Goal: Task Accomplishment & Management: Manage account settings

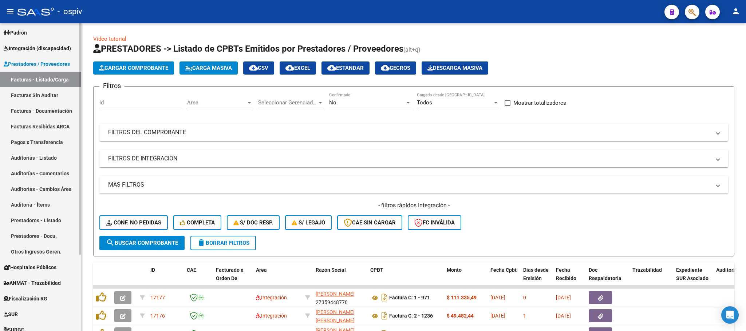
scroll to position [102, 0]
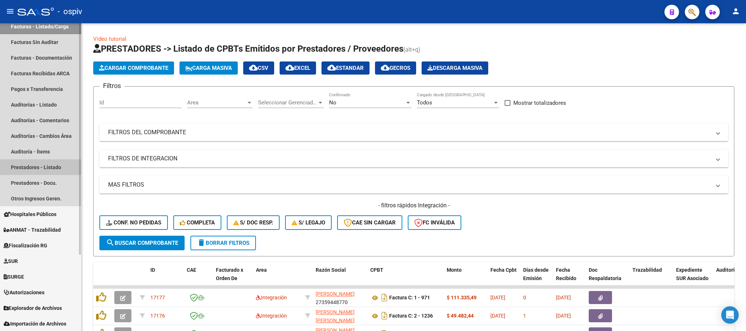
click at [31, 164] on link "Prestadores - Listado" at bounding box center [40, 167] width 81 height 16
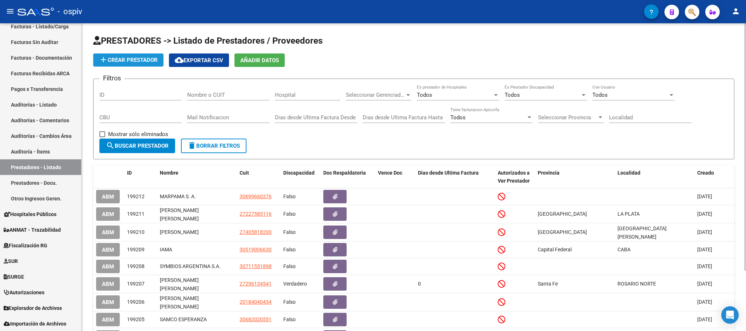
click at [132, 55] on button "add Crear Prestador" at bounding box center [128, 60] width 70 height 13
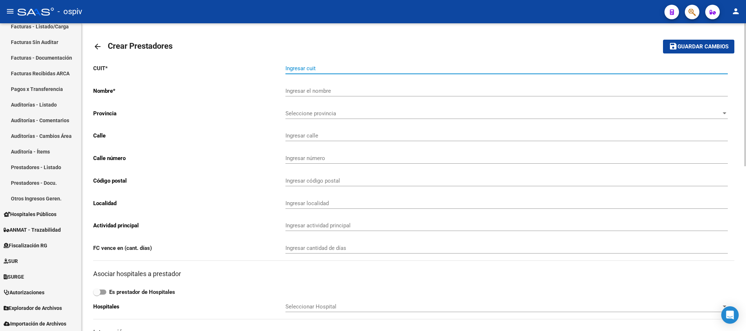
click at [290, 67] on input "Ingresar cuit" at bounding box center [506, 68] width 442 height 7
paste input "30-71063304-1"
type input "30-71063304-1"
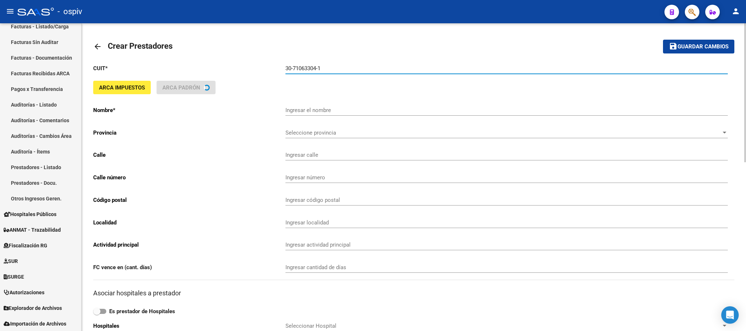
type input "NUEVO SANATORIO BERAZATEGUI SA"
type input "AV. 14 4121"
type input "791"
type input "1084"
type input "CABA"
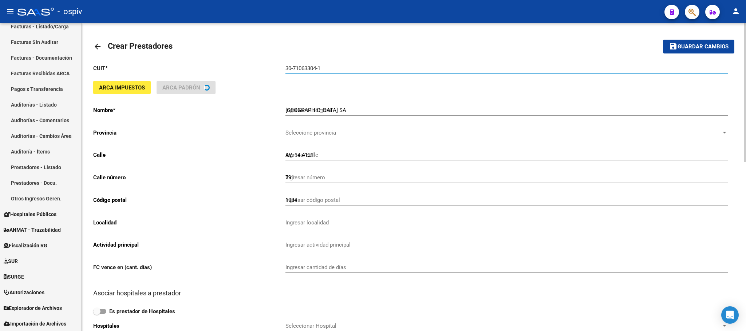
type input "869090"
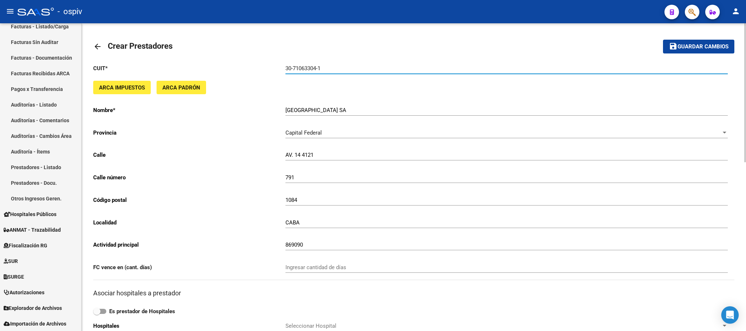
type input "30-71063304-1"
click at [289, 199] on input "1084" at bounding box center [506, 200] width 442 height 7
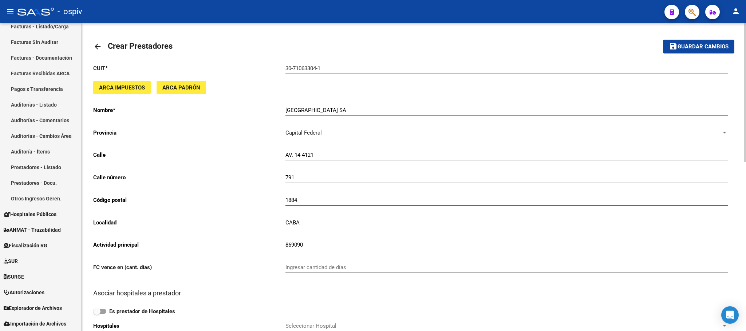
type input "1884"
drag, startPoint x: 294, startPoint y: 156, endPoint x: 346, endPoint y: 156, distance: 52.8
click at [296, 156] on input "AV. 14 4121" at bounding box center [506, 155] width 442 height 7
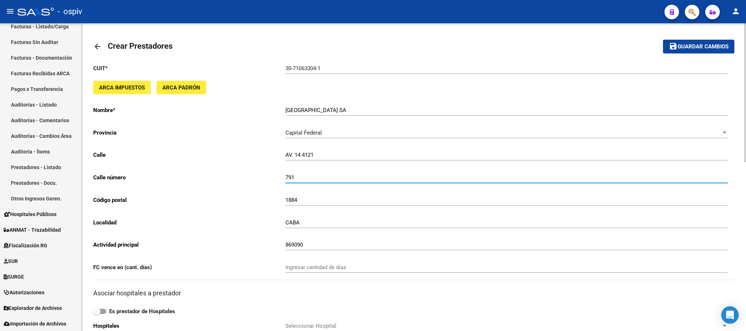
drag, startPoint x: 297, startPoint y: 179, endPoint x: 269, endPoint y: 179, distance: 28.8
click at [269, 179] on app-form-text-field "Calle número 791 Ingresar número" at bounding box center [410, 177] width 634 height 7
type input "4121"
click at [329, 152] on div "AV. 14 4121 Ingresar calle" at bounding box center [506, 153] width 442 height 16
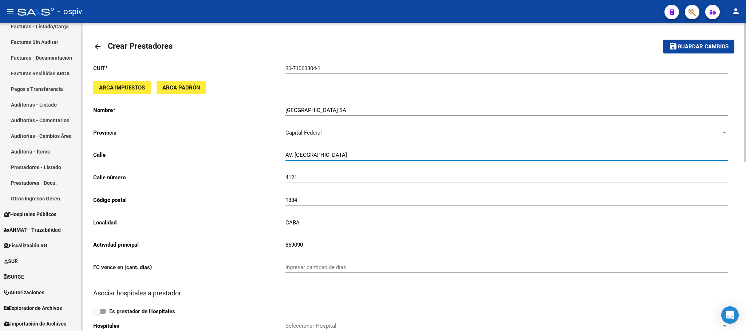
type input "AV. RIGOLLEAU"
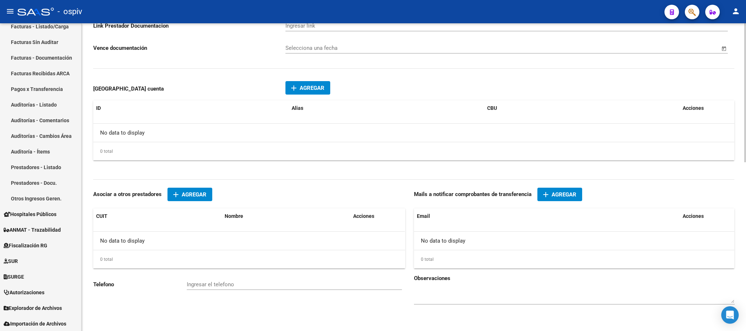
scroll to position [373, 0]
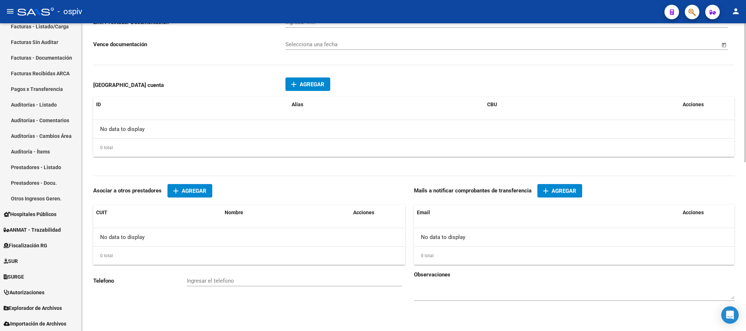
click at [111, 224] on datatable-header "CUIT Nombre Acciones" at bounding box center [249, 216] width 312 height 23
click at [225, 237] on div "No data to display" at bounding box center [249, 237] width 312 height 18
drag, startPoint x: 108, startPoint y: 240, endPoint x: 445, endPoint y: 244, distance: 336.7
click at [448, 244] on div "No data to display" at bounding box center [574, 237] width 320 height 18
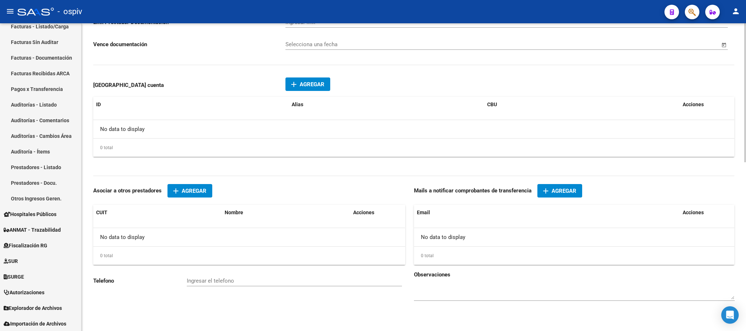
scroll to position [264, 0]
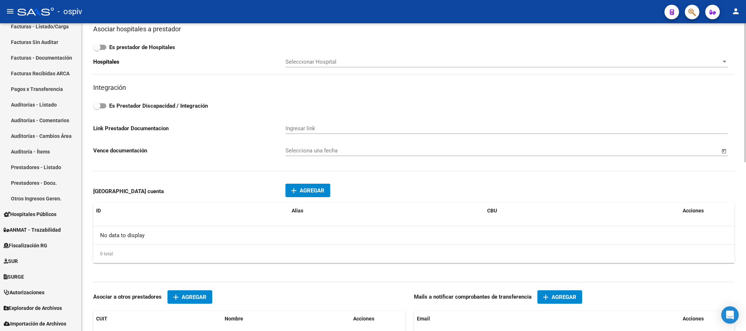
drag, startPoint x: 310, startPoint y: 218, endPoint x: 309, endPoint y: 236, distance: 18.2
click at [309, 236] on div "No data to display" at bounding box center [413, 235] width 641 height 18
click at [301, 193] on span "Agregar" at bounding box center [312, 190] width 25 height 7
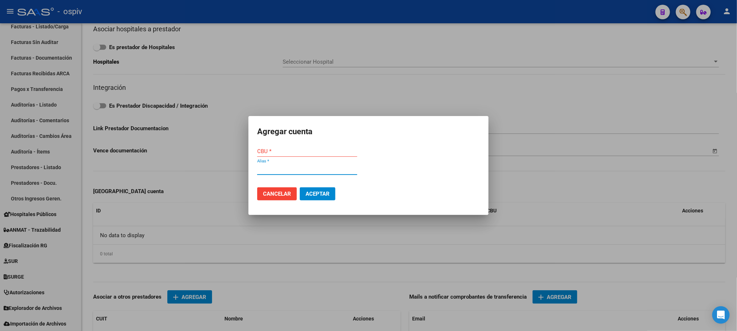
paste input "NUEVO.SANATORIO.BERA"
type input "NUEVO.SANATORIO.BERA"
drag, startPoint x: 321, startPoint y: 199, endPoint x: 342, endPoint y: 206, distance: 22.1
click at [321, 198] on button "Aceptar" at bounding box center [318, 193] width 36 height 13
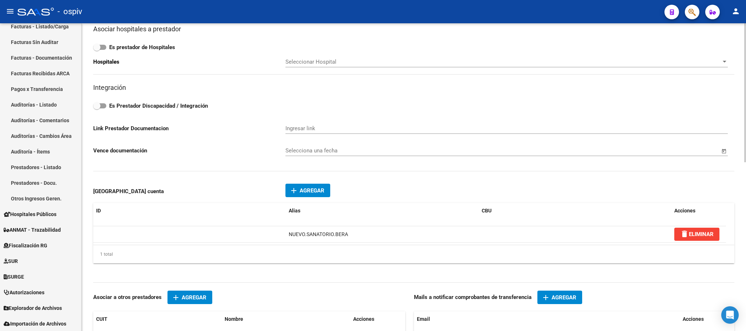
click at [635, 280] on div "CUIT * 30-71063304-1 Ingresar cuit ARCA Impuestos ARCA Padrón Nombre * NUEVO SA…" at bounding box center [413, 42] width 641 height 497
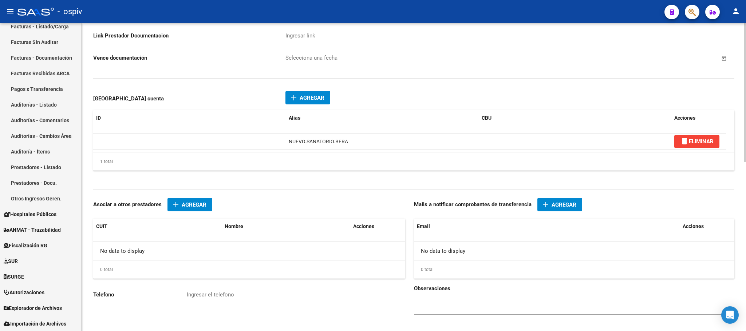
scroll to position [375, 0]
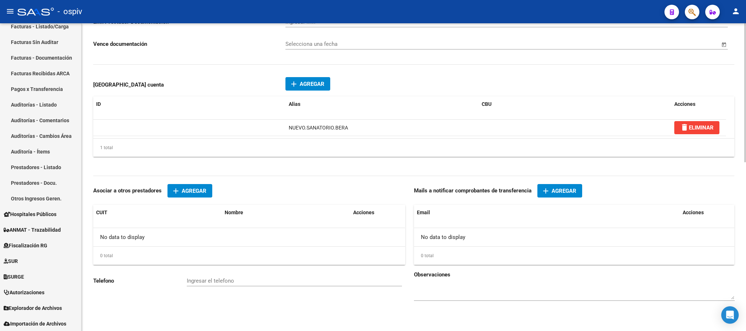
click at [188, 192] on span "Agregar" at bounding box center [194, 191] width 25 height 7
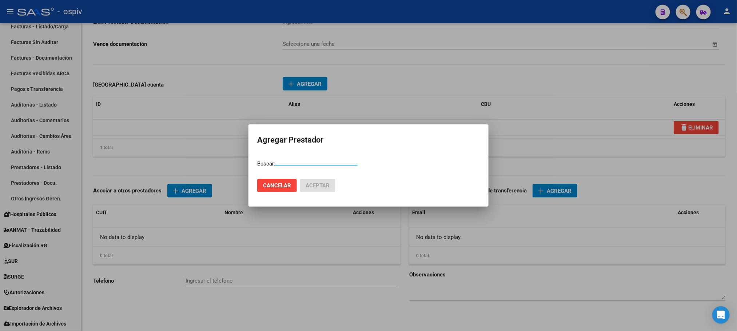
click at [281, 189] on span "Cancelar" at bounding box center [277, 185] width 28 height 7
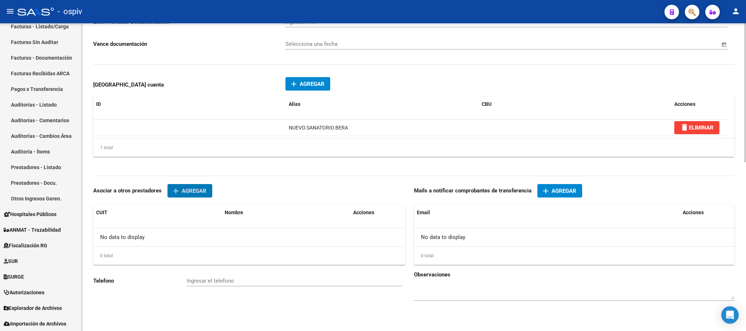
click at [203, 282] on input "Ingresar el telefono" at bounding box center [294, 281] width 215 height 7
paste input "43569444"
type input "43569444"
click at [675, 257] on div "0 total" at bounding box center [574, 256] width 321 height 18
click at [436, 221] on datatable-header "Email Acciones" at bounding box center [574, 216] width 320 height 23
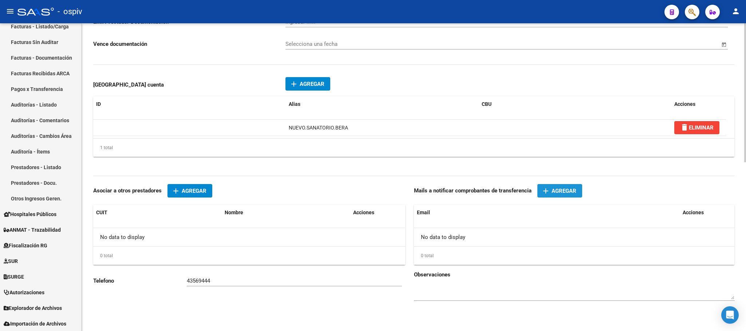
click at [550, 187] on span "add Agregar" at bounding box center [559, 190] width 33 height 7
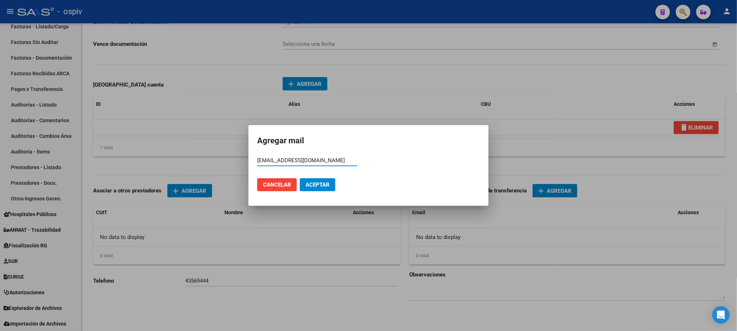
type input "facturacion@nsberazategui.com.ar"
click at [322, 186] on span "Aceptar" at bounding box center [318, 185] width 24 height 7
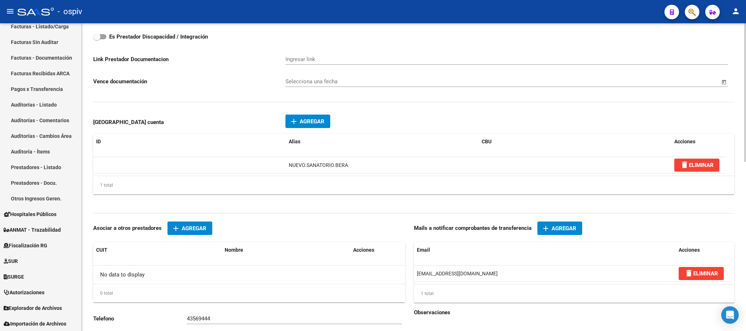
scroll to position [265, 0]
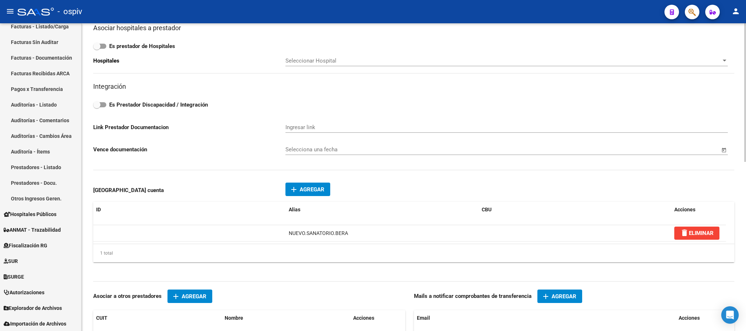
click at [305, 191] on span "Agregar" at bounding box center [312, 189] width 25 height 7
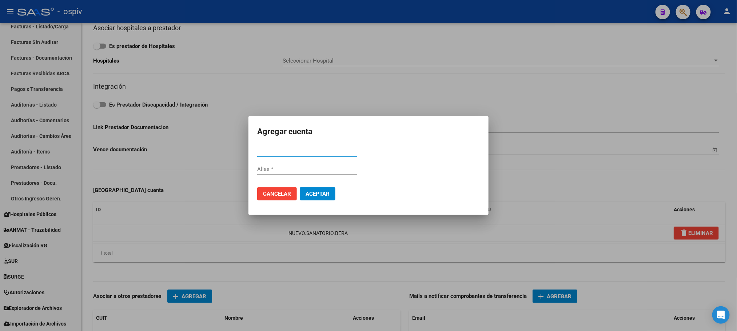
click at [271, 153] on input "CBU *" at bounding box center [307, 151] width 100 height 7
paste input "0110625720062500383678"
type input "0110625720062500383678"
click at [324, 192] on span "Aceptar" at bounding box center [318, 194] width 24 height 7
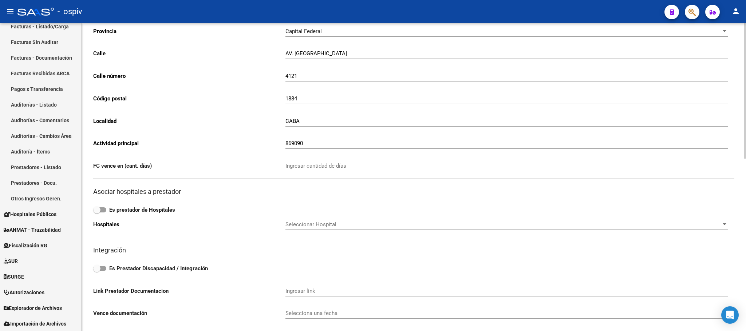
scroll to position [0, 0]
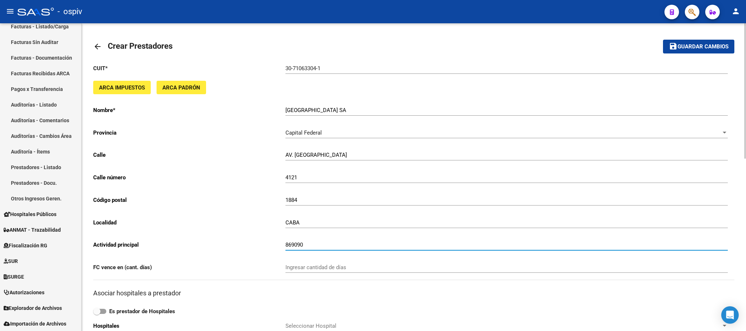
drag, startPoint x: 306, startPoint y: 246, endPoint x: 241, endPoint y: 246, distance: 64.4
click at [241, 246] on app-form-text-field "Actividad principal 869090 Ingresar actividad principal" at bounding box center [410, 245] width 634 height 7
click at [701, 47] on span "Guardar cambios" at bounding box center [702, 47] width 51 height 7
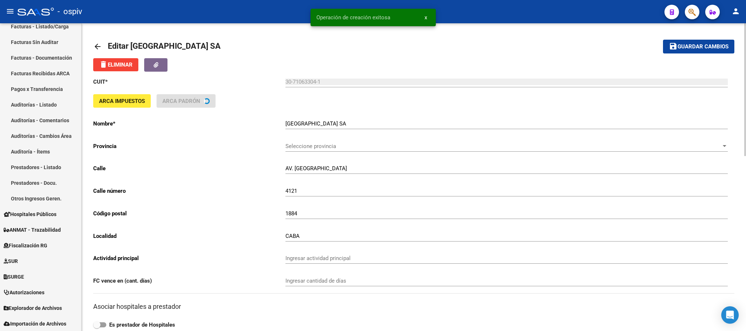
type input "869090"
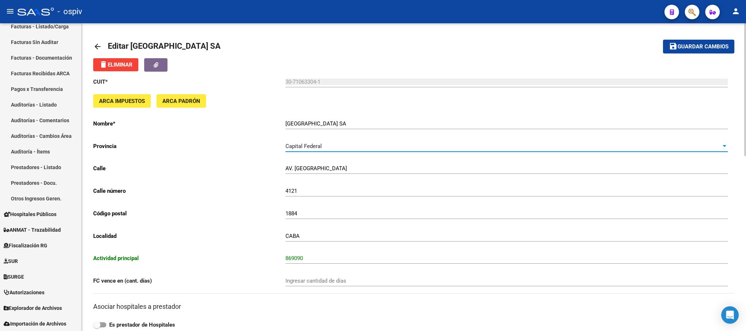
click at [326, 146] on div "Capital Federal" at bounding box center [503, 146] width 436 height 7
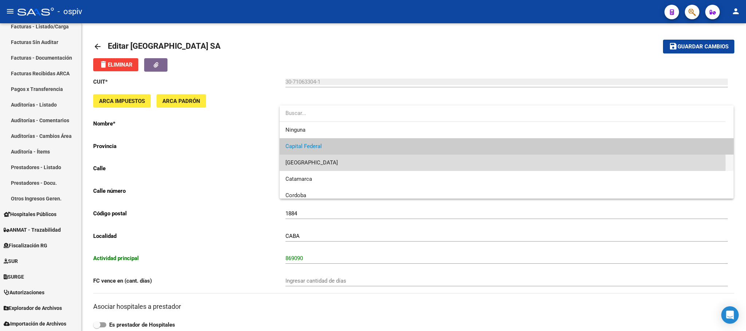
click at [320, 164] on span "Buenos Aires" at bounding box center [506, 163] width 442 height 16
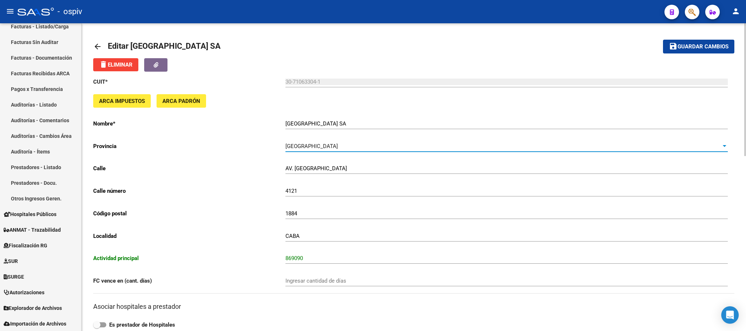
drag, startPoint x: 700, startPoint y: 46, endPoint x: 698, endPoint y: 51, distance: 5.9
click at [700, 46] on span "Guardar cambios" at bounding box center [702, 47] width 51 height 7
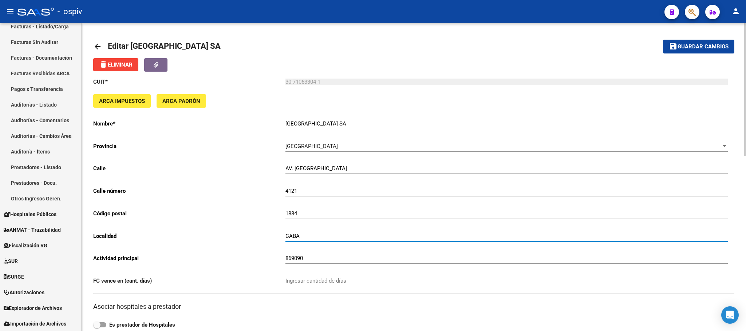
drag, startPoint x: 317, startPoint y: 239, endPoint x: 217, endPoint y: 239, distance: 99.7
click at [217, 239] on app-form-text-field "Localidad CABA Ingresar localidad" at bounding box center [410, 236] width 634 height 7
type input "BERAZATEGUI"
click at [696, 41] on button "save Guardar cambios" at bounding box center [698, 46] width 71 height 13
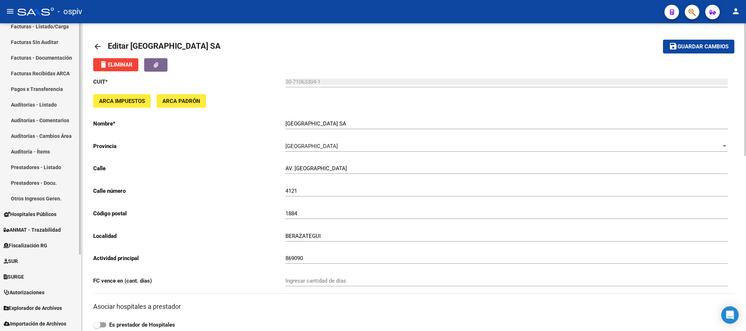
click at [40, 26] on link "Facturas - Listado/Carga" at bounding box center [40, 27] width 81 height 16
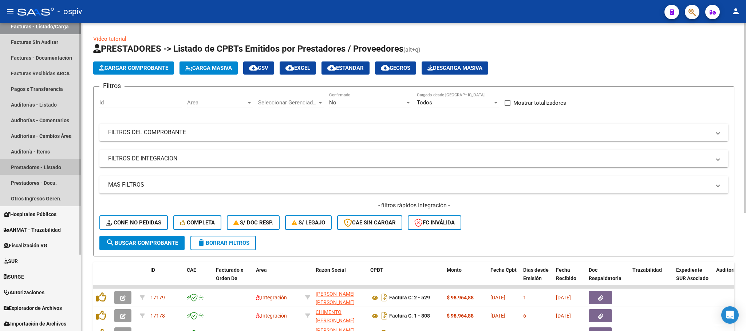
click at [45, 166] on link "Prestadores - Listado" at bounding box center [40, 167] width 81 height 16
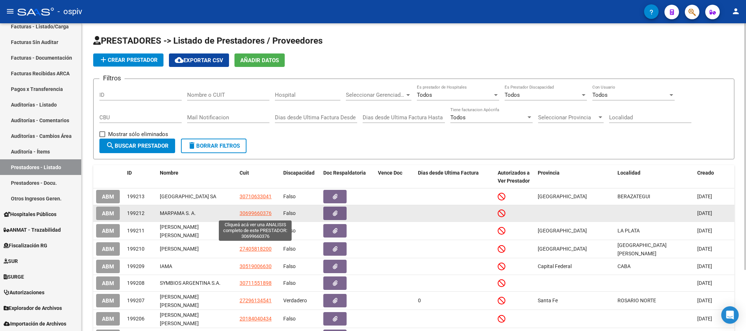
click at [260, 212] on span "30699660376" at bounding box center [255, 213] width 32 height 6
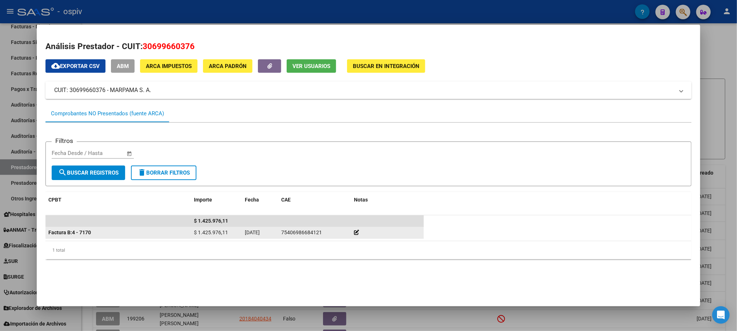
click at [69, 233] on strong "Factura B: 4 - 7170" at bounding box center [69, 233] width 43 height 6
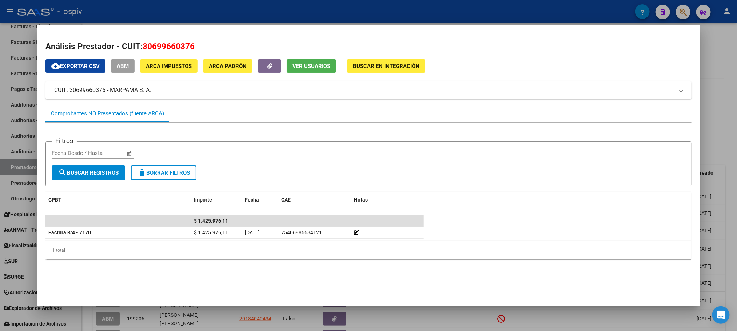
click at [546, 10] on div at bounding box center [368, 165] width 737 height 331
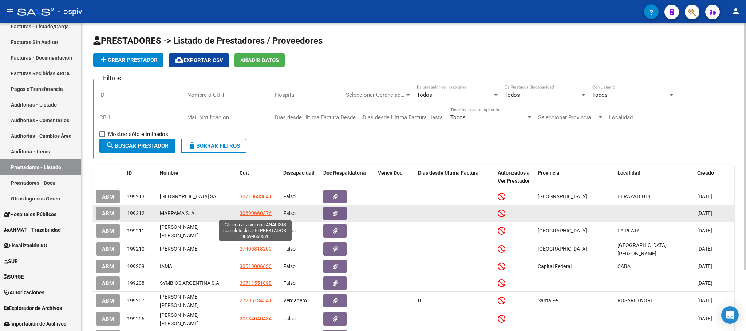
click at [250, 212] on span "30699660376" at bounding box center [255, 213] width 32 height 6
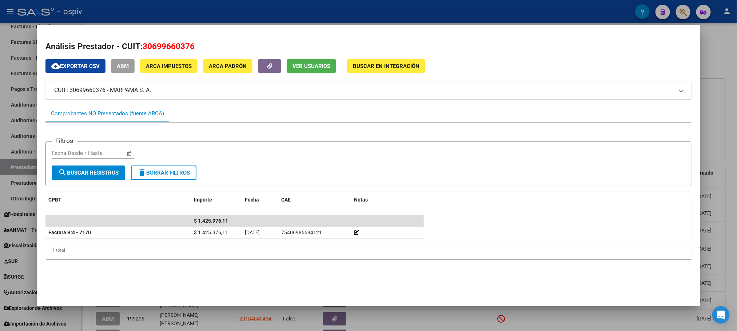
click at [317, 64] on span "Ver Usuarios" at bounding box center [312, 66] width 38 height 7
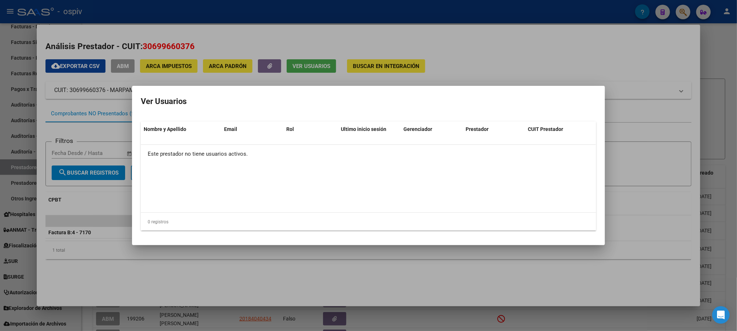
click at [309, 34] on div at bounding box center [368, 165] width 737 height 331
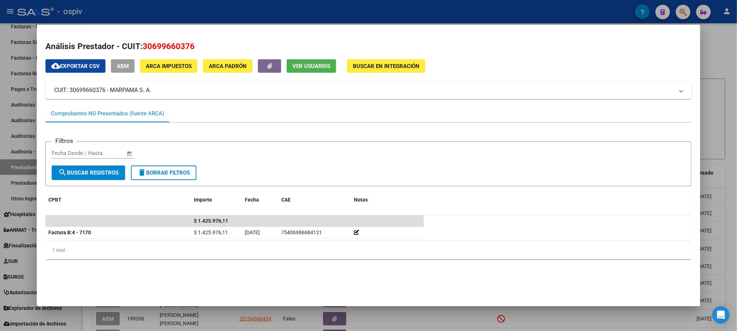
click at [343, 15] on div at bounding box center [368, 165] width 737 height 331
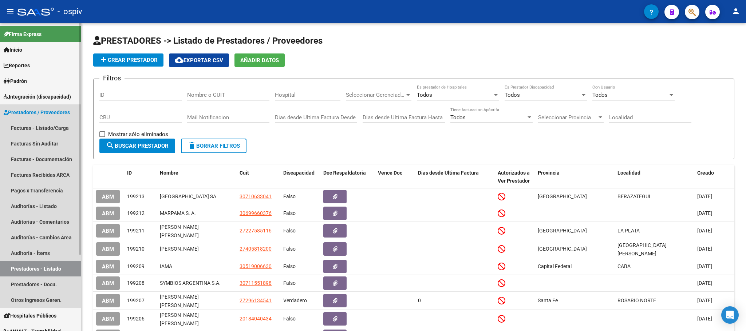
click at [33, 108] on span "Prestadores / Proveedores" at bounding box center [37, 112] width 66 height 8
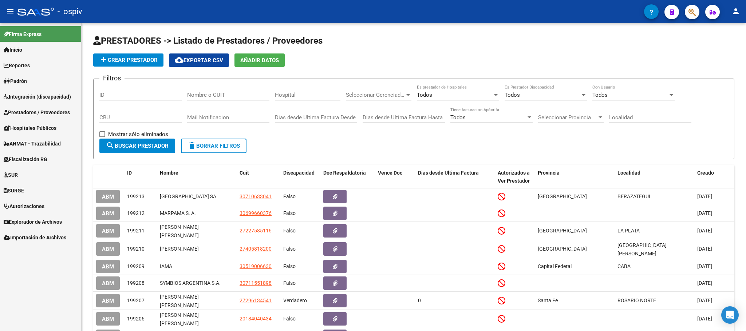
click at [33, 114] on span "Prestadores / Proveedores" at bounding box center [37, 112] width 66 height 8
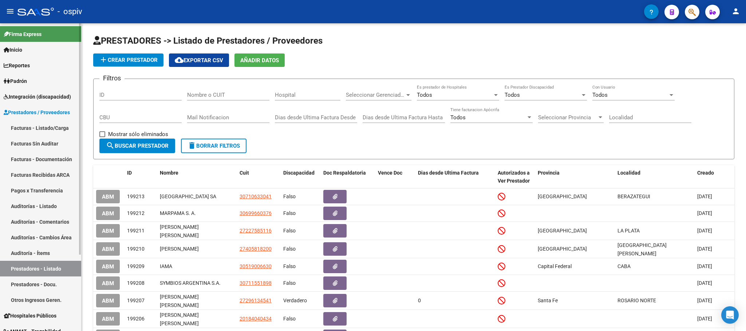
click at [34, 128] on link "Facturas - Listado/Carga" at bounding box center [40, 128] width 81 height 16
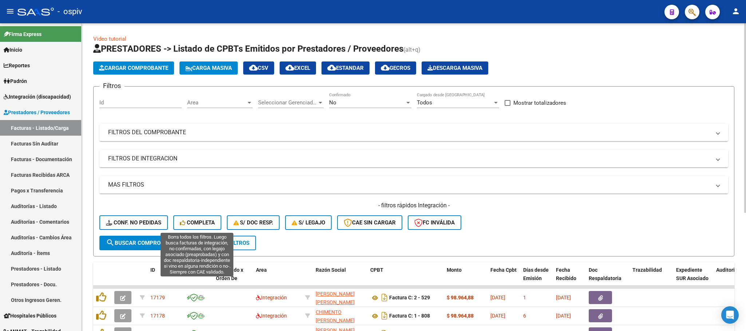
click at [207, 222] on span "Completa" at bounding box center [197, 222] width 35 height 7
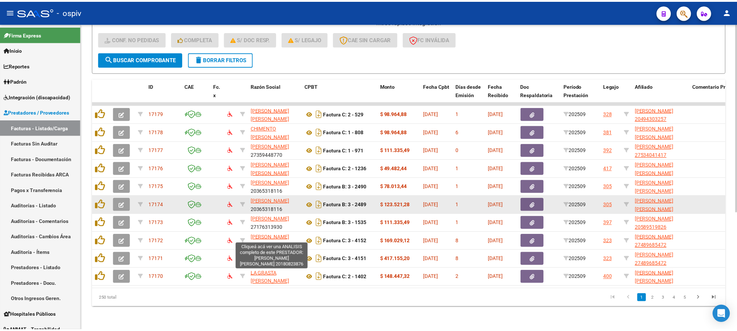
scroll to position [192, 0]
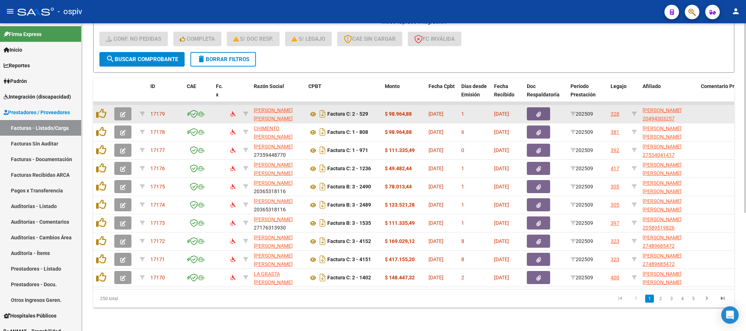
click at [127, 107] on button "button" at bounding box center [122, 113] width 17 height 13
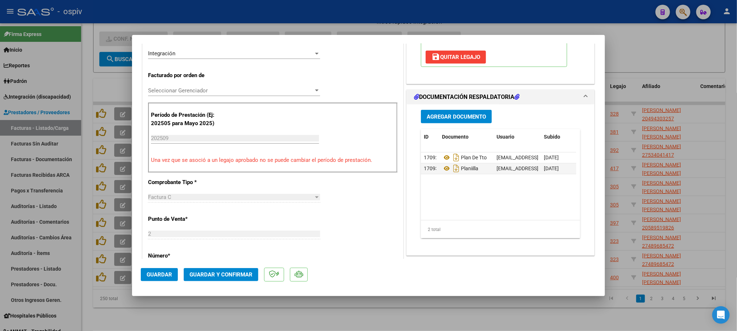
scroll to position [164, 0]
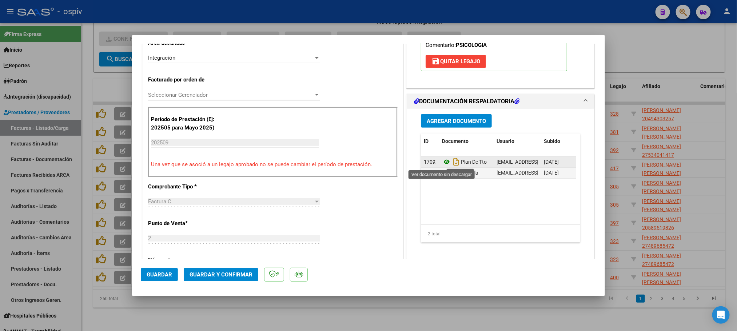
click at [442, 162] on icon at bounding box center [446, 162] width 9 height 9
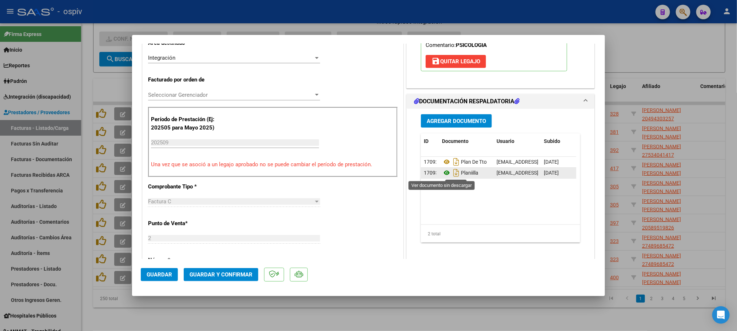
click at [444, 176] on icon at bounding box center [446, 173] width 9 height 9
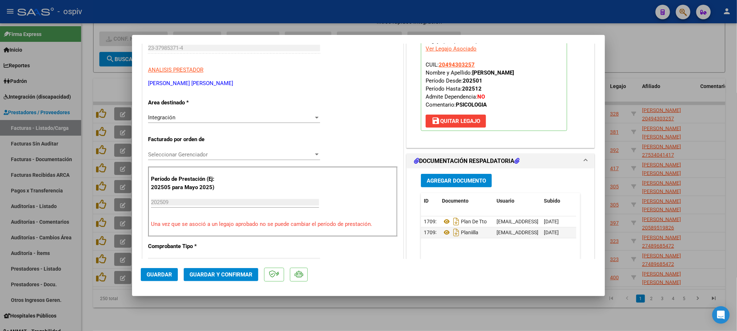
scroll to position [0, 0]
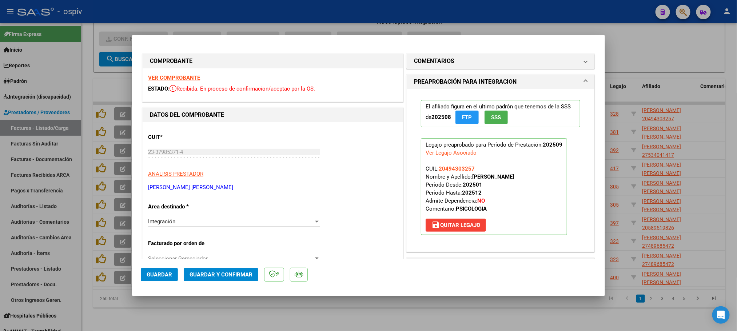
click at [186, 76] on strong "VER COMPROBANTE" at bounding box center [174, 78] width 52 height 7
click at [237, 273] on span "Guardar y Confirmar" at bounding box center [221, 275] width 63 height 7
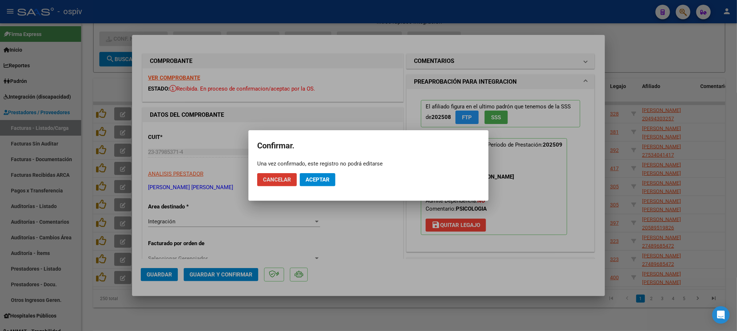
click at [313, 181] on span "Aceptar" at bounding box center [318, 180] width 24 height 7
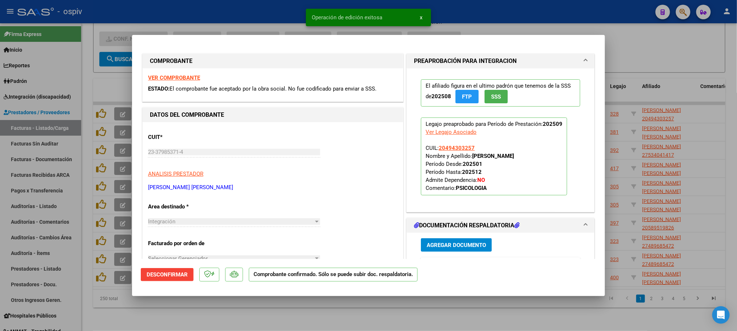
click at [239, 13] on div at bounding box center [368, 165] width 737 height 331
type input "$ 0,00"
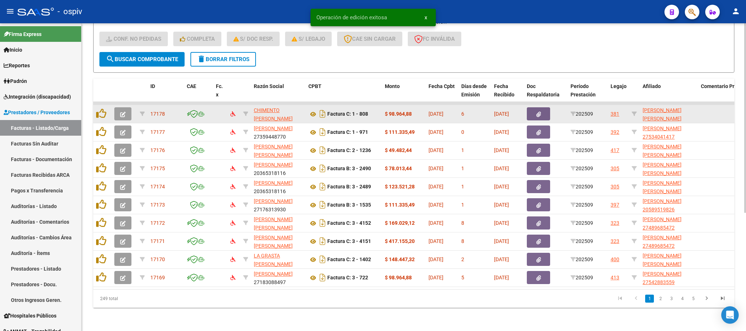
click at [124, 112] on icon "button" at bounding box center [122, 114] width 5 height 5
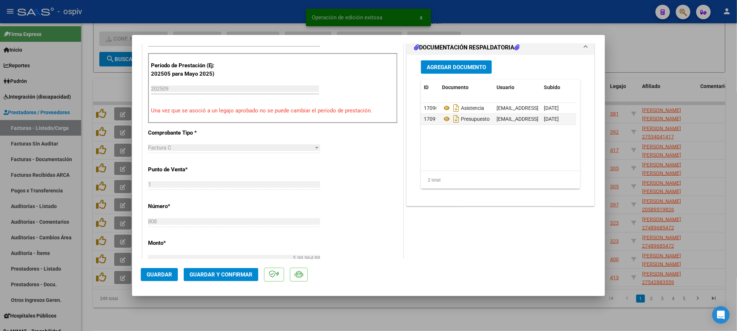
scroll to position [218, 0]
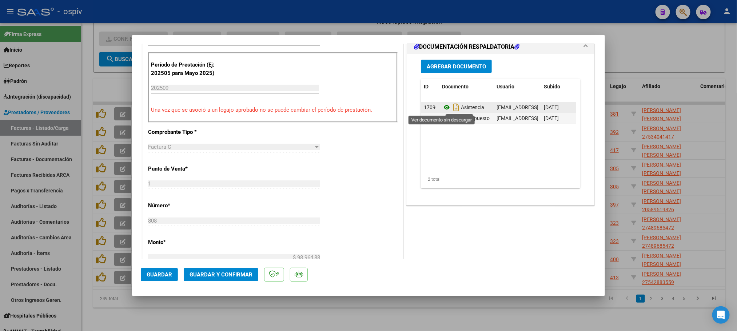
click at [443, 109] on icon at bounding box center [446, 107] width 9 height 9
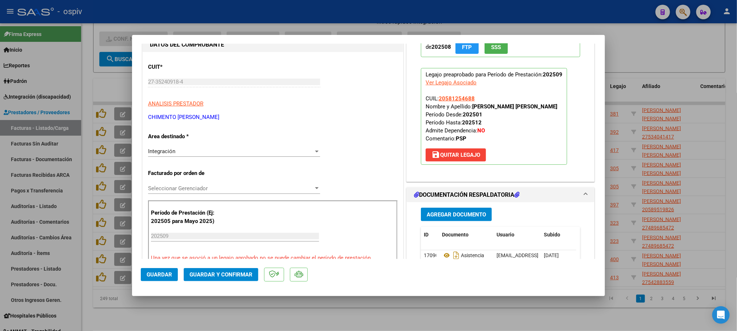
scroll to position [0, 0]
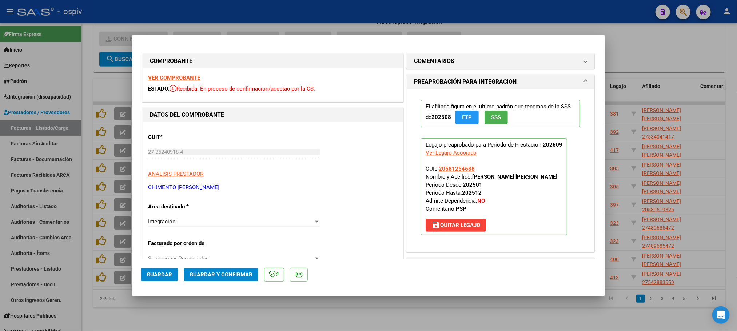
click at [176, 77] on strong "VER COMPROBANTE" at bounding box center [174, 78] width 52 height 7
click at [223, 278] on button "Guardar y Confirmar" at bounding box center [221, 274] width 75 height 13
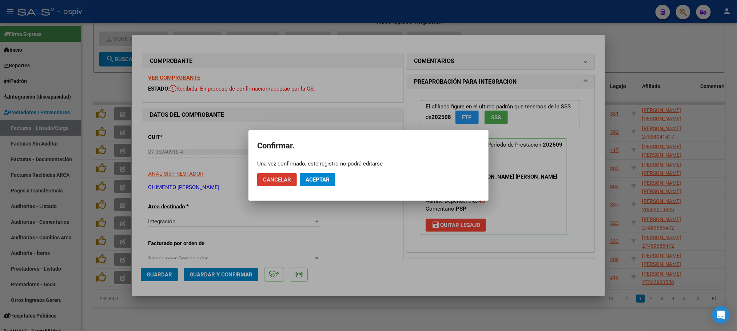
click at [318, 181] on span "Aceptar" at bounding box center [318, 180] width 24 height 7
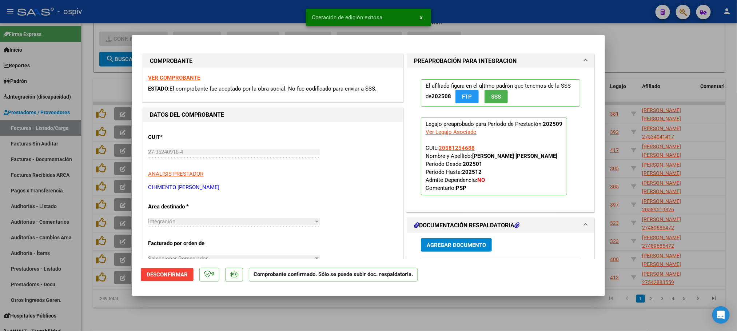
click at [196, 8] on div at bounding box center [368, 165] width 737 height 331
type input "$ 0,00"
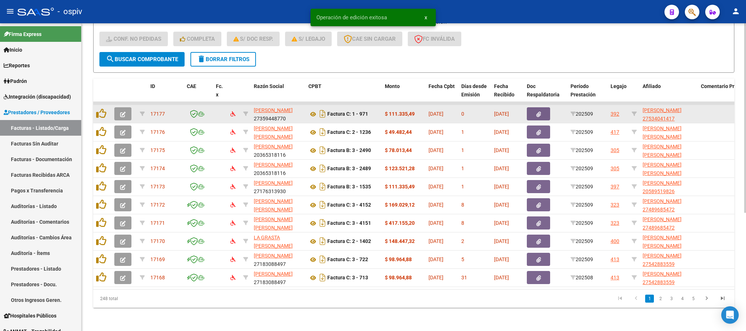
click at [123, 112] on icon "button" at bounding box center [122, 114] width 5 height 5
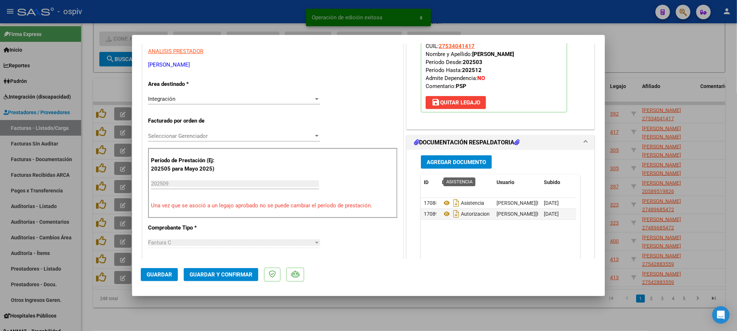
scroll to position [164, 0]
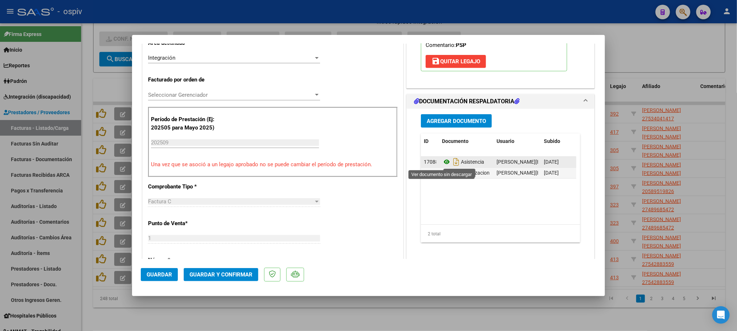
click at [442, 163] on icon at bounding box center [446, 162] width 9 height 9
click at [221, 273] on span "Guardar y Confirmar" at bounding box center [221, 275] width 63 height 7
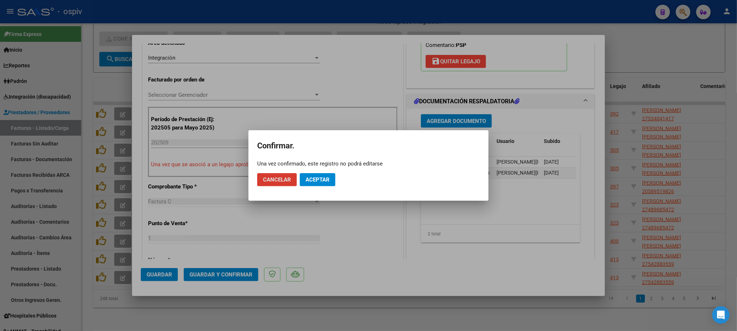
click at [319, 182] on span "Aceptar" at bounding box center [318, 180] width 24 height 7
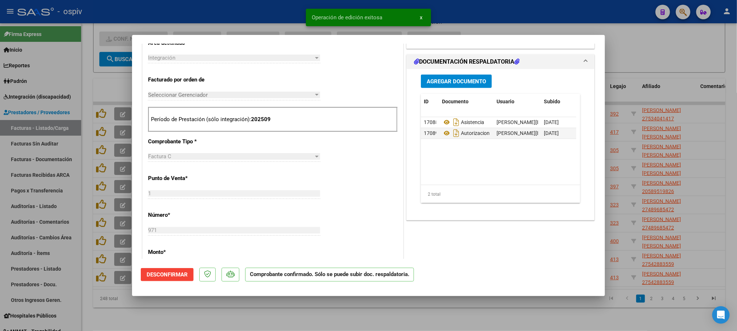
click at [230, 13] on div at bounding box center [368, 165] width 737 height 331
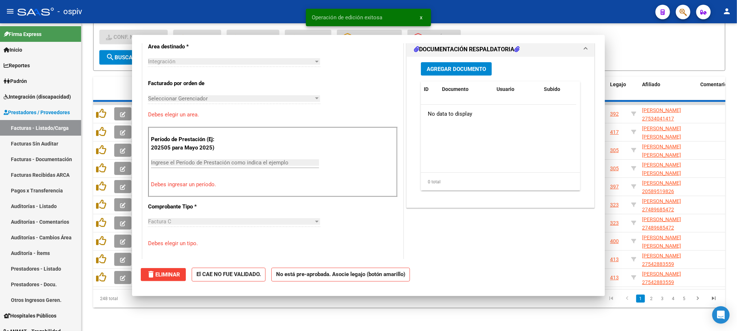
type input "$ 0,00"
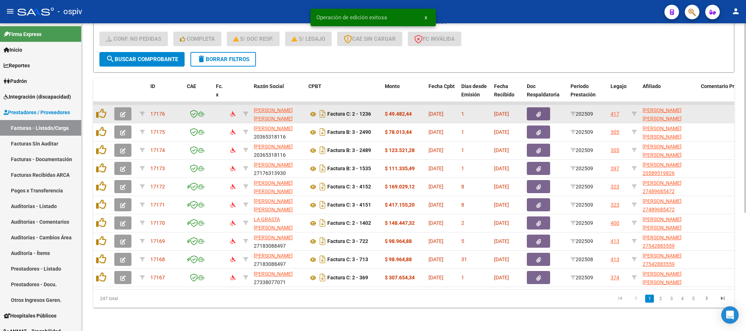
click at [122, 112] on icon "button" at bounding box center [122, 114] width 5 height 5
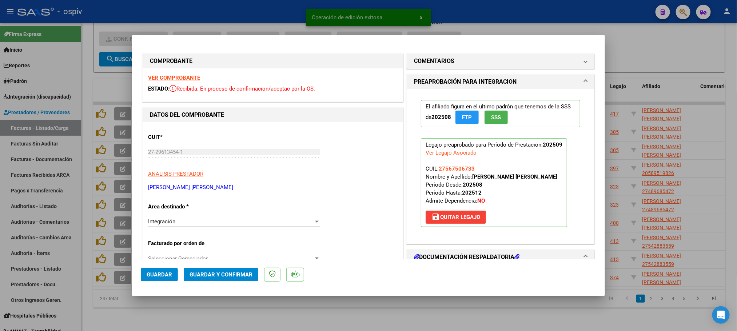
scroll to position [218, 0]
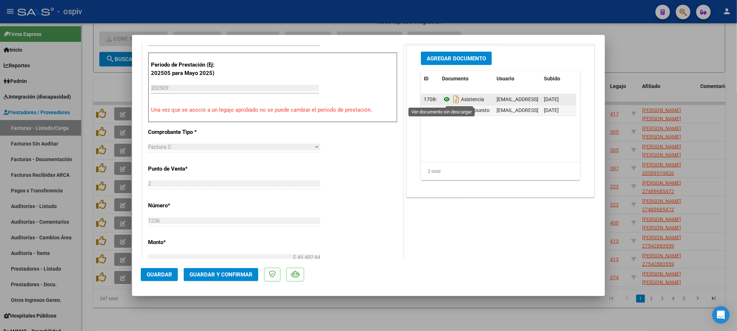
click at [444, 101] on icon at bounding box center [446, 99] width 9 height 9
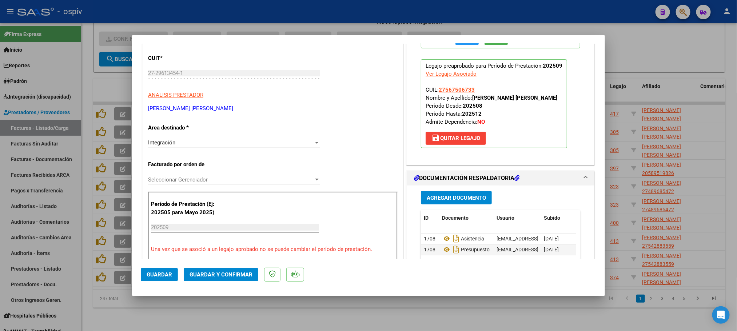
scroll to position [0, 0]
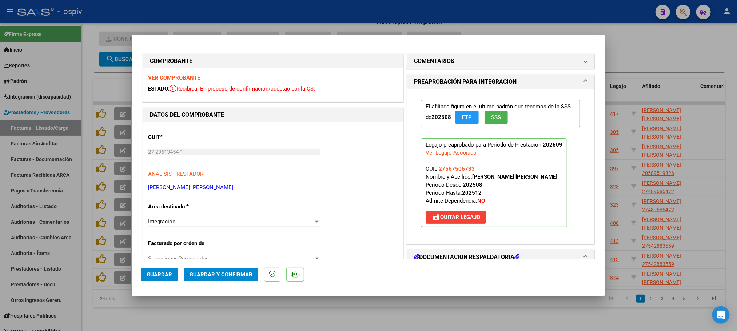
click at [159, 74] on div "VER COMPROBANTE ESTADO: Recibida. En proceso de confirmacion/aceptac por la OS." at bounding box center [273, 84] width 261 height 33
click at [160, 76] on strong "VER COMPROBANTE" at bounding box center [174, 78] width 52 height 7
click at [223, 273] on span "Guardar y Confirmar" at bounding box center [221, 275] width 63 height 7
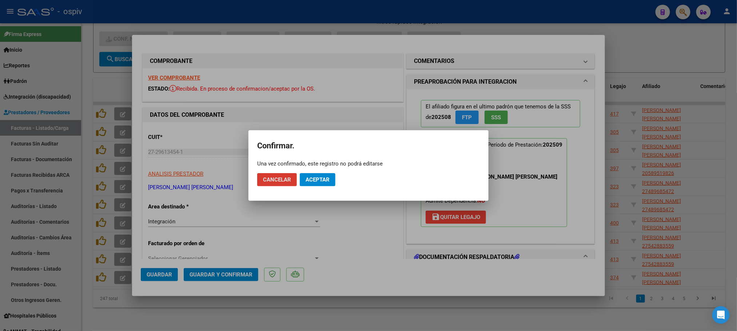
click at [322, 182] on span "Aceptar" at bounding box center [318, 180] width 24 height 7
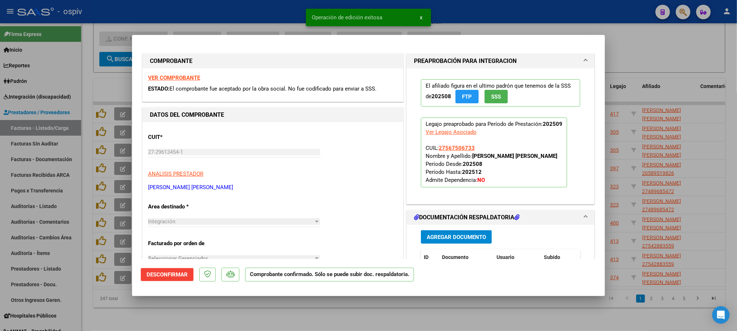
click at [245, 24] on div at bounding box center [368, 165] width 737 height 331
type input "$ 0,00"
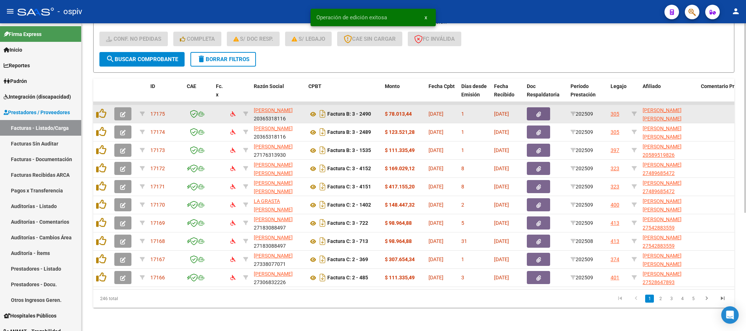
click at [123, 112] on icon "button" at bounding box center [122, 114] width 5 height 5
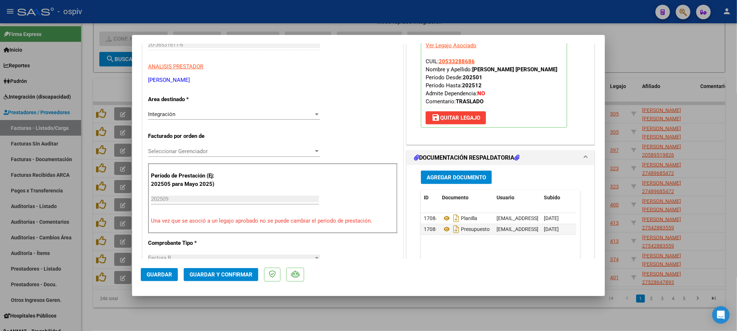
scroll to position [218, 0]
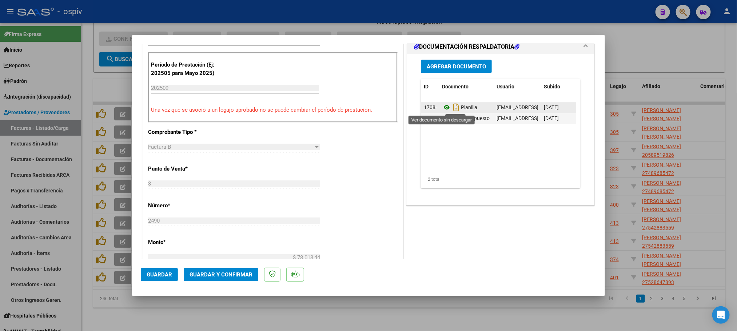
click at [445, 107] on icon at bounding box center [446, 107] width 9 height 9
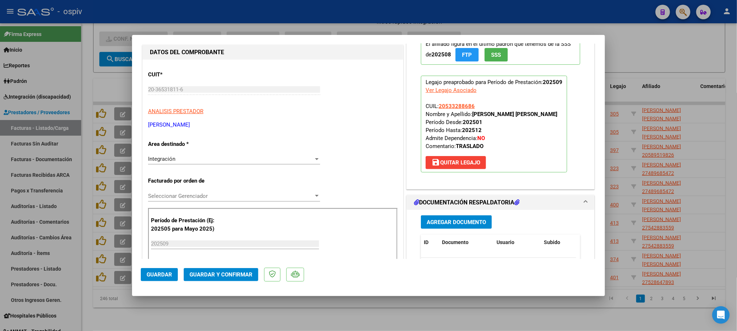
scroll to position [0, 0]
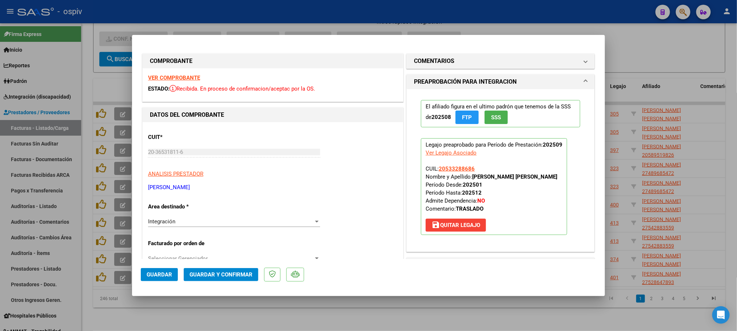
click at [179, 80] on strong "VER COMPROBANTE" at bounding box center [174, 78] width 52 height 7
click at [221, 274] on span "Guardar y Confirmar" at bounding box center [221, 275] width 63 height 7
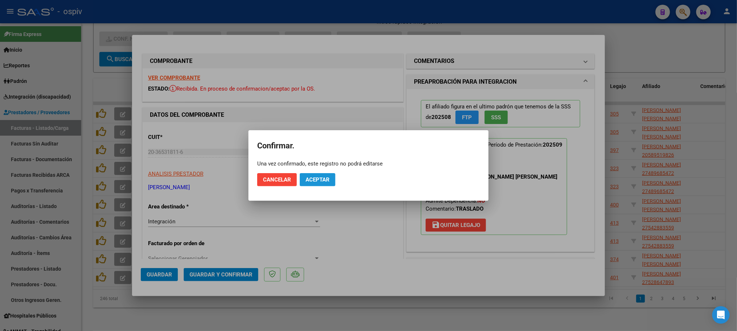
click at [322, 175] on button "Aceptar" at bounding box center [318, 179] width 36 height 13
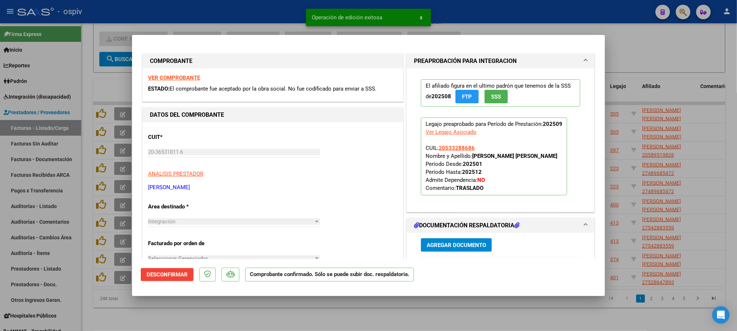
click at [302, 15] on div "Operación de edición exitosa x" at bounding box center [368, 17] width 143 height 35
click at [253, 9] on div at bounding box center [368, 165] width 737 height 331
type input "$ 0,00"
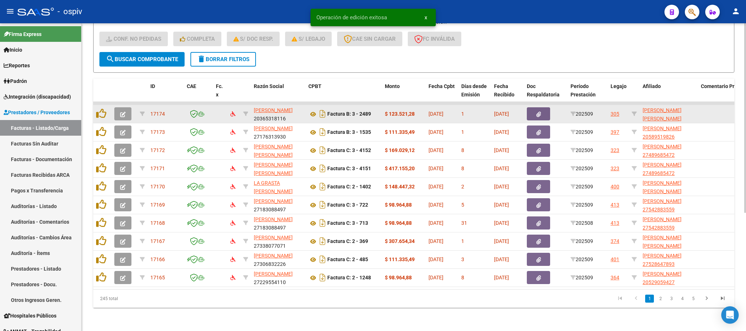
click at [124, 112] on icon "button" at bounding box center [122, 114] width 5 height 5
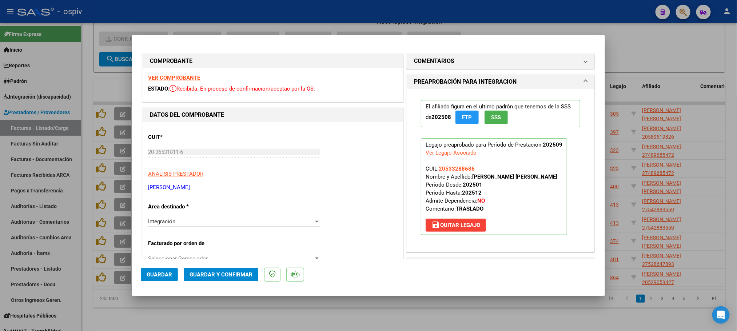
click at [171, 79] on strong "VER COMPROBANTE" at bounding box center [174, 78] width 52 height 7
click at [219, 273] on span "Guardar y Confirmar" at bounding box center [221, 275] width 63 height 7
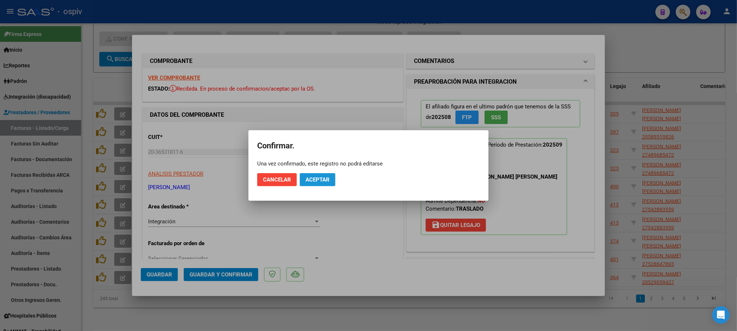
click at [325, 177] on span "Aceptar" at bounding box center [318, 180] width 24 height 7
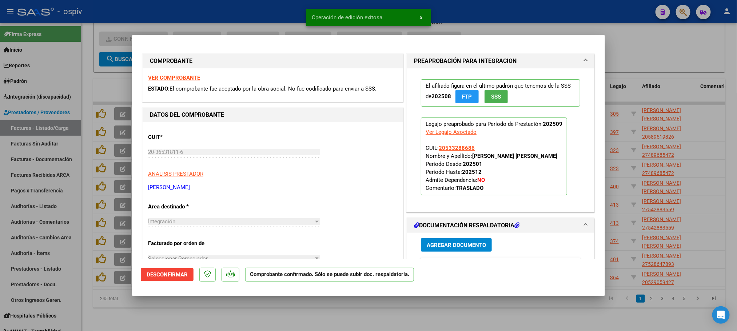
click at [274, 15] on div at bounding box center [368, 165] width 737 height 331
type input "$ 0,00"
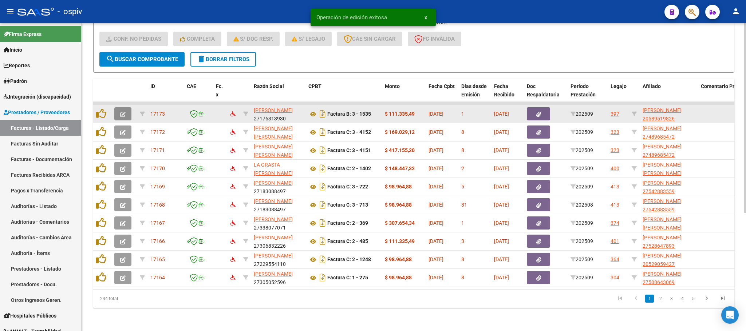
click at [120, 112] on icon "button" at bounding box center [122, 114] width 5 height 5
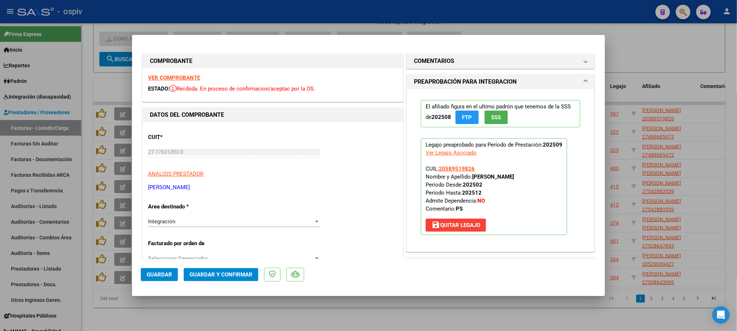
click at [157, 75] on strong "VER COMPROBANTE" at bounding box center [174, 78] width 52 height 7
click at [224, 274] on span "Guardar y Confirmar" at bounding box center [221, 275] width 63 height 7
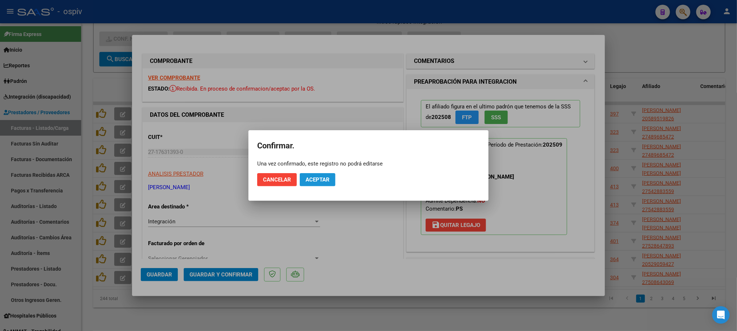
click at [326, 178] on span "Aceptar" at bounding box center [318, 180] width 24 height 7
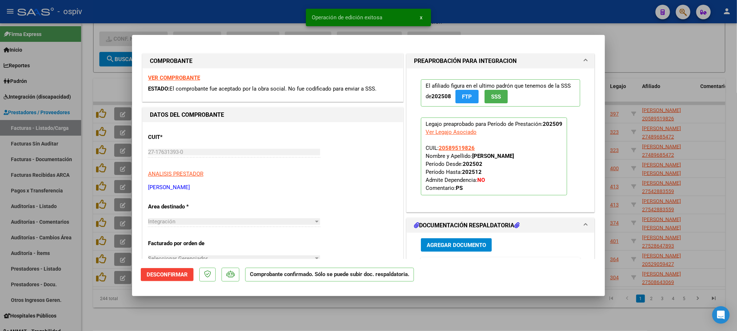
click at [235, 12] on div at bounding box center [368, 165] width 737 height 331
type input "$ 0,00"
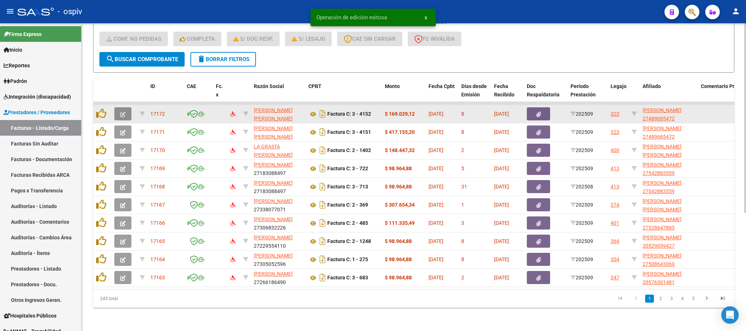
click at [124, 111] on span "button" at bounding box center [122, 114] width 5 height 7
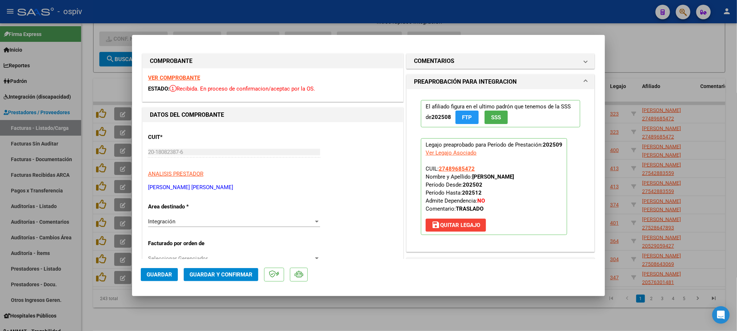
click at [183, 75] on strong "VER COMPROBANTE" at bounding box center [174, 78] width 52 height 7
click at [215, 272] on span "Guardar y Confirmar" at bounding box center [221, 275] width 63 height 7
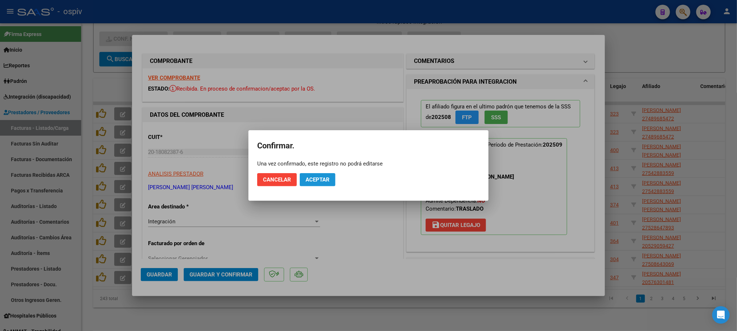
click at [322, 179] on span "Aceptar" at bounding box center [318, 180] width 24 height 7
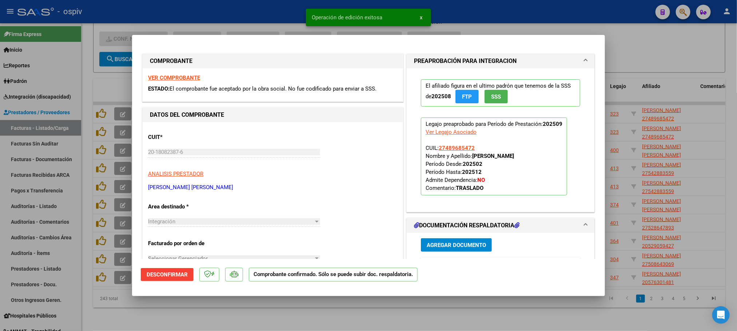
click at [277, 10] on div at bounding box center [368, 165] width 737 height 331
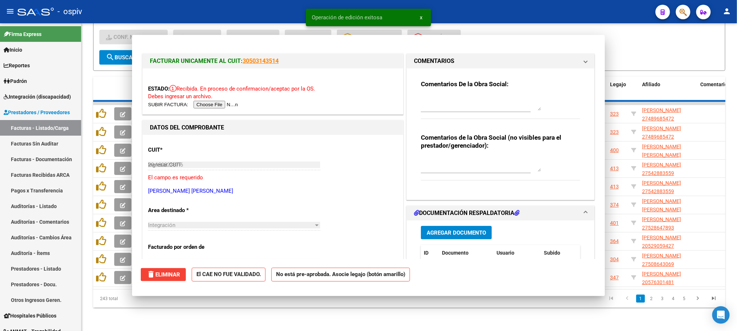
type input "$ 0,00"
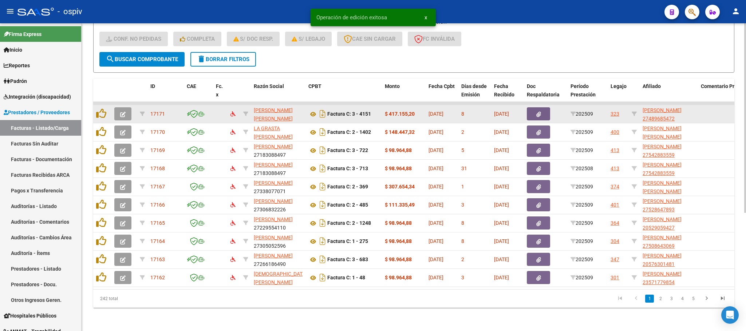
click at [125, 112] on icon "button" at bounding box center [122, 114] width 5 height 5
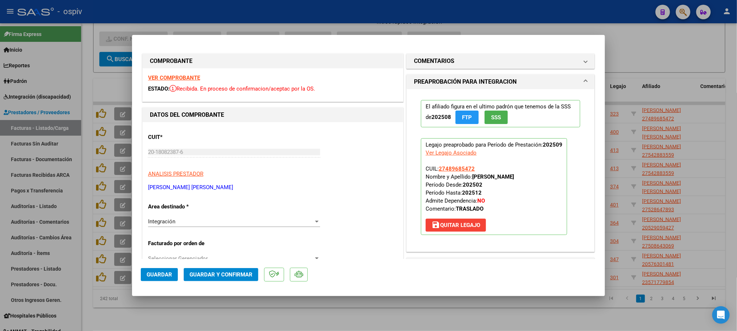
click at [174, 75] on strong "VER COMPROBANTE" at bounding box center [174, 78] width 52 height 7
click at [227, 277] on span "Guardar y Confirmar" at bounding box center [221, 275] width 63 height 7
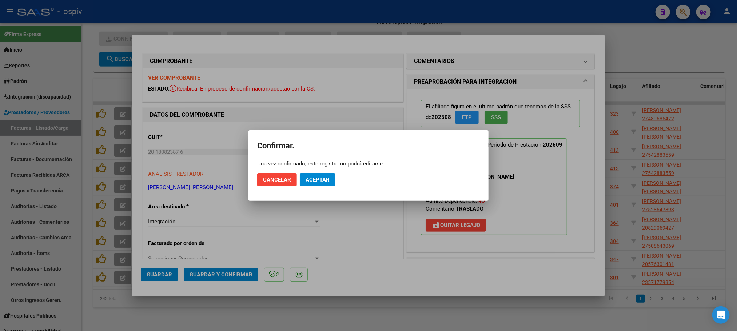
click at [331, 170] on mat-dialog-actions "Cancelar Aceptar" at bounding box center [368, 179] width 223 height 25
click at [326, 181] on span "Aceptar" at bounding box center [318, 180] width 24 height 7
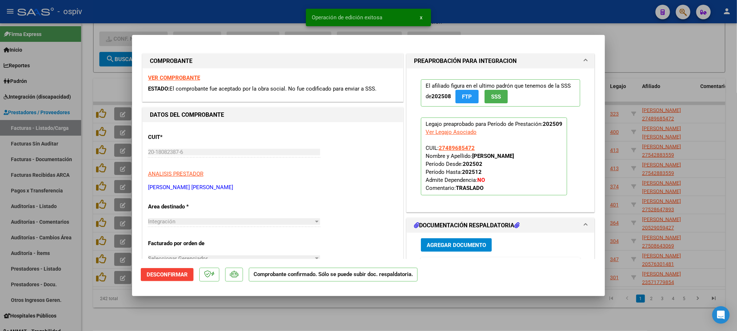
click at [241, 17] on div at bounding box center [368, 165] width 737 height 331
type input "$ 0,00"
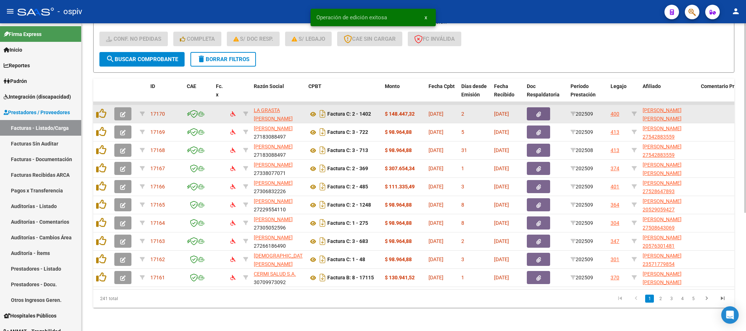
click at [125, 112] on icon "button" at bounding box center [122, 114] width 5 height 5
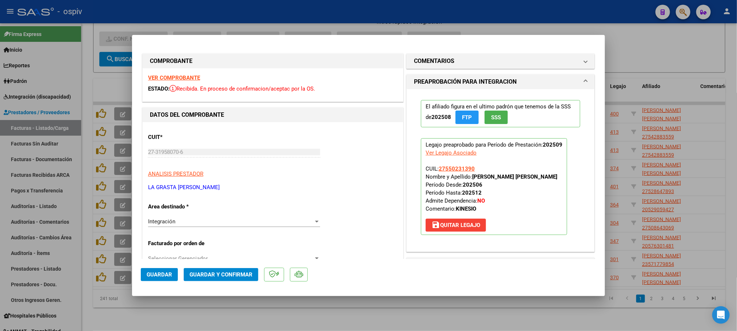
click at [177, 77] on strong "VER COMPROBANTE" at bounding box center [174, 78] width 52 height 7
click at [210, 277] on span "Guardar y Confirmar" at bounding box center [221, 275] width 63 height 7
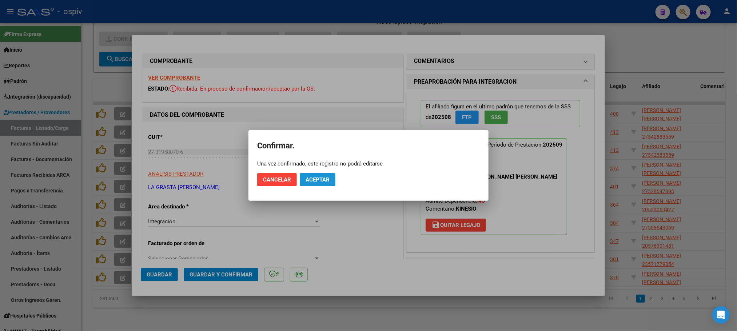
click at [317, 181] on span "Aceptar" at bounding box center [318, 180] width 24 height 7
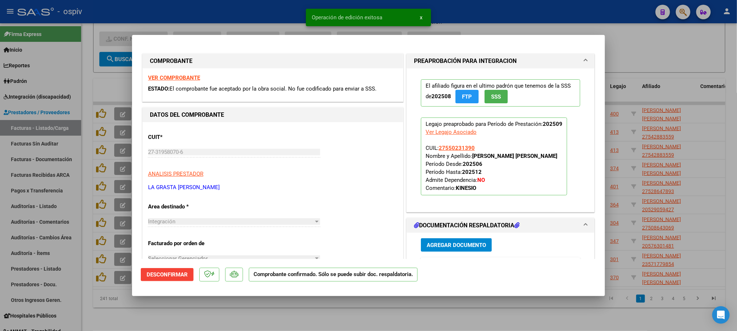
click at [245, 8] on div at bounding box center [368, 165] width 737 height 331
type input "$ 0,00"
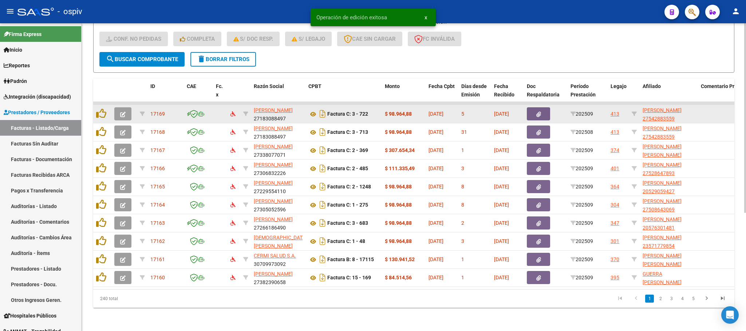
click at [122, 112] on icon "button" at bounding box center [122, 114] width 5 height 5
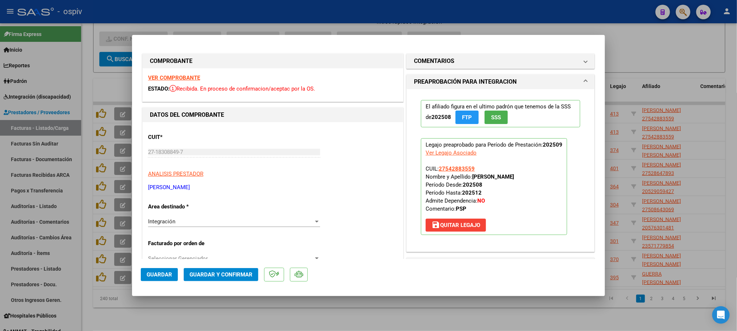
click at [191, 77] on strong "VER COMPROBANTE" at bounding box center [174, 78] width 52 height 7
click at [229, 272] on span "Guardar y Confirmar" at bounding box center [221, 275] width 63 height 7
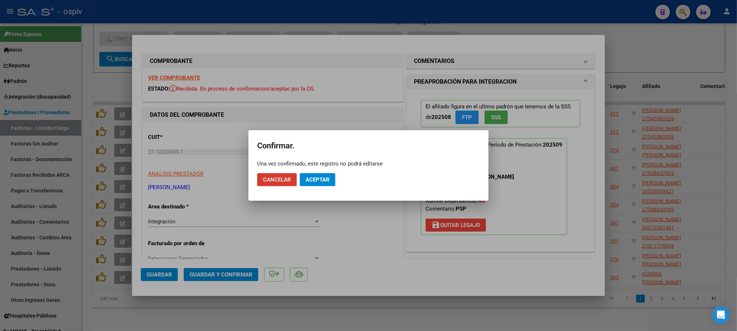
click at [320, 182] on span "Aceptar" at bounding box center [318, 180] width 24 height 7
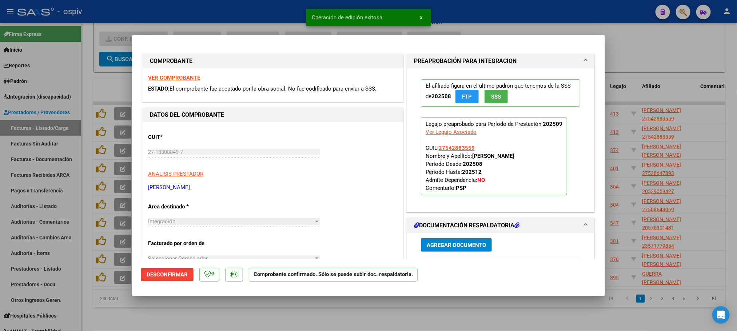
click at [269, 12] on div at bounding box center [368, 165] width 737 height 331
type input "$ 0,00"
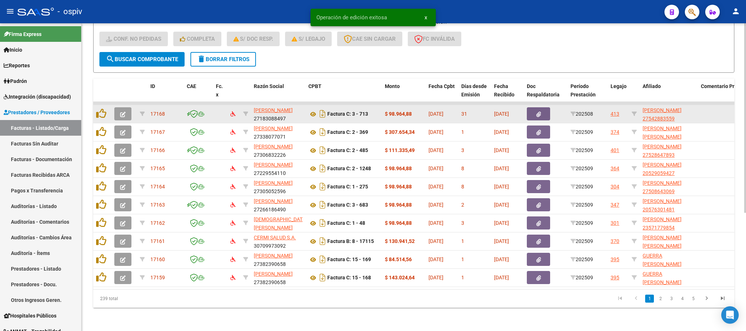
click at [120, 112] on icon "button" at bounding box center [122, 114] width 5 height 5
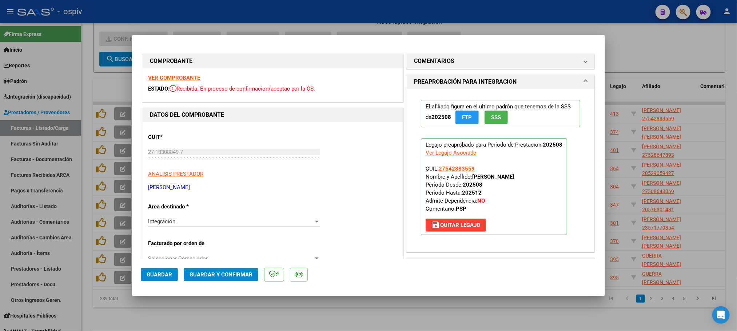
click at [185, 76] on strong "VER COMPROBANTE" at bounding box center [174, 78] width 52 height 7
click at [223, 278] on span "Guardar y Confirmar" at bounding box center [221, 275] width 63 height 7
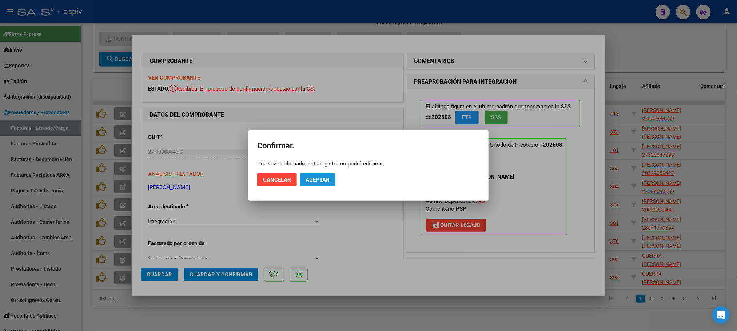
drag, startPoint x: 317, startPoint y: 178, endPoint x: 325, endPoint y: 139, distance: 40.2
click at [318, 178] on span "Aceptar" at bounding box center [318, 180] width 24 height 7
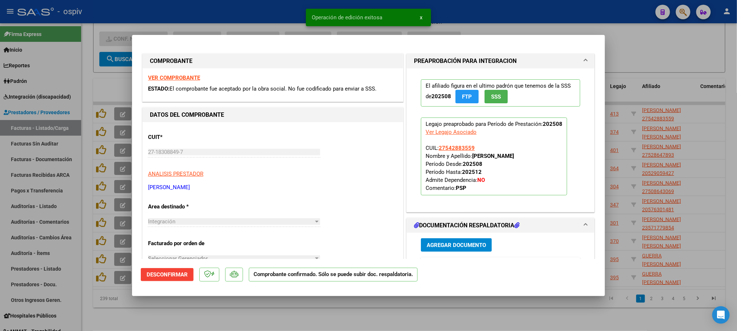
click at [285, 10] on div at bounding box center [368, 165] width 737 height 331
type input "$ 0,00"
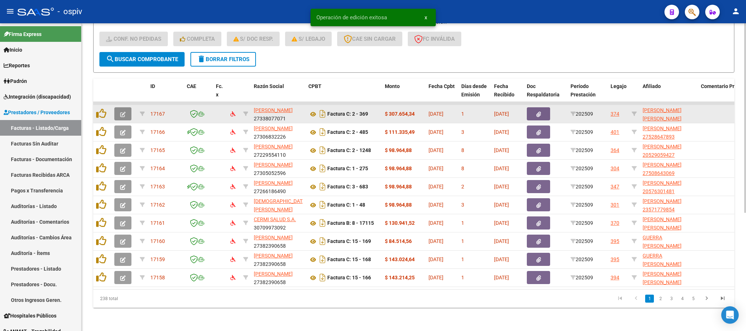
click at [120, 112] on icon "button" at bounding box center [122, 114] width 5 height 5
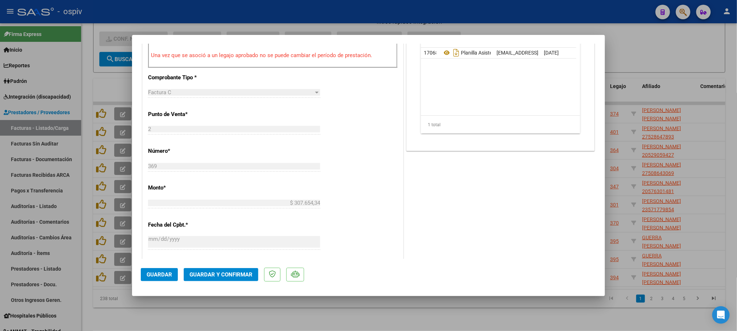
scroll to position [218, 0]
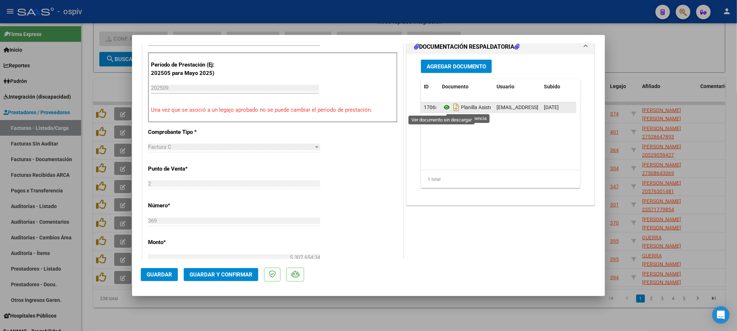
click at [444, 109] on icon at bounding box center [446, 107] width 9 height 9
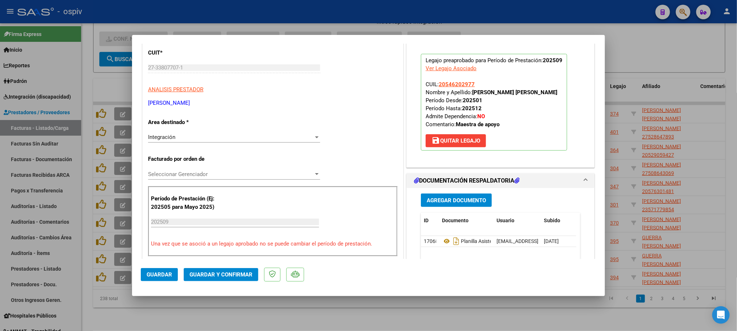
scroll to position [0, 0]
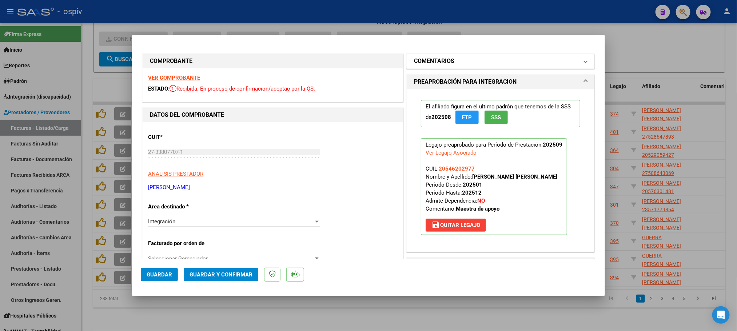
click at [432, 59] on h1 "COMENTARIOS" at bounding box center [434, 61] width 40 height 9
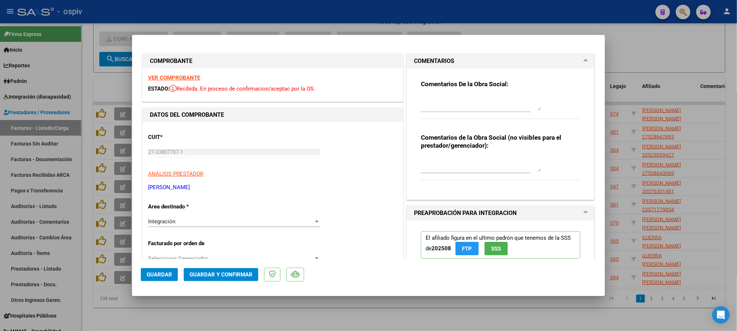
click at [438, 107] on textarea at bounding box center [481, 103] width 120 height 15
type textarea "FALTA PRESUPUESTO AUTORIZADO"
click at [164, 273] on span "Guardar" at bounding box center [159, 275] width 25 height 7
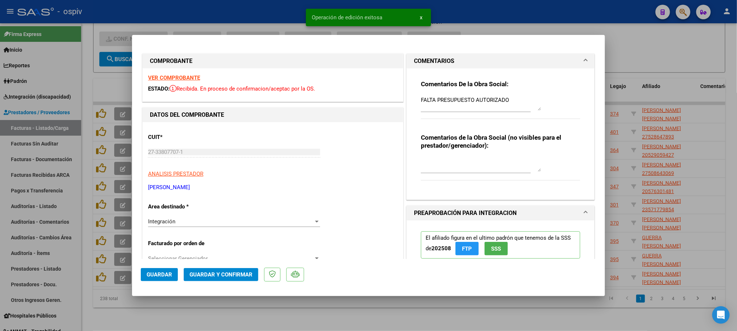
click at [239, 17] on div at bounding box center [368, 165] width 737 height 331
type input "$ 0,00"
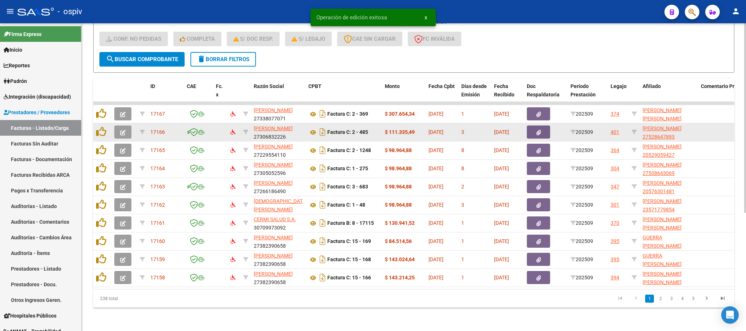
click at [124, 130] on icon "button" at bounding box center [122, 132] width 5 height 5
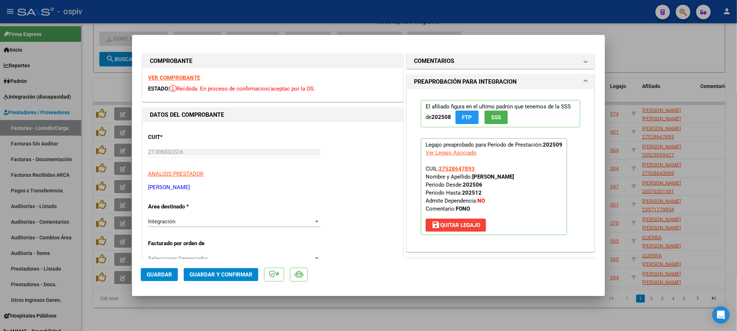
click at [179, 76] on strong "VER COMPROBANTE" at bounding box center [174, 78] width 52 height 7
click at [219, 273] on span "Guardar y Confirmar" at bounding box center [221, 275] width 63 height 7
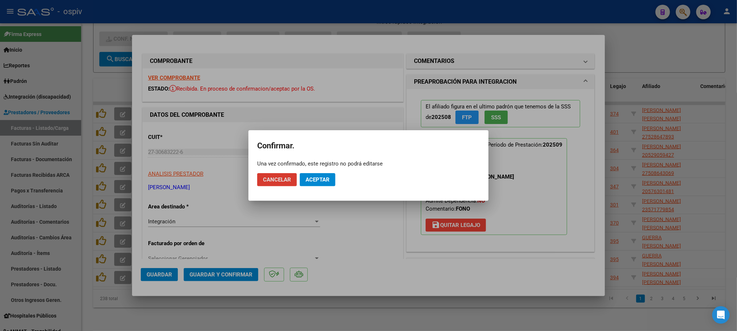
click at [320, 179] on span "Aceptar" at bounding box center [318, 180] width 24 height 7
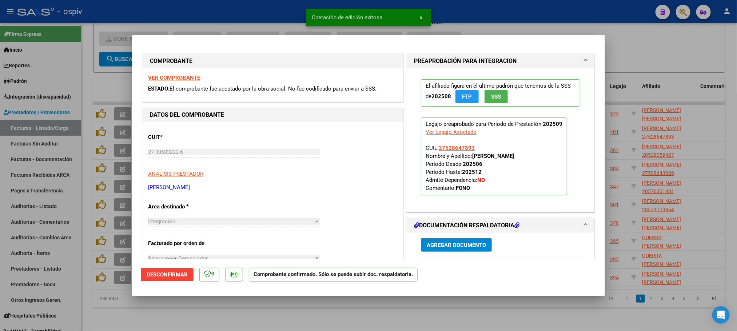
click at [242, 15] on div at bounding box center [368, 165] width 737 height 331
type input "$ 0,00"
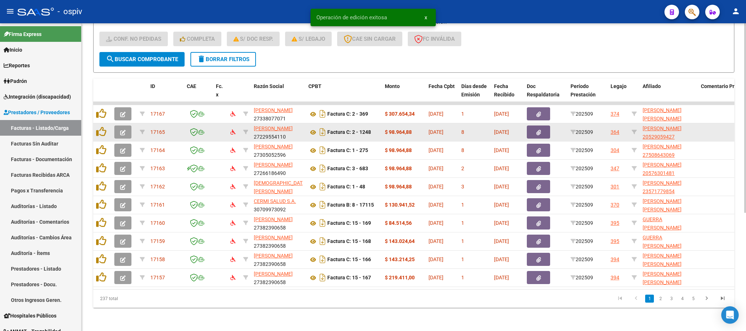
click at [123, 129] on span "button" at bounding box center [122, 132] width 5 height 7
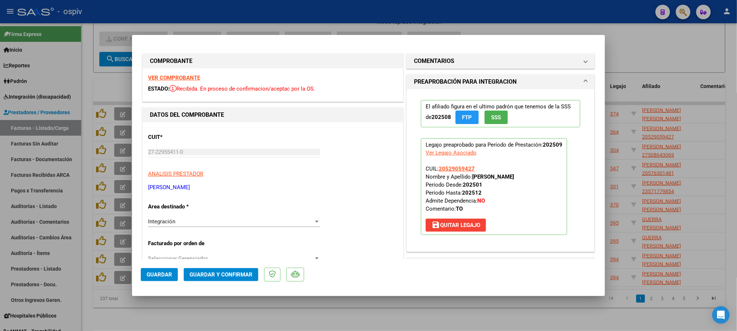
click at [183, 77] on strong "VER COMPROBANTE" at bounding box center [174, 78] width 52 height 7
click at [220, 272] on span "Guardar y Confirmar" at bounding box center [221, 275] width 63 height 7
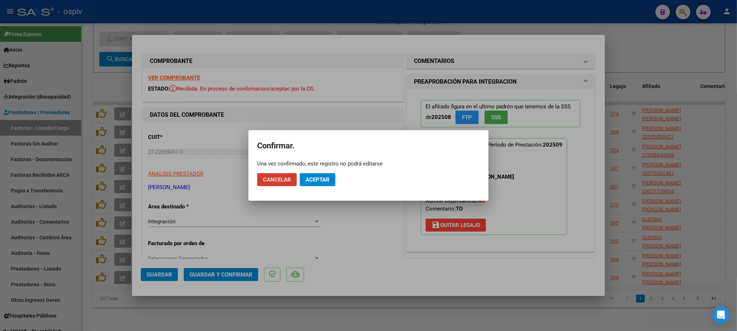
click at [321, 180] on span "Aceptar" at bounding box center [318, 180] width 24 height 7
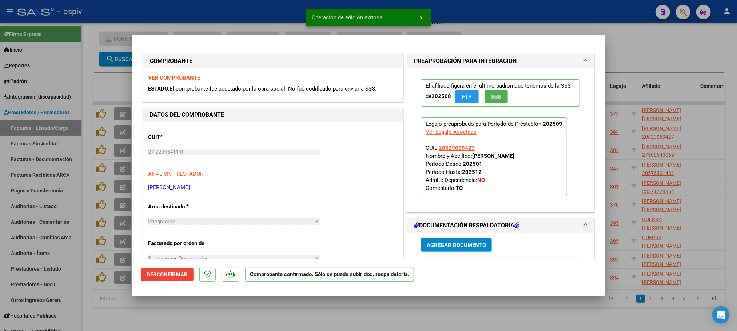
click at [253, 9] on div at bounding box center [368, 165] width 737 height 331
type input "$ 0,00"
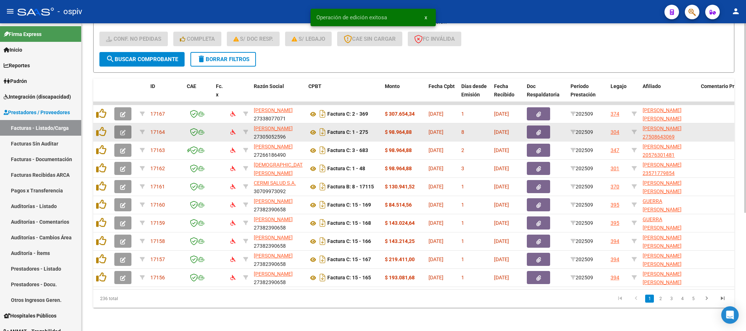
click at [120, 130] on icon "button" at bounding box center [122, 132] width 5 height 5
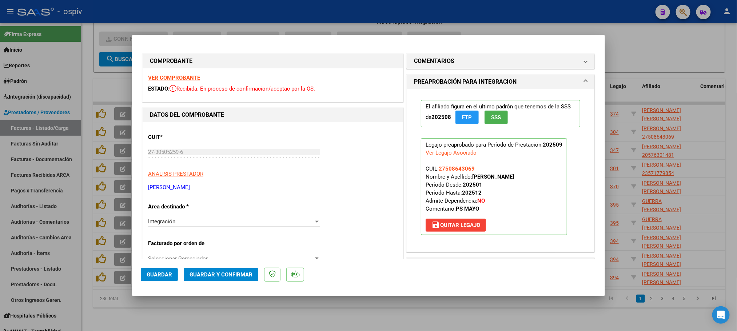
click at [178, 77] on strong "VER COMPROBANTE" at bounding box center [174, 78] width 52 height 7
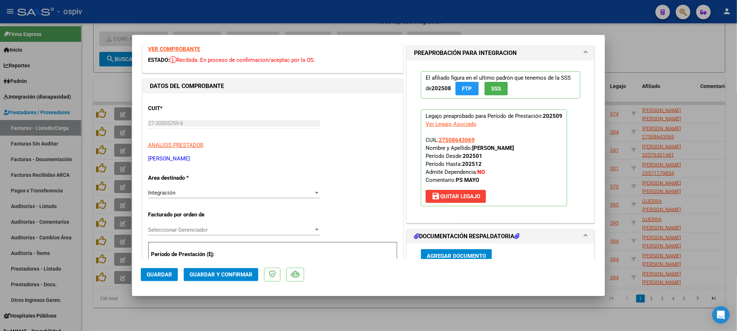
scroll to position [55, 0]
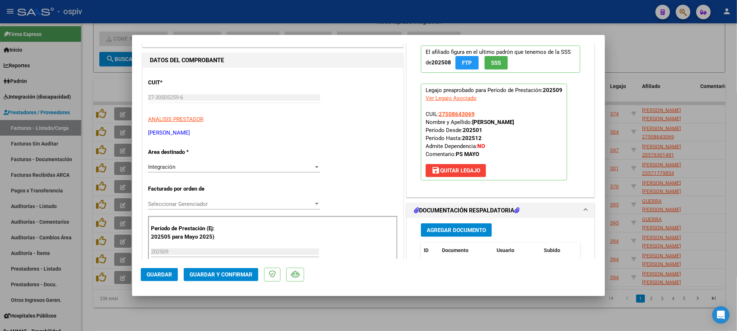
click at [223, 276] on span "Guardar y Confirmar" at bounding box center [221, 275] width 63 height 7
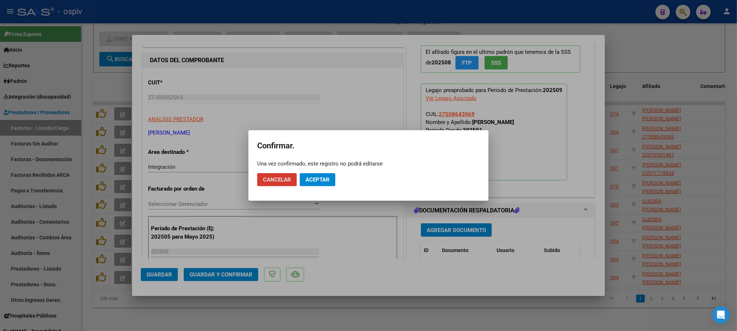
click at [313, 177] on span "Aceptar" at bounding box center [318, 180] width 24 height 7
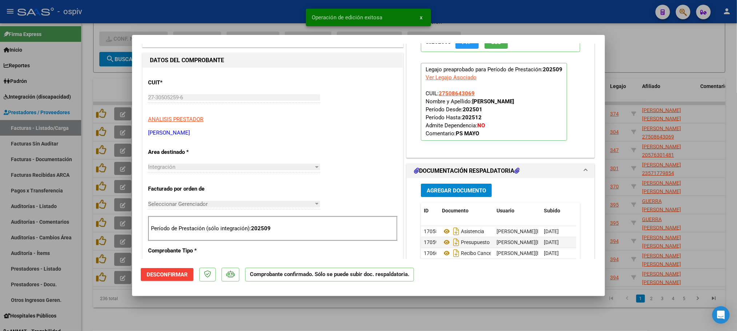
click at [263, 14] on div at bounding box center [368, 165] width 737 height 331
type input "$ 0,00"
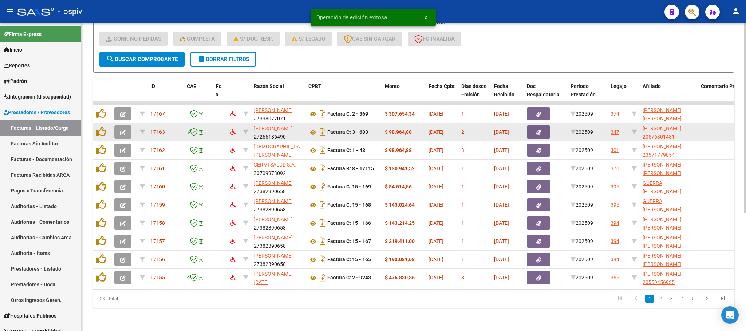
click at [121, 130] on icon "button" at bounding box center [122, 132] width 5 height 5
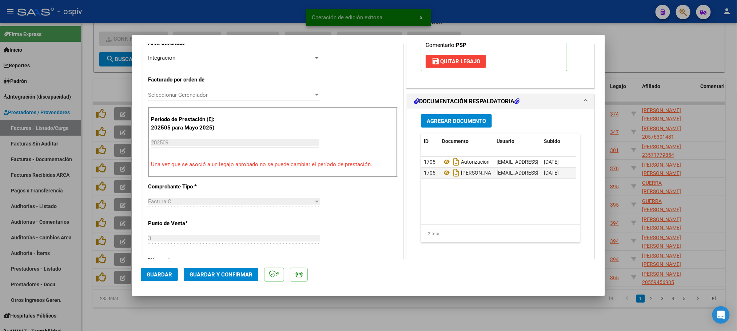
scroll to position [0, 0]
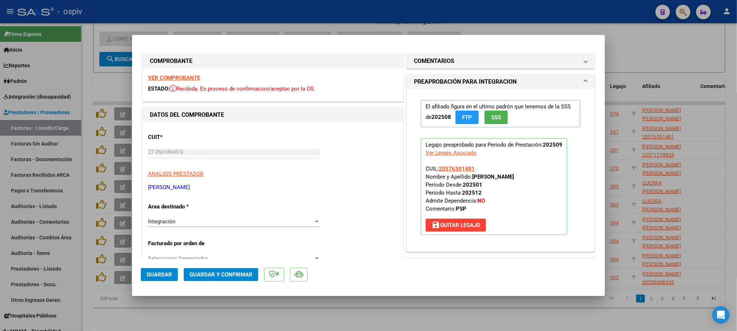
click at [177, 77] on strong "VER COMPROBANTE" at bounding box center [174, 78] width 52 height 7
click at [239, 277] on span "Guardar y Confirmar" at bounding box center [221, 275] width 63 height 7
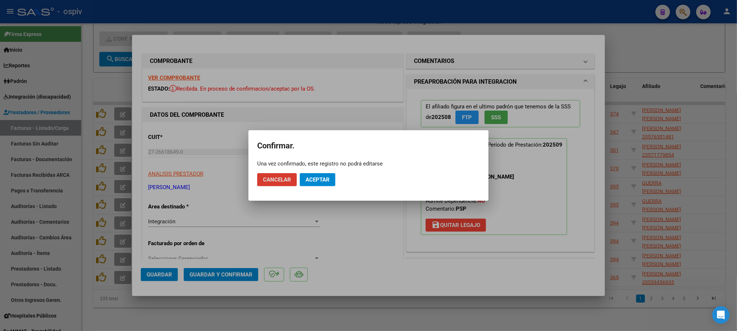
click at [315, 183] on span "Aceptar" at bounding box center [318, 180] width 24 height 7
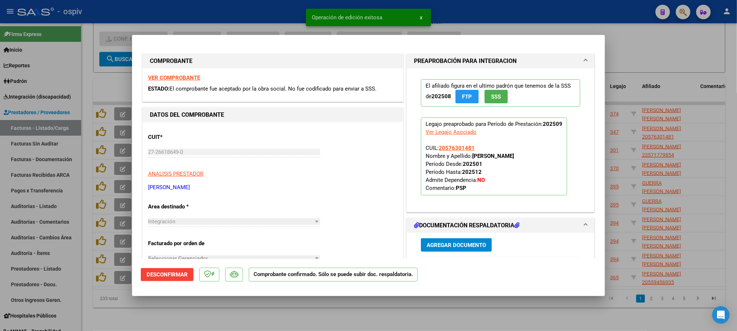
click at [295, 12] on div at bounding box center [368, 165] width 737 height 331
type input "$ 0,00"
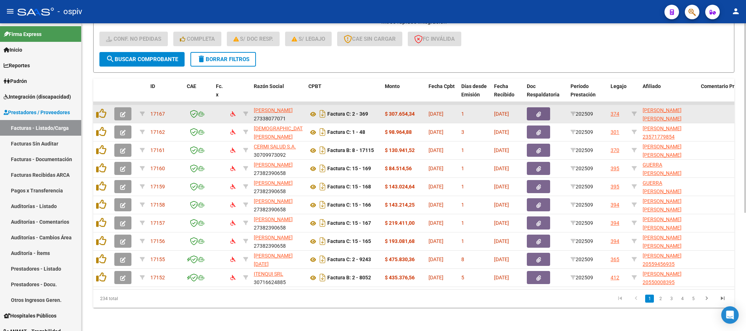
click at [118, 107] on button "button" at bounding box center [122, 113] width 17 height 13
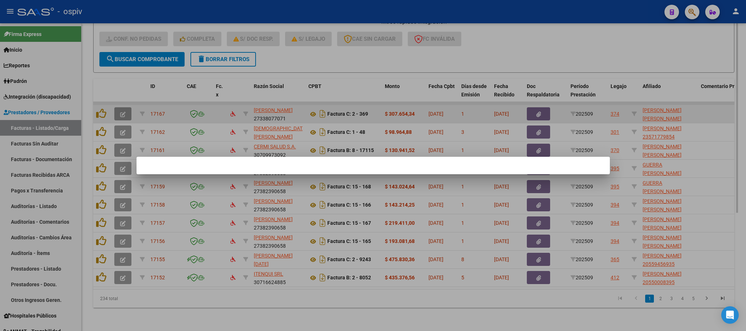
click at [118, 102] on div at bounding box center [373, 165] width 746 height 331
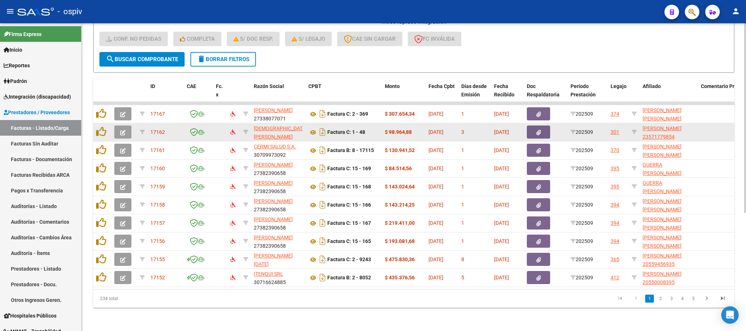
click at [126, 126] on button "button" at bounding box center [122, 132] width 17 height 13
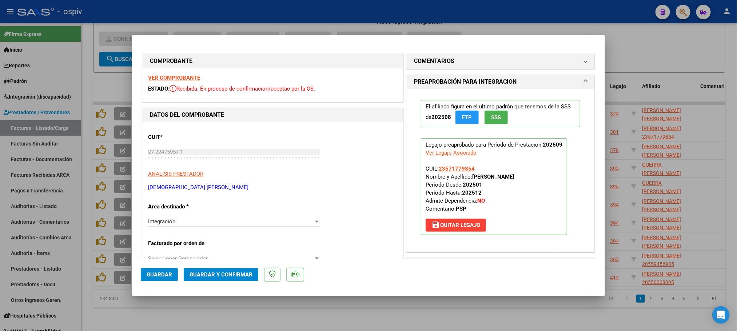
click at [173, 79] on strong "VER COMPROBANTE" at bounding box center [174, 78] width 52 height 7
click at [218, 272] on span "Guardar y Confirmar" at bounding box center [221, 275] width 63 height 7
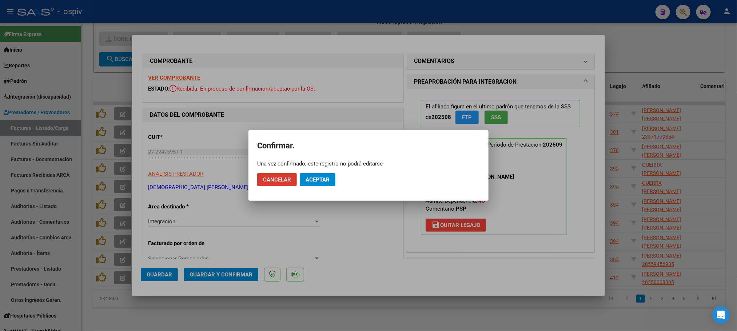
click at [322, 180] on span "Aceptar" at bounding box center [318, 180] width 24 height 7
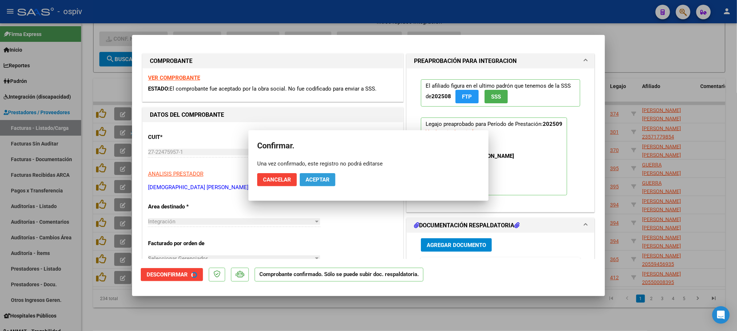
click at [322, 180] on span "Aceptar" at bounding box center [318, 180] width 24 height 7
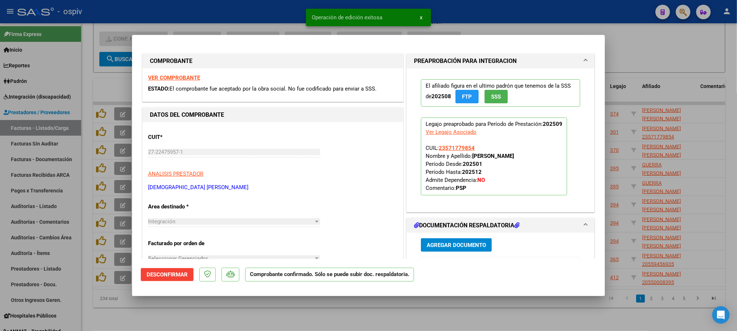
click at [274, 11] on div at bounding box center [368, 165] width 737 height 331
type input "$ 0,00"
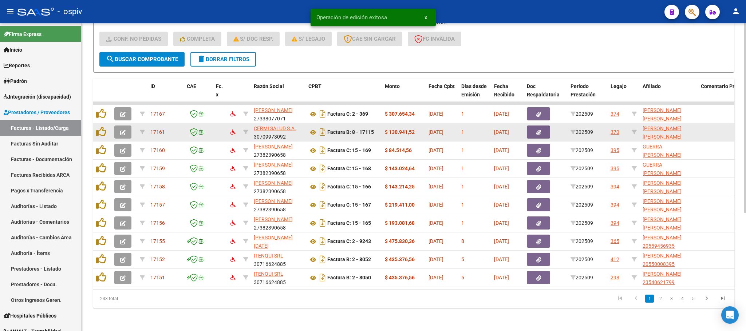
click at [120, 130] on icon "button" at bounding box center [122, 132] width 5 height 5
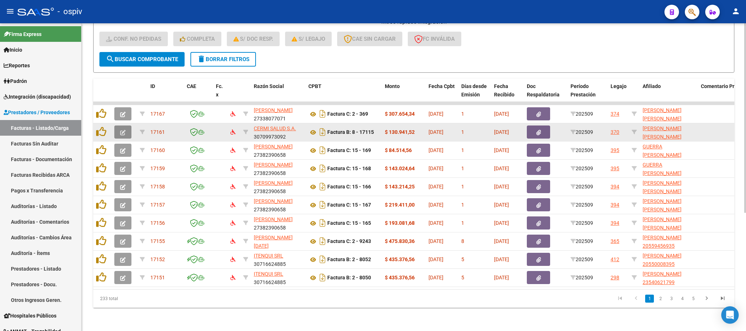
click at [122, 130] on icon "button" at bounding box center [122, 132] width 5 height 5
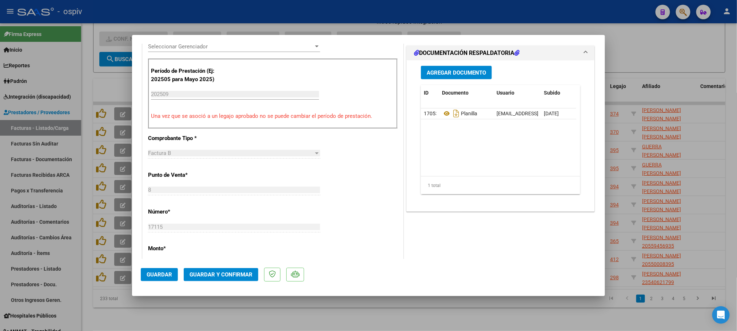
scroll to position [218, 0]
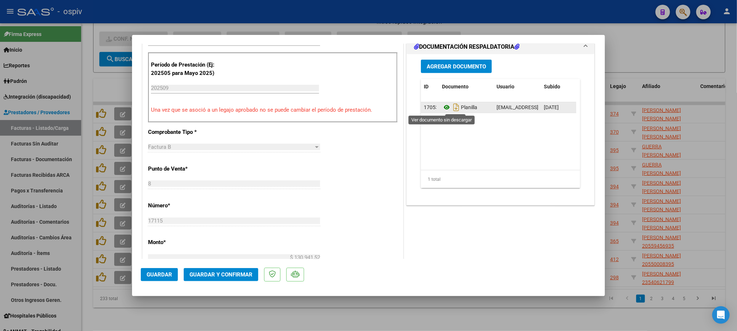
click at [445, 108] on icon at bounding box center [446, 107] width 9 height 9
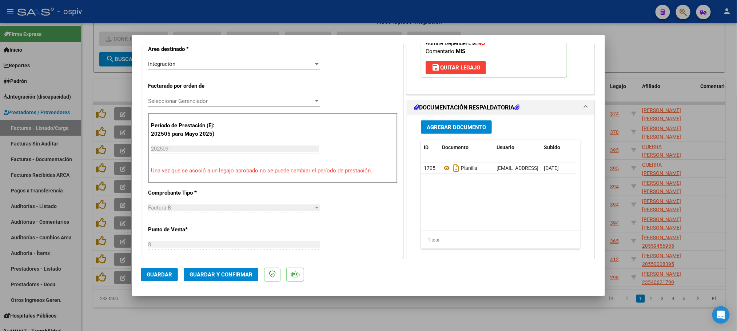
scroll to position [0, 0]
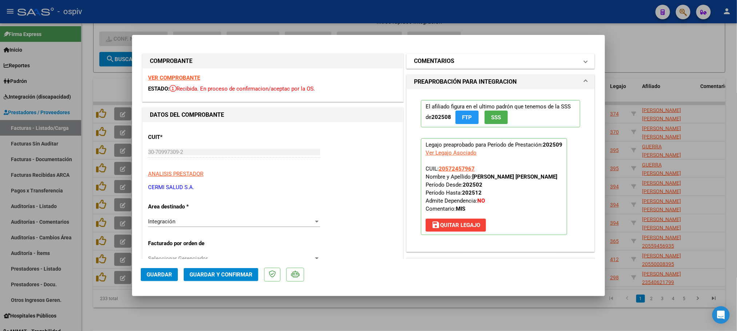
click at [448, 60] on h1 "COMENTARIOS" at bounding box center [434, 61] width 40 height 9
click at [441, 66] on mat-expansion-panel-header "COMENTARIOS" at bounding box center [501, 61] width 188 height 15
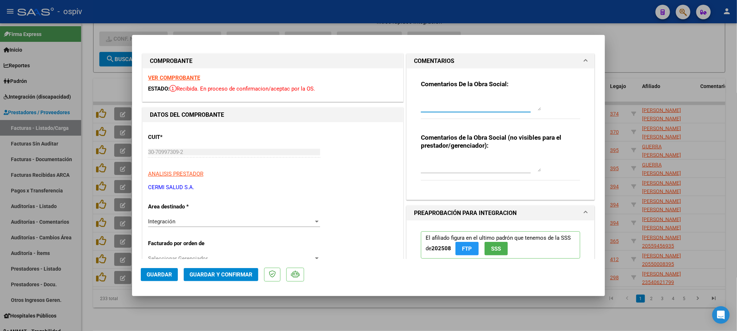
click at [431, 110] on textarea at bounding box center [481, 103] width 120 height 15
type textarea "FALTA PRESUPUESTO AUTORIZADO"
click at [159, 280] on button "Guardar" at bounding box center [159, 274] width 37 height 13
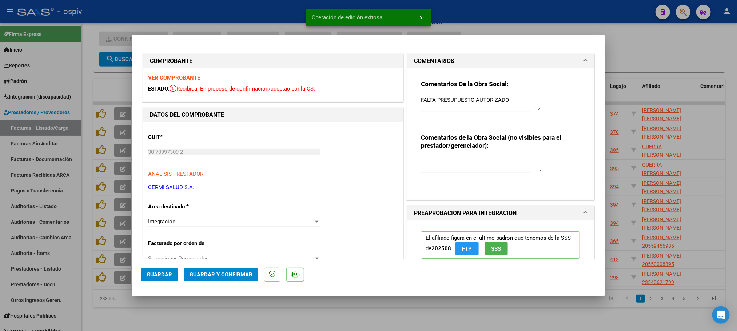
click at [211, 17] on div at bounding box center [368, 165] width 737 height 331
type input "$ 0,00"
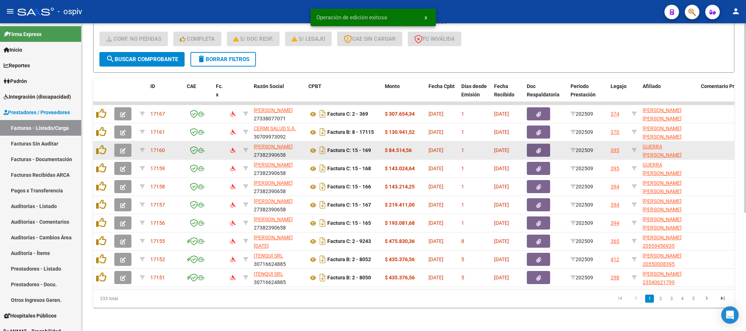
click at [127, 144] on button "button" at bounding box center [122, 150] width 17 height 13
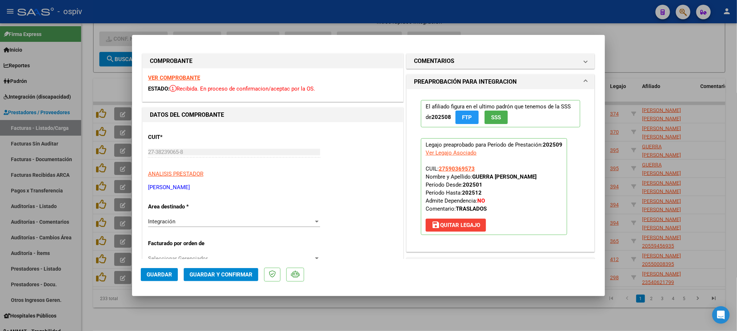
click at [188, 78] on strong "VER COMPROBANTE" at bounding box center [174, 78] width 52 height 7
click at [225, 272] on span "Guardar y Confirmar" at bounding box center [221, 275] width 63 height 7
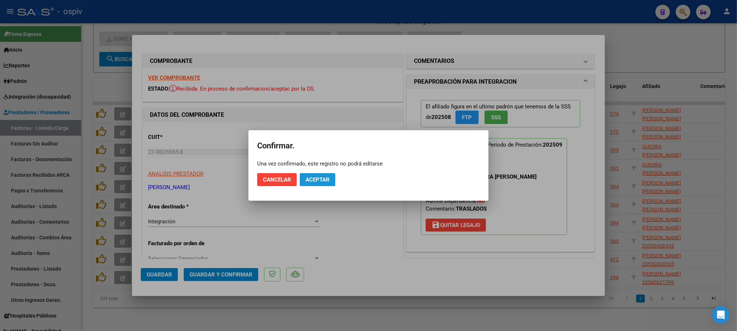
click at [323, 177] on span "Aceptar" at bounding box center [318, 180] width 24 height 7
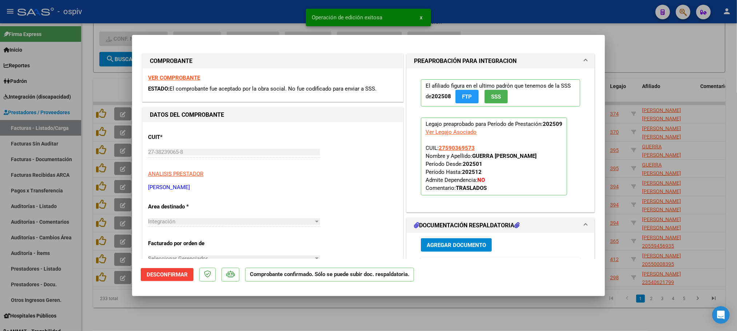
click at [219, 12] on div at bounding box center [368, 165] width 737 height 331
type input "$ 0,00"
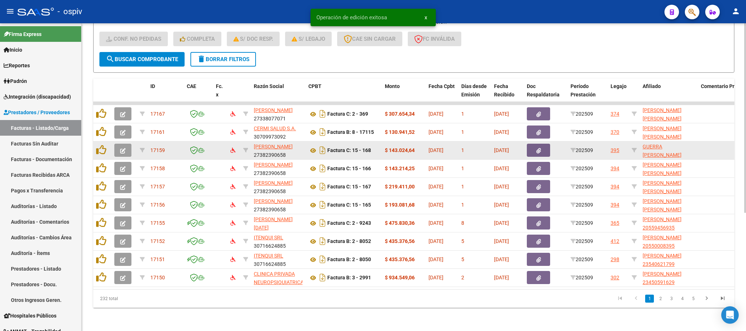
click at [124, 148] on icon "button" at bounding box center [122, 150] width 5 height 5
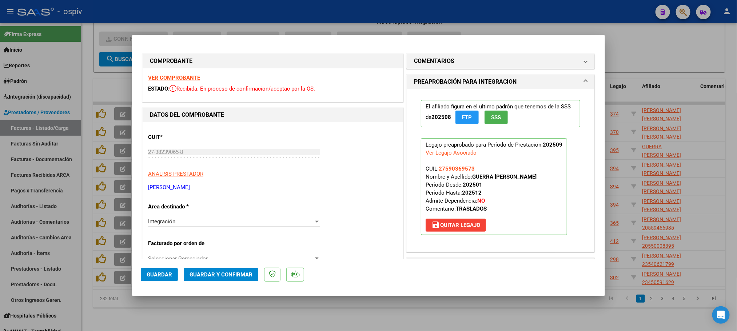
click at [169, 75] on strong "VER COMPROBANTE" at bounding box center [174, 78] width 52 height 7
click at [229, 278] on button "Guardar y Confirmar" at bounding box center [221, 274] width 75 height 13
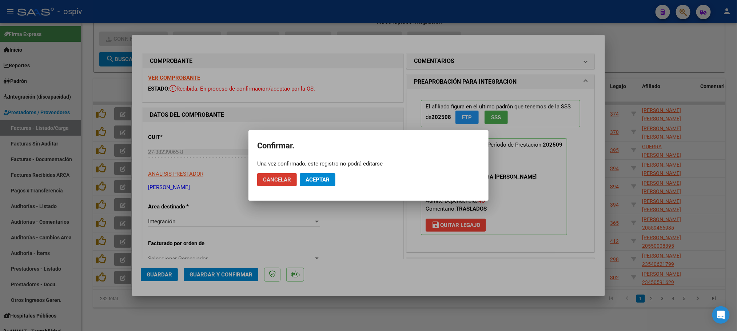
click at [314, 180] on span "Aceptar" at bounding box center [318, 180] width 24 height 7
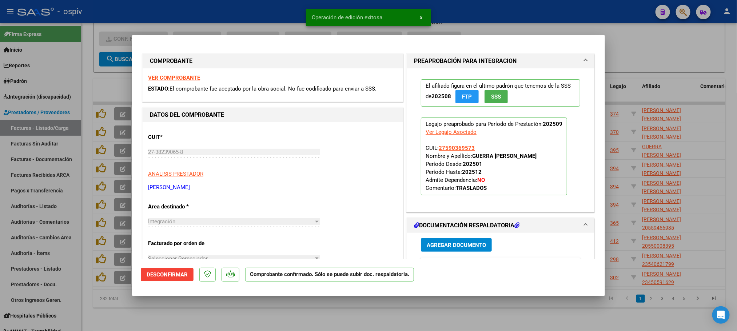
click at [238, 10] on div at bounding box center [368, 165] width 737 height 331
type input "$ 0,00"
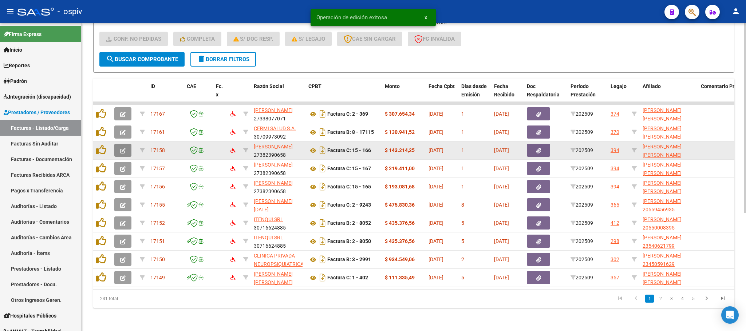
click at [125, 148] on icon "button" at bounding box center [122, 150] width 5 height 5
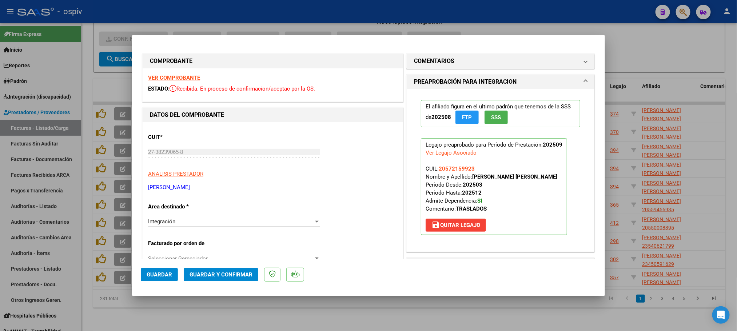
click at [176, 76] on strong "VER COMPROBANTE" at bounding box center [174, 78] width 52 height 7
click at [212, 272] on span "Guardar y Confirmar" at bounding box center [221, 275] width 63 height 7
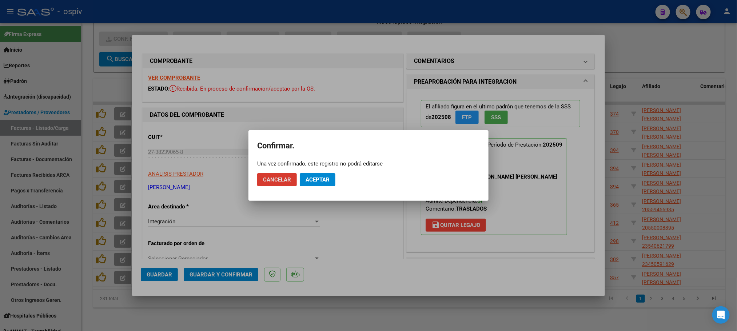
click at [319, 180] on span "Aceptar" at bounding box center [318, 180] width 24 height 7
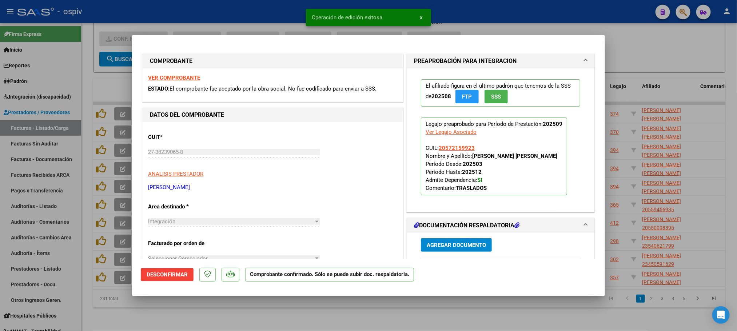
click at [302, 6] on div "Operación de edición exitosa x" at bounding box center [368, 17] width 143 height 35
click at [237, 10] on div at bounding box center [368, 165] width 737 height 331
type input "$ 0,00"
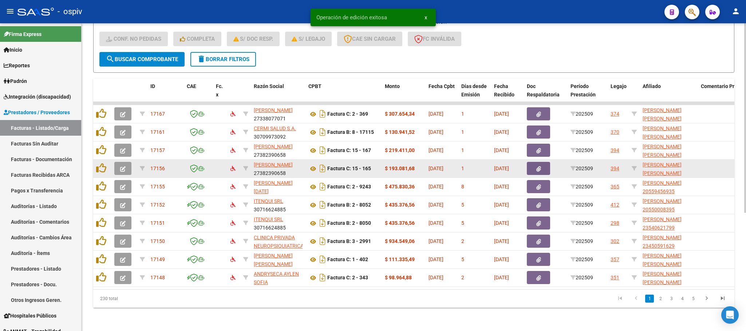
click at [125, 166] on icon "button" at bounding box center [122, 168] width 5 height 5
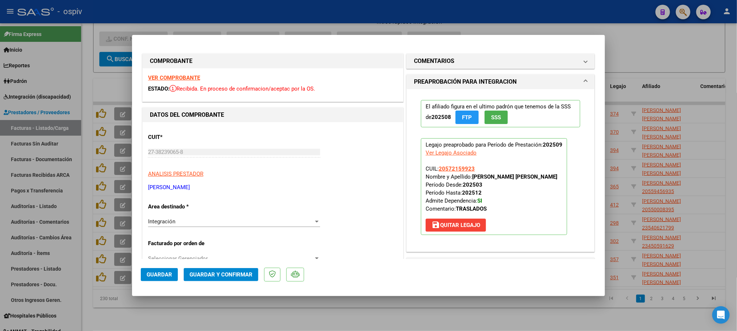
click at [171, 75] on strong "VER COMPROBANTE" at bounding box center [174, 78] width 52 height 7
click at [230, 275] on span "Guardar y Confirmar" at bounding box center [221, 275] width 63 height 7
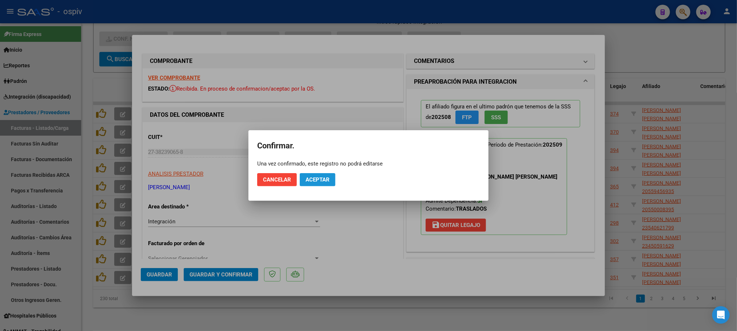
click at [317, 181] on span "Aceptar" at bounding box center [318, 180] width 24 height 7
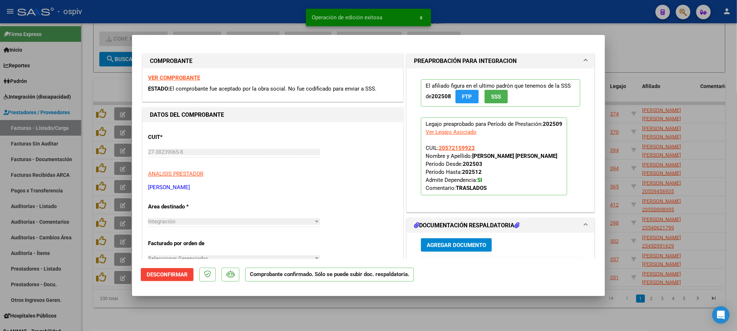
click at [246, 13] on div at bounding box center [368, 165] width 737 height 331
type input "$ 0,00"
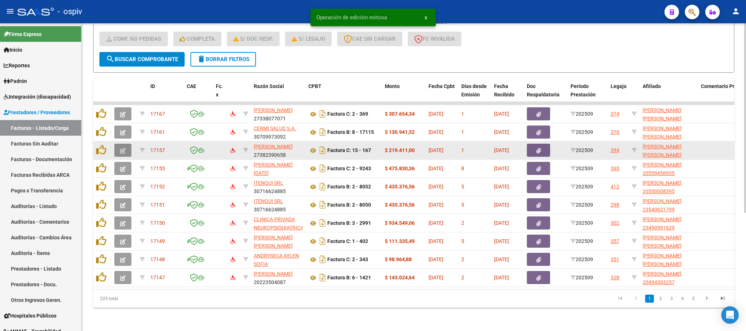
click at [128, 144] on button "button" at bounding box center [122, 150] width 17 height 13
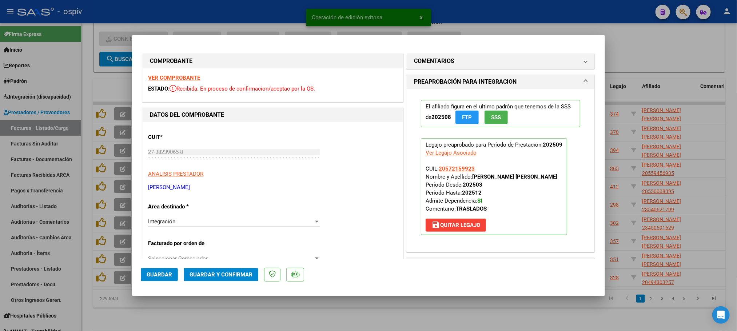
click at [177, 78] on strong "VER COMPROBANTE" at bounding box center [174, 78] width 52 height 7
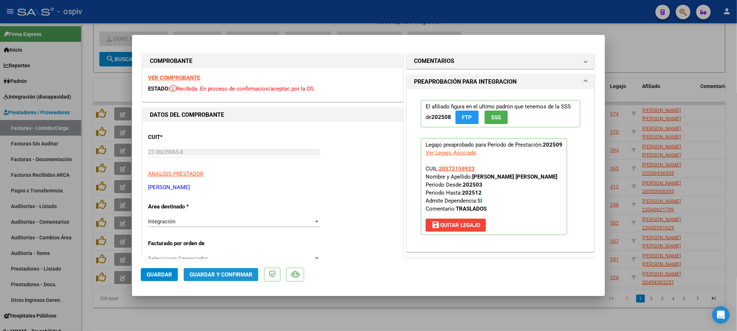
click at [230, 280] on button "Guardar y Confirmar" at bounding box center [221, 274] width 75 height 13
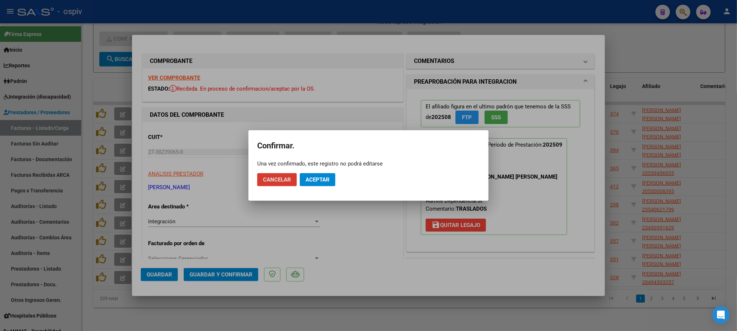
click at [314, 181] on span "Aceptar" at bounding box center [318, 180] width 24 height 7
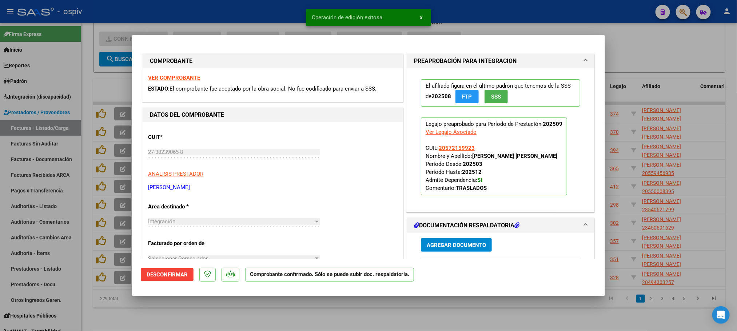
click at [247, 11] on div at bounding box center [368, 165] width 737 height 331
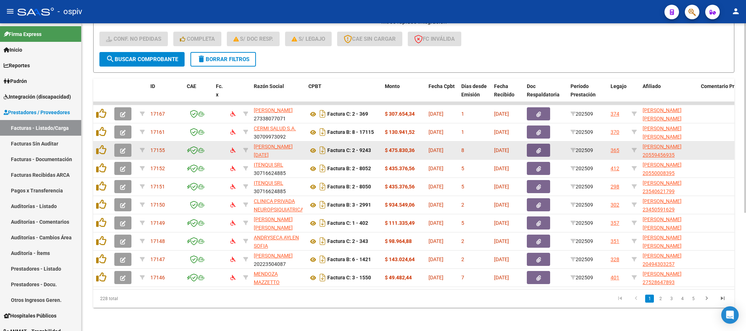
click at [123, 148] on icon "button" at bounding box center [122, 150] width 5 height 5
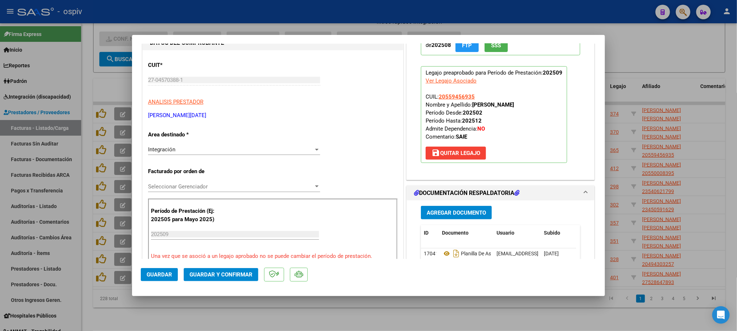
scroll to position [164, 0]
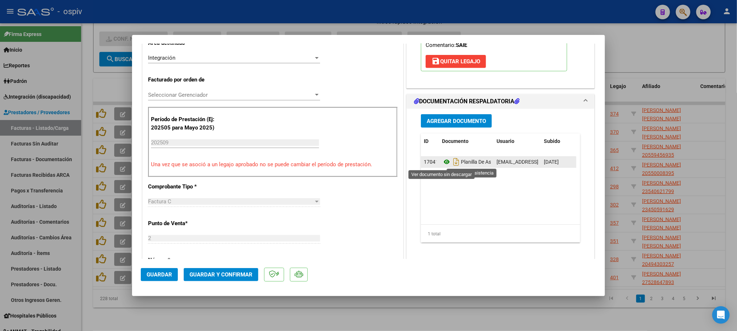
click at [442, 164] on icon at bounding box center [446, 162] width 9 height 9
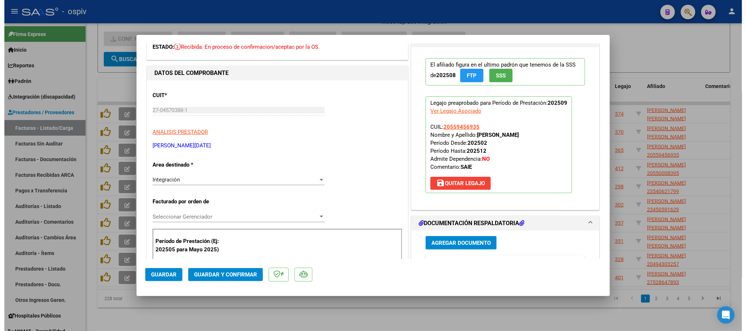
scroll to position [0, 0]
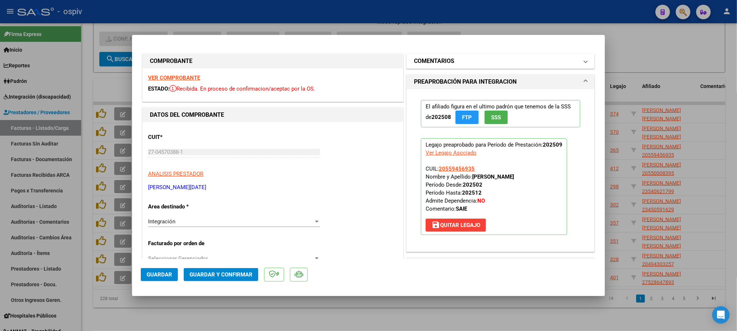
click at [424, 63] on h1 "COMENTARIOS" at bounding box center [434, 61] width 40 height 9
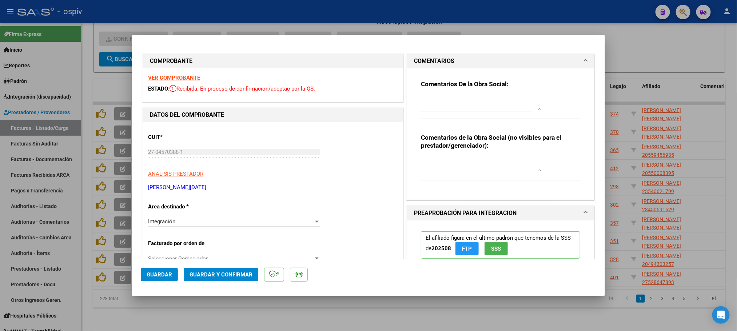
click at [424, 104] on textarea at bounding box center [481, 103] width 120 height 15
click at [159, 275] on span "Guardar" at bounding box center [159, 275] width 25 height 7
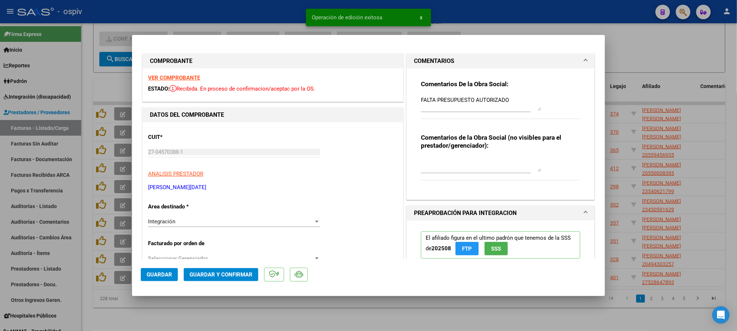
click at [288, 22] on div at bounding box center [368, 165] width 737 height 331
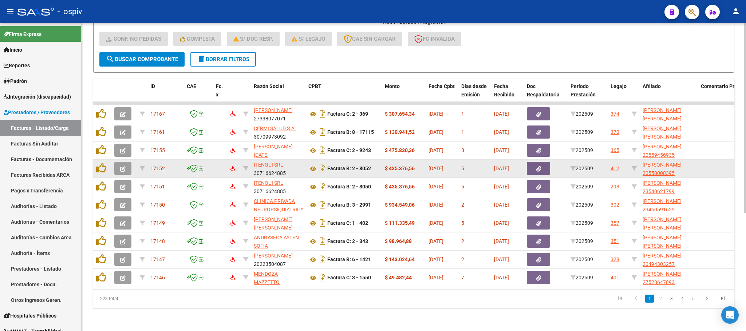
click at [118, 162] on button "button" at bounding box center [122, 168] width 17 height 13
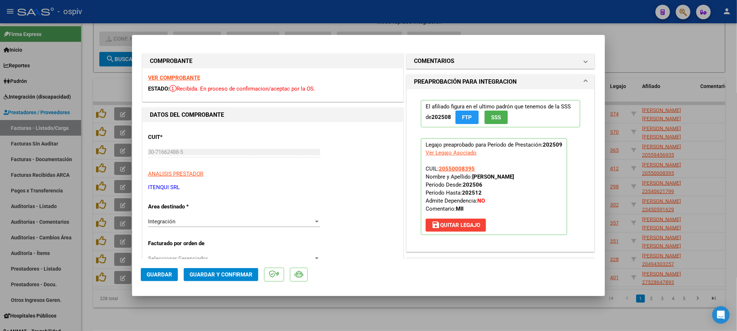
click at [183, 76] on strong "VER COMPROBANTE" at bounding box center [174, 78] width 52 height 7
click at [224, 273] on span "Guardar y Confirmar" at bounding box center [221, 275] width 63 height 7
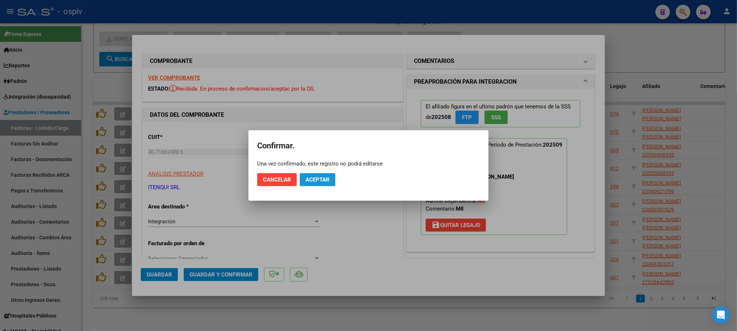
click at [328, 179] on span "Aceptar" at bounding box center [318, 180] width 24 height 7
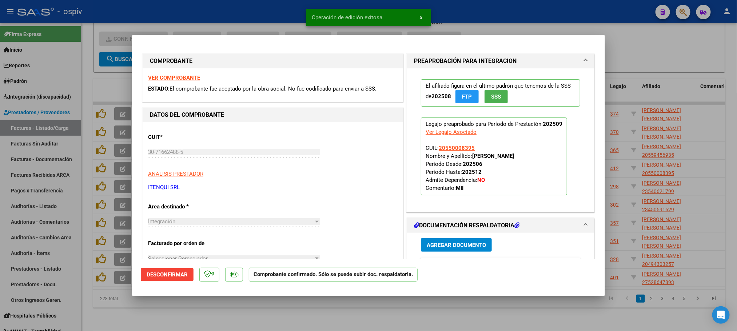
click at [270, 10] on div at bounding box center [368, 165] width 737 height 331
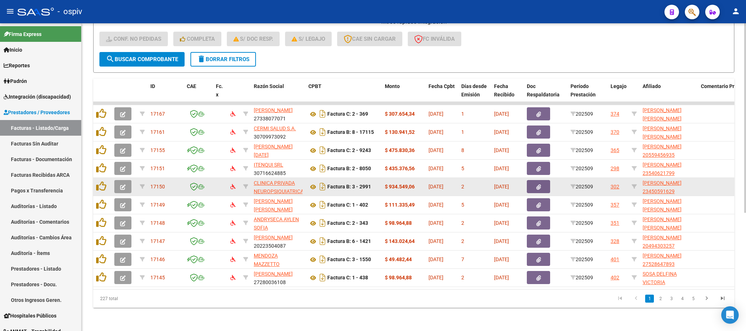
click at [120, 185] on icon "button" at bounding box center [122, 187] width 5 height 5
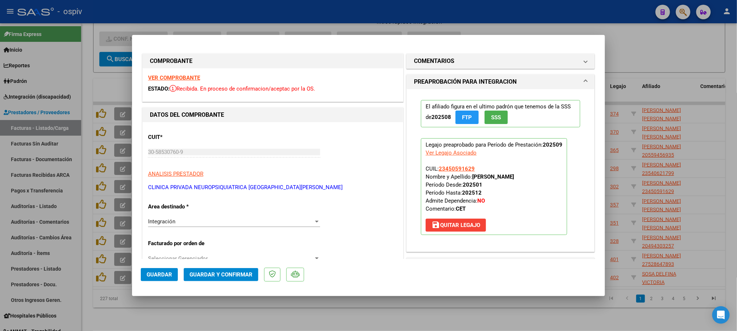
click at [171, 77] on strong "VER COMPROBANTE" at bounding box center [174, 78] width 52 height 7
click at [187, 76] on strong "VER COMPROBANTE" at bounding box center [174, 78] width 52 height 7
click at [233, 269] on button "Guardar y Confirmar" at bounding box center [221, 274] width 75 height 13
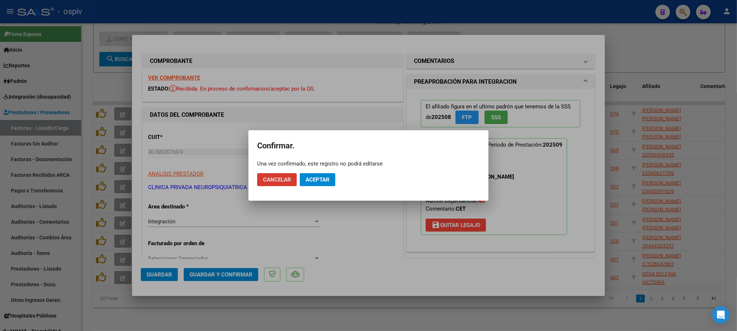
click at [324, 184] on button "Aceptar" at bounding box center [318, 179] width 36 height 13
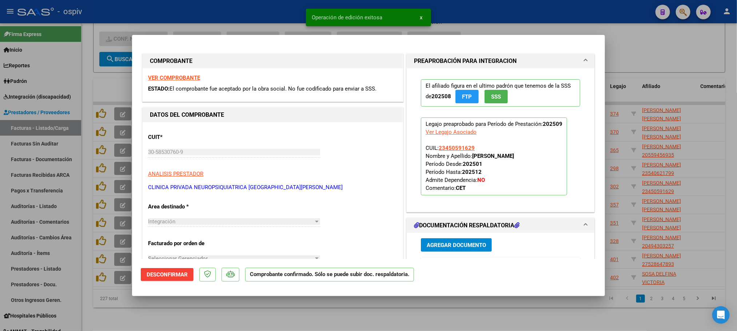
click at [230, 12] on div at bounding box center [368, 165] width 737 height 331
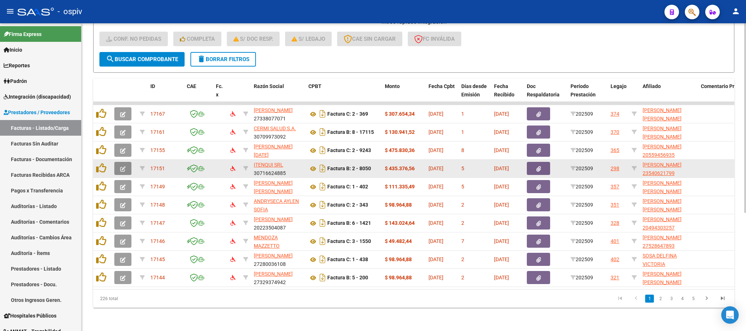
click at [129, 162] on button "button" at bounding box center [122, 168] width 17 height 13
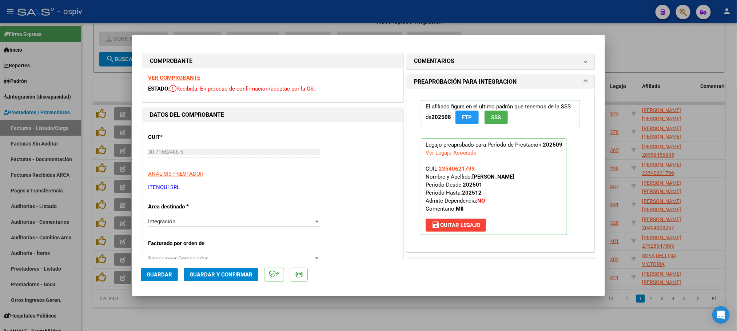
click at [178, 78] on strong "VER COMPROBANTE" at bounding box center [174, 78] width 52 height 7
click at [212, 273] on span "Guardar y Confirmar" at bounding box center [221, 275] width 63 height 7
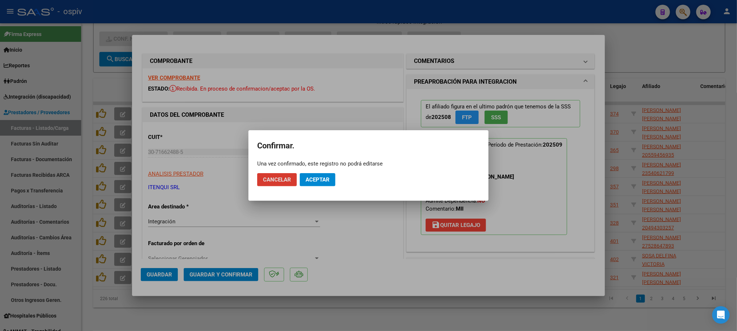
click at [318, 178] on span "Aceptar" at bounding box center [318, 180] width 24 height 7
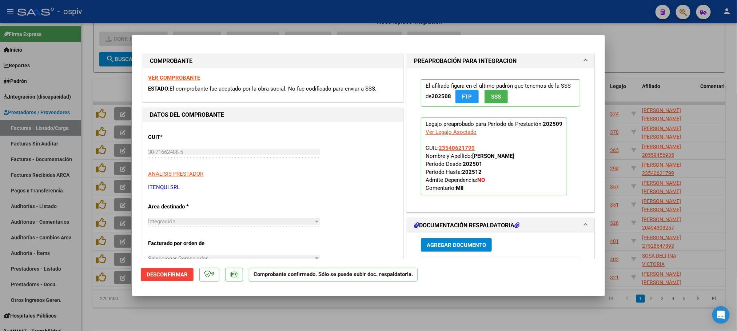
click at [347, 15] on div at bounding box center [368, 165] width 737 height 331
type input "$ 0,00"
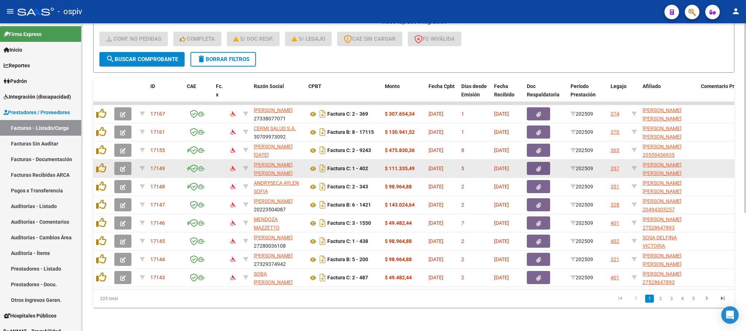
click at [126, 162] on button "button" at bounding box center [122, 168] width 17 height 13
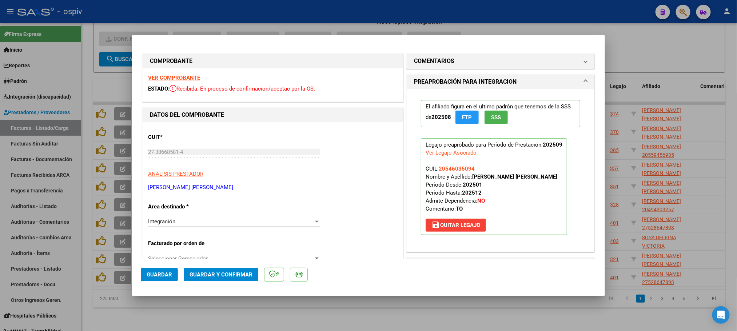
click at [180, 78] on strong "VER COMPROBANTE" at bounding box center [174, 78] width 52 height 7
click at [257, 13] on div at bounding box center [368, 165] width 737 height 331
type input "$ 0,00"
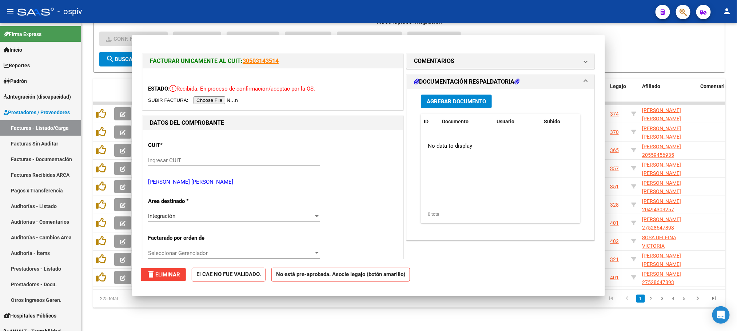
click at [257, 13] on div "- ospiv" at bounding box center [333, 12] width 633 height 16
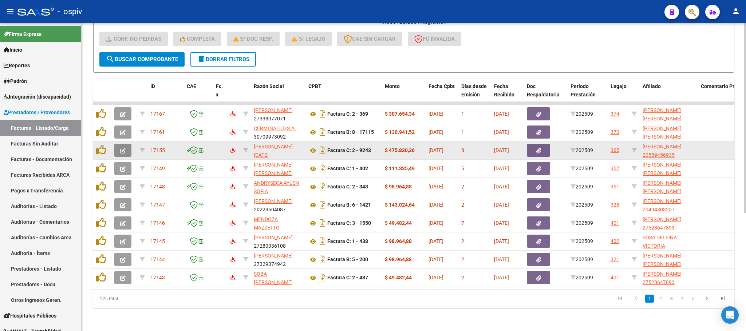
click at [120, 148] on icon "button" at bounding box center [122, 150] width 5 height 5
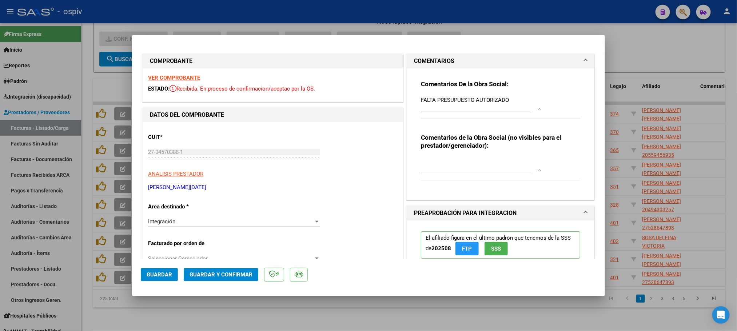
click at [292, 11] on div at bounding box center [368, 165] width 737 height 331
type input "$ 0,00"
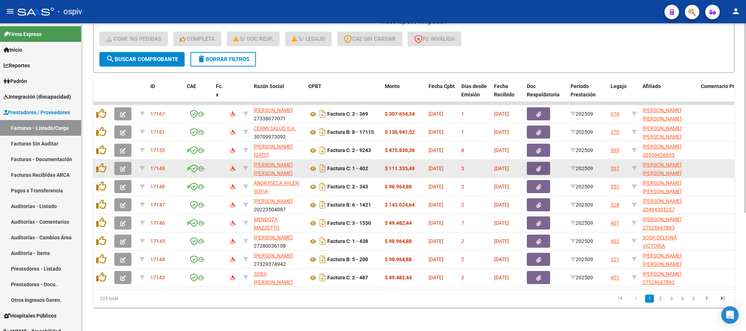
click at [122, 165] on span "button" at bounding box center [122, 168] width 5 height 7
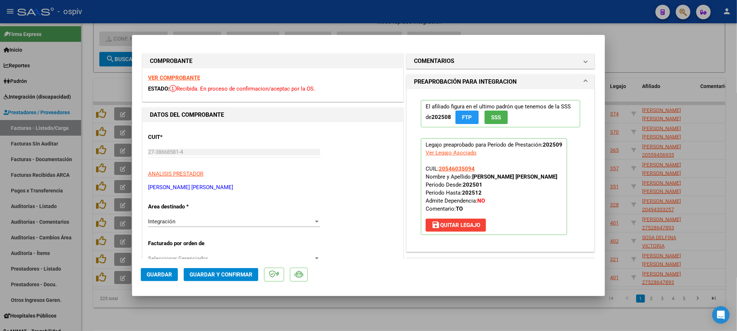
click at [184, 76] on strong "VER COMPROBANTE" at bounding box center [174, 78] width 52 height 7
click at [237, 277] on span "Guardar y Confirmar" at bounding box center [221, 275] width 63 height 7
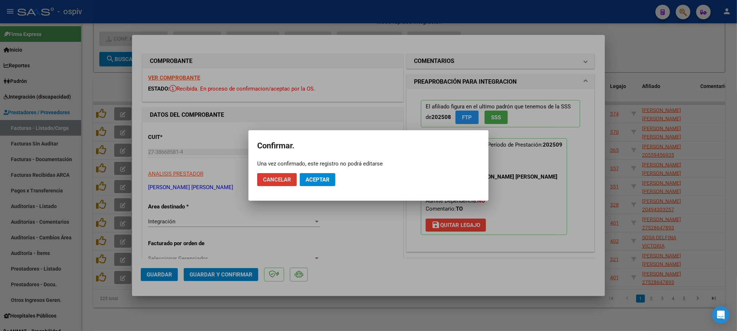
click at [325, 182] on span "Aceptar" at bounding box center [318, 180] width 24 height 7
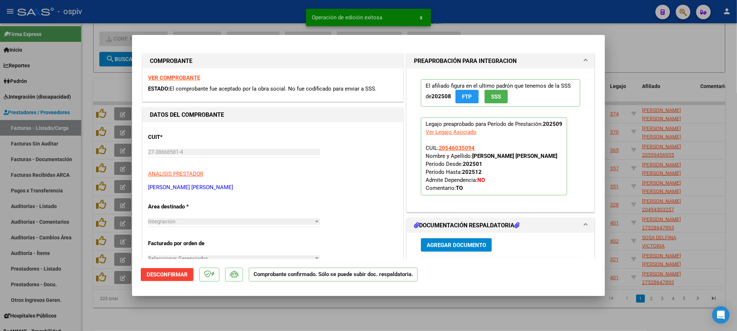
click at [266, 4] on div at bounding box center [368, 165] width 737 height 331
type input "$ 0,00"
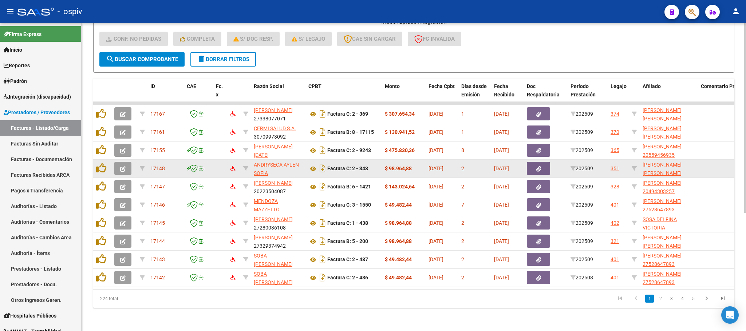
click at [125, 166] on icon "button" at bounding box center [122, 168] width 5 height 5
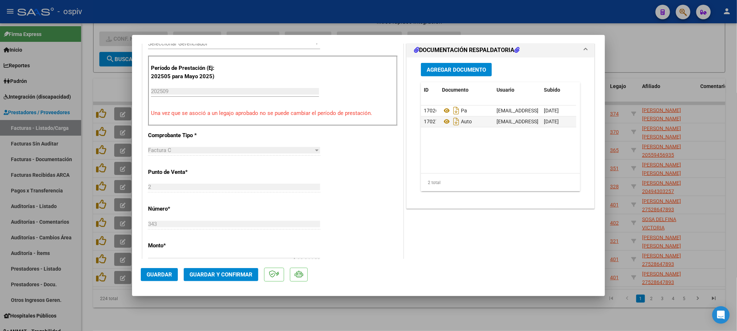
scroll to position [218, 0]
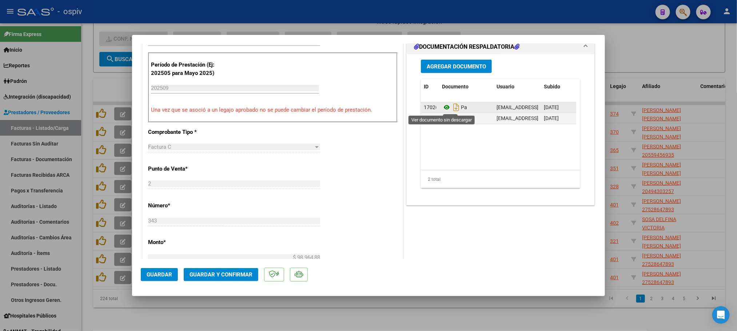
click at [442, 108] on icon at bounding box center [446, 107] width 9 height 9
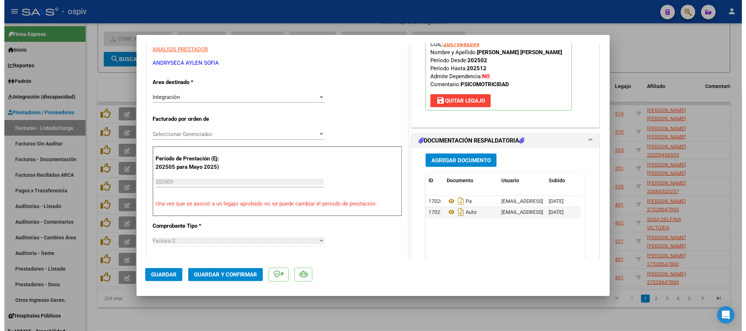
scroll to position [0, 0]
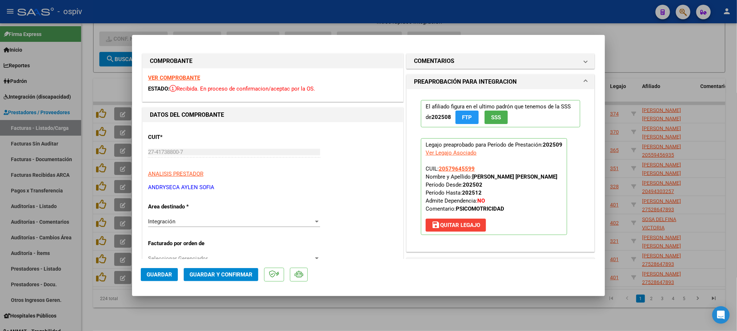
click at [184, 72] on div "VER COMPROBANTE ESTADO: Recibida. En proceso de confirmacion/aceptac por la OS." at bounding box center [273, 84] width 261 height 33
click at [185, 75] on strong "VER COMPROBANTE" at bounding box center [174, 78] width 52 height 7
click at [218, 268] on button "Guardar y Confirmar" at bounding box center [221, 274] width 75 height 13
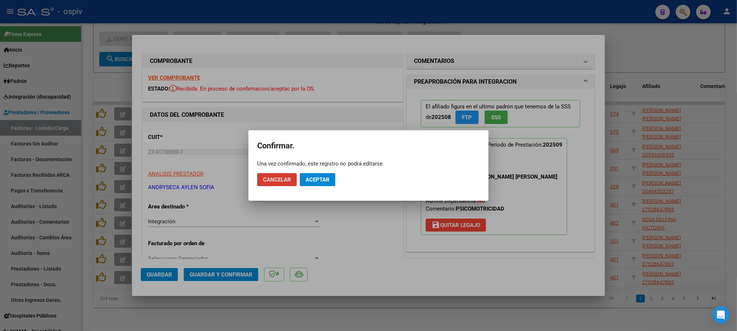
click at [326, 177] on span "Aceptar" at bounding box center [318, 180] width 24 height 7
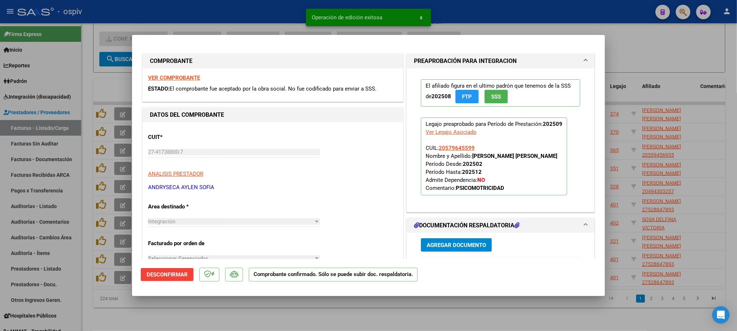
click at [226, 9] on div at bounding box center [368, 165] width 737 height 331
type input "$ 0,00"
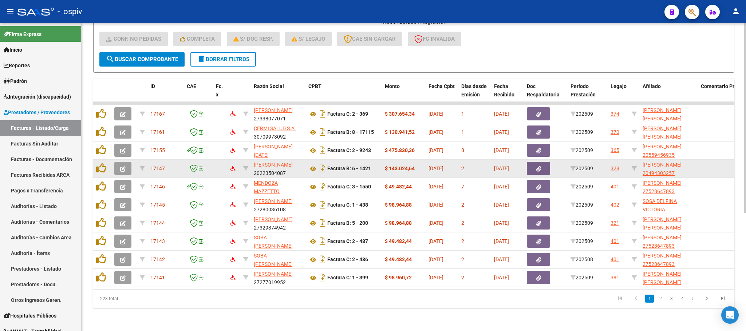
click at [124, 166] on icon "button" at bounding box center [122, 168] width 5 height 5
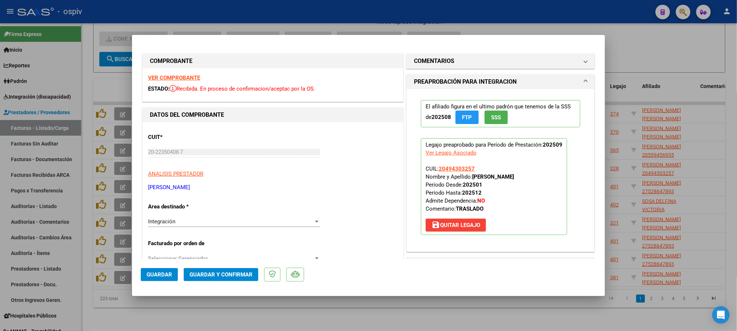
click at [172, 77] on strong "VER COMPROBANTE" at bounding box center [174, 78] width 52 height 7
click at [224, 280] on button "Guardar y Confirmar" at bounding box center [221, 274] width 75 height 13
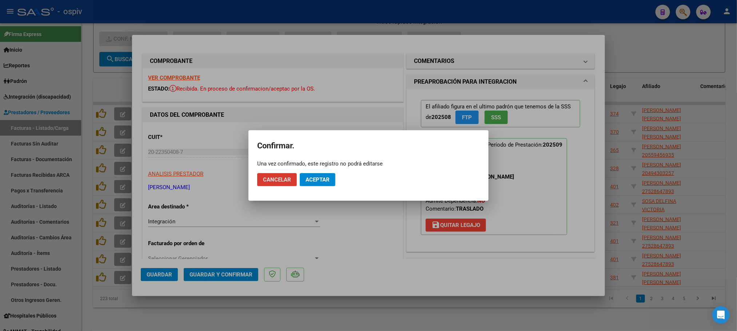
click at [318, 182] on span "Aceptar" at bounding box center [318, 180] width 24 height 7
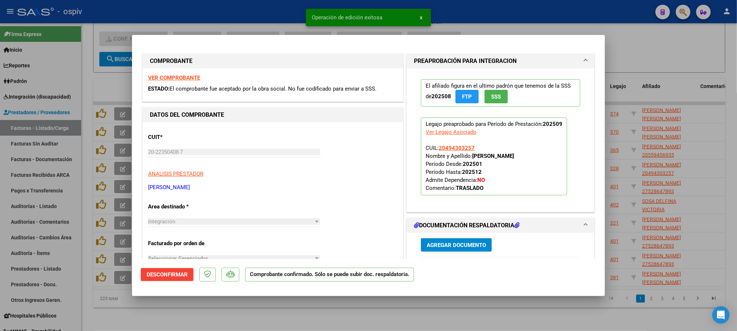
drag, startPoint x: 235, startPoint y: 11, endPoint x: 239, endPoint y: 11, distance: 4.4
click at [236, 11] on div at bounding box center [368, 165] width 737 height 331
type input "$ 0,00"
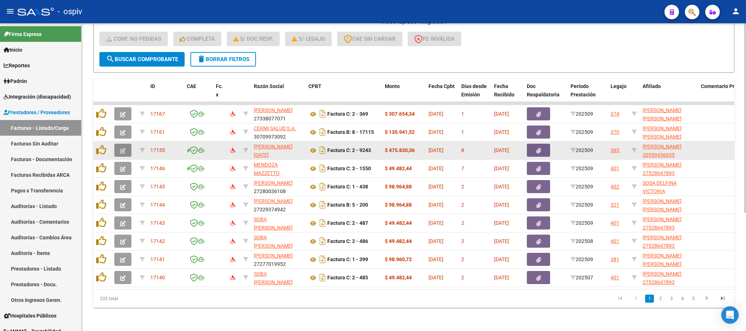
click at [126, 144] on button "button" at bounding box center [122, 150] width 17 height 13
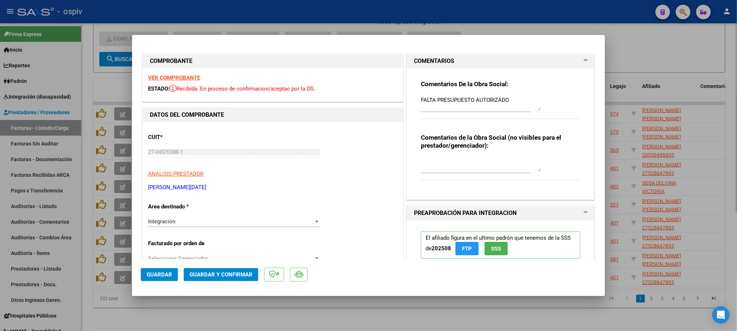
drag, startPoint x: 333, startPoint y: 8, endPoint x: 327, endPoint y: 24, distance: 17.6
click at [333, 9] on div at bounding box center [368, 165] width 737 height 331
type input "$ 0,00"
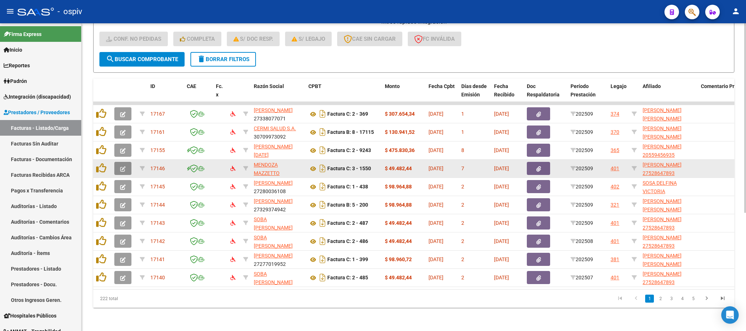
click at [122, 166] on icon "button" at bounding box center [122, 168] width 5 height 5
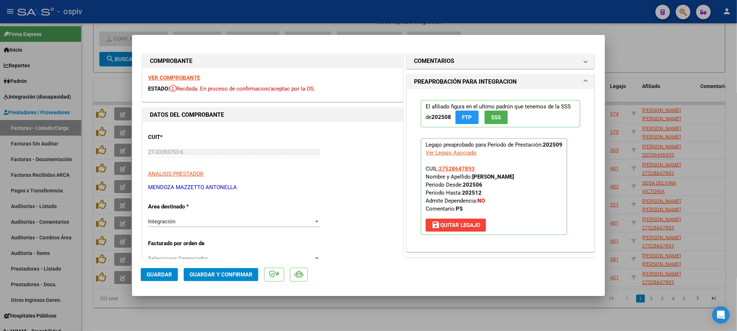
click at [167, 80] on strong "VER COMPROBANTE" at bounding box center [174, 78] width 52 height 7
click at [237, 264] on mat-dialog-actions "Guardar Guardar y Confirmar" at bounding box center [369, 273] width 456 height 29
click at [235, 274] on span "Guardar y Confirmar" at bounding box center [221, 275] width 63 height 7
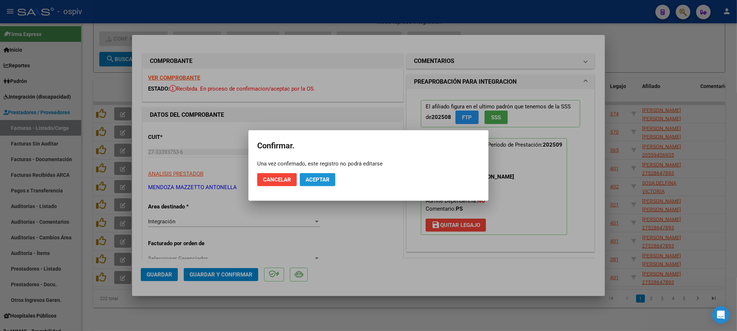
click at [329, 178] on span "Aceptar" at bounding box center [318, 180] width 24 height 7
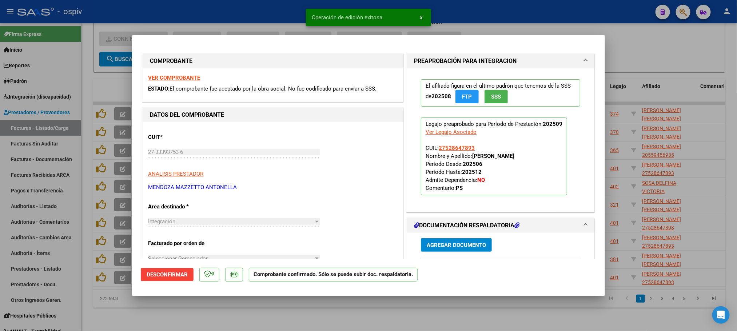
click at [527, 16] on div at bounding box center [368, 165] width 737 height 331
type input "$ 0,00"
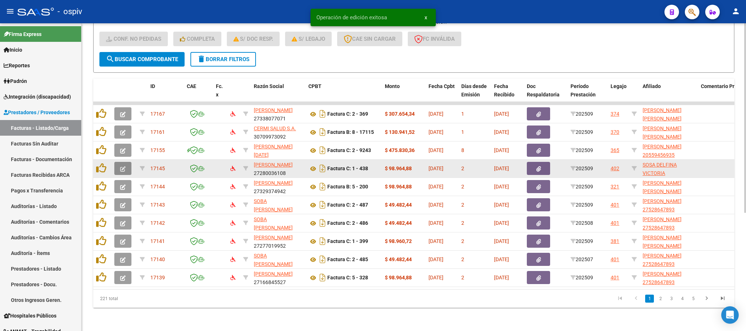
click at [122, 166] on icon "button" at bounding box center [122, 168] width 5 height 5
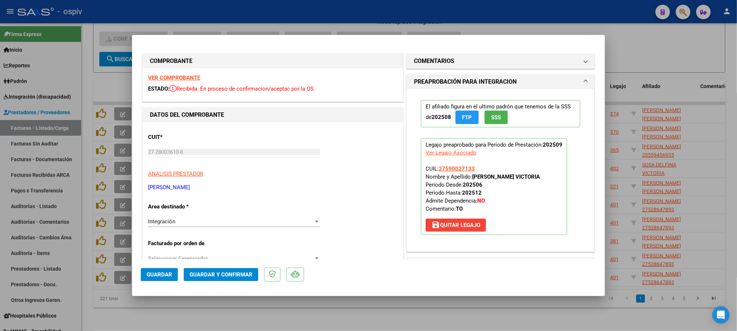
click at [187, 76] on strong "VER COMPROBANTE" at bounding box center [174, 78] width 52 height 7
click at [237, 272] on span "Guardar y Confirmar" at bounding box center [221, 275] width 63 height 7
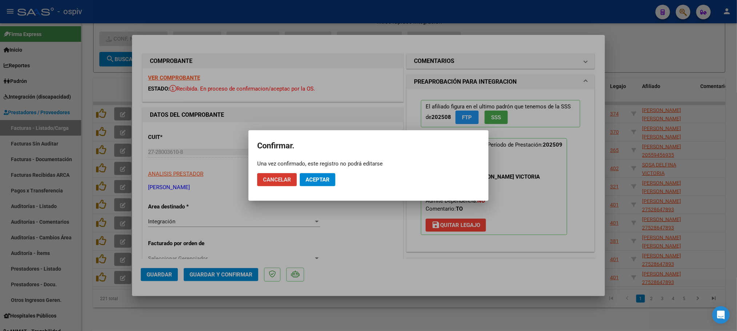
click at [322, 175] on button "Aceptar" at bounding box center [318, 179] width 36 height 13
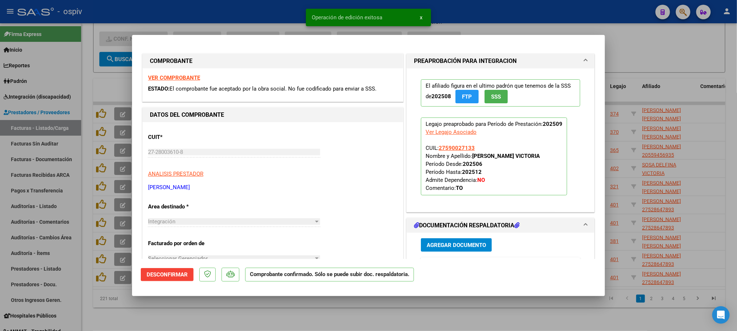
click at [277, 15] on div at bounding box center [368, 165] width 737 height 331
type input "$ 0,00"
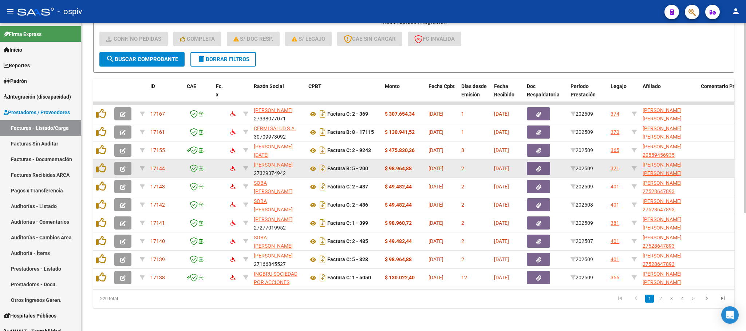
click at [122, 166] on icon "button" at bounding box center [122, 168] width 5 height 5
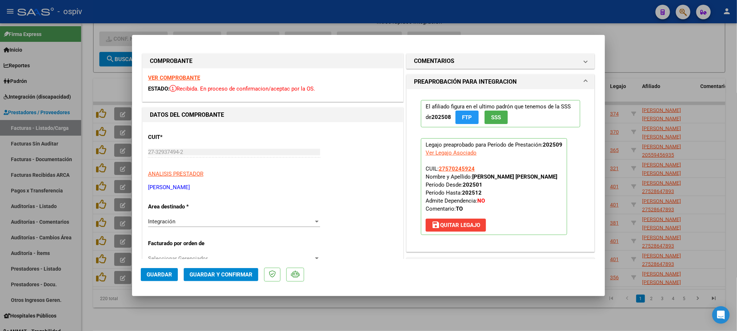
click at [187, 80] on strong "VER COMPROBANTE" at bounding box center [174, 78] width 52 height 7
click at [227, 274] on span "Guardar y Confirmar" at bounding box center [221, 275] width 63 height 7
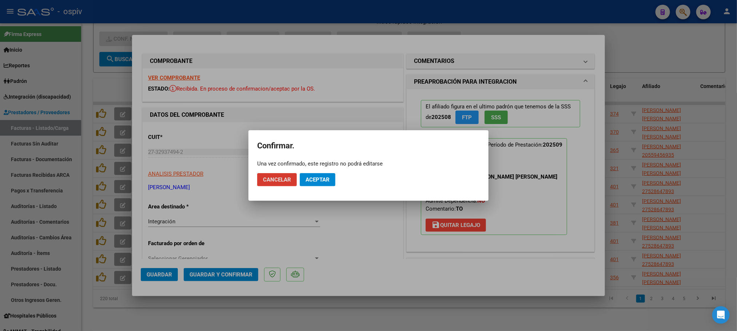
click at [325, 179] on span "Aceptar" at bounding box center [318, 180] width 24 height 7
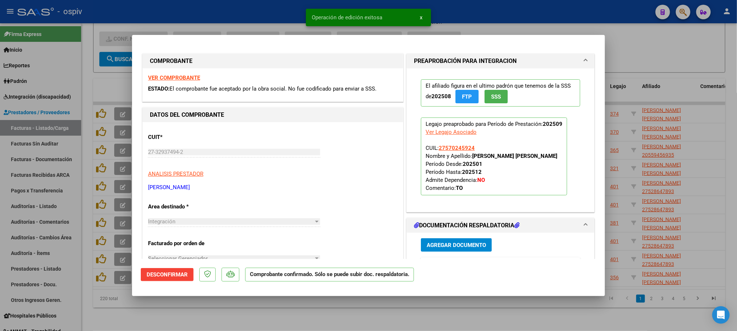
click at [270, 8] on div at bounding box center [368, 165] width 737 height 331
type input "$ 0,00"
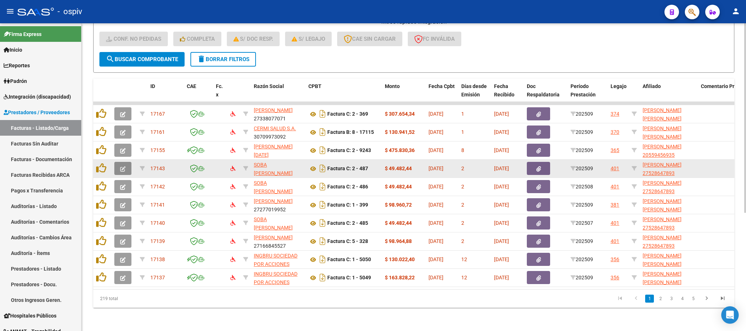
click at [126, 162] on button "button" at bounding box center [122, 168] width 17 height 13
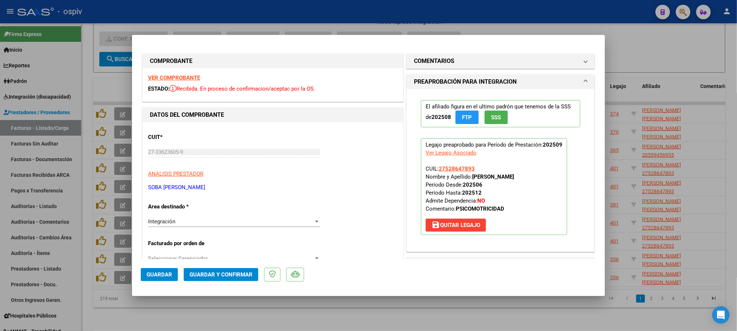
click at [188, 77] on strong "VER COMPROBANTE" at bounding box center [174, 78] width 52 height 7
click at [234, 275] on span "Guardar y Confirmar" at bounding box center [221, 275] width 63 height 7
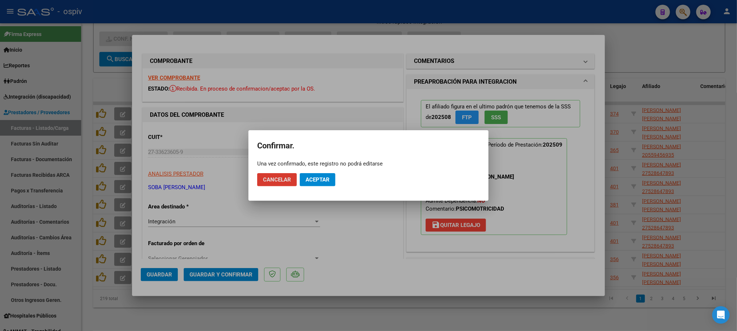
click at [330, 177] on span "Aceptar" at bounding box center [318, 180] width 24 height 7
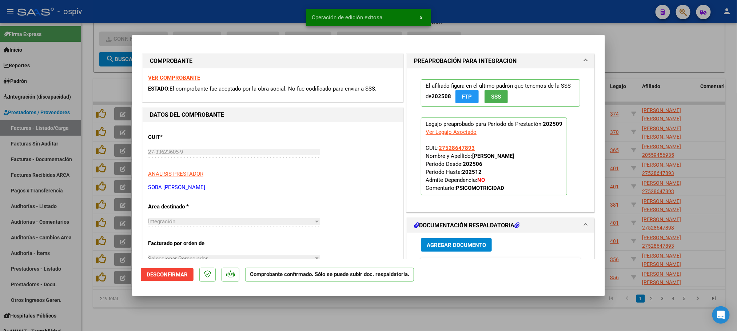
click at [236, 8] on div at bounding box center [368, 165] width 737 height 331
type input "$ 0,00"
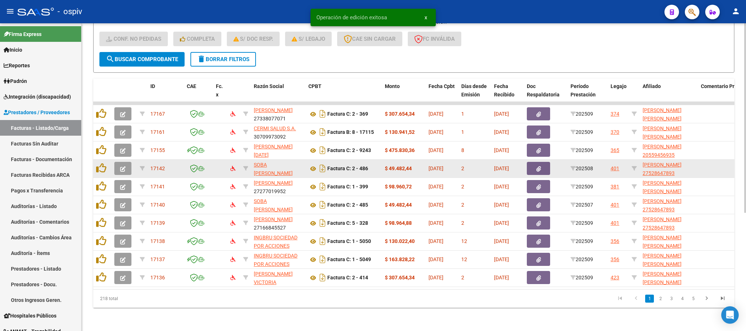
click at [124, 166] on icon "button" at bounding box center [122, 168] width 5 height 5
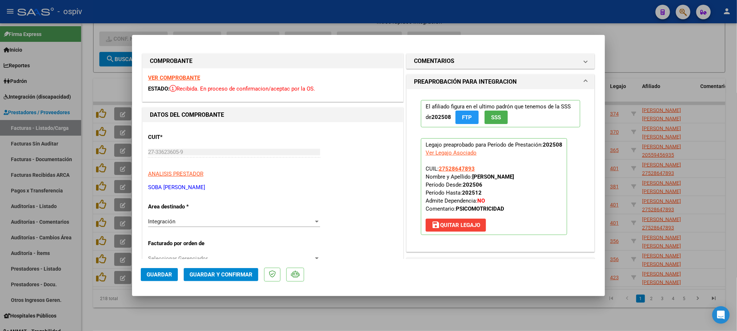
click at [169, 78] on strong "VER COMPROBANTE" at bounding box center [174, 78] width 52 height 7
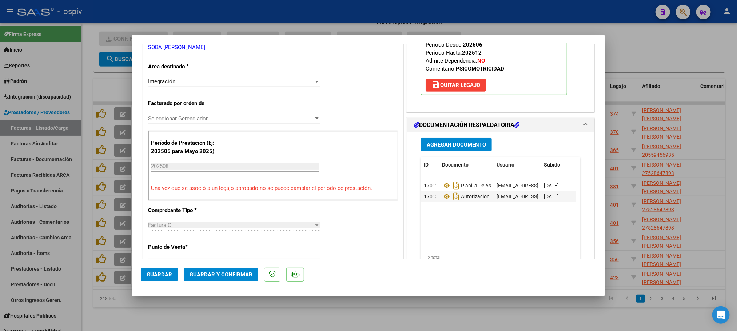
scroll to position [164, 0]
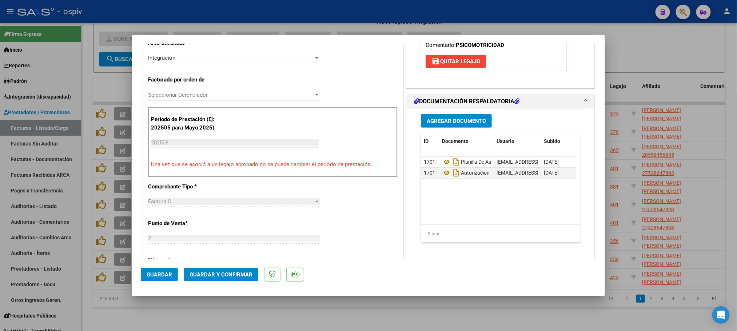
click at [229, 273] on span "Guardar y Confirmar" at bounding box center [221, 275] width 63 height 7
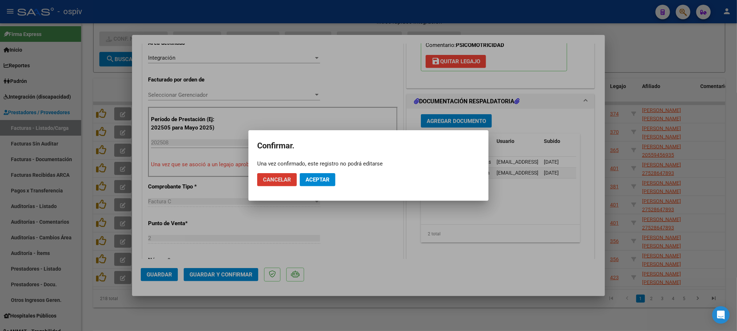
click at [319, 172] on mat-dialog-actions "Cancelar Aceptar" at bounding box center [368, 179] width 223 height 25
click at [319, 181] on span "Aceptar" at bounding box center [318, 180] width 24 height 7
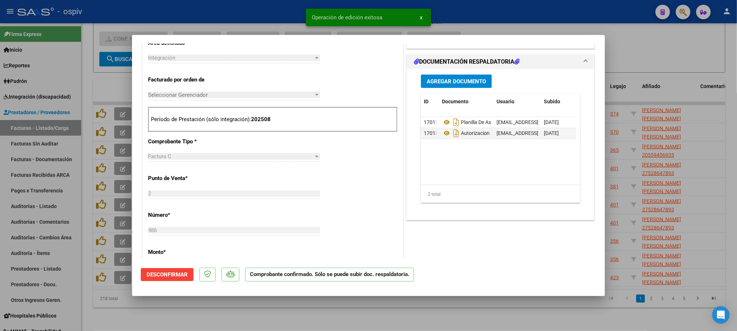
click at [580, 11] on div at bounding box center [368, 165] width 737 height 331
type input "$ 0,00"
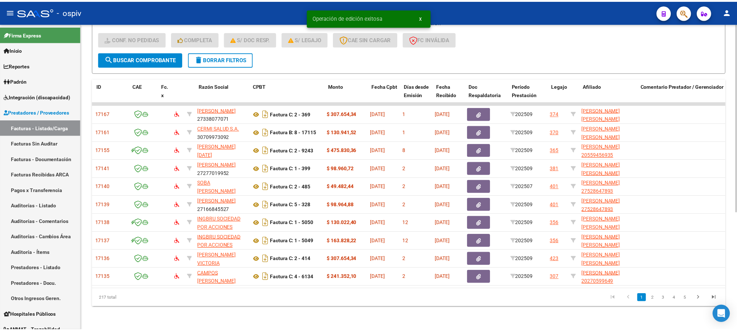
scroll to position [0, 0]
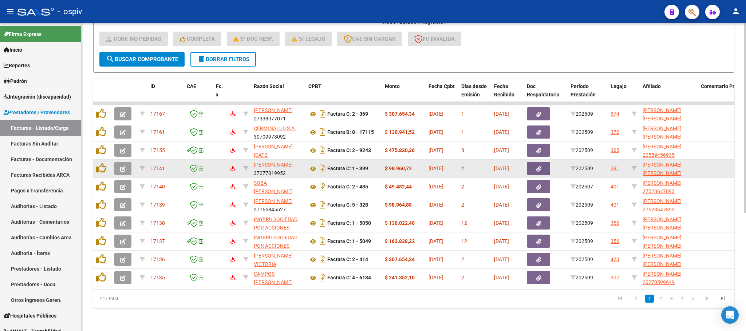
click at [128, 162] on button "button" at bounding box center [122, 168] width 17 height 13
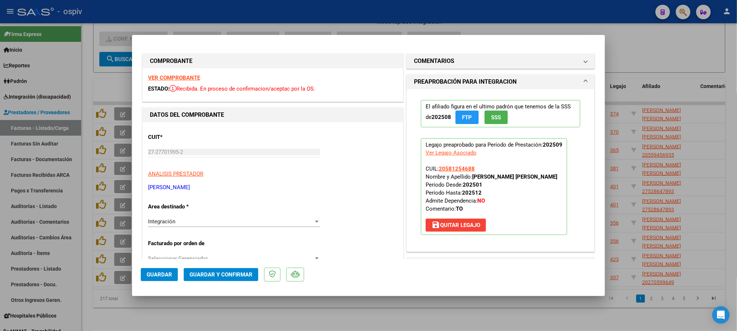
click at [175, 76] on strong "VER COMPROBANTE" at bounding box center [174, 78] width 52 height 7
click at [235, 270] on button "Guardar y Confirmar" at bounding box center [221, 274] width 75 height 13
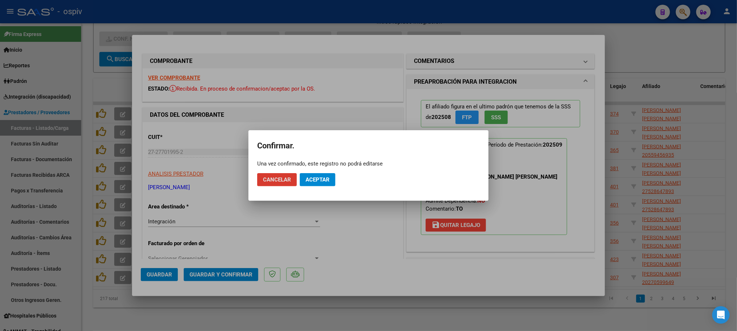
click at [319, 179] on span "Aceptar" at bounding box center [318, 180] width 24 height 7
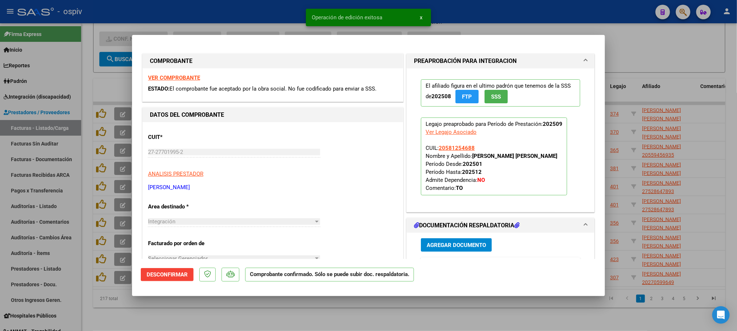
click at [494, 11] on div at bounding box center [368, 165] width 737 height 331
type input "$ 0,00"
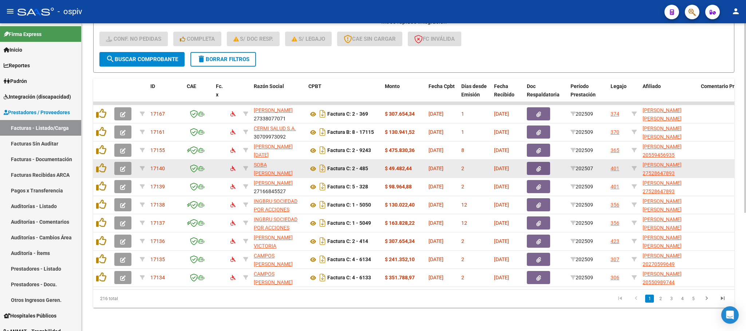
click at [122, 166] on icon "button" at bounding box center [122, 168] width 5 height 5
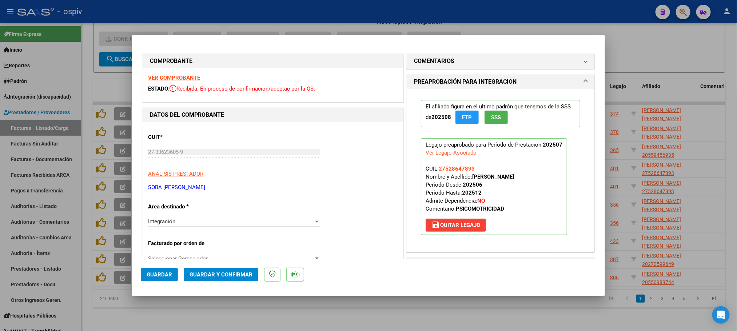
click at [182, 76] on strong "VER COMPROBANTE" at bounding box center [174, 78] width 52 height 7
click at [234, 275] on span "Guardar y Confirmar" at bounding box center [221, 275] width 63 height 7
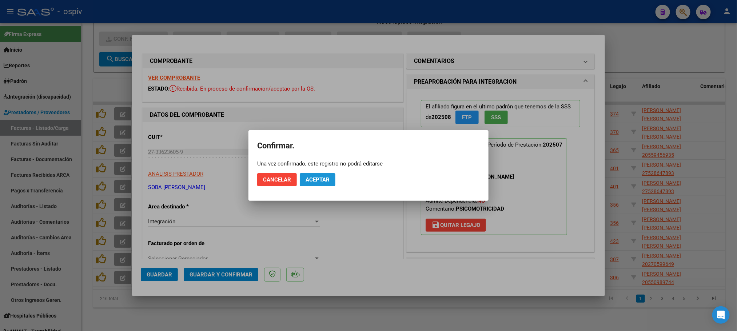
click at [316, 178] on span "Aceptar" at bounding box center [318, 180] width 24 height 7
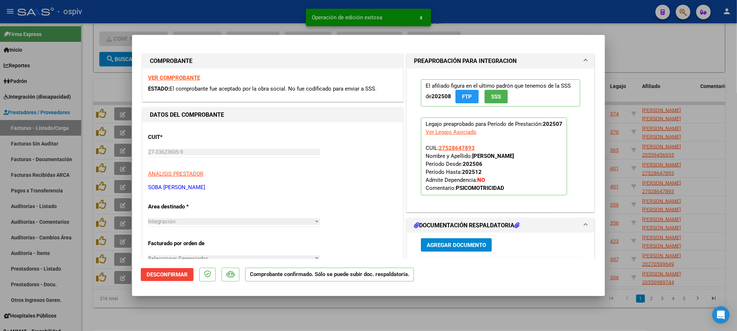
click at [265, 13] on div at bounding box center [368, 165] width 737 height 331
type input "$ 0,00"
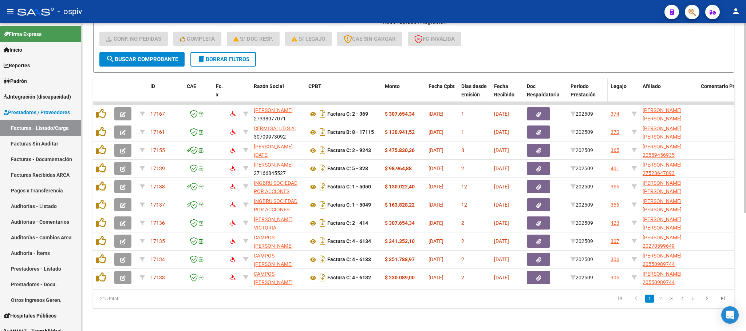
click at [584, 83] on span "Período Prestación" at bounding box center [582, 90] width 25 height 14
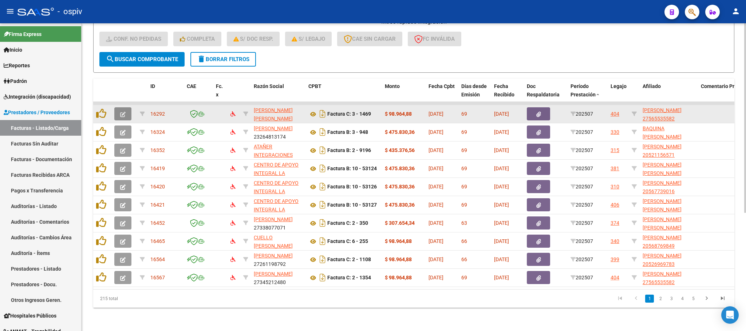
click at [123, 112] on icon "button" at bounding box center [122, 114] width 5 height 5
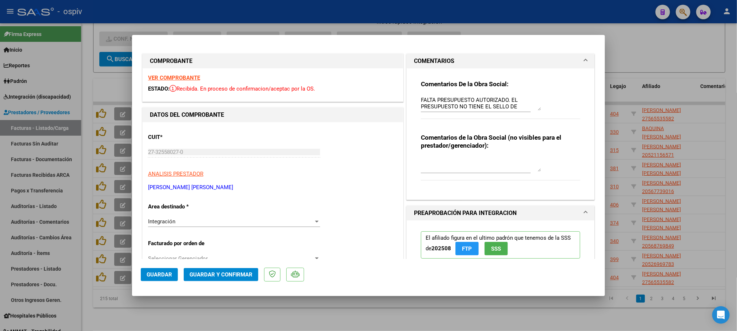
click at [182, 75] on strong "VER COMPROBANTE" at bounding box center [174, 78] width 52 height 7
click at [229, 270] on button "Guardar y Confirmar" at bounding box center [221, 274] width 75 height 13
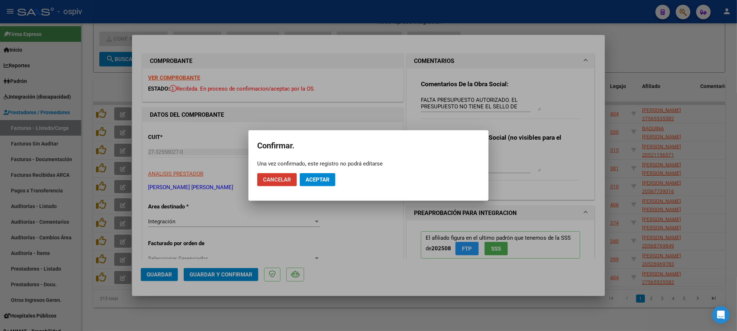
click at [320, 178] on span "Aceptar" at bounding box center [318, 180] width 24 height 7
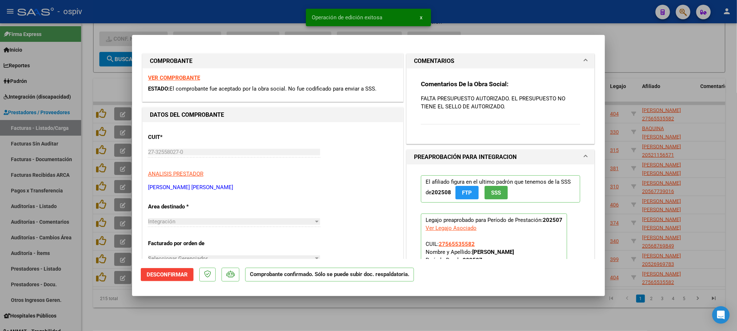
click at [256, 11] on div at bounding box center [368, 165] width 737 height 331
type input "$ 0,00"
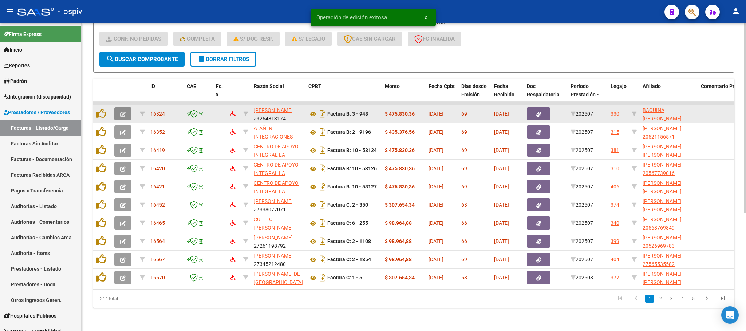
click at [121, 112] on icon "button" at bounding box center [122, 114] width 5 height 5
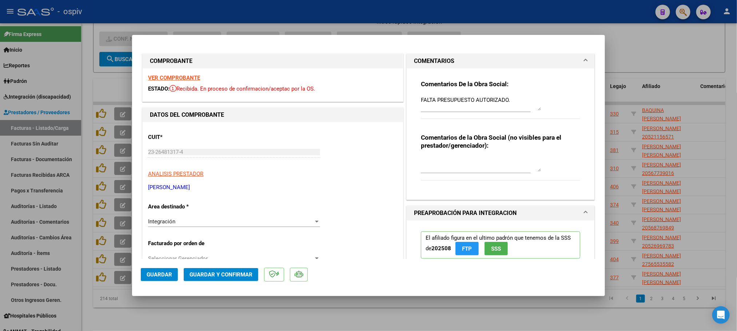
click at [328, 11] on div at bounding box center [368, 165] width 737 height 331
type input "$ 0,00"
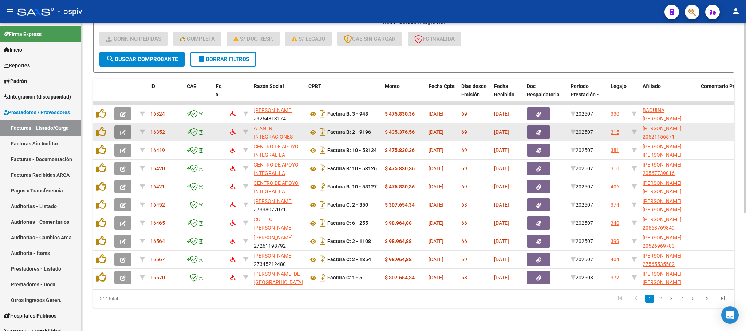
click at [121, 130] on icon "button" at bounding box center [122, 132] width 5 height 5
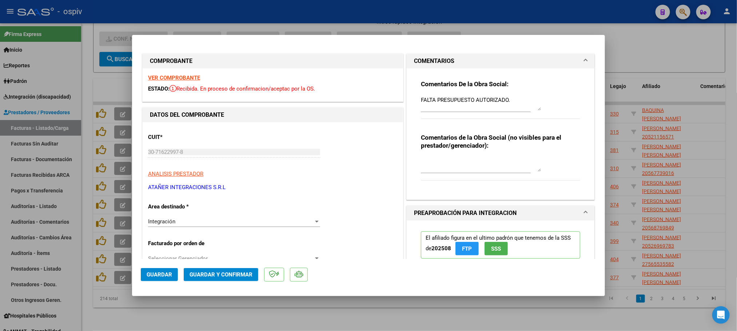
click at [175, 76] on strong "VER COMPROBANTE" at bounding box center [174, 78] width 52 height 7
click at [210, 274] on span "Guardar y Confirmar" at bounding box center [221, 275] width 63 height 7
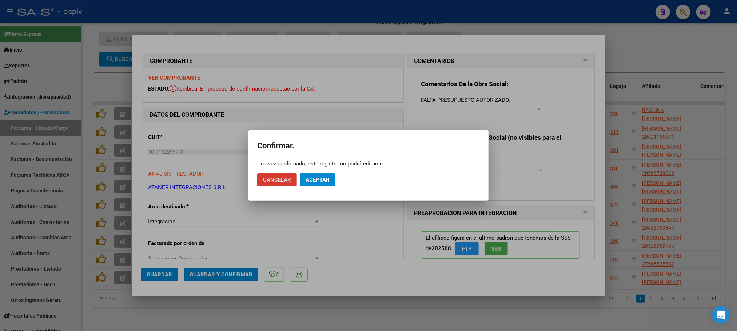
click at [316, 179] on span "Aceptar" at bounding box center [318, 180] width 24 height 7
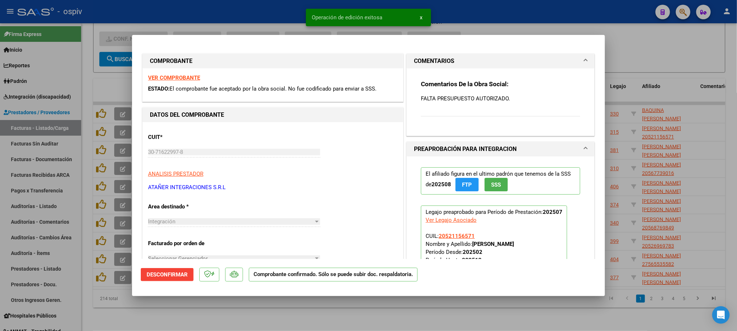
click at [264, 6] on div at bounding box center [368, 165] width 737 height 331
type input "$ 0,00"
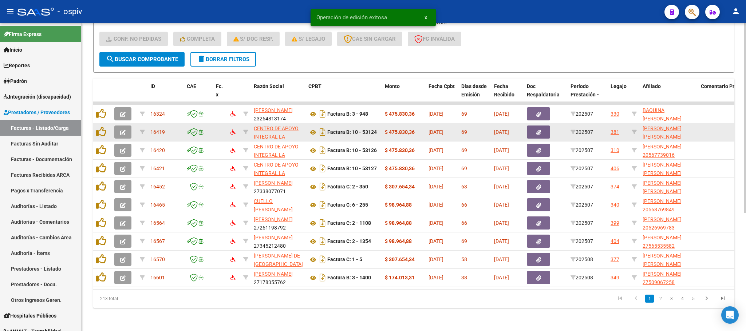
click at [120, 130] on icon "button" at bounding box center [122, 132] width 5 height 5
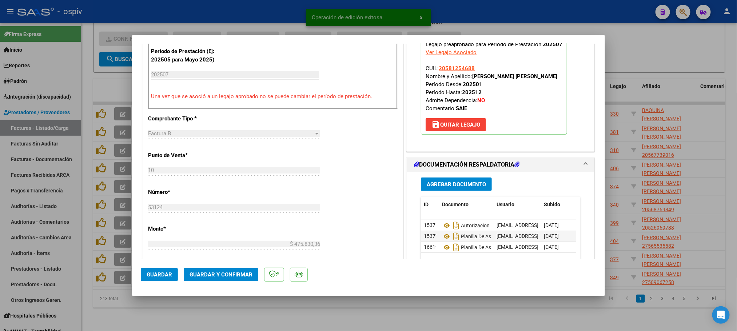
scroll to position [328, 0]
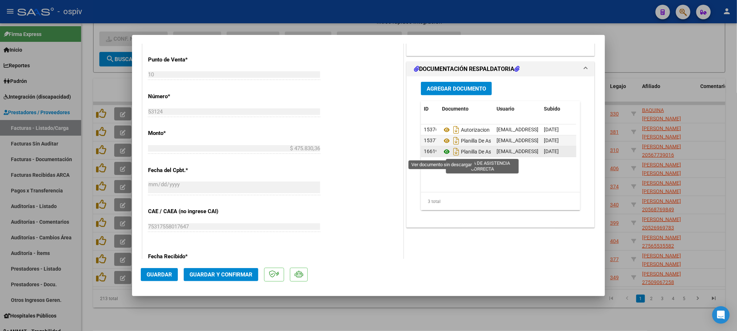
click at [442, 154] on icon at bounding box center [446, 151] width 9 height 9
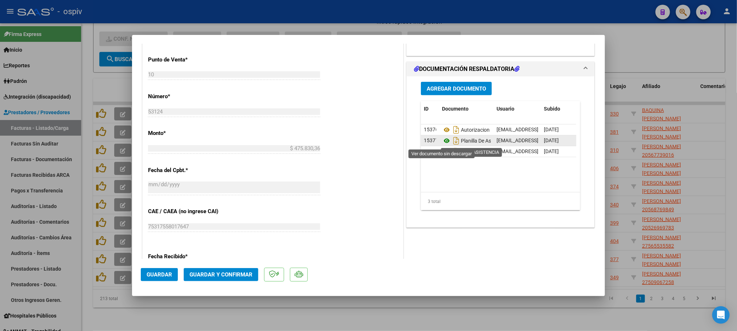
click at [442, 143] on icon at bounding box center [446, 140] width 9 height 9
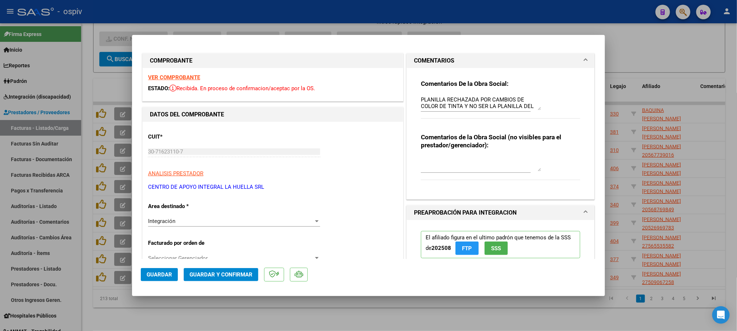
scroll to position [0, 0]
click at [184, 77] on strong "VER COMPROBANTE" at bounding box center [174, 78] width 52 height 7
click at [227, 278] on span "Guardar y Confirmar" at bounding box center [221, 275] width 63 height 7
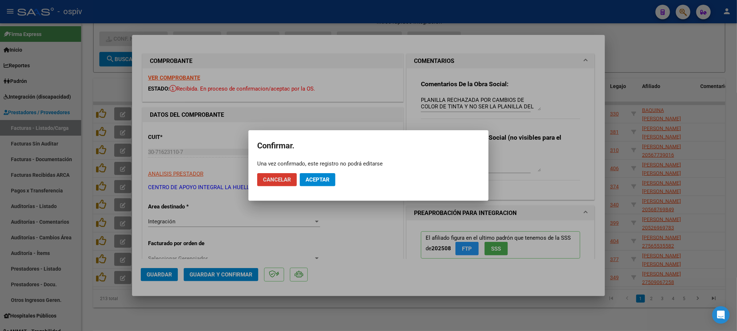
click at [319, 178] on span "Aceptar" at bounding box center [318, 180] width 24 height 7
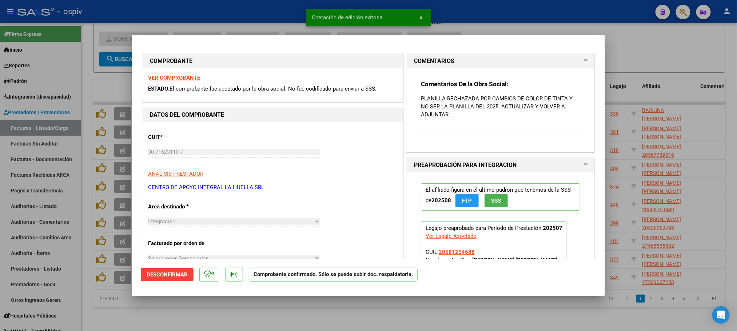
click at [255, 9] on div at bounding box center [368, 165] width 737 height 331
type input "$ 0,00"
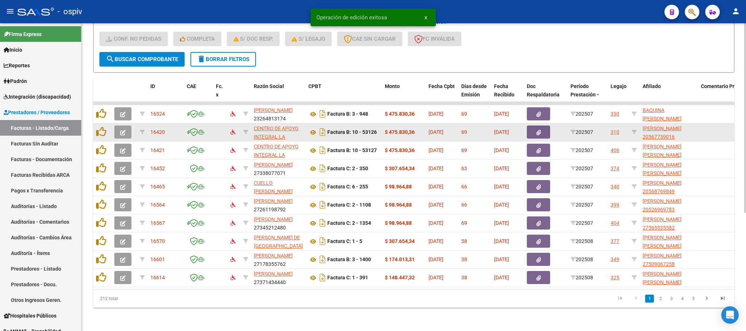
click at [126, 126] on button "button" at bounding box center [122, 132] width 17 height 13
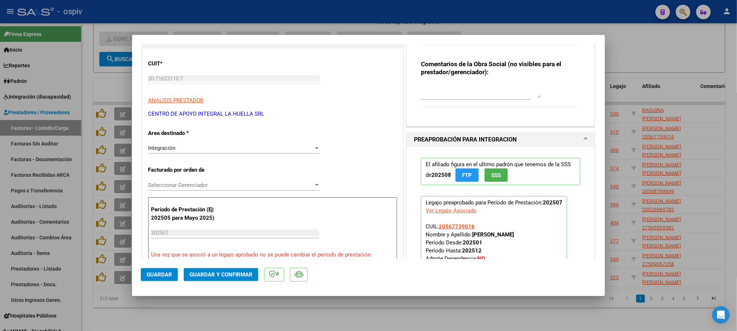
scroll to position [55, 0]
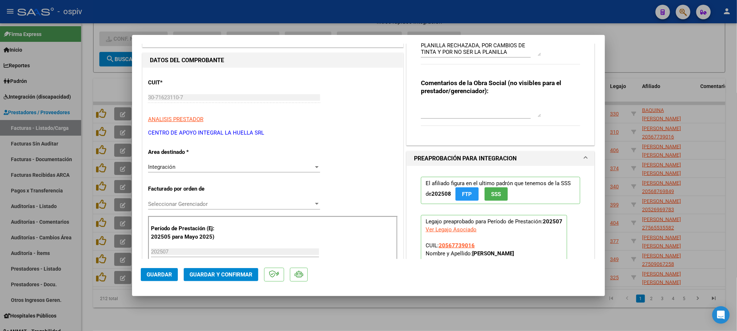
click at [280, 12] on div at bounding box center [368, 165] width 737 height 331
type input "$ 0,00"
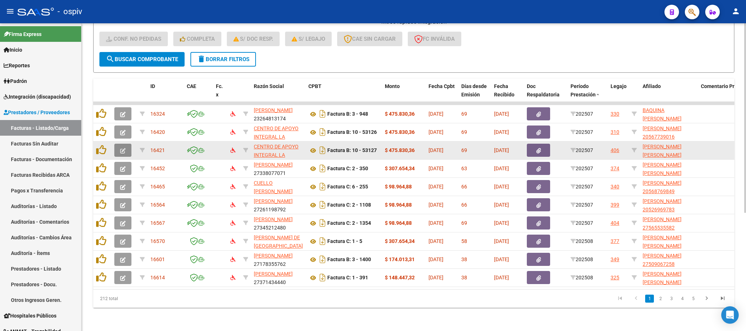
click at [120, 148] on icon "button" at bounding box center [122, 150] width 5 height 5
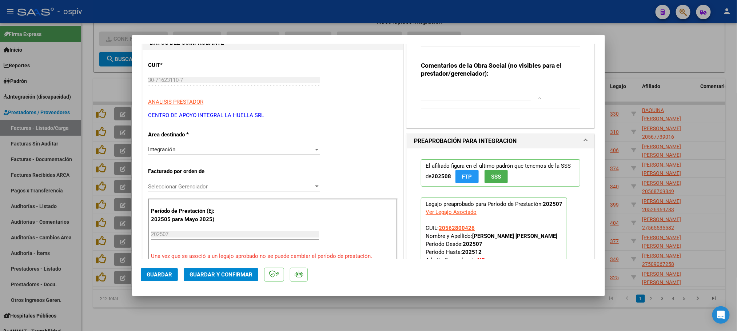
scroll to position [68, 0]
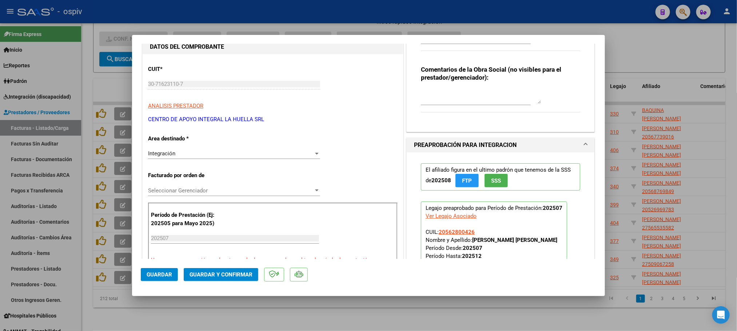
click at [313, 14] on div at bounding box center [368, 165] width 737 height 331
type input "$ 0,00"
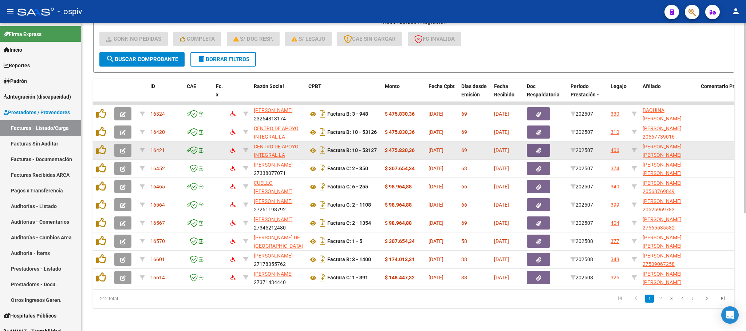
click at [123, 148] on icon "button" at bounding box center [122, 150] width 5 height 5
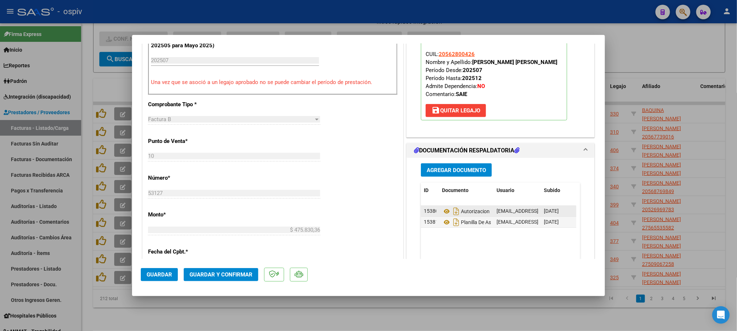
scroll to position [273, 0]
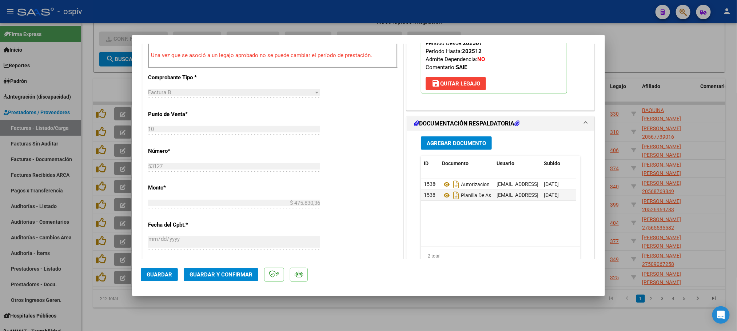
click at [326, 12] on div at bounding box center [368, 165] width 737 height 331
type input "$ 0,00"
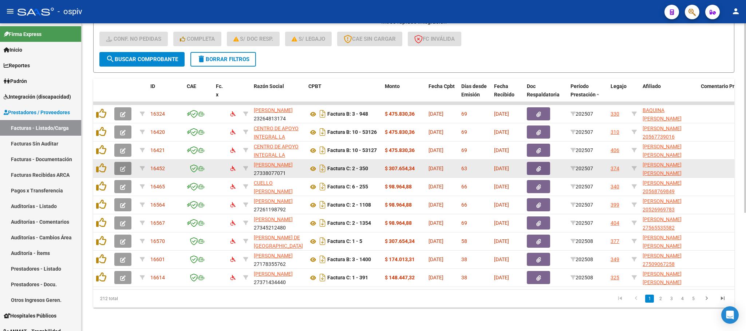
click at [122, 166] on icon "button" at bounding box center [122, 168] width 5 height 5
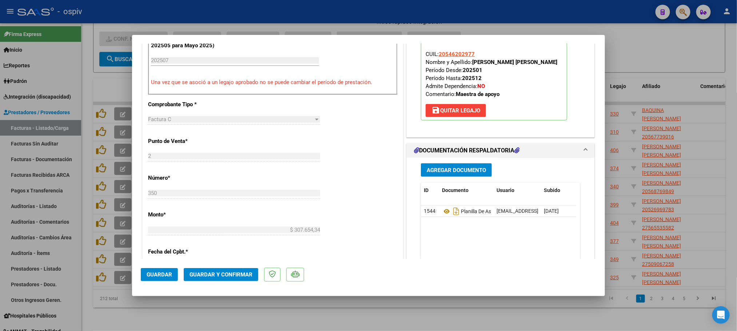
scroll to position [109, 0]
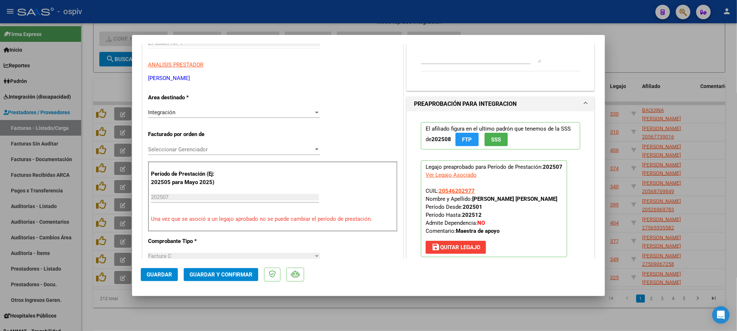
click at [295, 9] on div at bounding box center [368, 165] width 737 height 331
type input "$ 0,00"
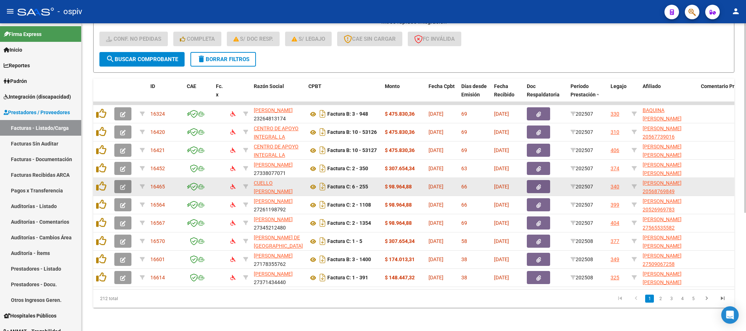
click at [120, 185] on icon "button" at bounding box center [122, 187] width 5 height 5
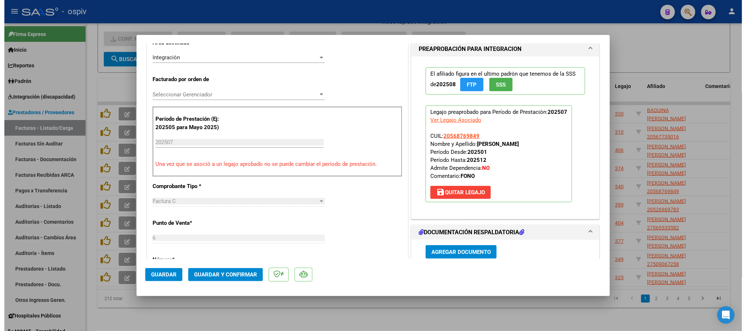
scroll to position [164, 0]
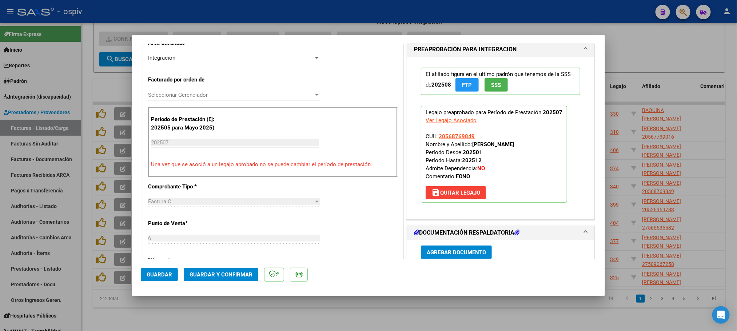
click at [337, 11] on div at bounding box center [368, 165] width 737 height 331
type input "$ 0,00"
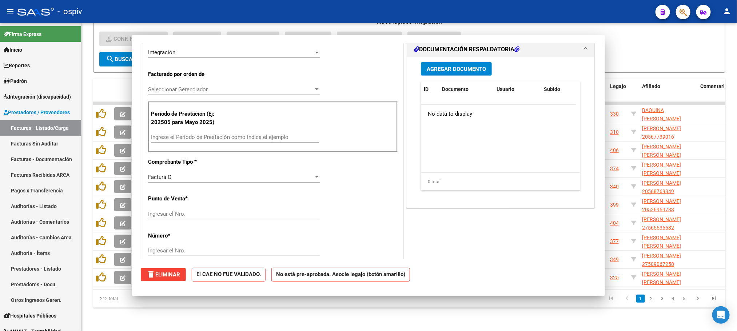
scroll to position [0, 0]
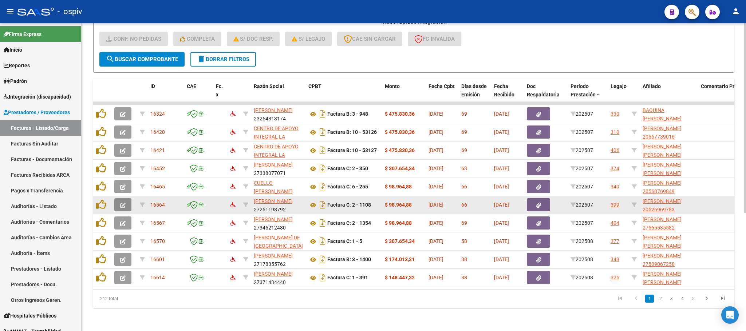
click at [122, 203] on icon "button" at bounding box center [122, 205] width 5 height 5
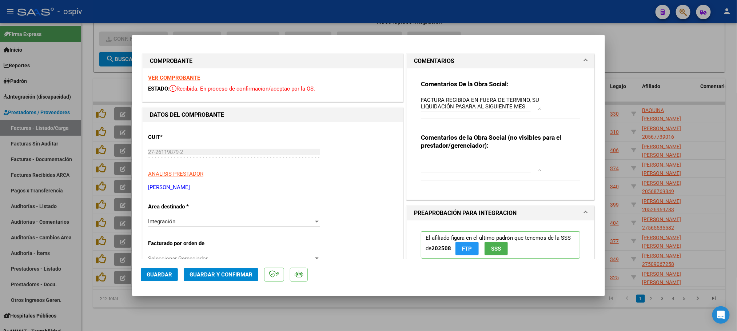
click at [182, 75] on strong "VER COMPROBANTE" at bounding box center [174, 78] width 52 height 7
click at [237, 276] on span "Guardar y Confirmar" at bounding box center [221, 275] width 63 height 7
click at [239, 269] on button "Guardar y Confirmar" at bounding box center [221, 274] width 75 height 13
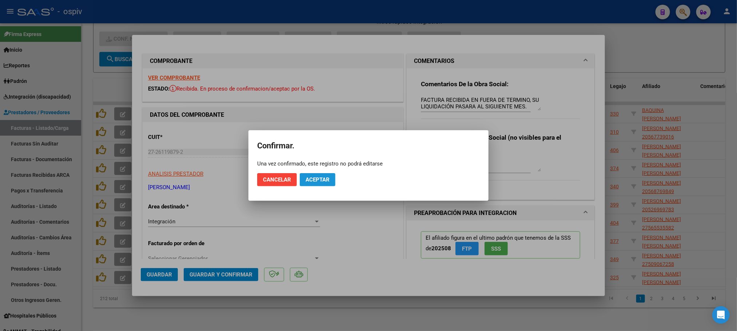
click at [326, 177] on span "Aceptar" at bounding box center [318, 180] width 24 height 7
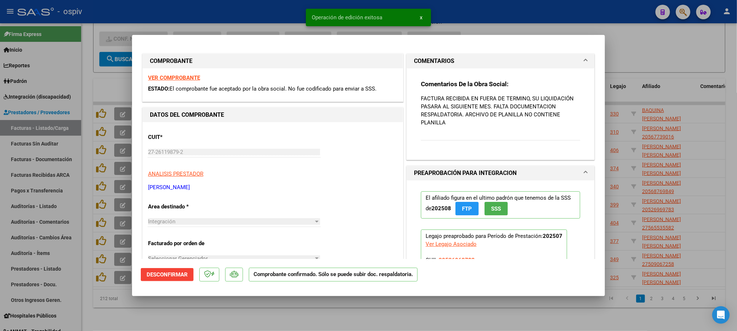
click at [274, 12] on div at bounding box center [368, 165] width 737 height 331
type input "$ 0,00"
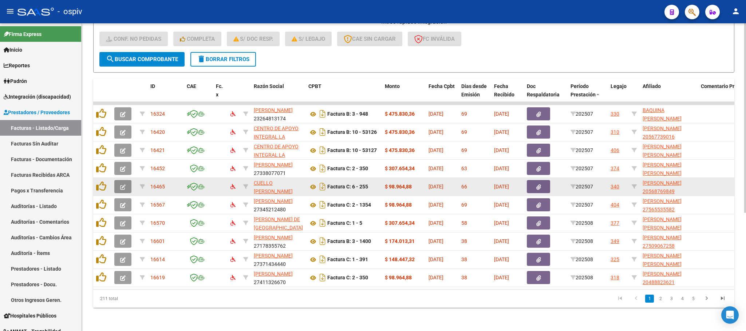
click at [122, 185] on icon "button" at bounding box center [122, 187] width 5 height 5
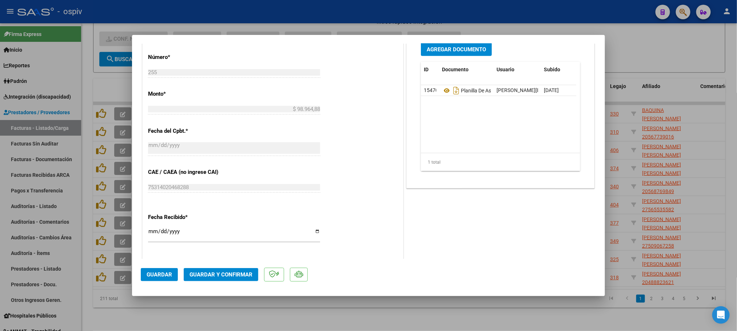
scroll to position [382, 0]
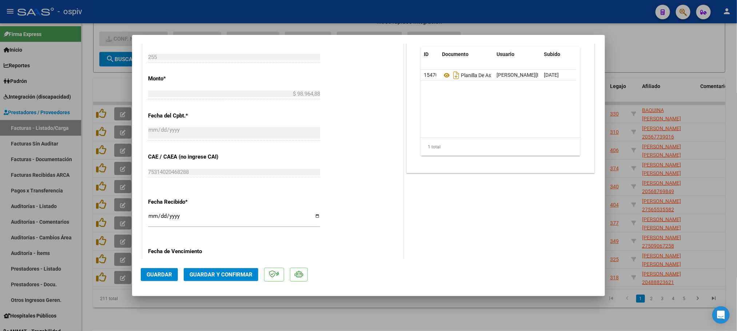
click at [269, 16] on div at bounding box center [368, 165] width 737 height 331
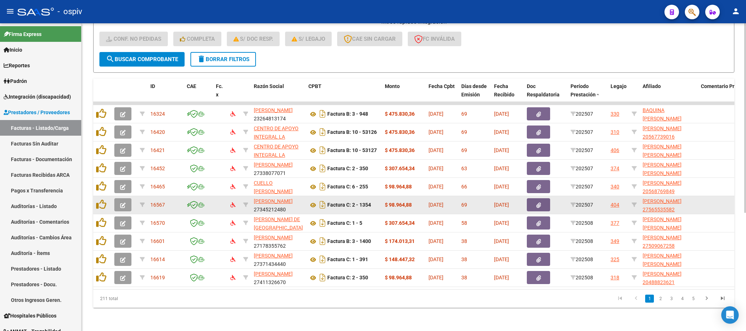
click at [124, 203] on icon "button" at bounding box center [122, 205] width 5 height 5
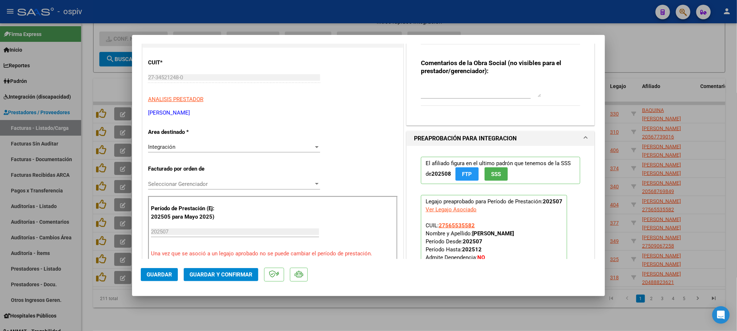
scroll to position [55, 0]
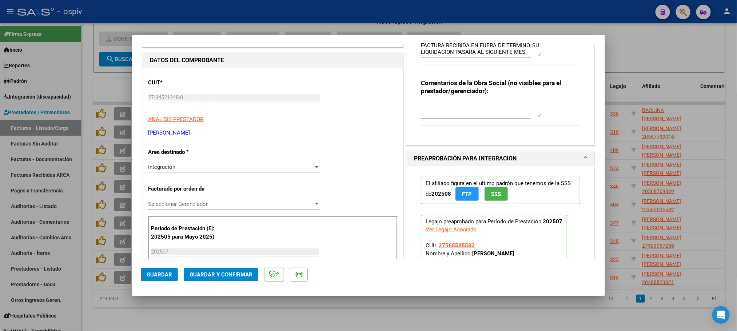
click at [333, 7] on div at bounding box center [368, 165] width 737 height 331
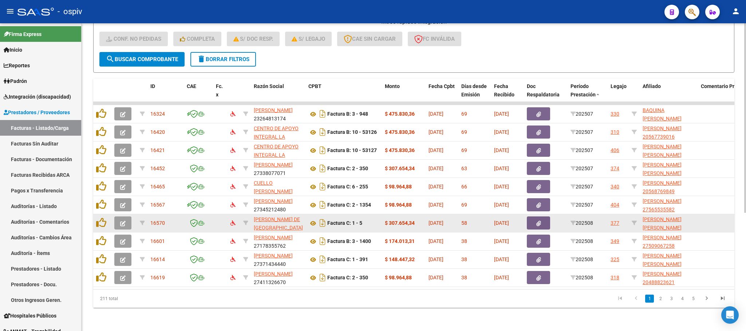
click at [120, 221] on icon "button" at bounding box center [122, 223] width 5 height 5
click at [124, 218] on button "button" at bounding box center [122, 223] width 17 height 13
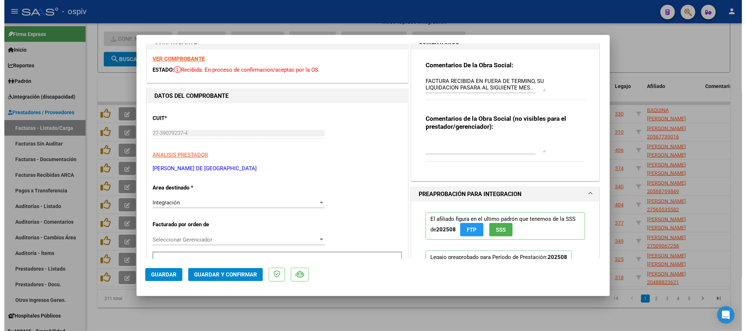
scroll to position [0, 0]
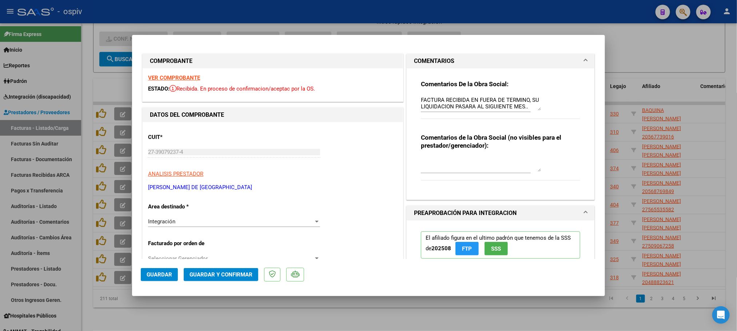
click at [188, 75] on strong "VER COMPROBANTE" at bounding box center [174, 78] width 52 height 7
click at [225, 272] on span "Guardar y Confirmar" at bounding box center [221, 275] width 63 height 7
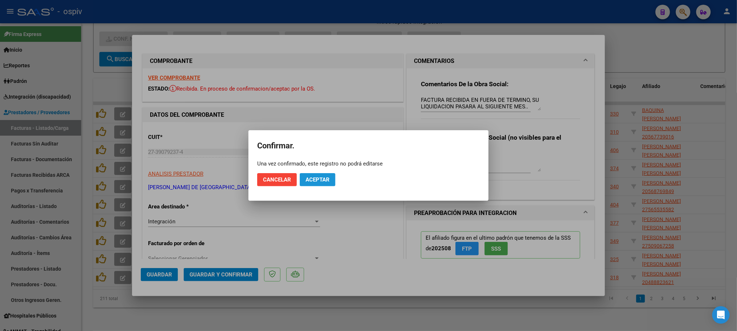
click at [313, 180] on span "Aceptar" at bounding box center [318, 180] width 24 height 7
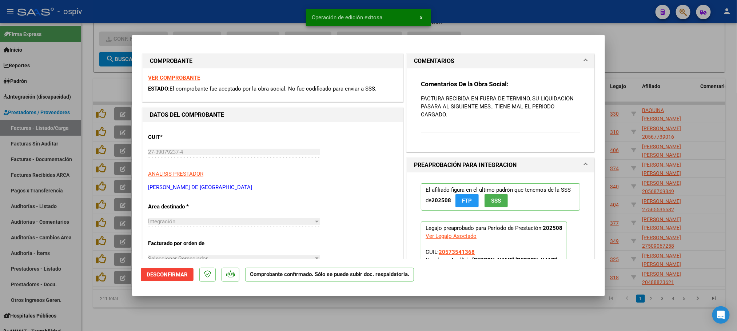
click at [268, 15] on div at bounding box center [368, 165] width 737 height 331
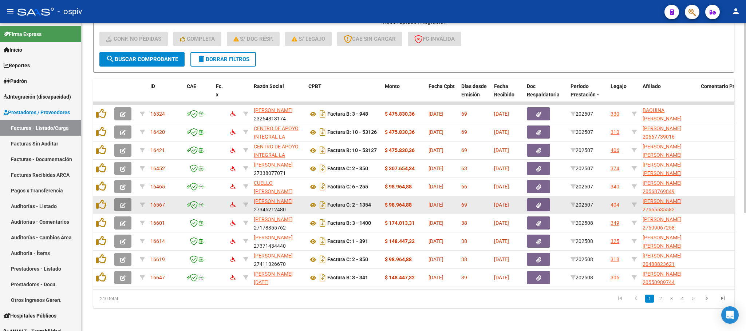
click at [123, 203] on icon "button" at bounding box center [122, 205] width 5 height 5
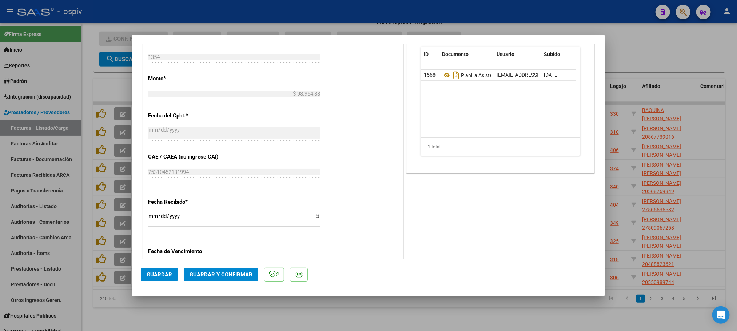
scroll to position [218, 0]
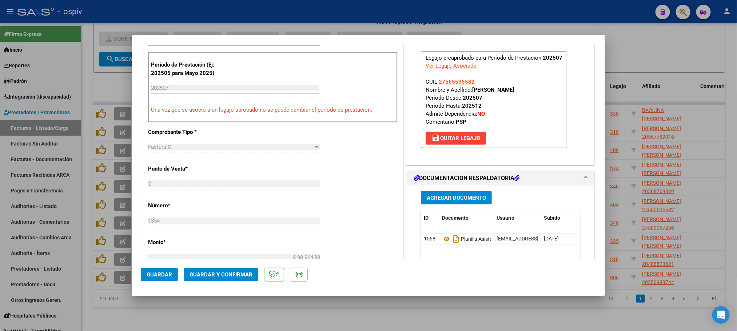
click at [331, 13] on div at bounding box center [368, 165] width 737 height 331
click at [331, 13] on div "- ospiv" at bounding box center [333, 12] width 633 height 16
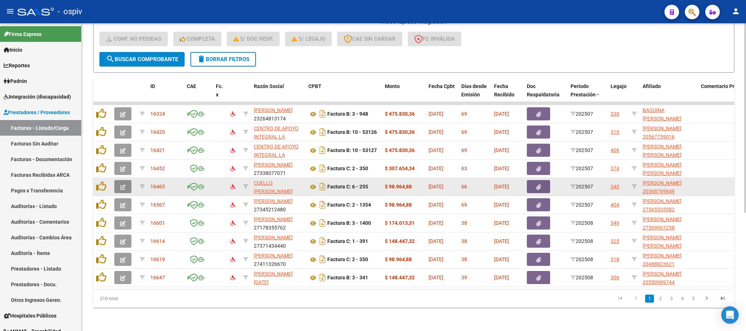
click at [118, 180] on button "button" at bounding box center [122, 186] width 17 height 13
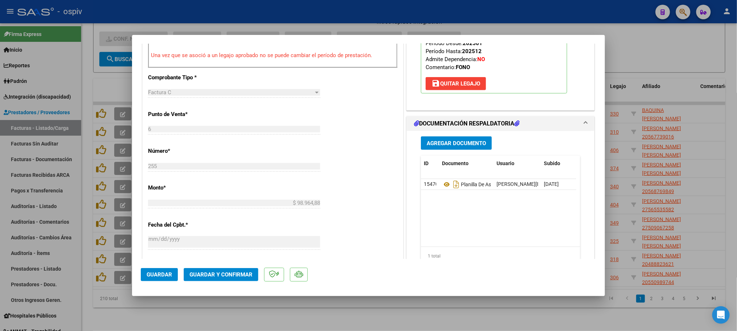
scroll to position [55, 0]
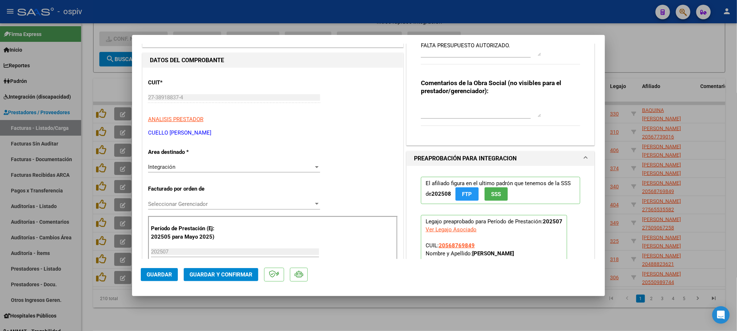
click at [269, 14] on div at bounding box center [368, 165] width 737 height 331
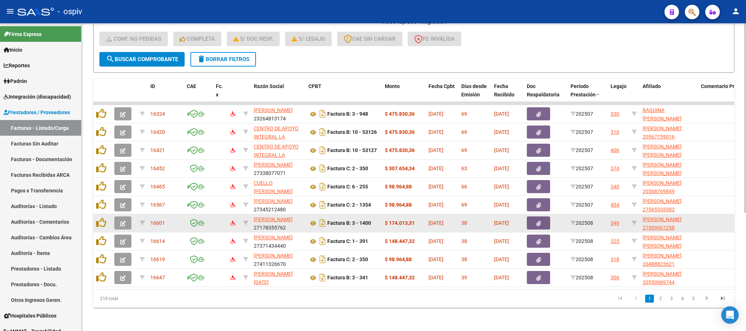
click at [125, 221] on icon "button" at bounding box center [122, 223] width 5 height 5
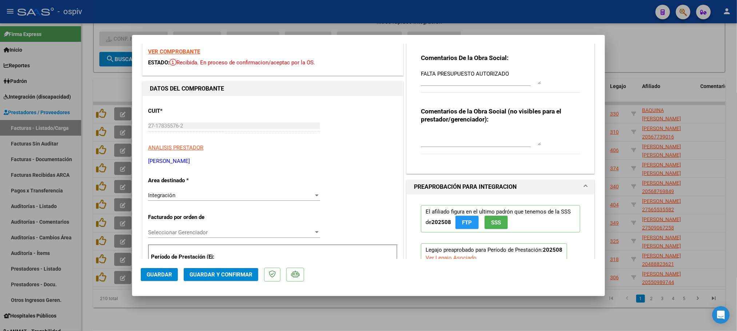
scroll to position [0, 0]
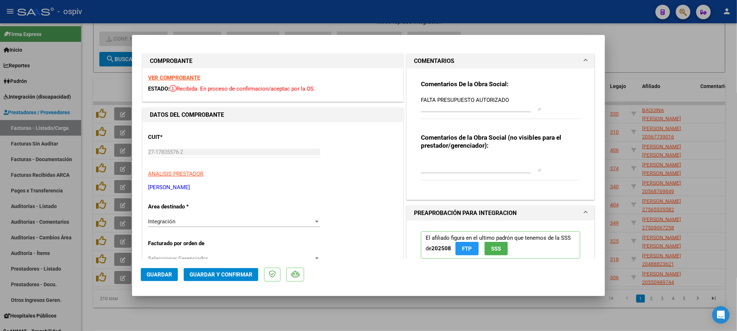
click at [181, 77] on strong "VER COMPROBANTE" at bounding box center [174, 78] width 52 height 7
click at [233, 280] on button "Guardar y Confirmar" at bounding box center [221, 274] width 75 height 13
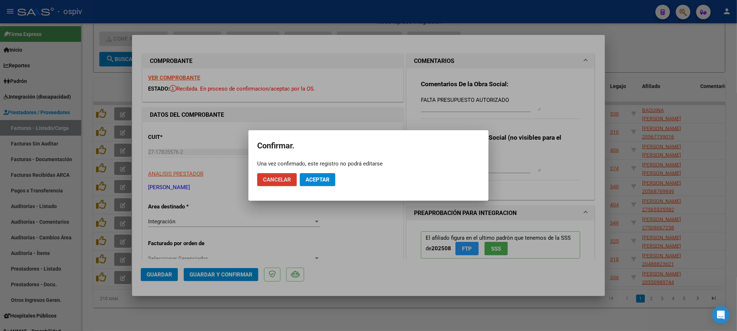
click at [326, 180] on span "Aceptar" at bounding box center [318, 180] width 24 height 7
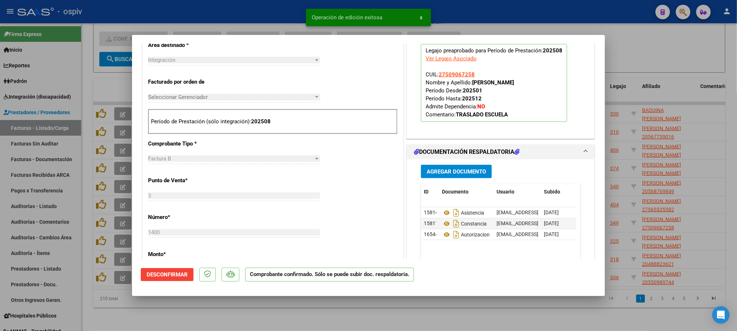
scroll to position [164, 0]
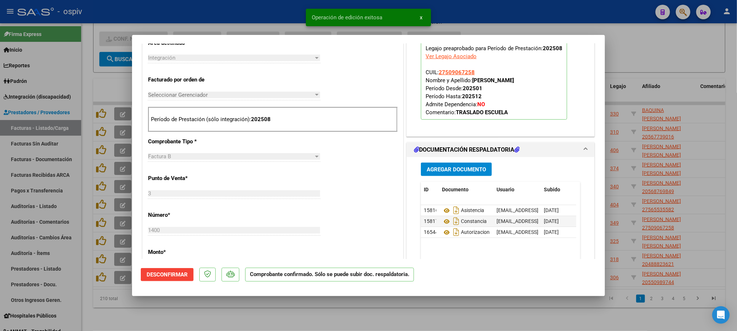
click at [236, 16] on div at bounding box center [368, 165] width 737 height 331
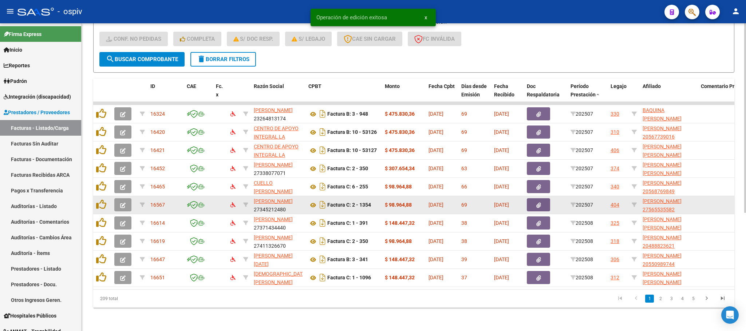
click at [123, 203] on icon "button" at bounding box center [122, 205] width 5 height 5
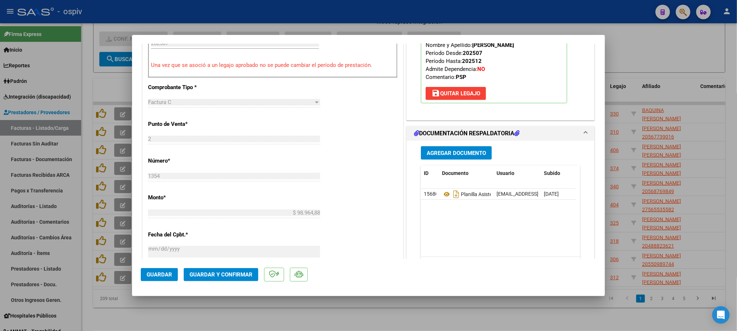
scroll to position [232, 0]
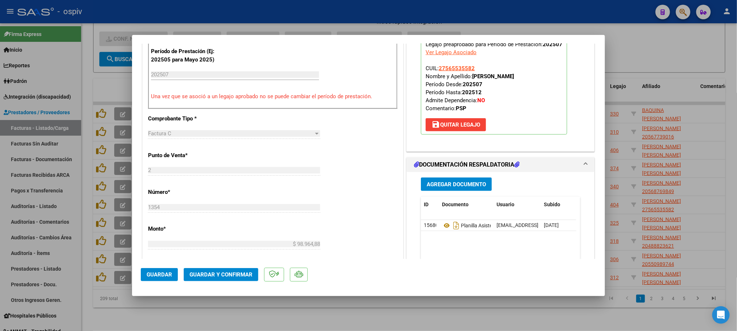
click at [250, 16] on div at bounding box center [368, 165] width 737 height 331
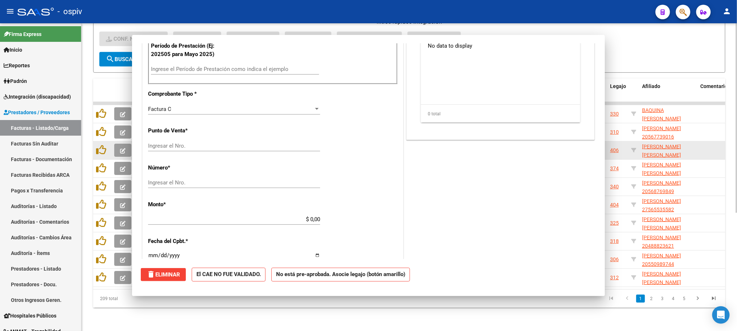
scroll to position [0, 0]
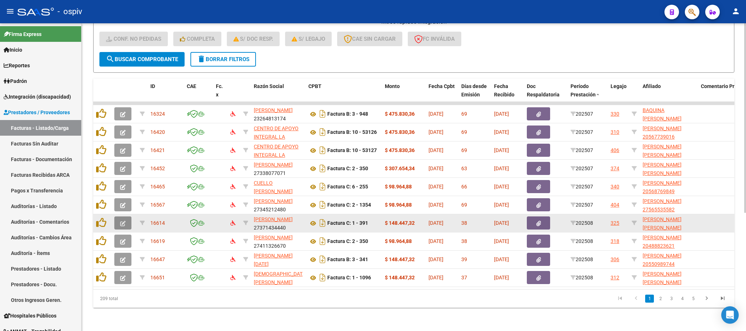
click at [124, 220] on span "button" at bounding box center [122, 223] width 5 height 7
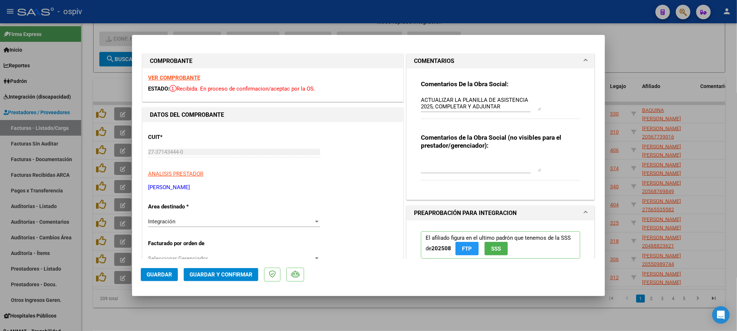
click at [188, 79] on strong "VER COMPROBANTE" at bounding box center [174, 78] width 52 height 7
click at [224, 277] on span "Guardar y Confirmar" at bounding box center [221, 275] width 63 height 7
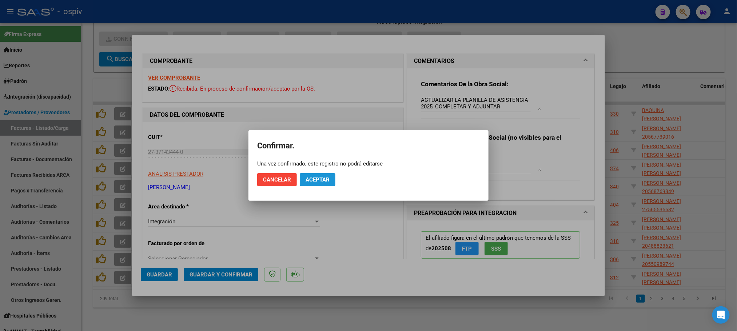
click at [314, 177] on span "Aceptar" at bounding box center [318, 180] width 24 height 7
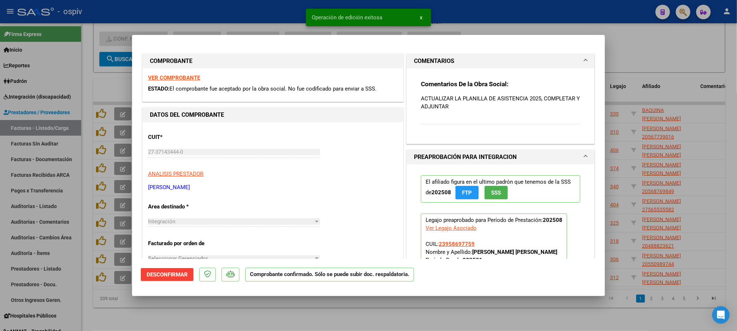
click at [251, 12] on div at bounding box center [368, 165] width 737 height 331
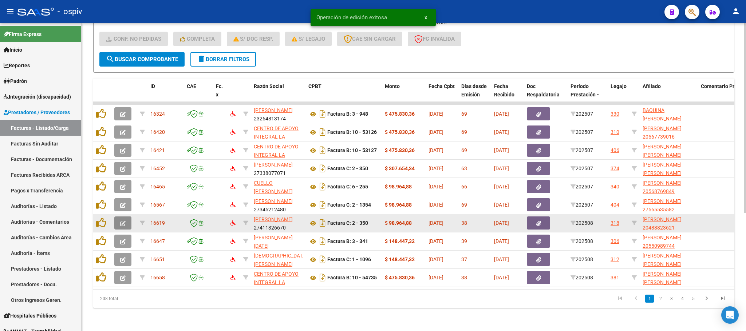
click at [124, 221] on icon "button" at bounding box center [122, 223] width 5 height 5
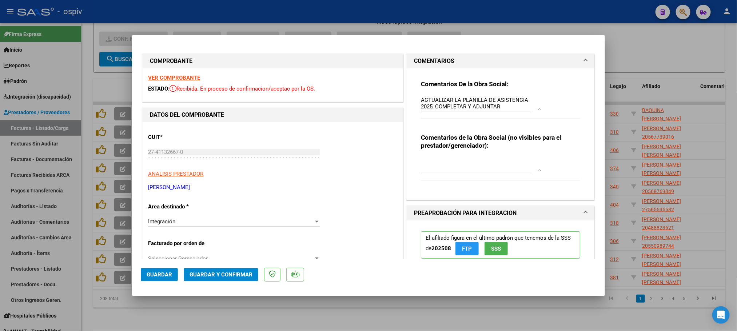
click at [322, 17] on div at bounding box center [368, 165] width 737 height 331
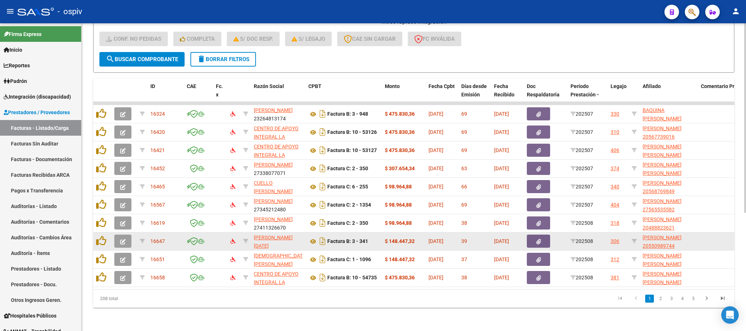
click at [126, 235] on button "button" at bounding box center [122, 241] width 17 height 13
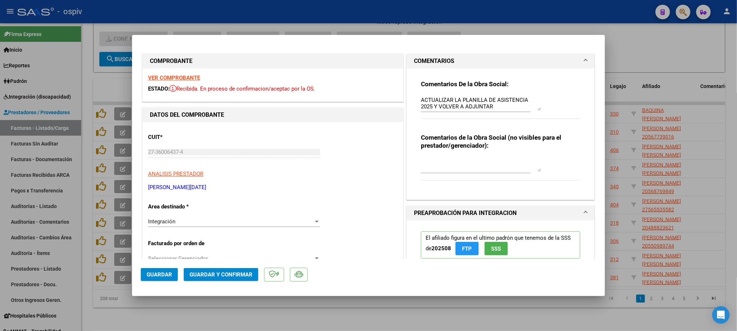
click at [317, 13] on div at bounding box center [368, 165] width 737 height 331
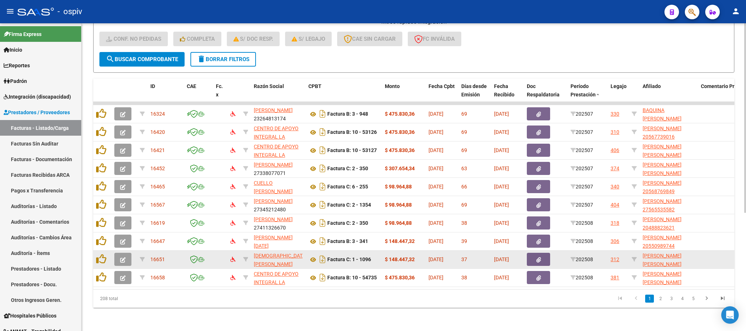
click at [125, 257] on icon "button" at bounding box center [122, 259] width 5 height 5
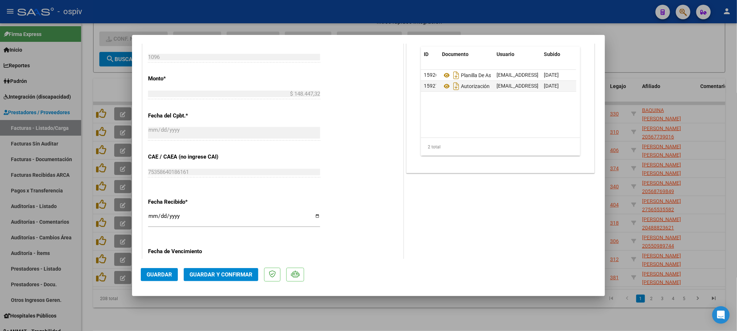
scroll to position [328, 0]
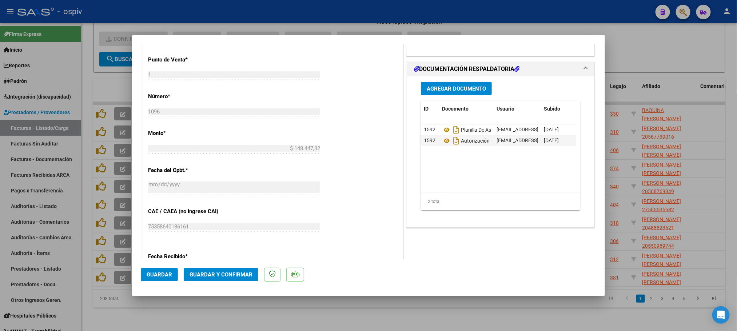
click at [280, 16] on div at bounding box center [368, 165] width 737 height 331
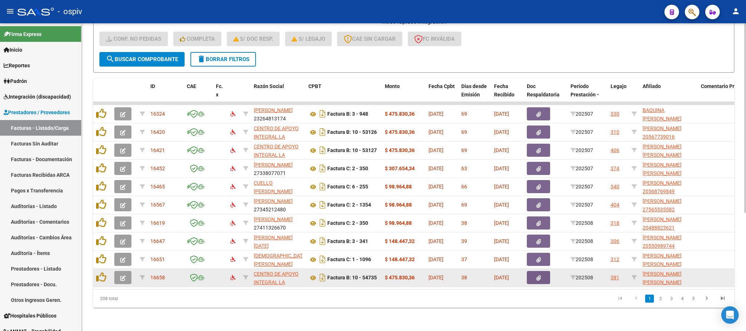
click at [123, 276] on icon "button" at bounding box center [122, 278] width 5 height 5
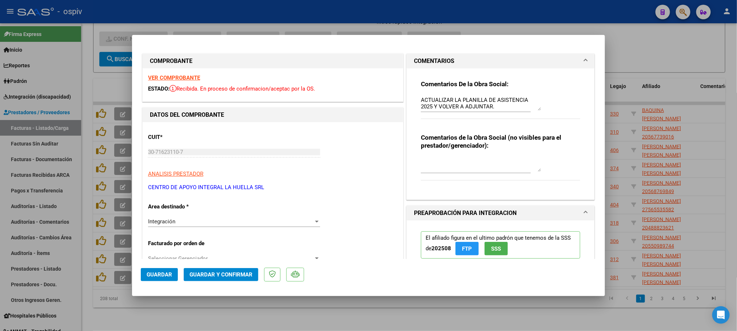
scroll to position [273, 0]
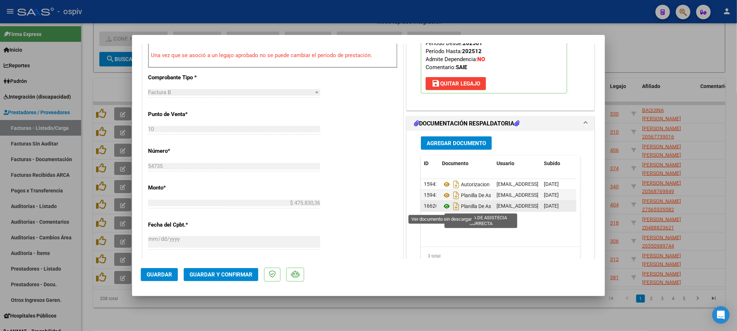
click at [443, 210] on icon at bounding box center [446, 206] width 9 height 9
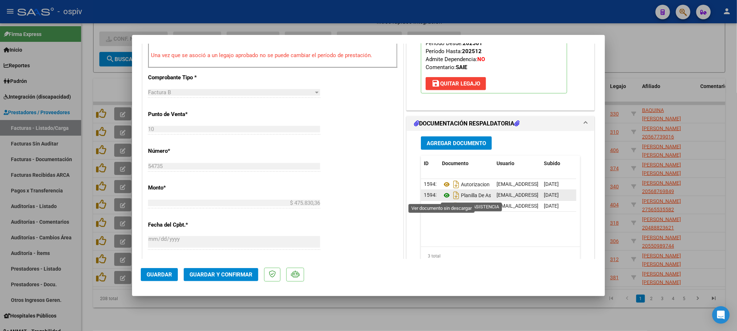
click at [444, 196] on icon at bounding box center [446, 195] width 9 height 9
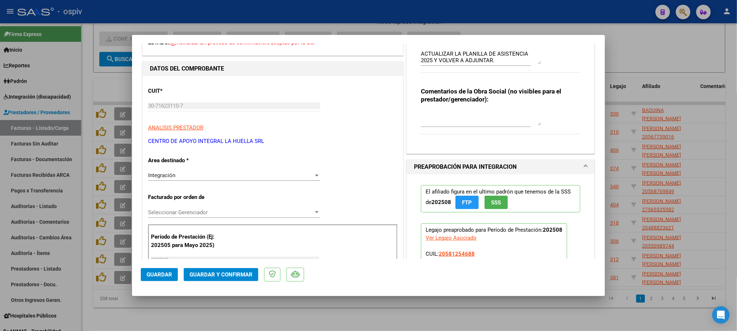
scroll to position [0, 0]
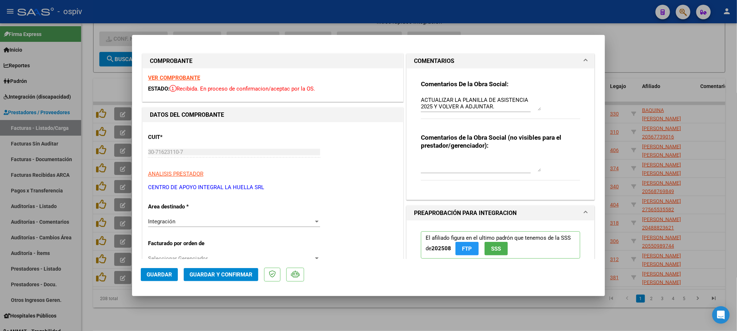
click at [210, 12] on div at bounding box center [368, 165] width 737 height 331
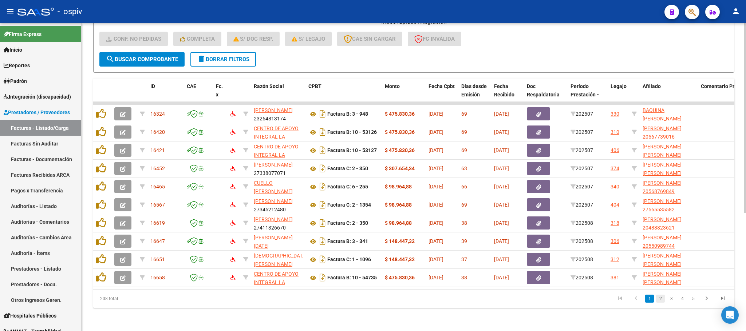
click at [660, 300] on link "2" at bounding box center [660, 299] width 9 height 8
click at [660, 300] on div "208 total 1 2 3 4 5" at bounding box center [413, 299] width 641 height 18
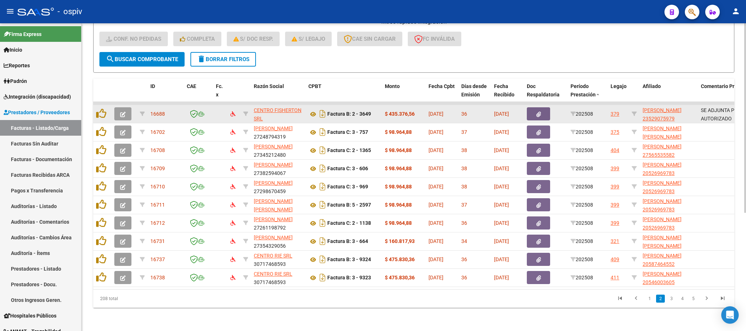
click at [124, 112] on icon "button" at bounding box center [122, 114] width 5 height 5
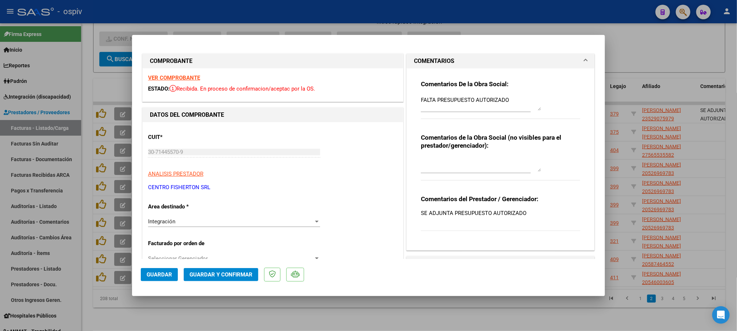
click at [182, 74] on div "VER COMPROBANTE ESTADO: Recibida. En proceso de confirmacion/aceptac por la OS." at bounding box center [273, 84] width 261 height 33
click at [179, 74] on div "VER COMPROBANTE ESTADO: Recibida. En proceso de confirmacion/aceptac por la OS." at bounding box center [273, 84] width 261 height 33
click at [178, 76] on strong "VER COMPROBANTE" at bounding box center [174, 78] width 52 height 7
click at [223, 273] on span "Guardar y Confirmar" at bounding box center [221, 275] width 63 height 7
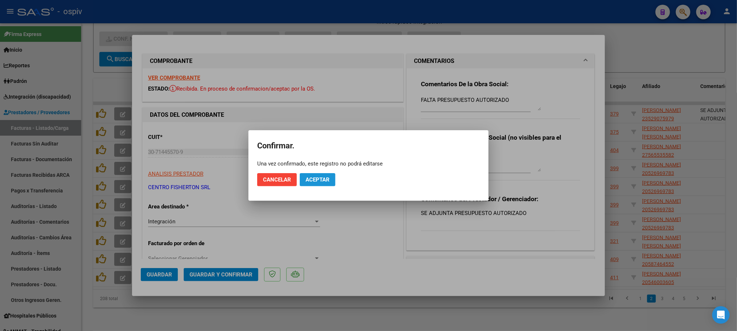
drag, startPoint x: 330, startPoint y: 181, endPoint x: 315, endPoint y: 163, distance: 23.3
click at [329, 180] on span "Aceptar" at bounding box center [318, 180] width 24 height 7
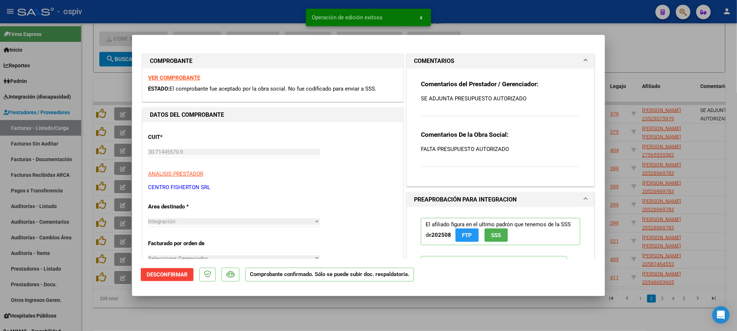
click at [266, 13] on div at bounding box center [368, 165] width 737 height 331
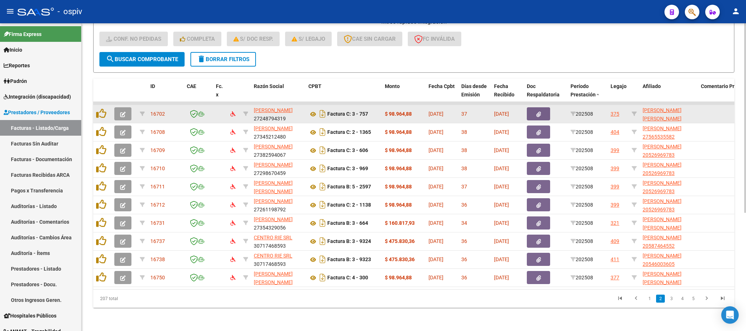
click at [122, 112] on icon "button" at bounding box center [122, 114] width 5 height 5
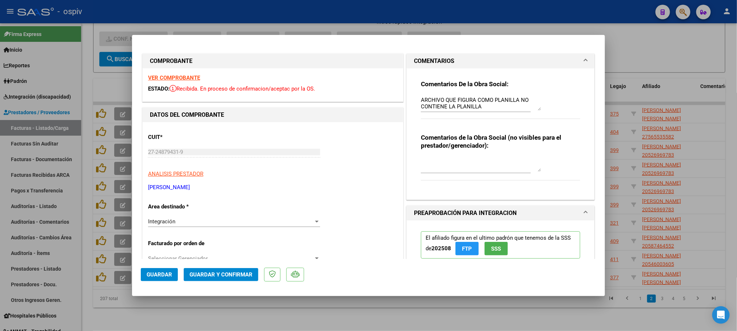
click at [305, 16] on div at bounding box center [368, 165] width 737 height 331
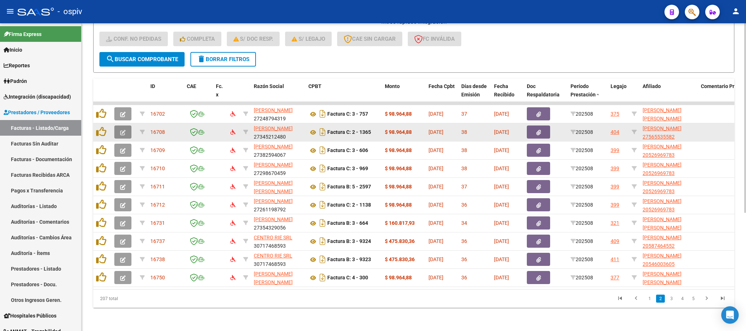
click at [124, 130] on icon "button" at bounding box center [122, 132] width 5 height 5
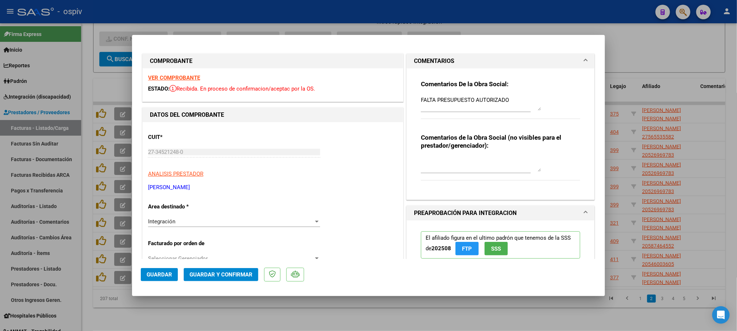
click at [256, 8] on div at bounding box center [368, 165] width 737 height 331
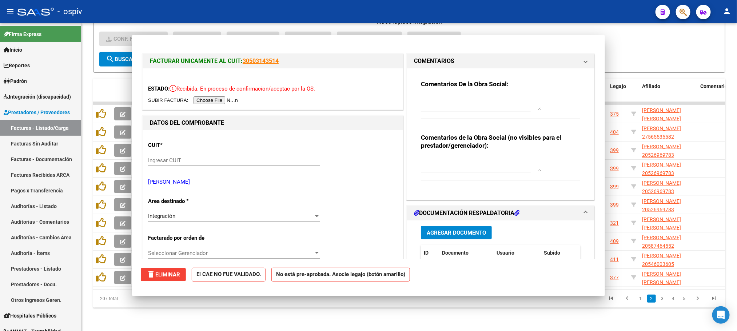
click at [256, 8] on div "- ospiv" at bounding box center [333, 12] width 633 height 16
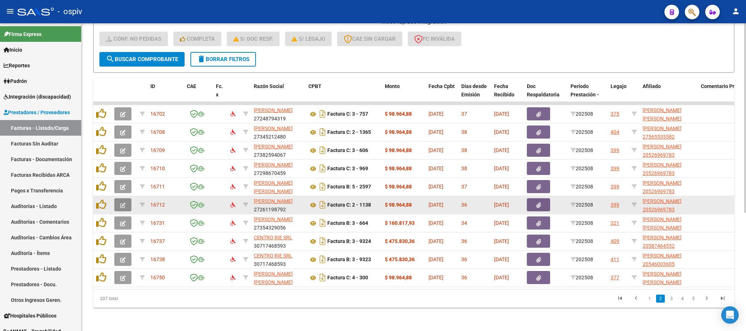
click at [122, 203] on icon "button" at bounding box center [122, 205] width 5 height 5
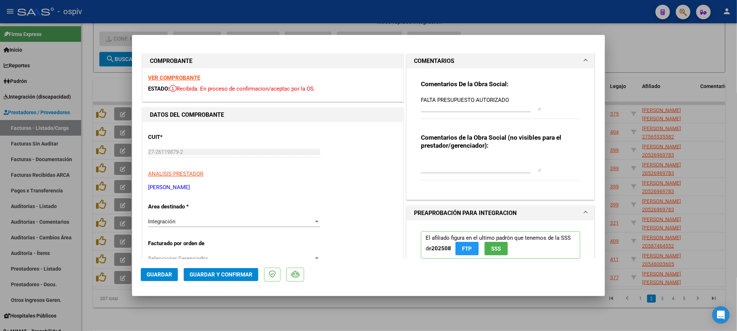
click at [329, 15] on div at bounding box center [368, 165] width 737 height 331
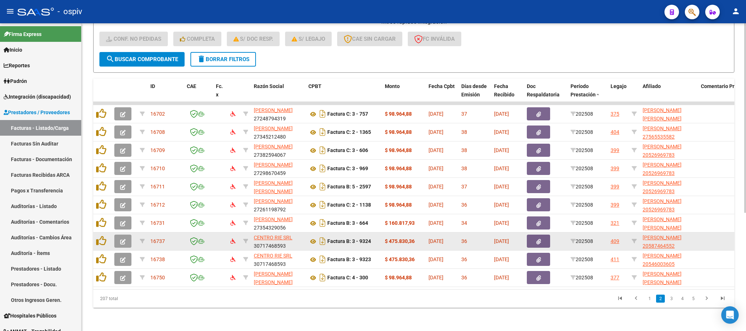
click at [118, 235] on button "button" at bounding box center [122, 241] width 17 height 13
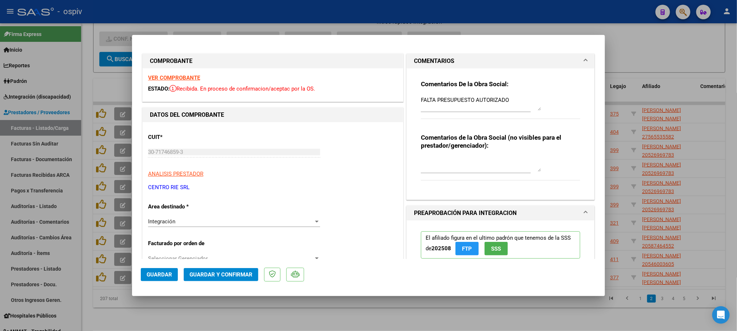
click at [179, 79] on strong "VER COMPROBANTE" at bounding box center [174, 78] width 52 height 7
click at [219, 275] on span "Guardar y Confirmar" at bounding box center [221, 275] width 63 height 7
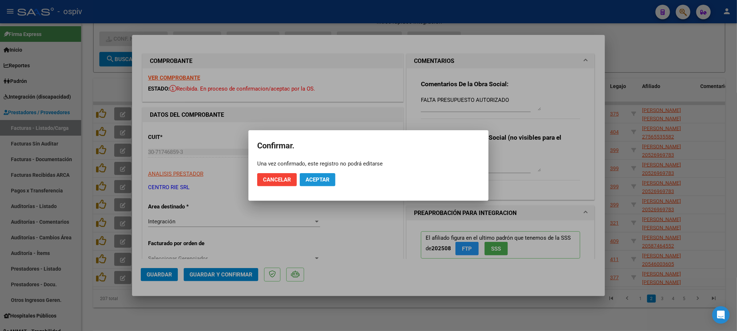
click at [322, 181] on span "Aceptar" at bounding box center [318, 180] width 24 height 7
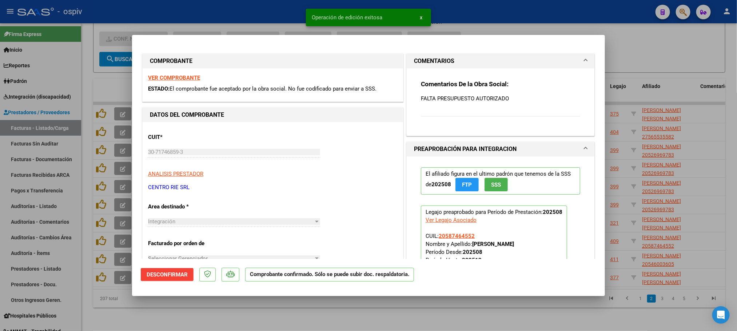
click at [222, 12] on div at bounding box center [368, 165] width 737 height 331
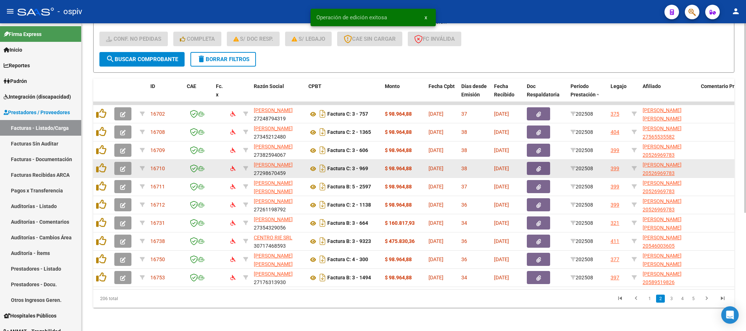
click at [124, 166] on icon "button" at bounding box center [122, 168] width 5 height 5
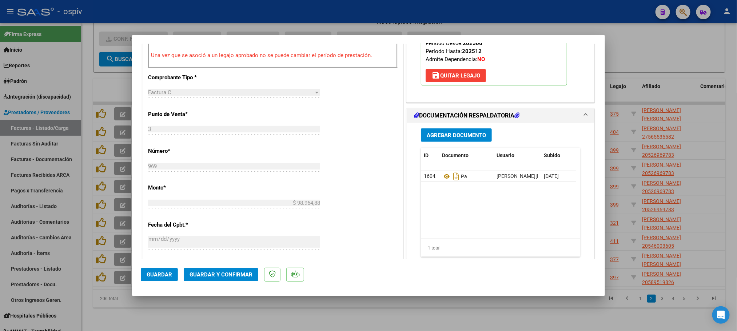
scroll to position [55, 0]
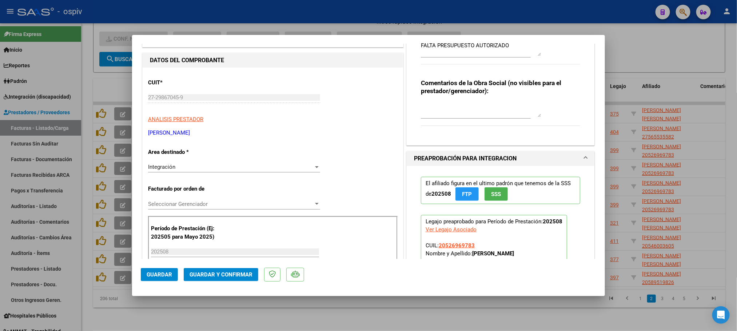
drag, startPoint x: 221, startPoint y: 13, endPoint x: 222, endPoint y: 17, distance: 4.5
click at [222, 13] on div at bounding box center [368, 165] width 737 height 331
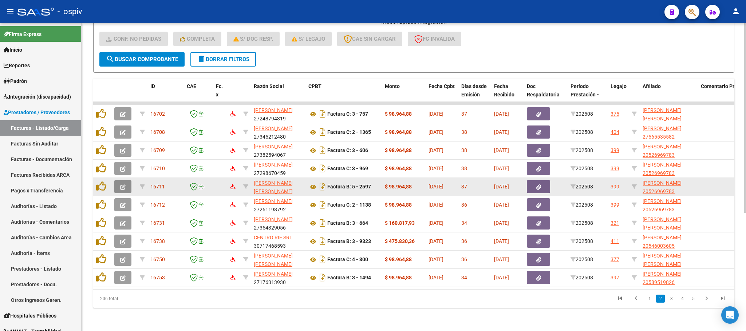
click at [125, 185] on icon "button" at bounding box center [122, 187] width 5 height 5
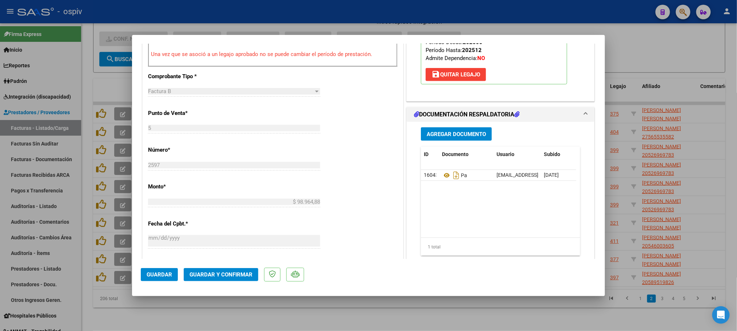
scroll to position [273, 0]
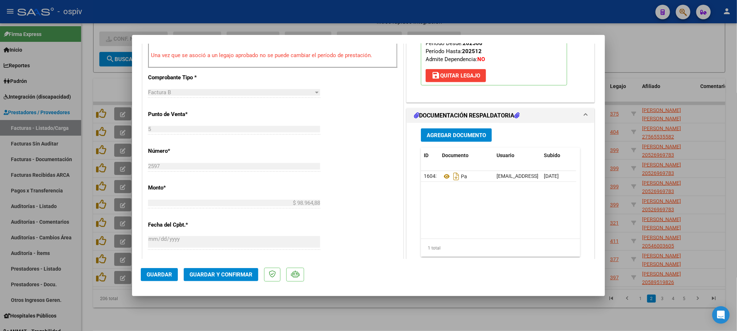
click at [285, 10] on div at bounding box center [368, 165] width 737 height 331
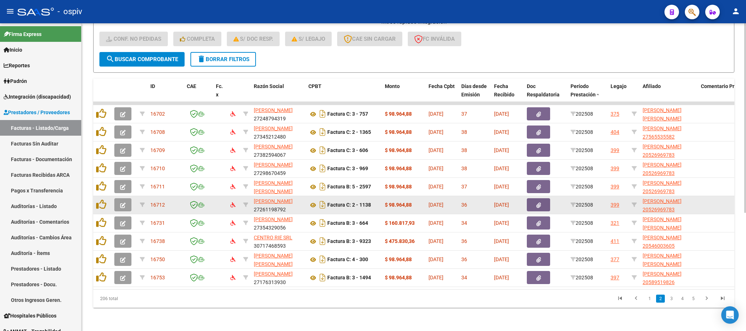
click at [124, 202] on span "button" at bounding box center [122, 205] width 5 height 7
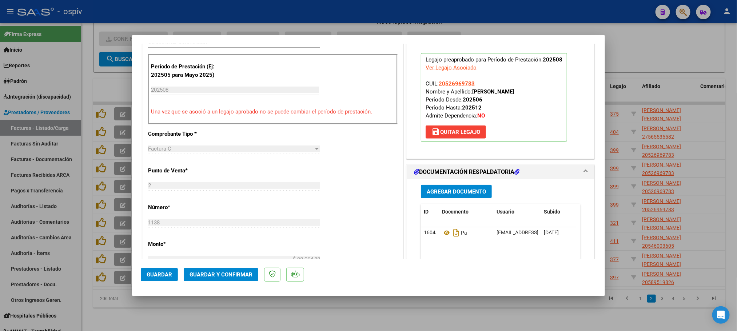
scroll to position [164, 0]
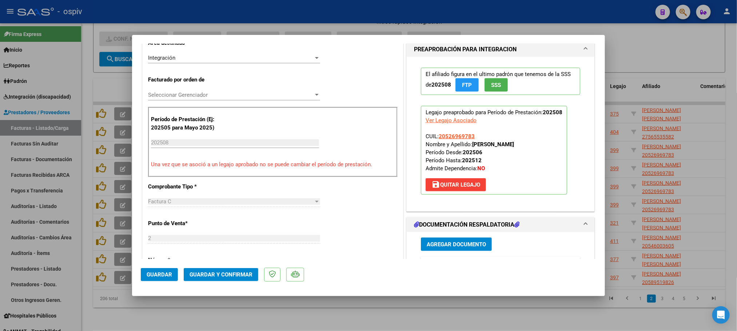
click at [282, 13] on div at bounding box center [368, 165] width 737 height 331
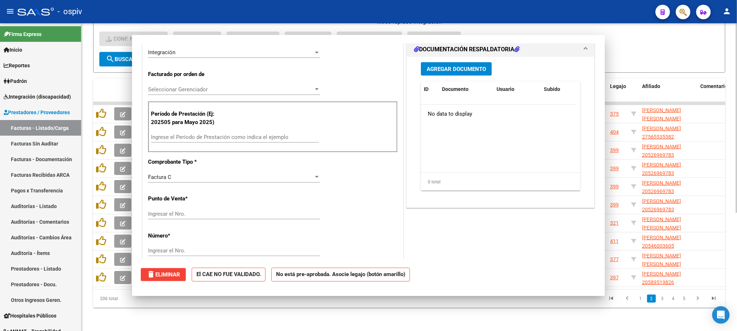
scroll to position [0, 0]
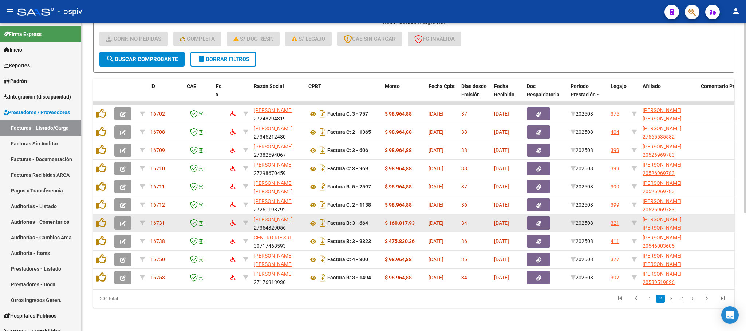
click at [126, 217] on button "button" at bounding box center [122, 223] width 17 height 13
click at [128, 217] on button "button" at bounding box center [122, 223] width 17 height 13
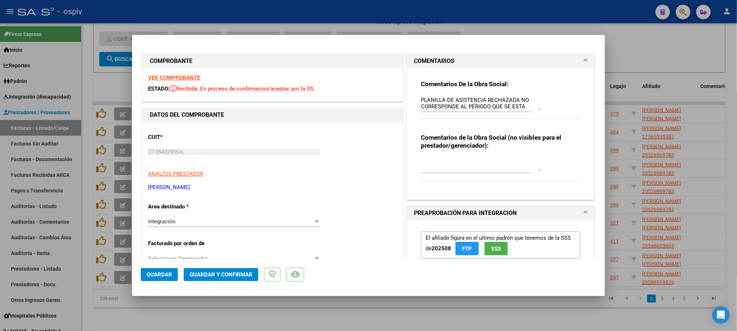
click at [324, 9] on div at bounding box center [368, 165] width 737 height 331
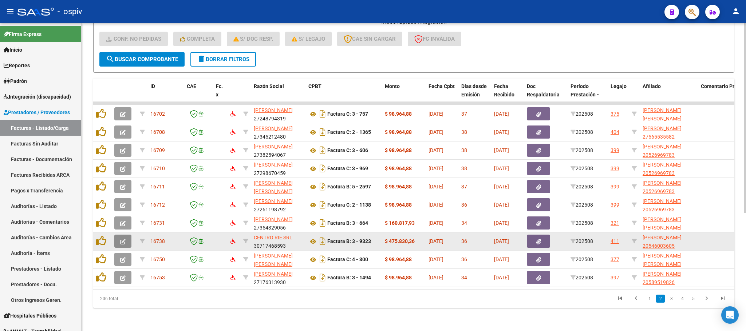
click at [123, 239] on icon "button" at bounding box center [122, 241] width 5 height 5
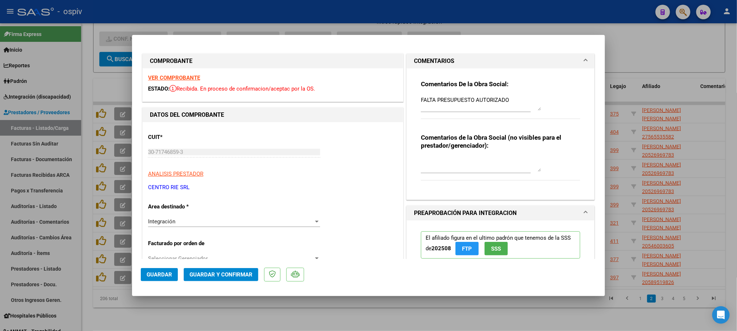
click at [180, 77] on strong "VER COMPROBANTE" at bounding box center [174, 78] width 52 height 7
click at [230, 274] on span "Guardar y Confirmar" at bounding box center [221, 275] width 63 height 7
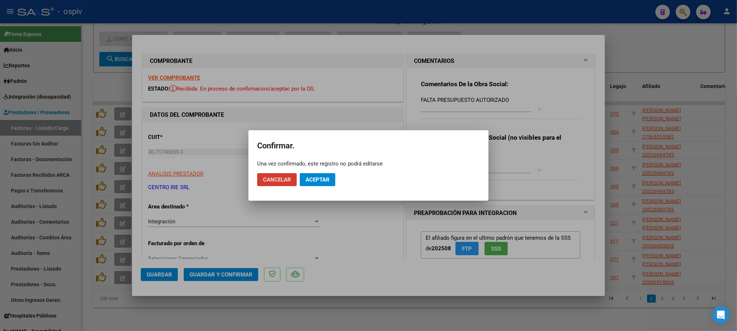
click at [313, 169] on mat-dialog-actions "Cancelar Aceptar" at bounding box center [368, 179] width 223 height 25
click at [312, 180] on span "Aceptar" at bounding box center [318, 180] width 24 height 7
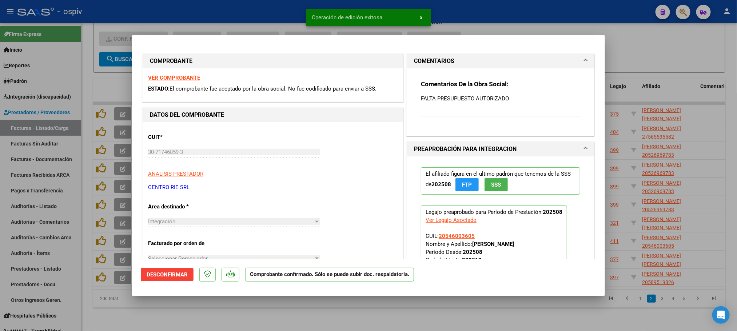
click at [255, 13] on div at bounding box center [368, 165] width 737 height 331
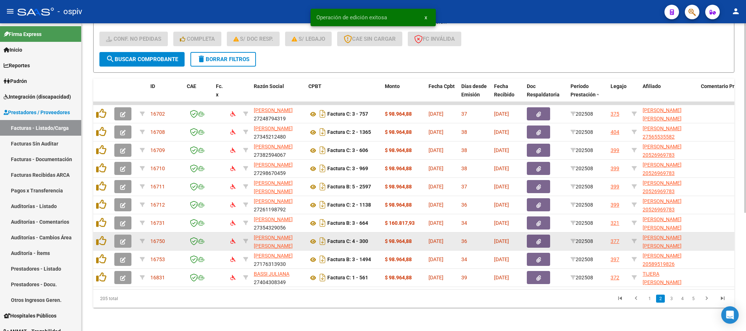
click at [126, 236] on button "button" at bounding box center [122, 241] width 17 height 13
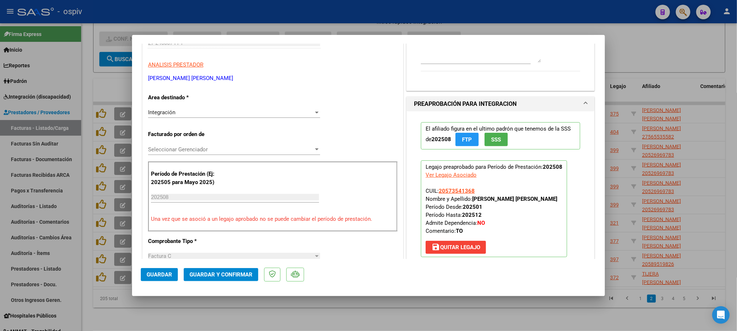
click at [346, 6] on div at bounding box center [368, 165] width 737 height 331
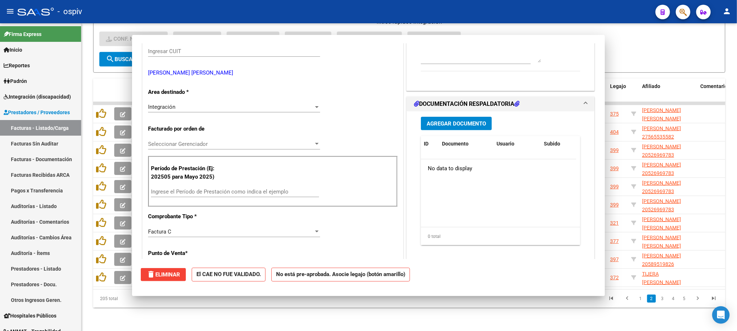
scroll to position [117, 0]
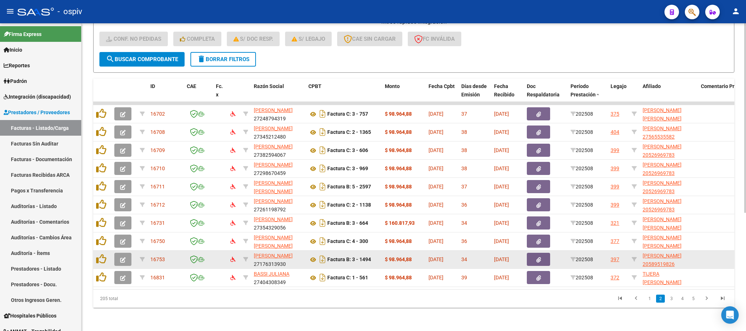
click at [123, 257] on icon "button" at bounding box center [122, 259] width 5 height 5
click at [120, 257] on icon "button" at bounding box center [122, 259] width 5 height 5
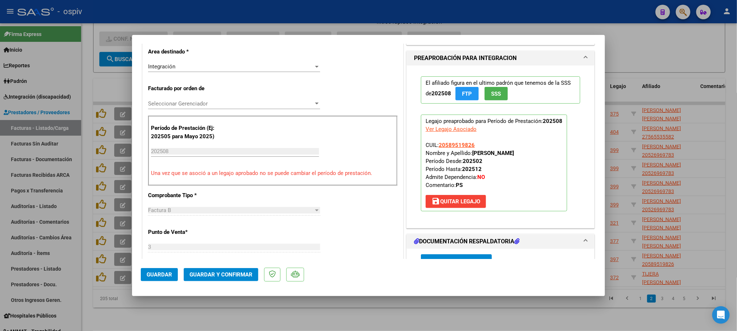
scroll to position [0, 0]
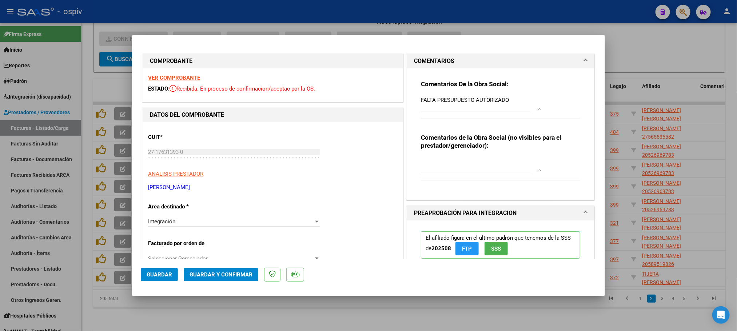
click at [176, 78] on strong "VER COMPROBANTE" at bounding box center [174, 78] width 52 height 7
click at [213, 274] on span "Guardar y Confirmar" at bounding box center [221, 275] width 63 height 7
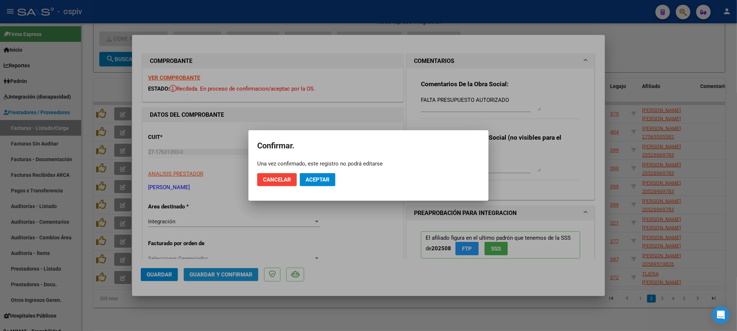
click at [213, 274] on div at bounding box center [368, 165] width 737 height 331
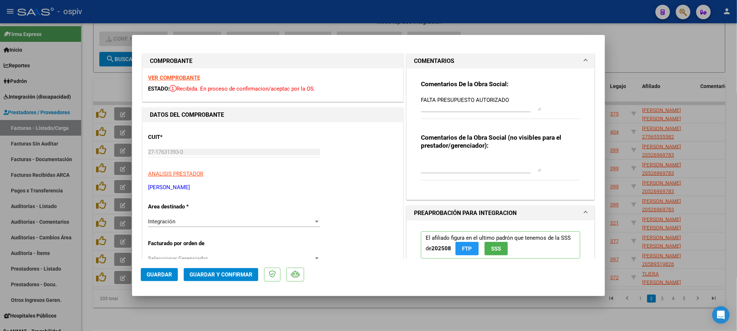
click at [228, 278] on span "Guardar y Confirmar" at bounding box center [221, 275] width 63 height 7
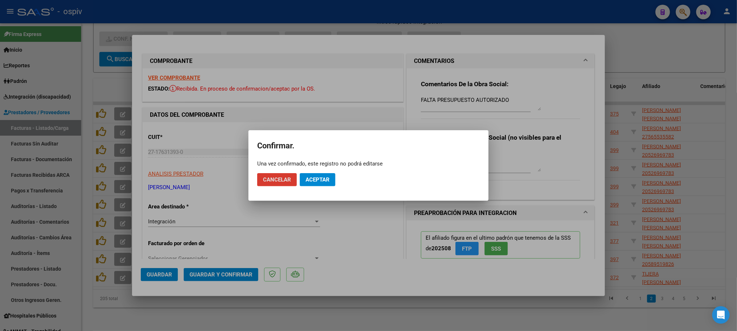
click at [320, 174] on button "Aceptar" at bounding box center [318, 179] width 36 height 13
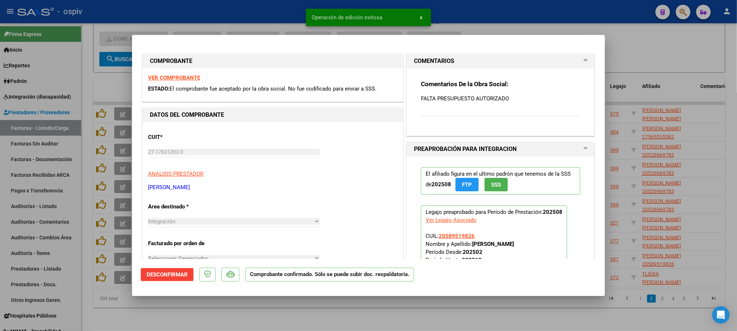
click at [108, 304] on div at bounding box center [368, 165] width 737 height 331
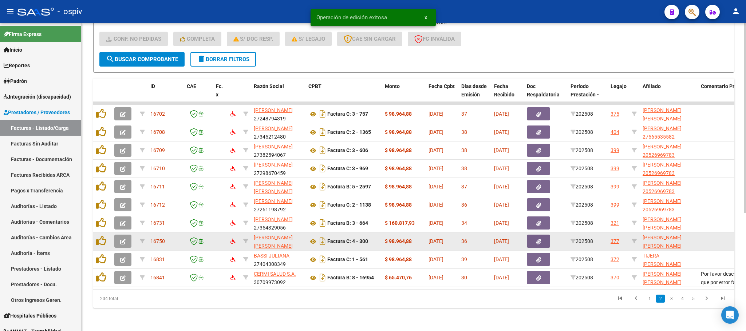
click at [126, 235] on button "button" at bounding box center [122, 241] width 17 height 13
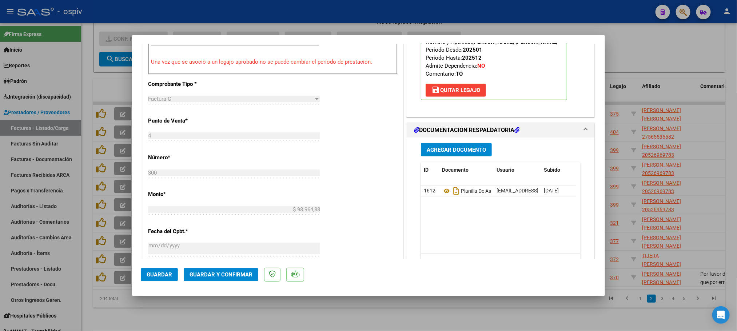
scroll to position [218, 0]
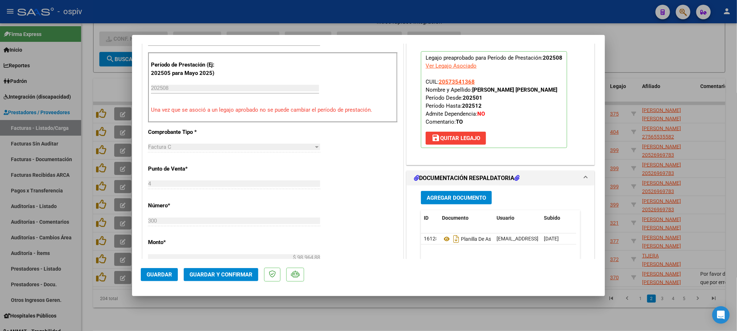
click at [323, 14] on div at bounding box center [368, 165] width 737 height 331
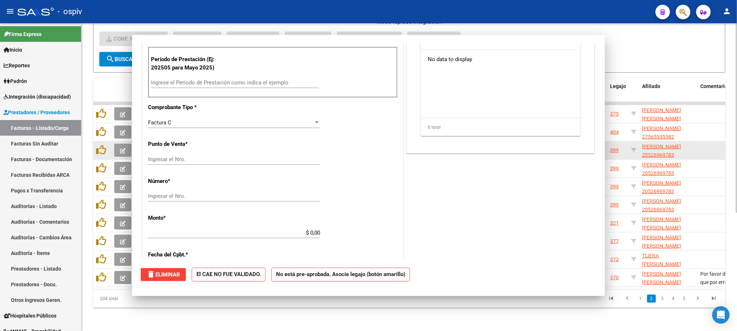
scroll to position [0, 0]
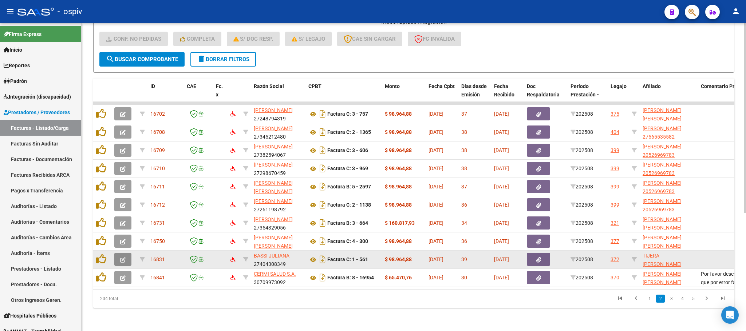
click at [126, 253] on button "button" at bounding box center [122, 259] width 17 height 13
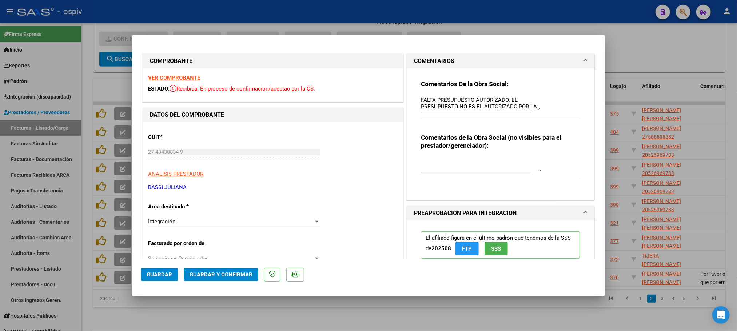
click at [185, 77] on strong "VER COMPROBANTE" at bounding box center [174, 78] width 52 height 7
click at [222, 279] on button "Guardar y Confirmar" at bounding box center [221, 274] width 75 height 13
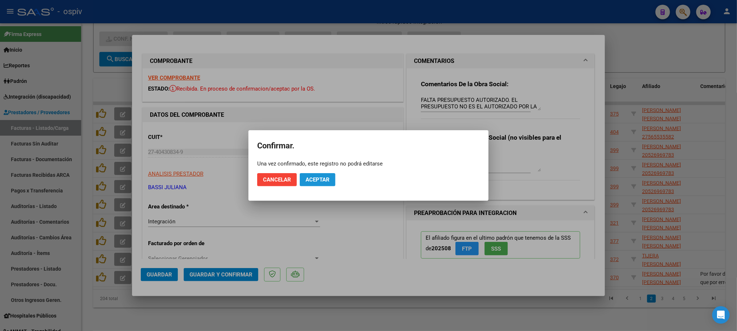
click at [319, 179] on span "Aceptar" at bounding box center [318, 180] width 24 height 7
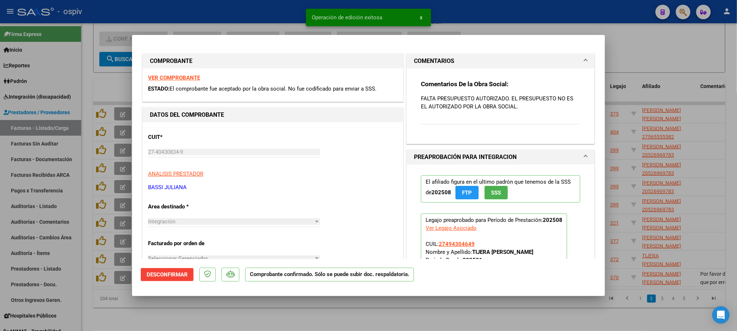
click at [233, 307] on div at bounding box center [368, 165] width 737 height 331
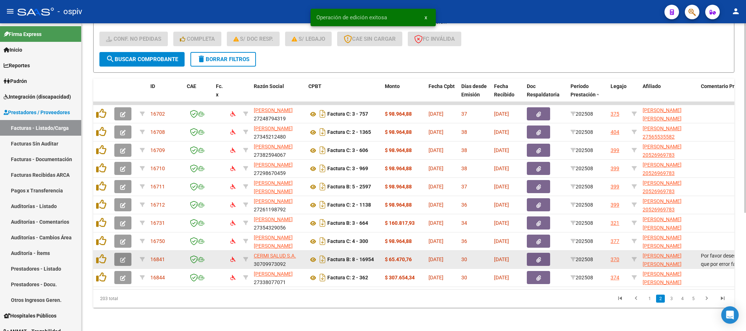
click at [125, 257] on icon "button" at bounding box center [122, 259] width 5 height 5
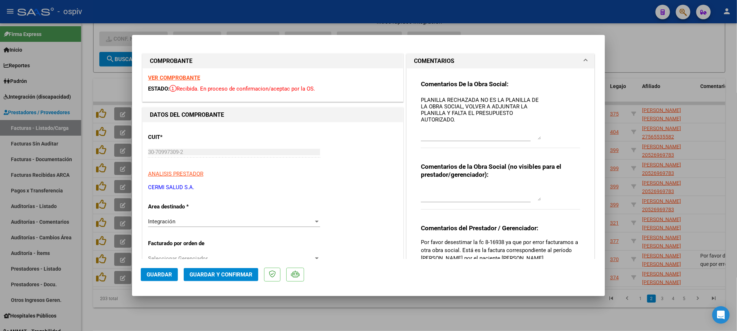
drag, startPoint x: 534, startPoint y: 110, endPoint x: 534, endPoint y: 139, distance: 29.1
click at [534, 139] on textarea "PLANILLA RECHAZADA NO ES LA PLANILLA DE LA OBRA SOCIAL, VOLVER A ADJUNTAR LA PL…" at bounding box center [481, 118] width 120 height 44
click at [138, 310] on div at bounding box center [368, 165] width 737 height 331
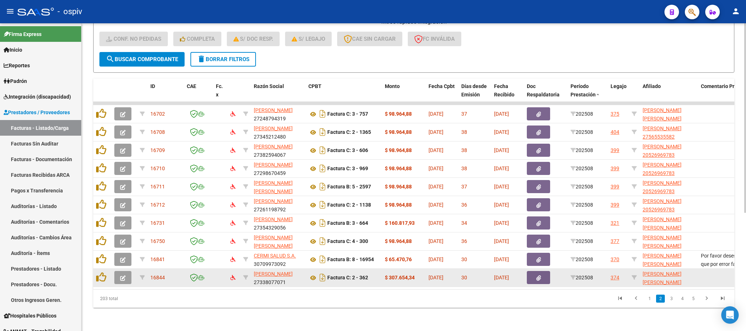
click at [125, 276] on icon "button" at bounding box center [122, 278] width 5 height 5
click at [120, 276] on icon "button" at bounding box center [122, 278] width 5 height 5
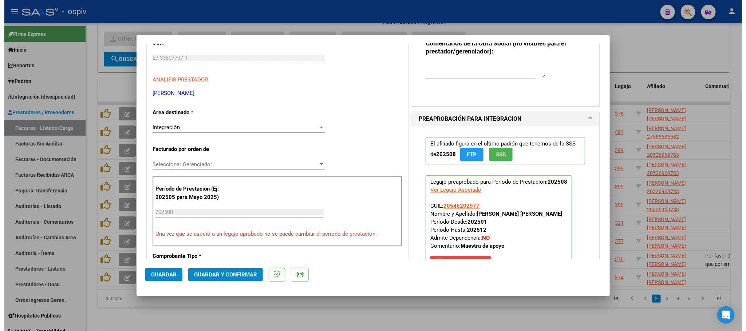
scroll to position [55, 0]
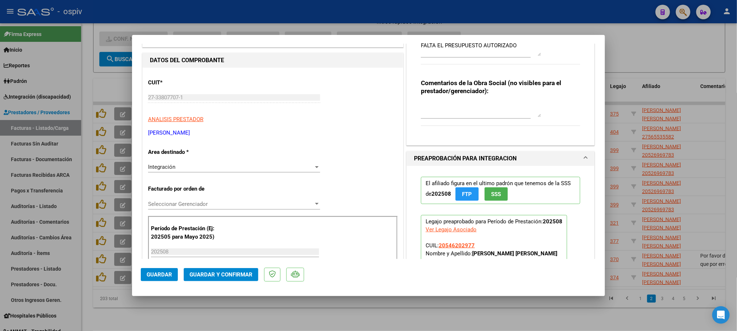
click at [268, 308] on div at bounding box center [368, 165] width 737 height 331
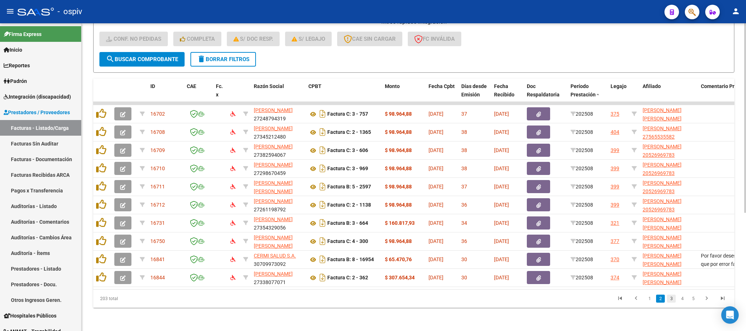
click at [673, 301] on link "3" at bounding box center [671, 299] width 9 height 8
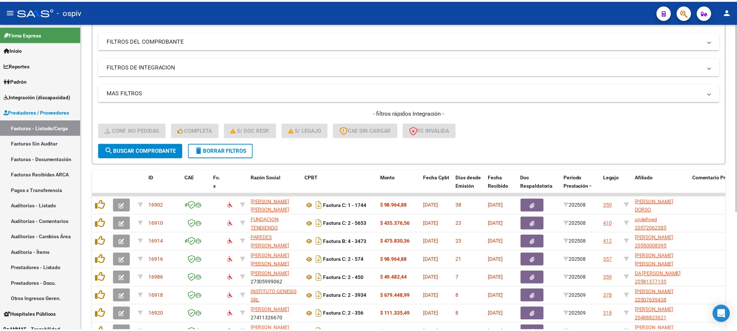
scroll to position [192, 0]
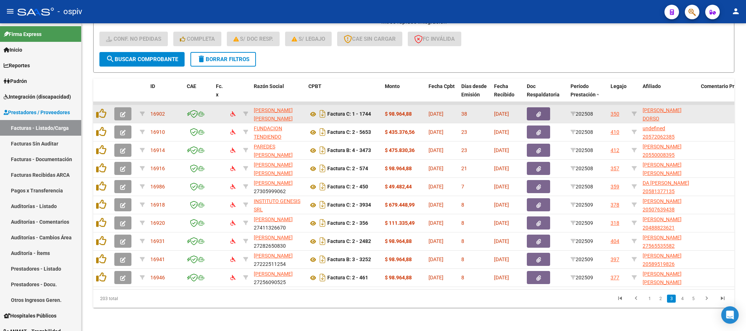
click at [122, 112] on icon "button" at bounding box center [122, 114] width 5 height 5
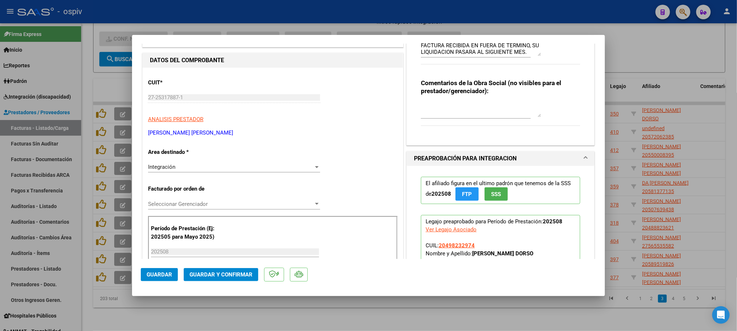
scroll to position [0, 0]
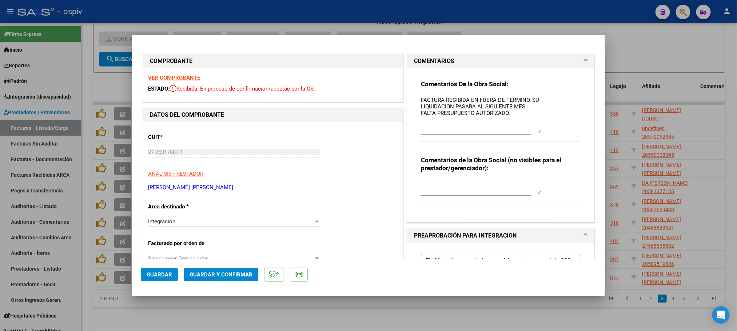
drag, startPoint x: 530, startPoint y: 107, endPoint x: 527, endPoint y: 130, distance: 22.7
click at [527, 130] on textarea "FACTURA RECIBIDA EN FUERA DE TERMINO, SU LIQUIDACION PASARA AL SIGUIENTE MES. F…" at bounding box center [481, 114] width 120 height 37
click at [313, 13] on div at bounding box center [368, 165] width 737 height 331
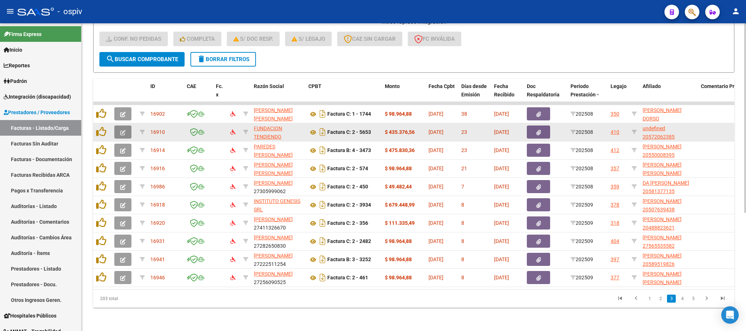
click at [117, 126] on button "button" at bounding box center [122, 132] width 17 height 13
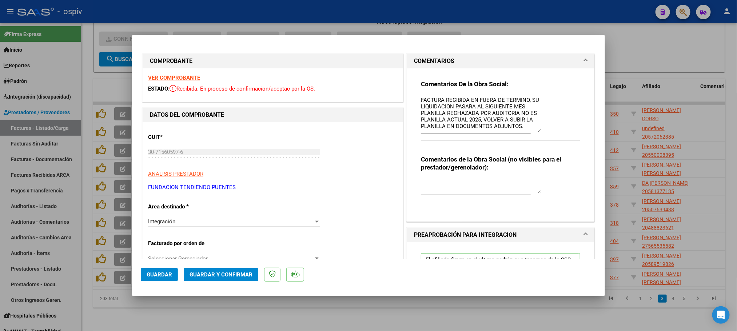
drag, startPoint x: 534, startPoint y: 109, endPoint x: 532, endPoint y: 131, distance: 21.9
click at [532, 131] on textarea "FACTURA RECIBIDA EN FUERA DE TERMINO, SU LIQUIDACION PASARA AL SIGUIENTE MES. P…" at bounding box center [481, 114] width 120 height 36
click at [232, 15] on div at bounding box center [368, 165] width 737 height 331
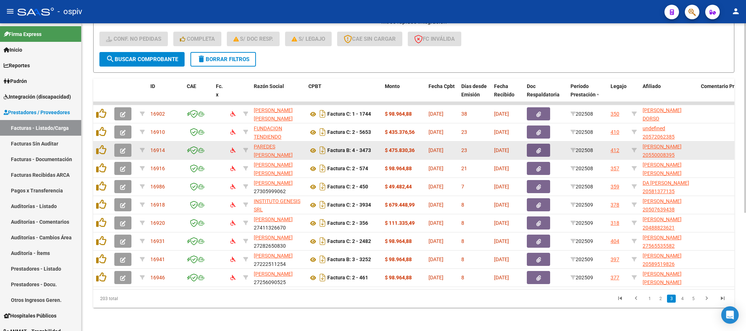
click at [123, 148] on icon "button" at bounding box center [122, 150] width 5 height 5
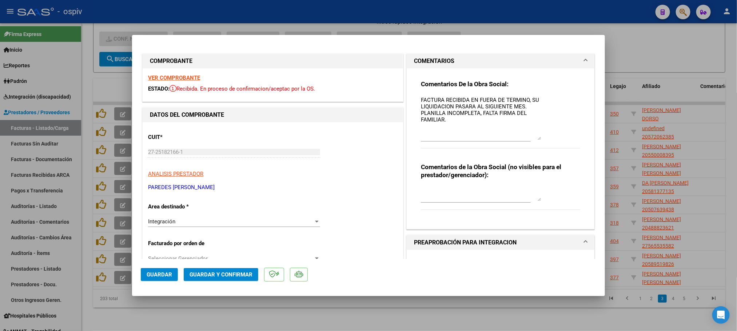
drag, startPoint x: 534, startPoint y: 108, endPoint x: 534, endPoint y: 140, distance: 32.0
click at [534, 140] on textarea "FACTURA RECIBIDA EN FUERA DE TERMINO, SU LIQUIDACION PASARA AL SIGUIENTE MES. P…" at bounding box center [481, 118] width 120 height 44
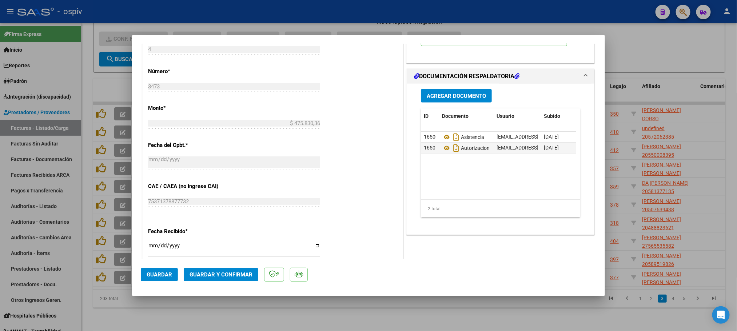
scroll to position [325, 0]
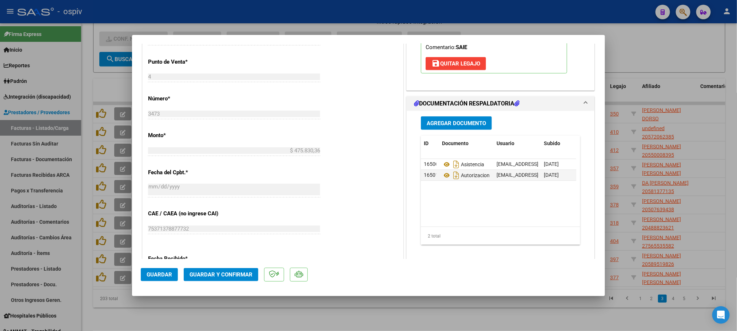
click at [189, 8] on div at bounding box center [368, 165] width 737 height 331
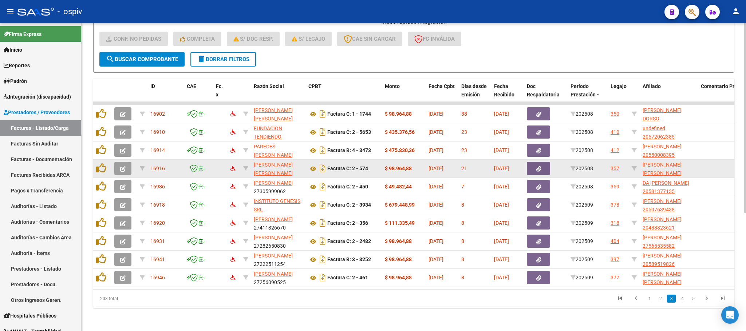
click at [122, 166] on icon "button" at bounding box center [122, 168] width 5 height 5
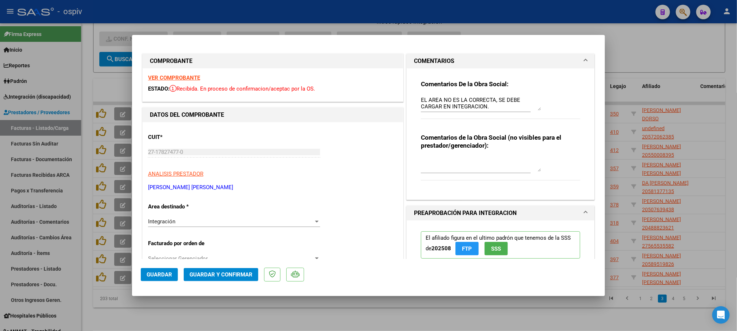
click at [174, 79] on strong "VER COMPROBANTE" at bounding box center [174, 78] width 52 height 7
click at [228, 272] on span "Guardar y Confirmar" at bounding box center [221, 275] width 63 height 7
click at [236, 272] on span "Guardar y Confirmar" at bounding box center [221, 275] width 63 height 7
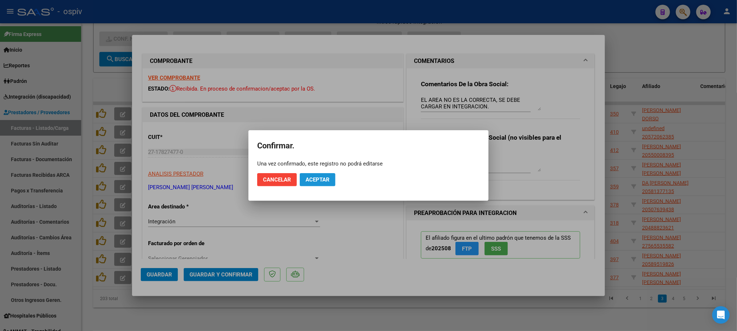
click at [316, 179] on span "Aceptar" at bounding box center [318, 180] width 24 height 7
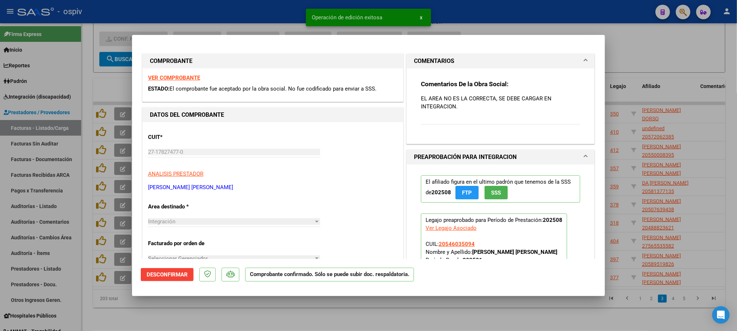
click at [121, 82] on div at bounding box center [368, 165] width 737 height 331
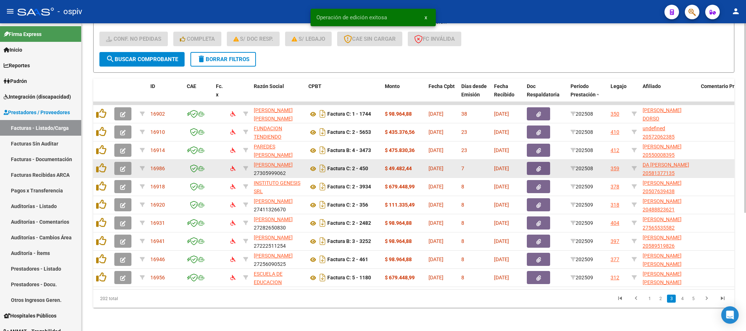
click at [125, 166] on icon "button" at bounding box center [122, 168] width 5 height 5
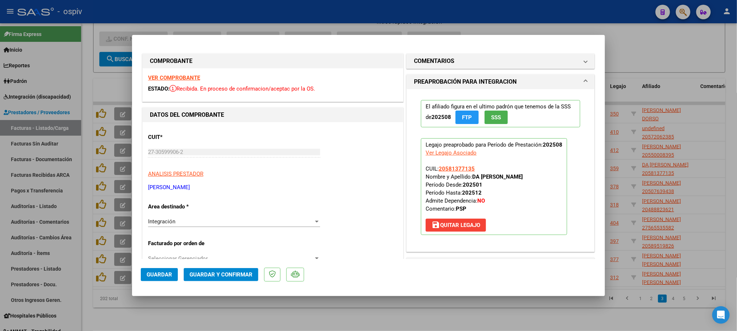
click at [179, 76] on strong "VER COMPROBANTE" at bounding box center [174, 78] width 52 height 7
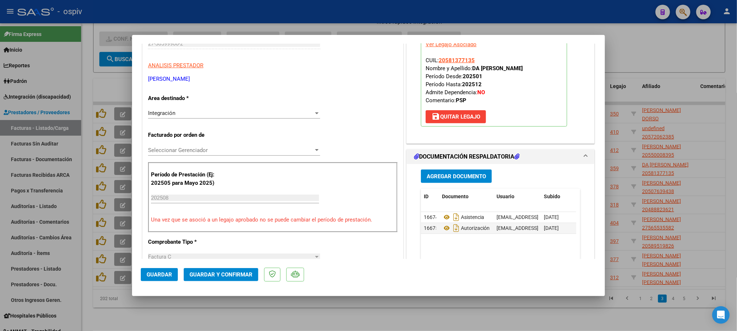
scroll to position [109, 0]
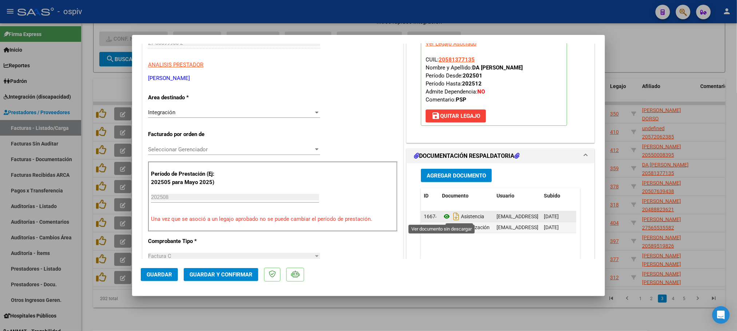
click at [443, 217] on icon at bounding box center [446, 216] width 9 height 9
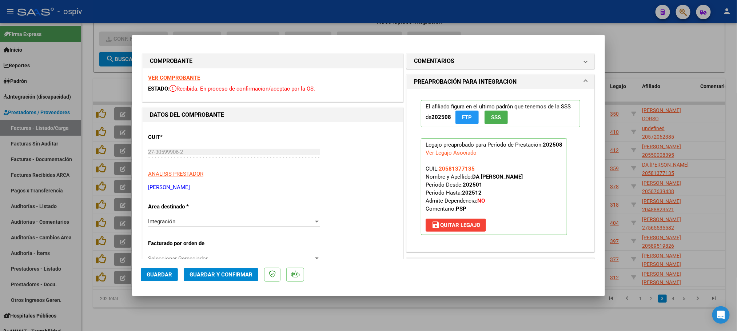
click at [234, 272] on span "Guardar y Confirmar" at bounding box center [221, 275] width 63 height 7
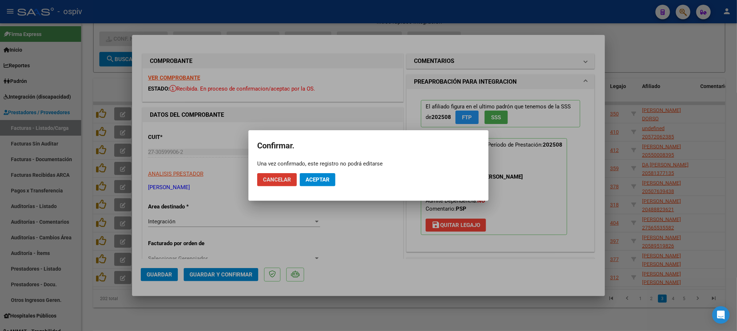
click at [318, 180] on span "Aceptar" at bounding box center [318, 180] width 24 height 7
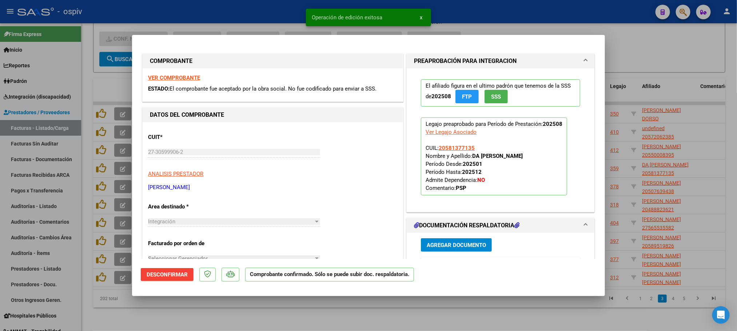
click at [273, 12] on div at bounding box center [368, 165] width 737 height 331
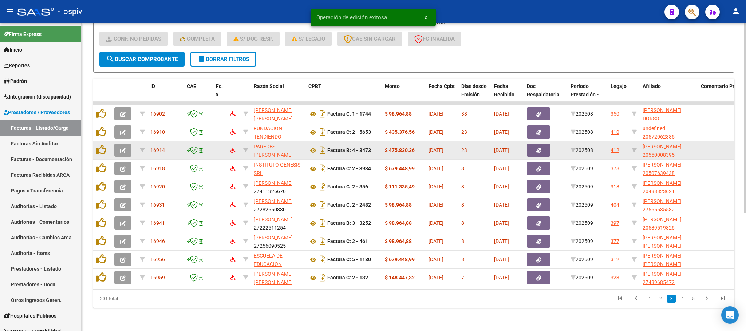
click at [124, 148] on icon "button" at bounding box center [122, 150] width 5 height 5
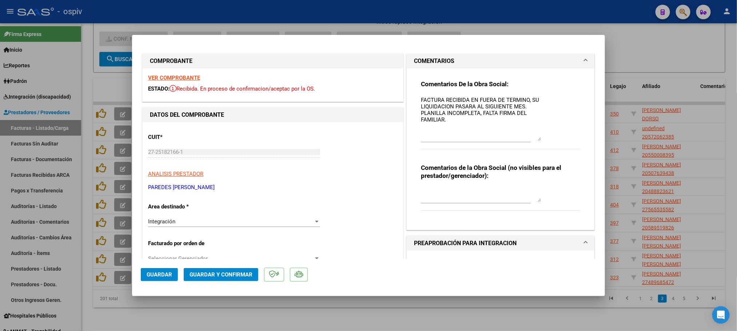
drag, startPoint x: 534, startPoint y: 108, endPoint x: 532, endPoint y: 139, distance: 30.3
click at [532, 139] on textarea "FACTURA RECIBIDA EN FUERA DE TERMINO, SU LIQUIDACION PASARA AL SIGUIENTE MES. P…" at bounding box center [481, 118] width 120 height 45
click at [249, 11] on div at bounding box center [368, 165] width 737 height 331
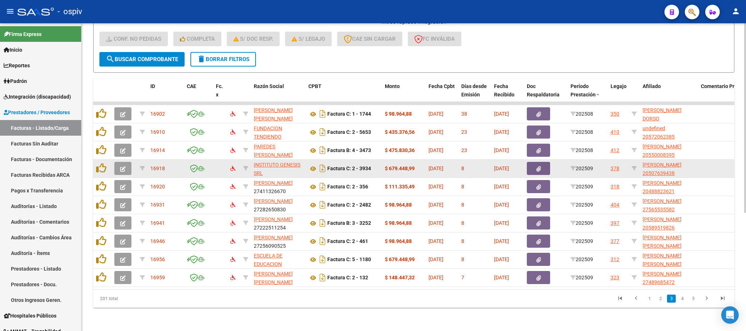
click at [120, 166] on icon "button" at bounding box center [122, 168] width 5 height 5
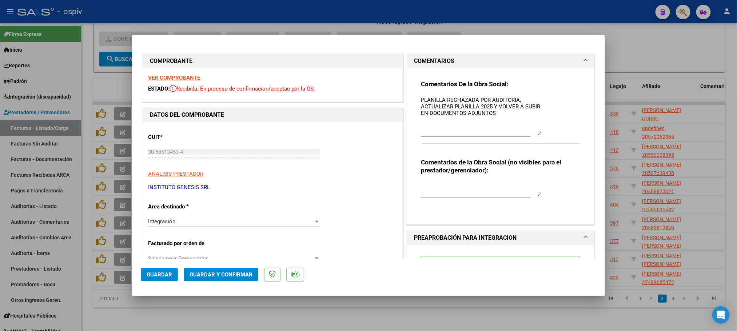
drag, startPoint x: 534, startPoint y: 108, endPoint x: 535, endPoint y: 133, distance: 25.2
click at [535, 133] on textarea "PLANILLA RECHAZADA POR AUDITORIA, ACTUALIZAR PLANILLA 2025 Y VOLVER A SUBIR EN …" at bounding box center [481, 115] width 120 height 39
click at [352, 15] on div at bounding box center [368, 165] width 737 height 331
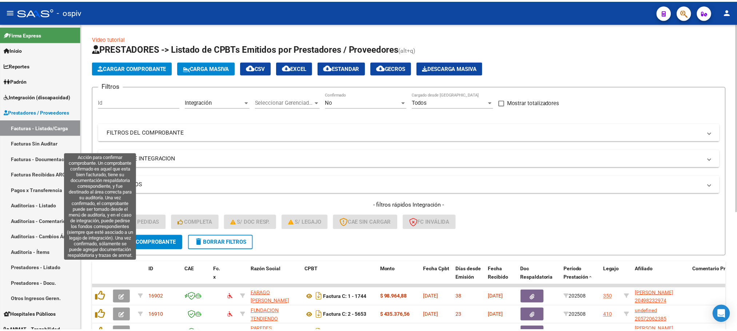
scroll to position [192, 0]
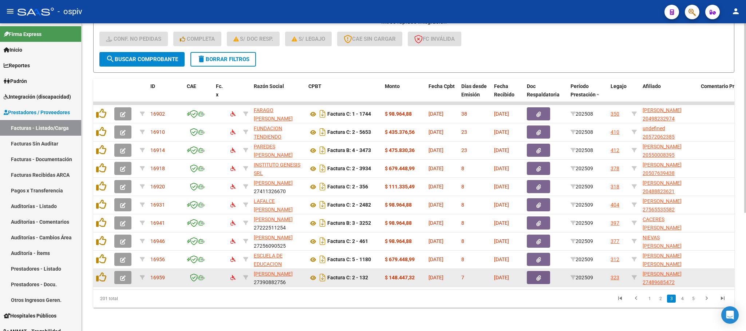
click at [119, 271] on button "button" at bounding box center [122, 277] width 17 height 13
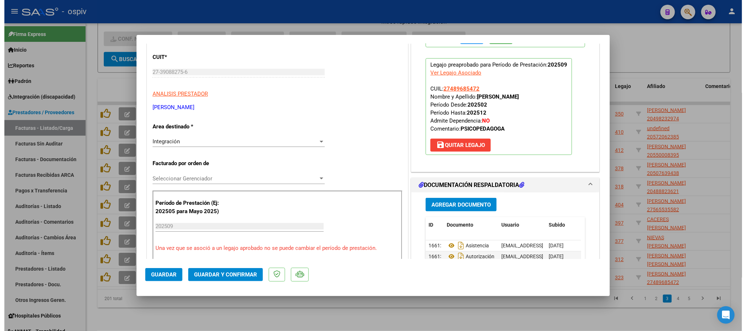
scroll to position [0, 0]
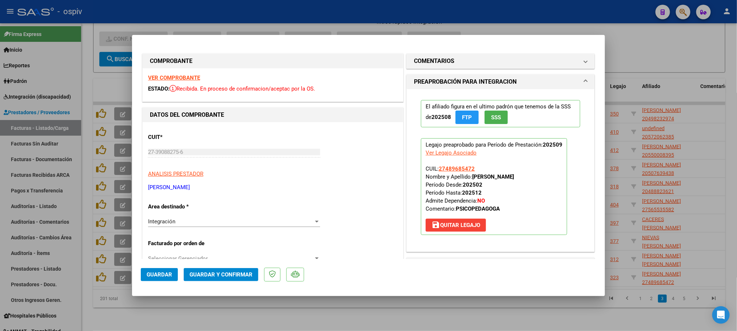
click at [176, 77] on strong "VER COMPROBANTE" at bounding box center [174, 78] width 52 height 7
click at [238, 276] on span "Guardar y Confirmar" at bounding box center [221, 275] width 63 height 7
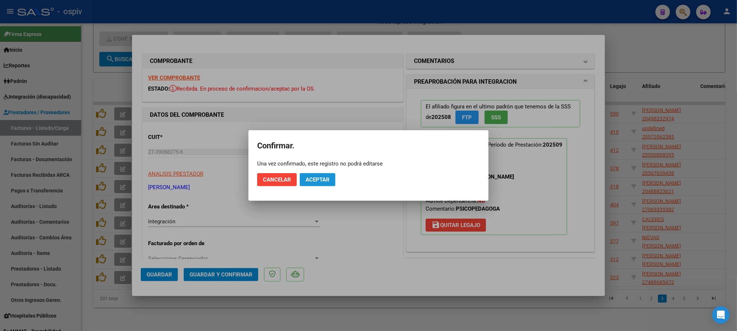
click at [320, 177] on span "Aceptar" at bounding box center [318, 180] width 24 height 7
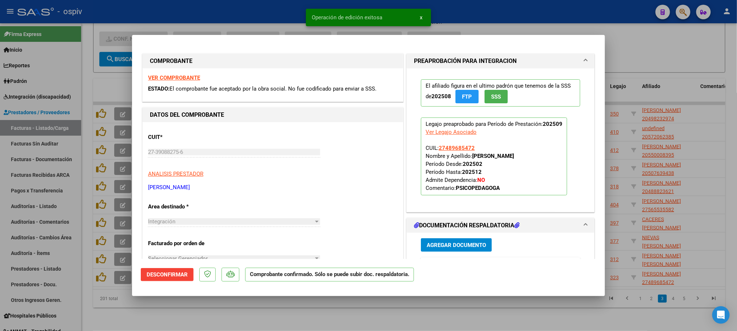
click at [278, 8] on div at bounding box center [368, 165] width 737 height 331
type input "$ 0,00"
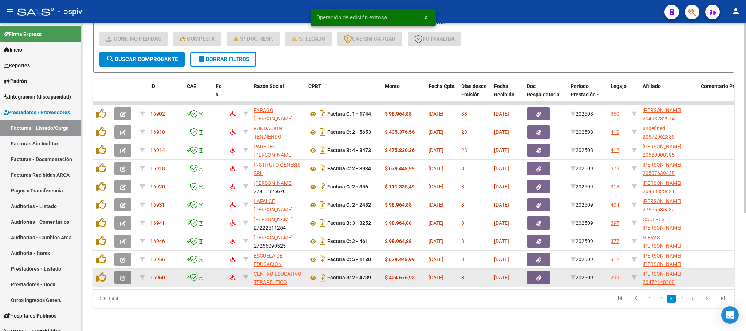
click at [120, 276] on icon "button" at bounding box center [122, 278] width 5 height 5
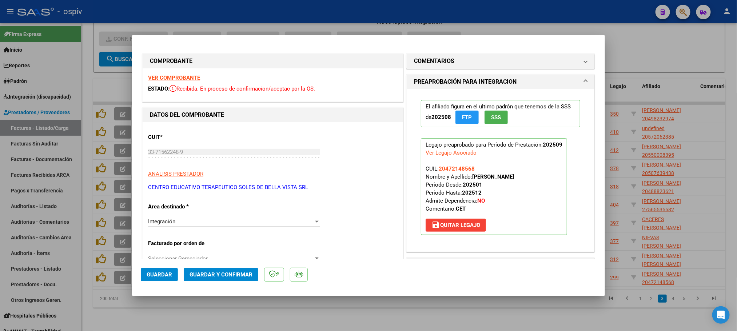
click at [178, 76] on strong "VER COMPROBANTE" at bounding box center [174, 78] width 52 height 7
click at [235, 273] on span "Guardar y Confirmar" at bounding box center [221, 275] width 63 height 7
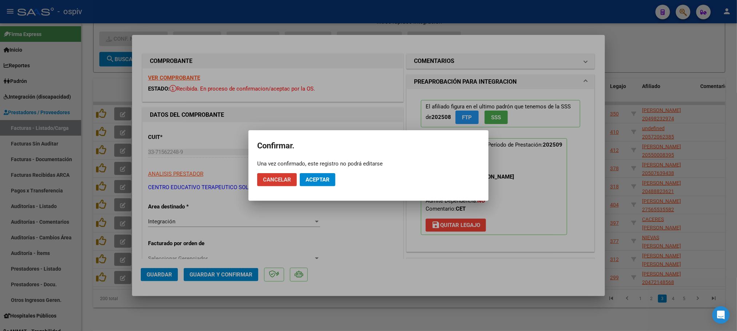
click at [326, 167] on div "Una vez confirmado, este registro no podrá editarse" at bounding box center [368, 163] width 223 height 7
drag, startPoint x: 322, startPoint y: 178, endPoint x: 331, endPoint y: 172, distance: 10.7
click at [322, 178] on span "Aceptar" at bounding box center [318, 180] width 24 height 7
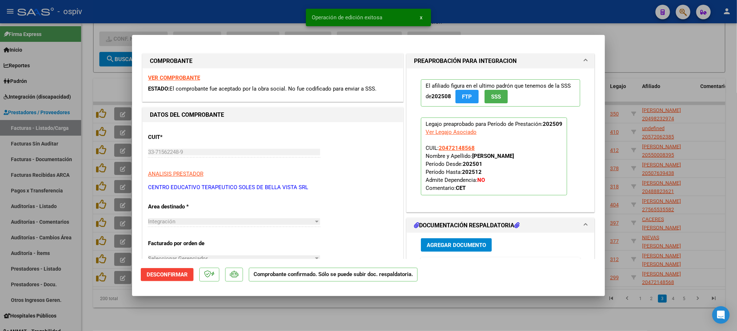
click at [284, 15] on div at bounding box center [368, 165] width 737 height 331
type input "$ 0,00"
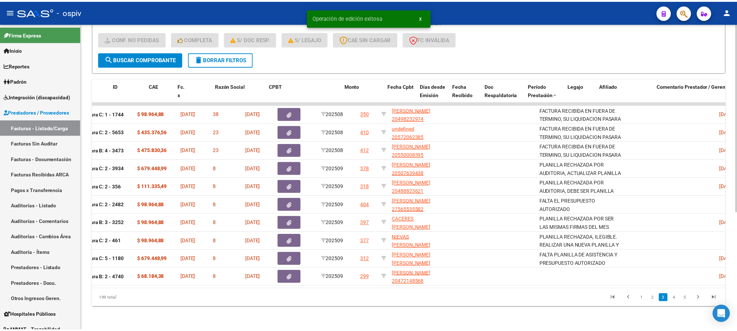
scroll to position [0, 10]
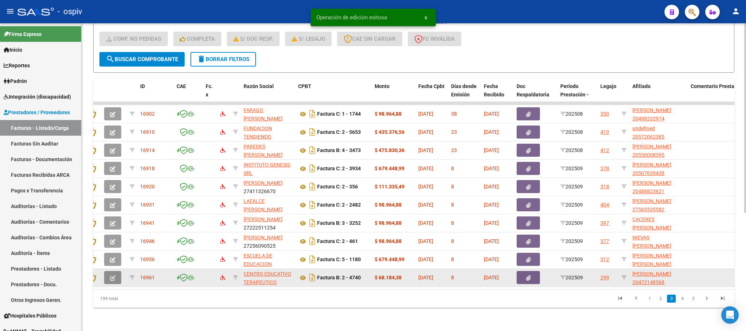
click at [114, 276] on icon "button" at bounding box center [112, 278] width 5 height 5
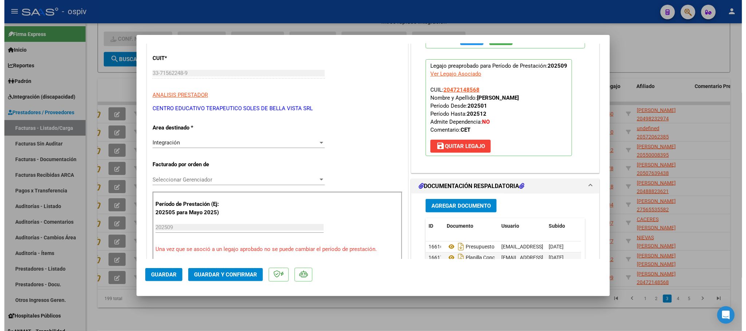
scroll to position [0, 0]
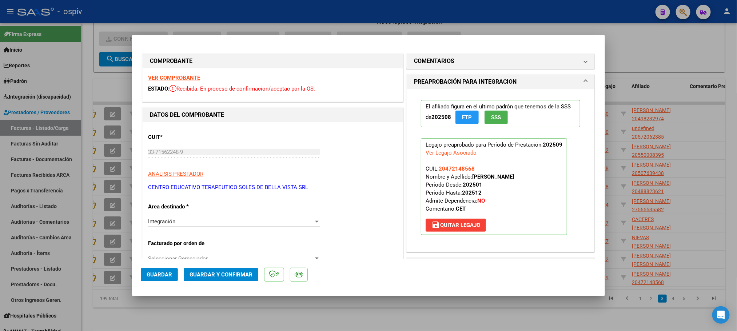
click at [168, 78] on strong "VER COMPROBANTE" at bounding box center [174, 78] width 52 height 7
click at [233, 270] on button "Guardar y Confirmar" at bounding box center [221, 274] width 75 height 13
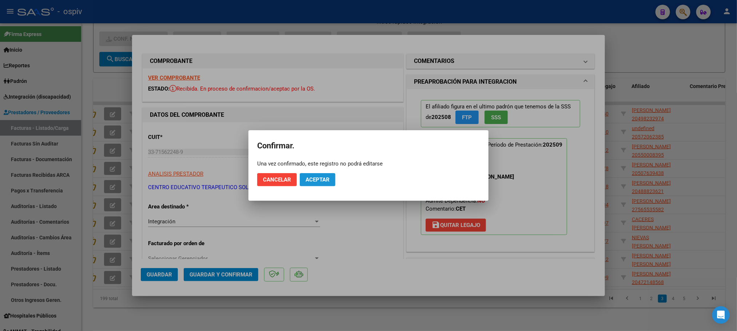
click at [319, 180] on span "Aceptar" at bounding box center [318, 180] width 24 height 7
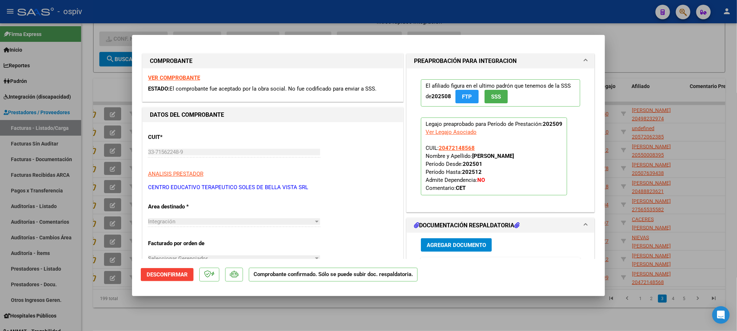
click at [403, 5] on div at bounding box center [368, 165] width 737 height 331
type input "$ 0,00"
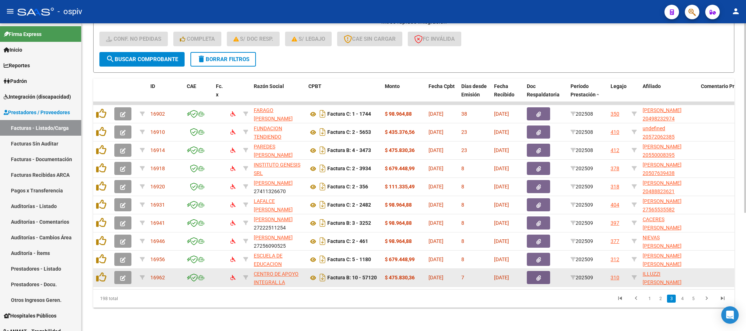
click at [117, 271] on button "button" at bounding box center [122, 277] width 17 height 13
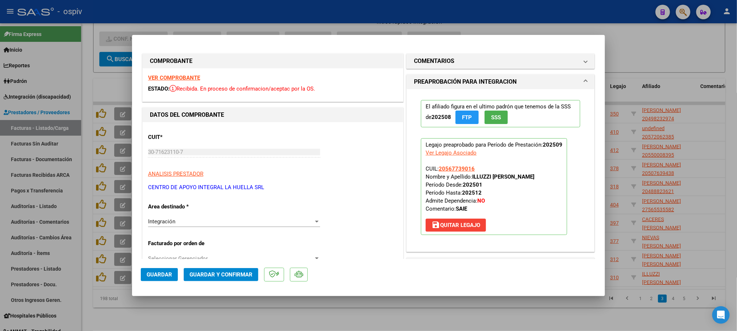
click at [177, 77] on strong "VER COMPROBANTE" at bounding box center [174, 78] width 52 height 7
click at [219, 277] on span "Guardar y Confirmar" at bounding box center [221, 275] width 63 height 7
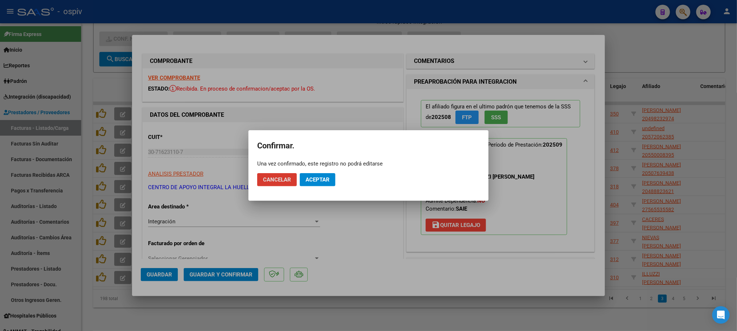
click at [323, 179] on span "Aceptar" at bounding box center [318, 180] width 24 height 7
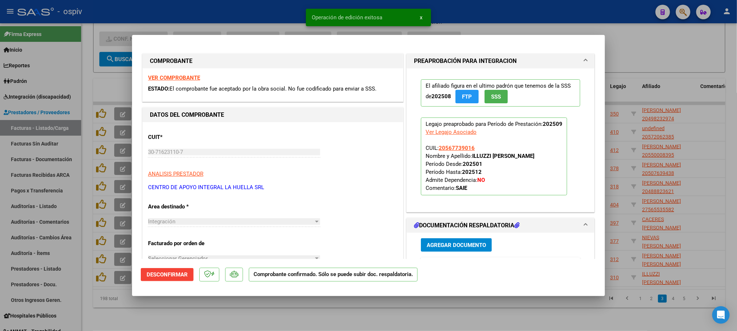
click at [273, 8] on div at bounding box center [368, 165] width 737 height 331
type input "$ 0,00"
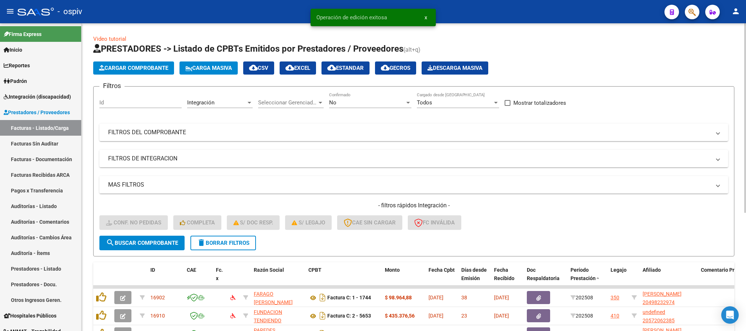
drag, startPoint x: 308, startPoint y: 65, endPoint x: 319, endPoint y: 67, distance: 11.1
click at [308, 65] on span "cloud_download EXCEL" at bounding box center [297, 68] width 25 height 7
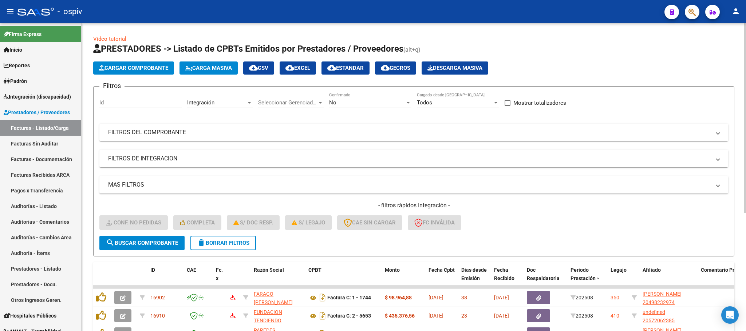
drag, startPoint x: 562, startPoint y: 16, endPoint x: 442, endPoint y: 33, distance: 121.3
click at [441, 33] on div "Video tutorial PRESTADORES -> Listado de CPBTs Emitidos por Prestadores / Prove…" at bounding box center [414, 269] width 664 height 492
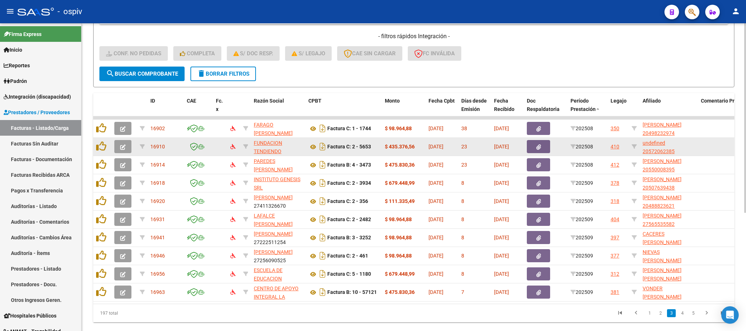
scroll to position [192, 0]
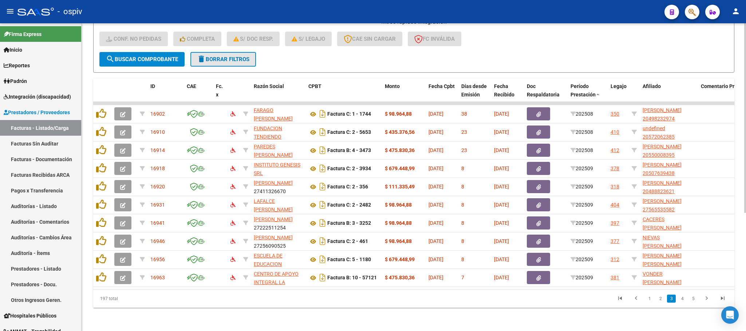
click at [229, 56] on span "delete Borrar Filtros" at bounding box center [223, 59] width 52 height 7
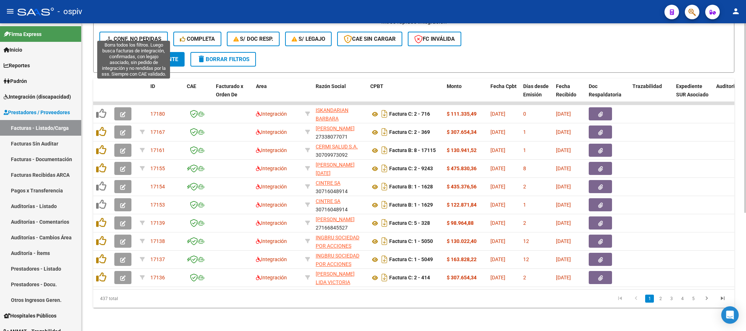
click at [141, 36] on span "Conf. no pedidas" at bounding box center [133, 39] width 55 height 7
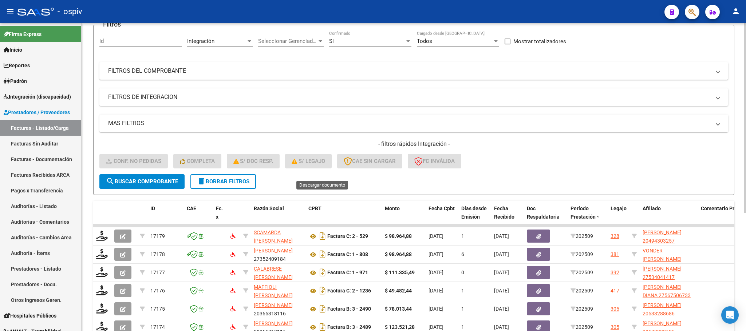
scroll to position [0, 0]
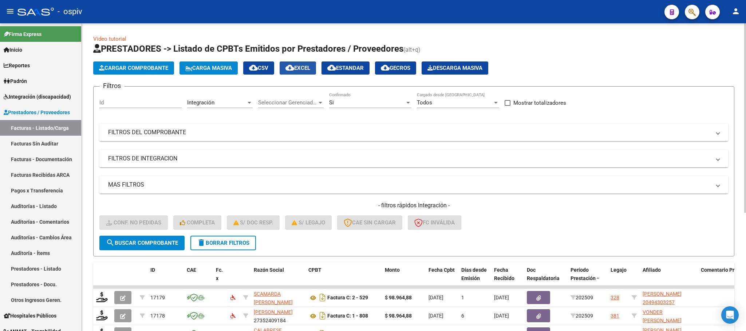
click at [294, 67] on mat-icon "cloud_download" at bounding box center [289, 67] width 9 height 9
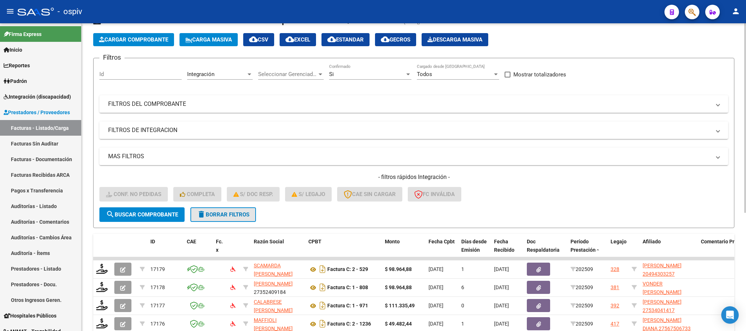
click at [237, 213] on span "delete Borrar Filtros" at bounding box center [223, 214] width 52 height 7
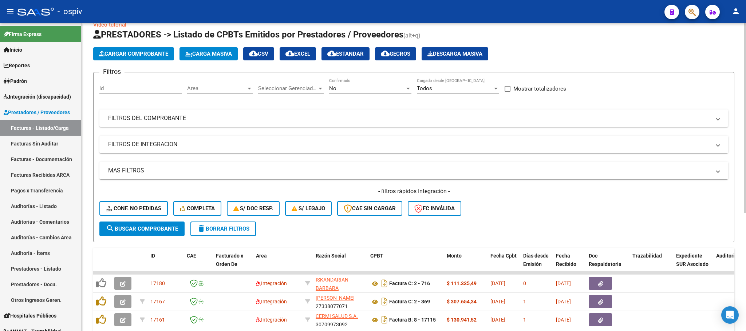
scroll to position [28, 0]
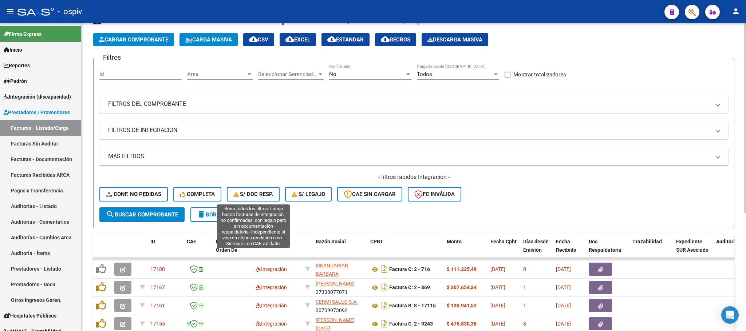
click at [262, 193] on span "S/ Doc Resp." at bounding box center [253, 194] width 40 height 7
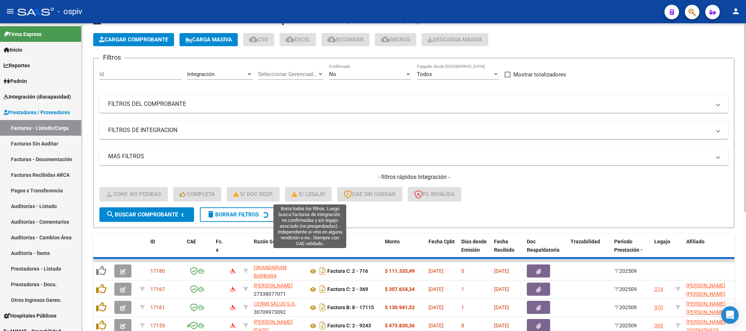
scroll to position [14, 0]
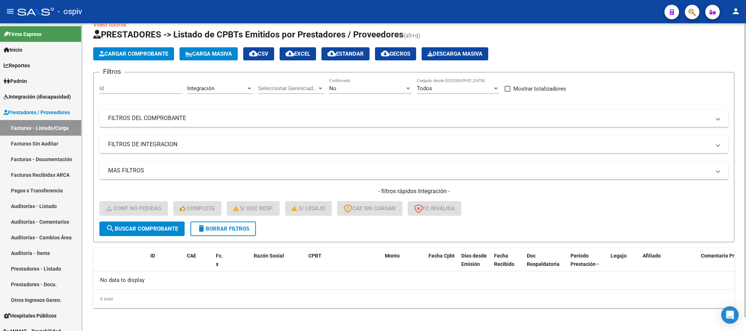
click at [235, 222] on button "delete Borrar Filtros" at bounding box center [223, 229] width 66 height 15
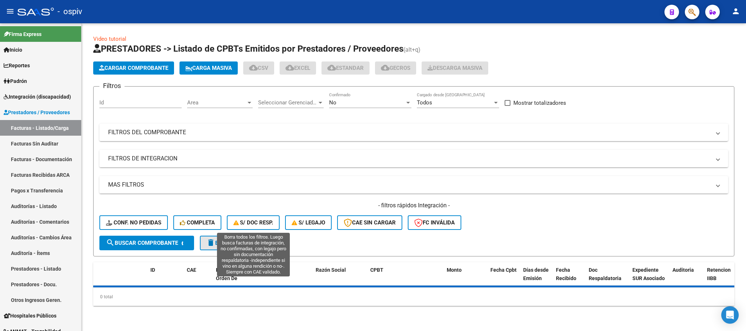
scroll to position [0, 0]
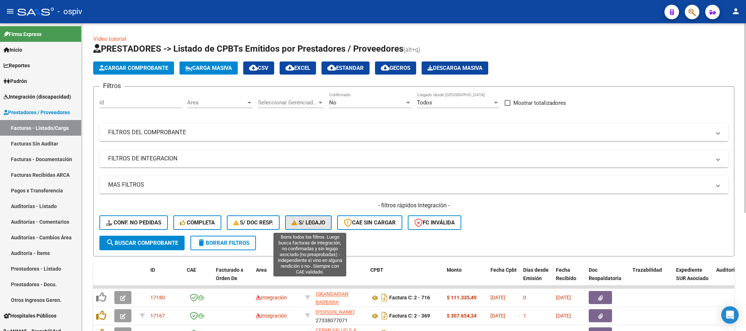
click at [317, 222] on span "S/ legajo" at bounding box center [308, 222] width 33 height 7
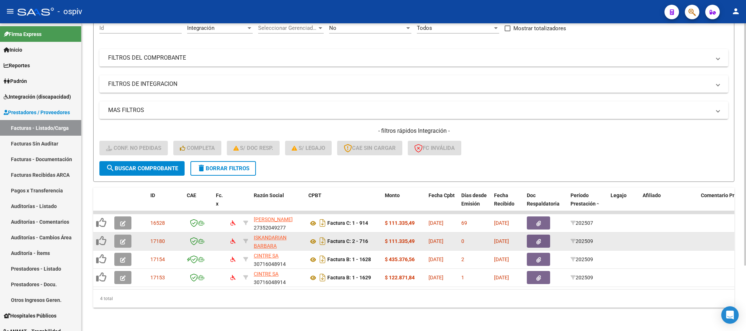
click at [124, 239] on icon "button" at bounding box center [122, 241] width 5 height 5
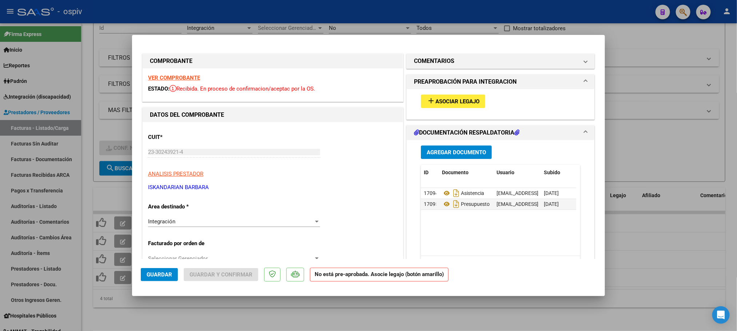
click at [441, 103] on span "Asociar Legajo" at bounding box center [458, 101] width 44 height 7
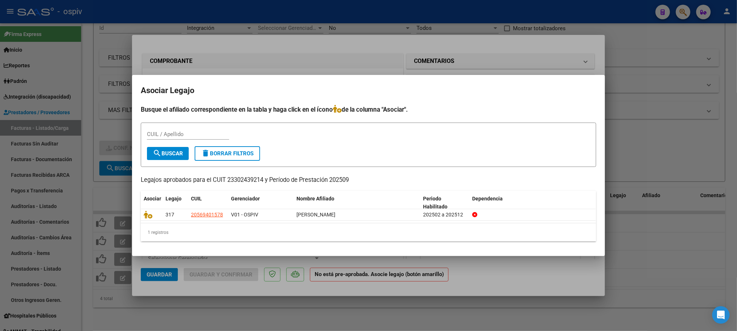
click at [385, 22] on div at bounding box center [368, 165] width 737 height 331
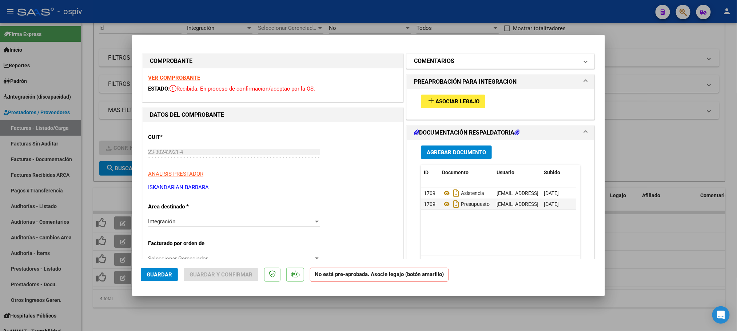
click at [421, 64] on h1 "COMENTARIOS" at bounding box center [434, 61] width 40 height 9
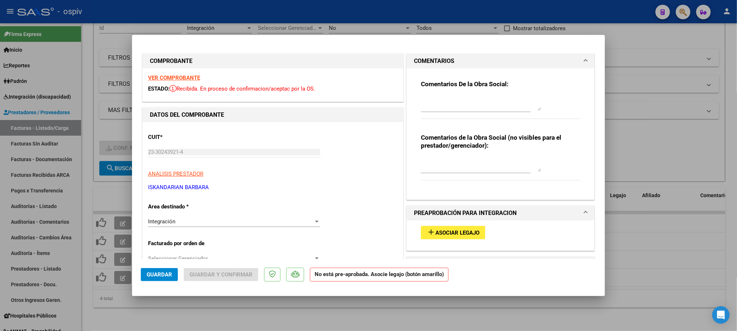
click at [424, 106] on textarea at bounding box center [481, 103] width 120 height 15
type textarea "falta asociar el legajo"
click at [161, 276] on span "Guardar" at bounding box center [159, 275] width 25 height 7
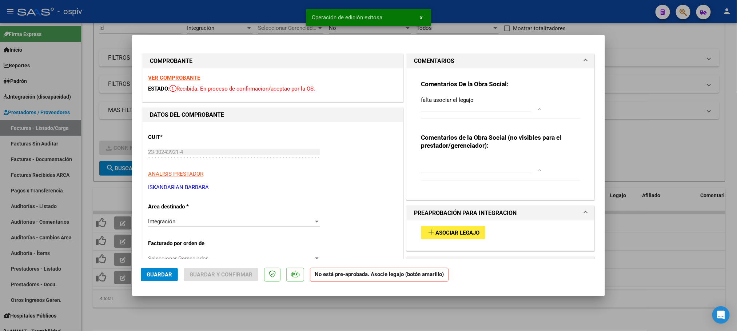
click at [277, 15] on div at bounding box center [368, 165] width 737 height 331
type input "$ 0,00"
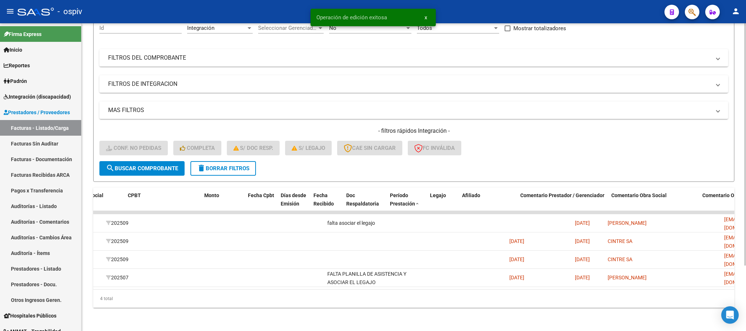
scroll to position [0, 485]
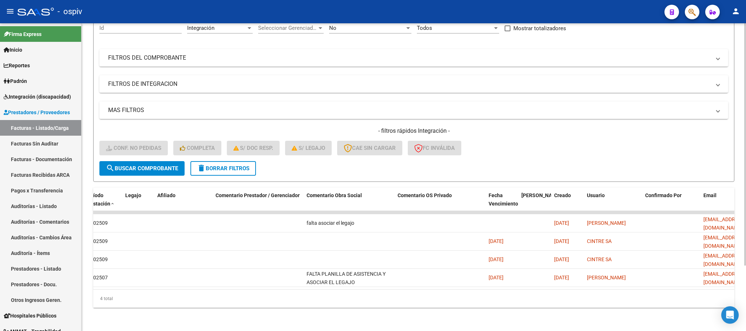
drag, startPoint x: 571, startPoint y: 293, endPoint x: 349, endPoint y: 288, distance: 221.7
click at [349, 288] on div "ID CAE Fc. x Razón Social CPBT Monto Fecha Cpbt Días desde Emisión Fecha Recibi…" at bounding box center [413, 248] width 641 height 120
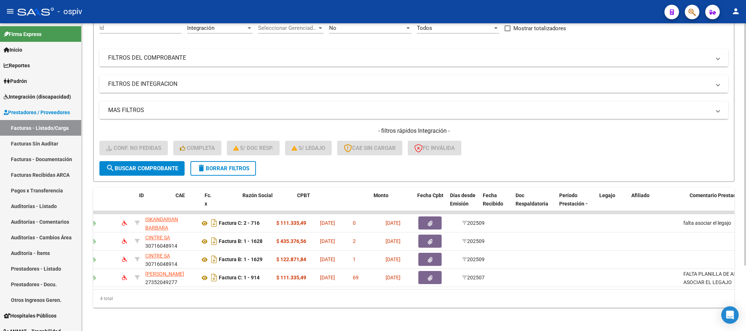
scroll to position [0, 0]
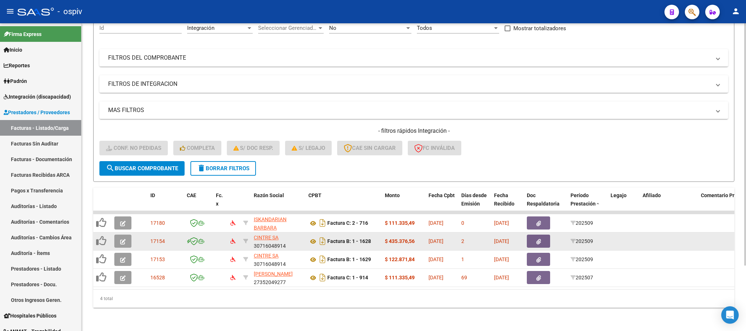
click at [123, 239] on icon "button" at bounding box center [122, 241] width 5 height 5
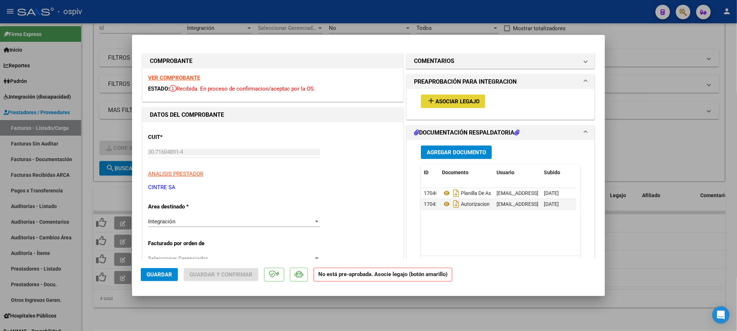
click at [453, 99] on span "Asociar Legajo" at bounding box center [458, 101] width 44 height 7
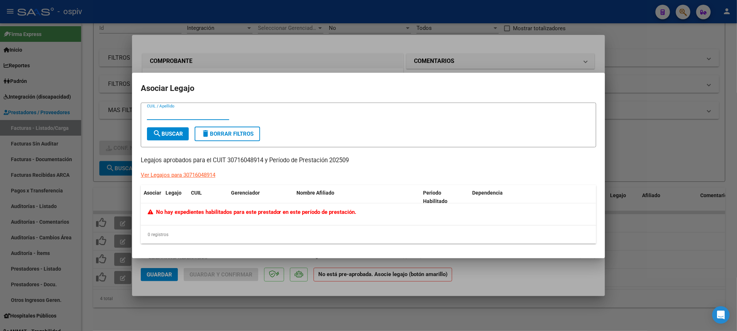
click at [390, 22] on div at bounding box center [368, 165] width 737 height 331
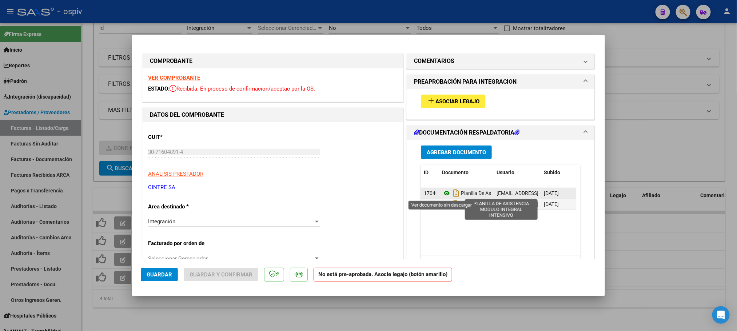
click at [443, 194] on icon at bounding box center [446, 193] width 9 height 9
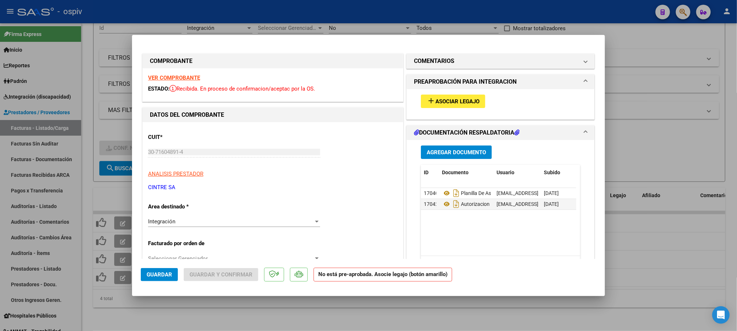
click at [180, 78] on strong "VER COMPROBANTE" at bounding box center [174, 78] width 52 height 7
click at [448, 105] on button "add Asociar Legajo" at bounding box center [453, 101] width 64 height 13
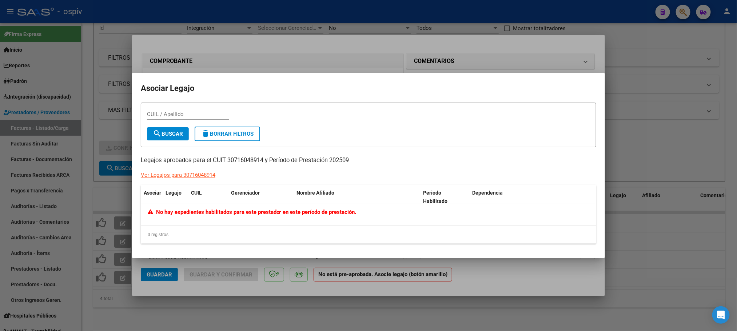
click at [386, 19] on div at bounding box center [368, 165] width 737 height 331
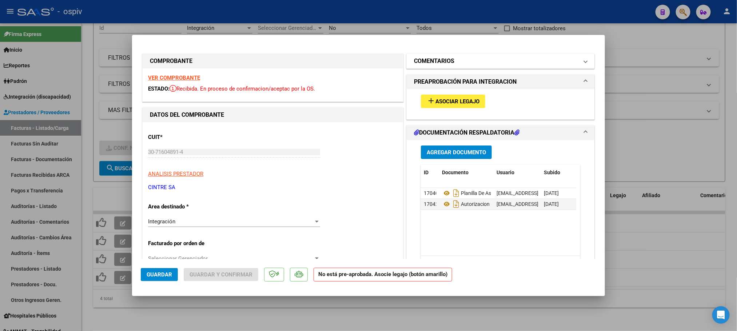
click at [433, 59] on h1 "COMENTARIOS" at bounding box center [434, 61] width 40 height 9
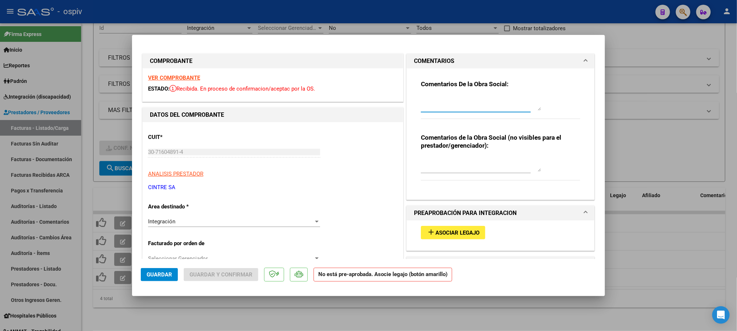
click at [424, 108] on textarea at bounding box center [481, 103] width 120 height 15
type textarea "A"
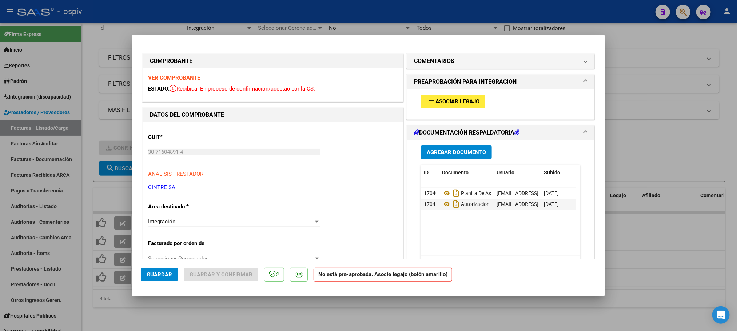
click at [356, 17] on div at bounding box center [368, 165] width 737 height 331
type input "$ 0,00"
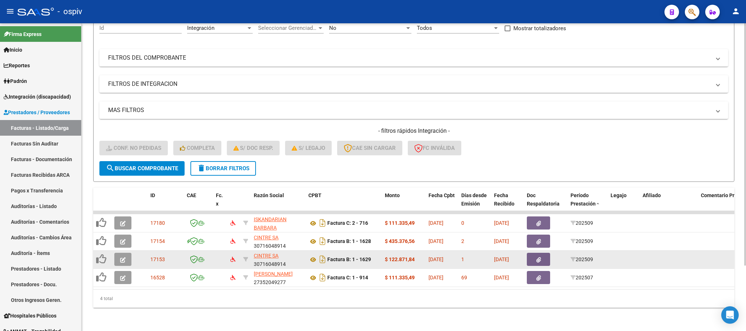
click at [117, 253] on button "button" at bounding box center [122, 259] width 17 height 13
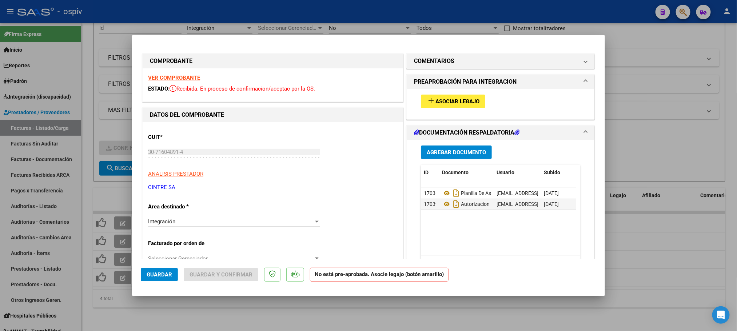
click at [467, 94] on div "add Asociar Legajo" at bounding box center [501, 101] width 170 height 24
click at [463, 101] on span "Asociar Legajo" at bounding box center [458, 101] width 44 height 7
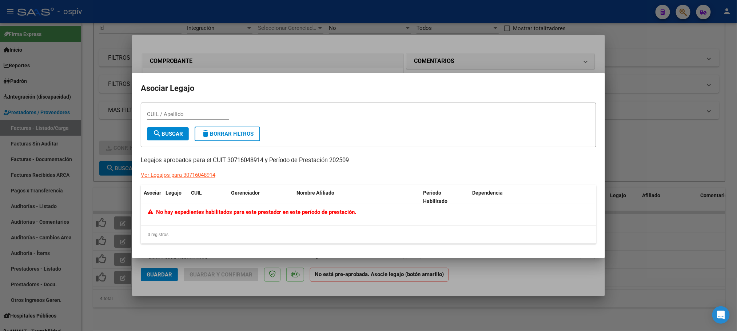
click at [402, 23] on div at bounding box center [368, 165] width 737 height 331
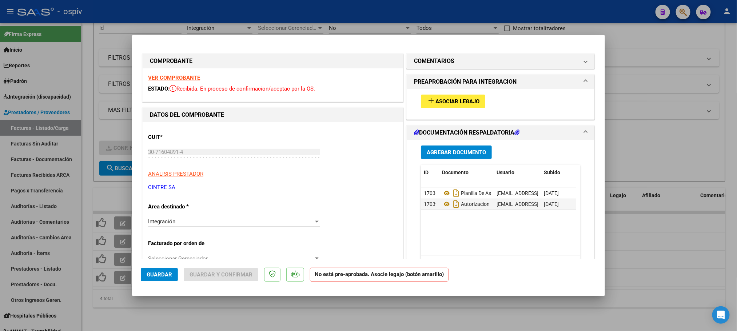
click at [541, 17] on div at bounding box center [368, 165] width 737 height 331
type input "$ 0,00"
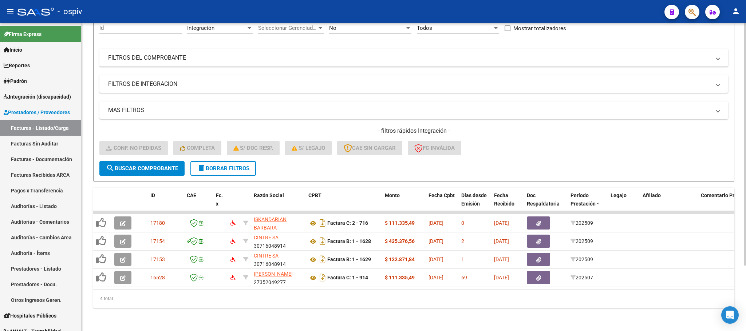
click at [379, 288] on div "ID CAE Fc. x Razón Social CPBT Monto Fecha Cpbt Días desde Emisión Fecha Recibi…" at bounding box center [413, 248] width 641 height 120
click at [239, 165] on span "delete Borrar Filtros" at bounding box center [223, 168] width 52 height 7
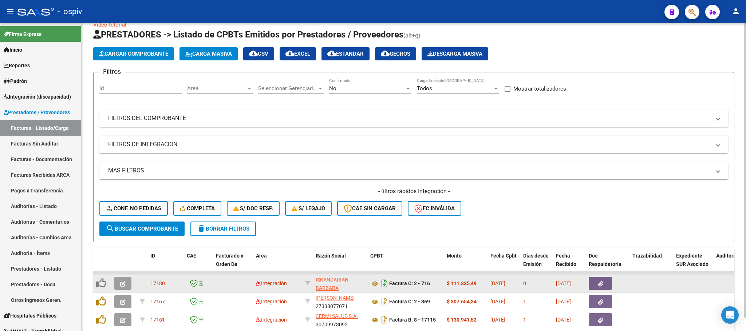
scroll to position [83, 0]
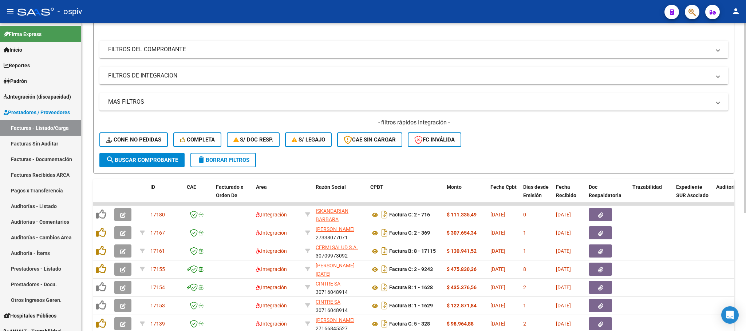
click at [355, 153] on form "Filtros Id Area Area Seleccionar Gerenciador Seleccionar Gerenciador No Confirm…" at bounding box center [413, 88] width 641 height 170
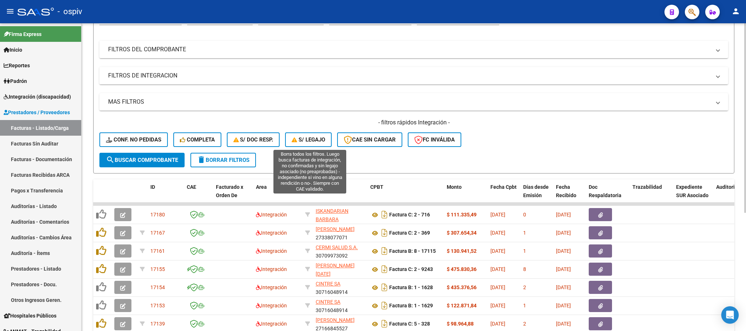
click at [318, 139] on span "S/ legajo" at bounding box center [308, 139] width 33 height 7
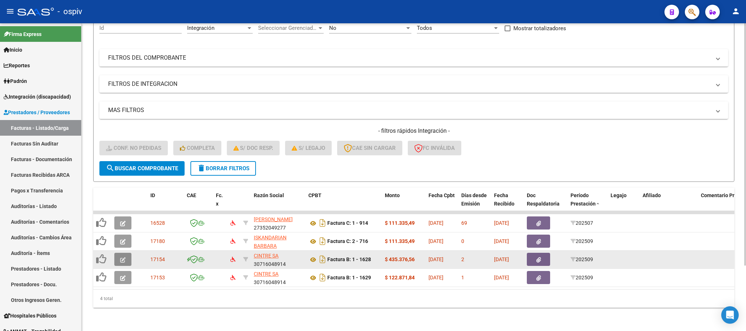
click at [121, 257] on icon "button" at bounding box center [122, 259] width 5 height 5
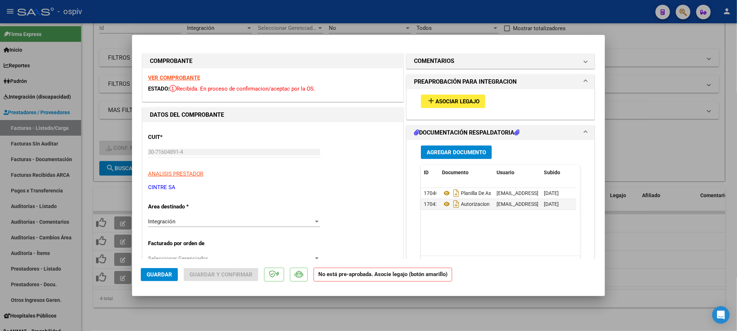
click at [183, 75] on strong "VER COMPROBANTE" at bounding box center [174, 78] width 52 height 7
click at [277, 14] on div at bounding box center [368, 165] width 737 height 331
type input "$ 0,00"
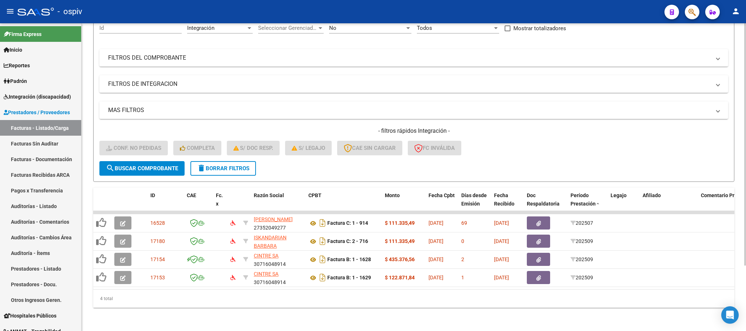
click at [228, 165] on span "delete Borrar Filtros" at bounding box center [223, 168] width 52 height 7
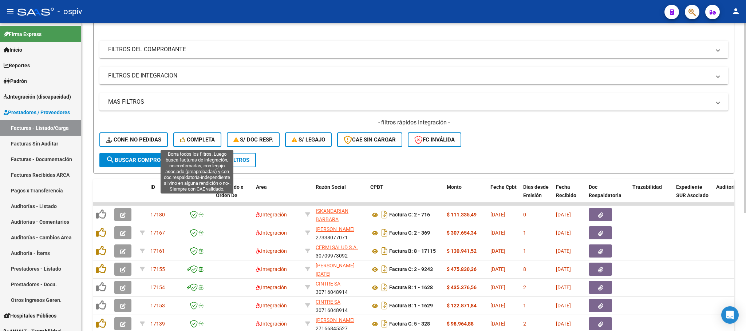
click at [195, 140] on span "Completa" at bounding box center [197, 139] width 35 height 7
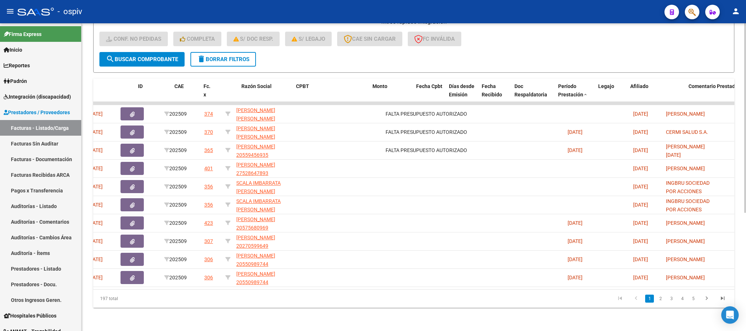
scroll to position [0, 0]
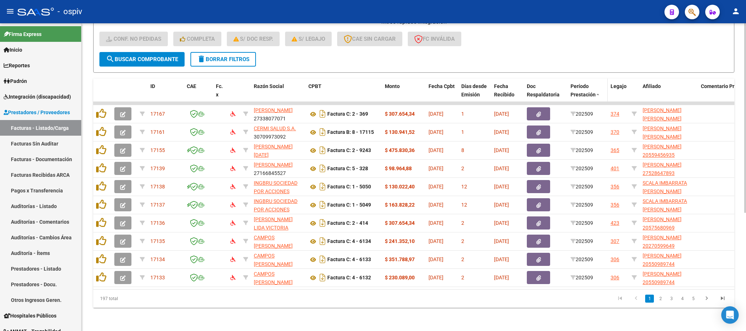
click at [590, 86] on span "Período Prestación" at bounding box center [582, 90] width 25 height 14
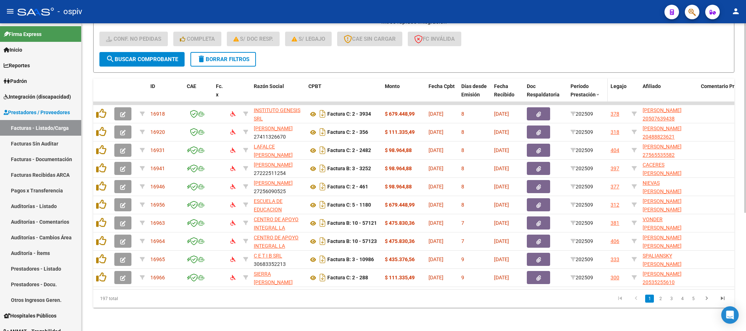
click at [582, 87] on span "Período Prestación" at bounding box center [582, 90] width 25 height 14
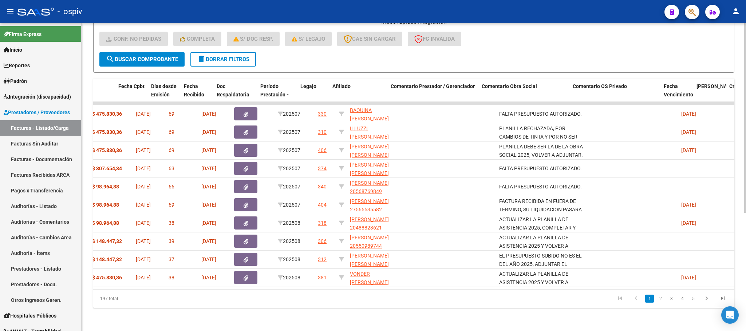
scroll to position [0, 310]
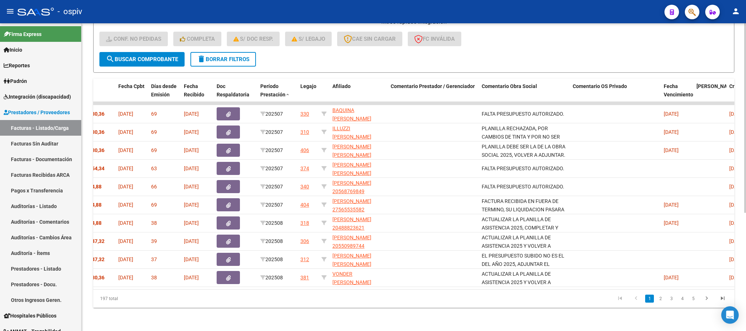
drag, startPoint x: 440, startPoint y: 286, endPoint x: 328, endPoint y: 287, distance: 112.8
click at [328, 287] on div "ID CAE Fc. x Razón Social CPBT Monto Fecha Cpbt Días desde Emisión Fecha Recibi…" at bounding box center [413, 193] width 641 height 229
click at [279, 298] on datatable-pager "1 2 3 4 5" at bounding box center [477, 299] width 507 height 12
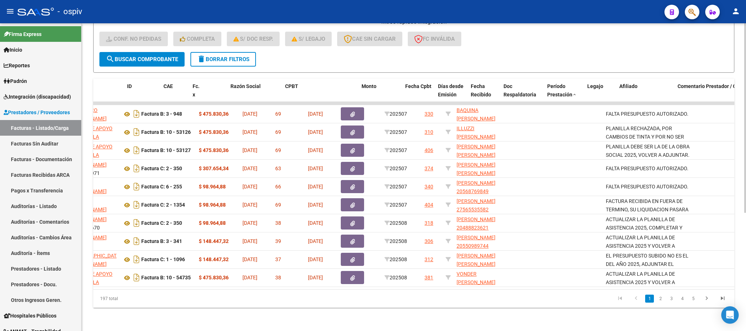
scroll to position [0, 0]
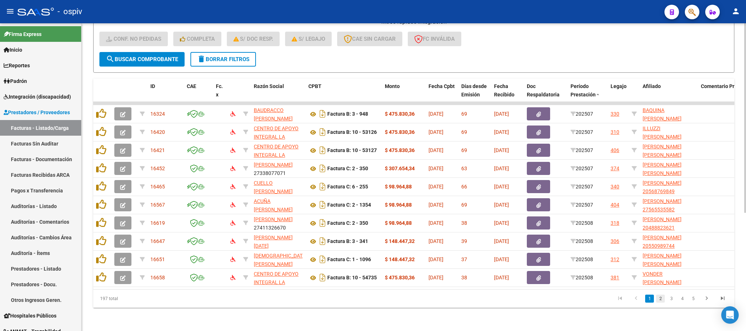
click at [660, 301] on link "2" at bounding box center [660, 299] width 9 height 8
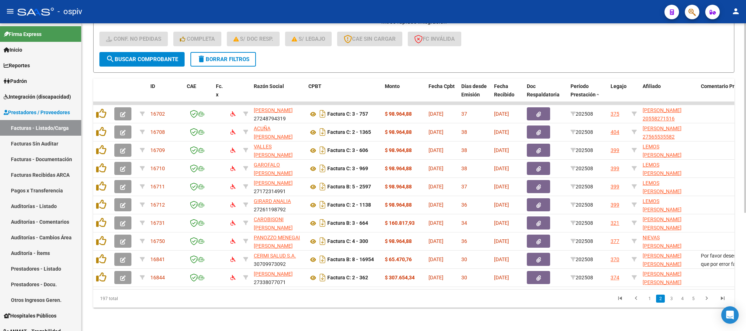
click at [224, 56] on span "delete Borrar Filtros" at bounding box center [223, 59] width 52 height 7
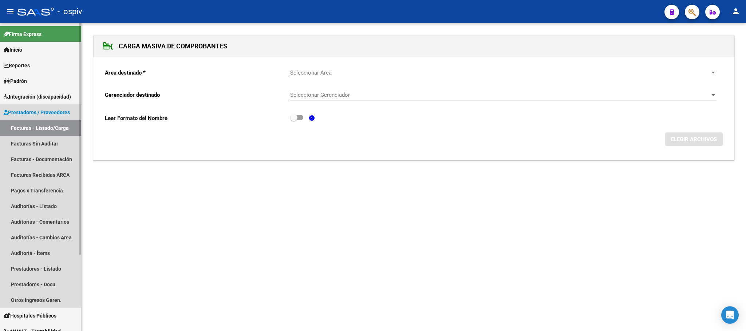
click at [39, 110] on span "Prestadores / Proveedores" at bounding box center [37, 112] width 66 height 8
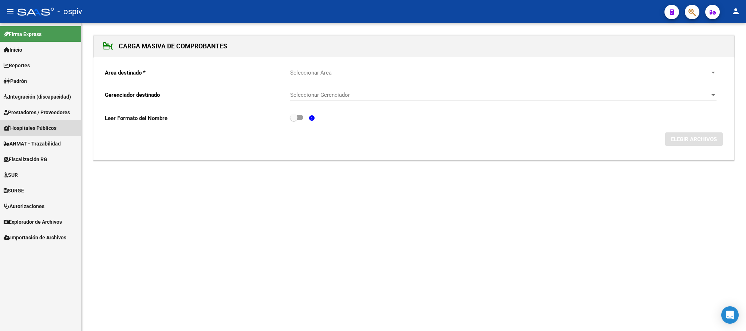
click at [45, 124] on span "Hospitales Públicos" at bounding box center [30, 128] width 53 height 8
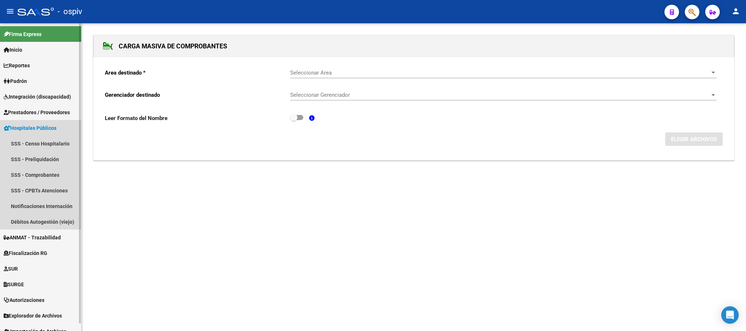
click at [45, 124] on span "Hospitales Públicos" at bounding box center [30, 128] width 53 height 8
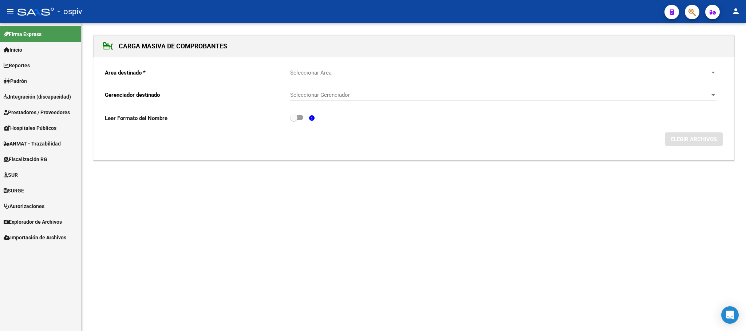
click at [50, 112] on span "Prestadores / Proveedores" at bounding box center [37, 112] width 66 height 8
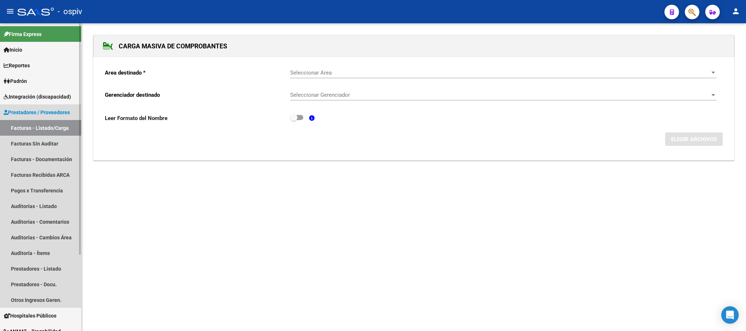
click at [47, 125] on link "Facturas - Listado/Carga" at bounding box center [40, 128] width 81 height 16
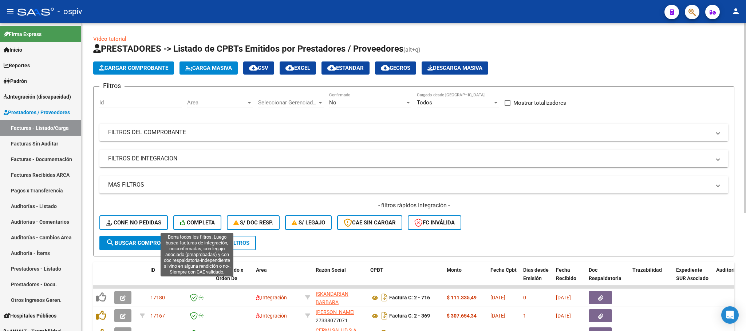
click at [183, 221] on icon at bounding box center [183, 222] width 7 height 5
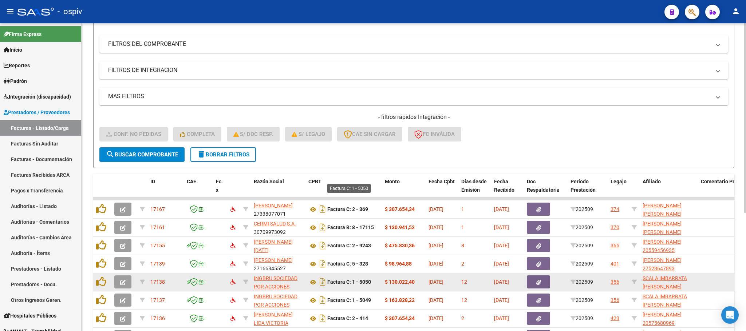
scroll to position [192, 0]
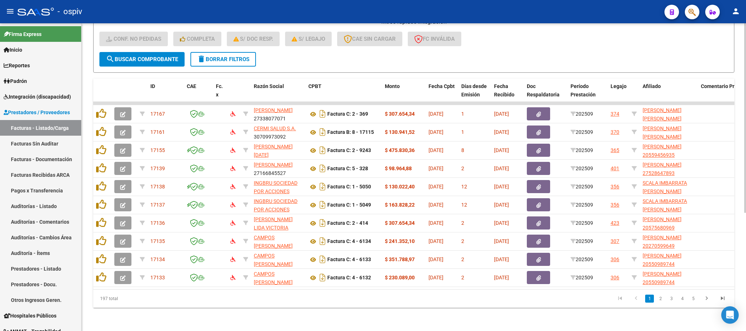
click at [200, 307] on div "197 total" at bounding box center [156, 299] width 127 height 18
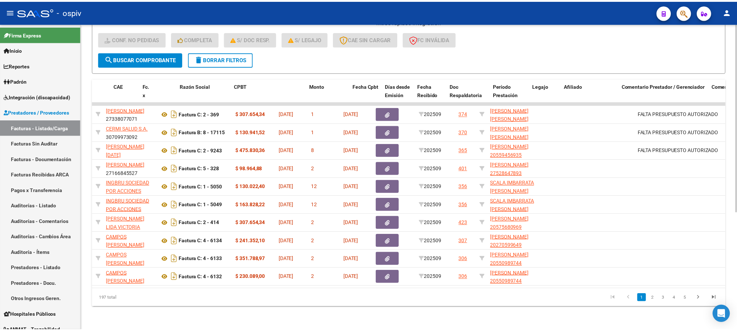
scroll to position [0, 0]
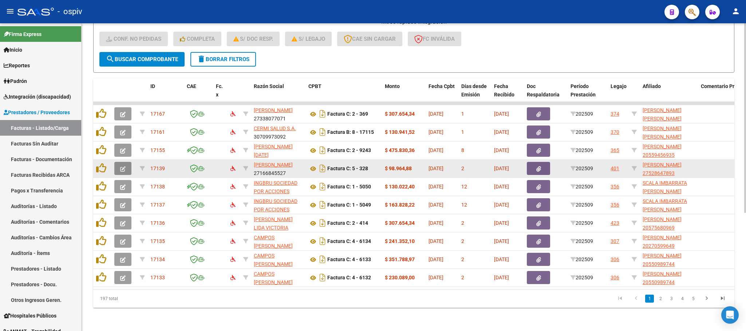
click at [128, 162] on button "button" at bounding box center [122, 168] width 17 height 13
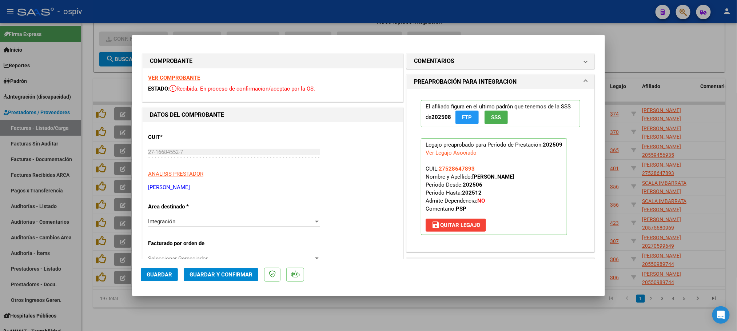
click at [182, 77] on strong "VER COMPROBANTE" at bounding box center [174, 78] width 52 height 7
click at [235, 277] on span "Guardar y Confirmar" at bounding box center [221, 275] width 63 height 7
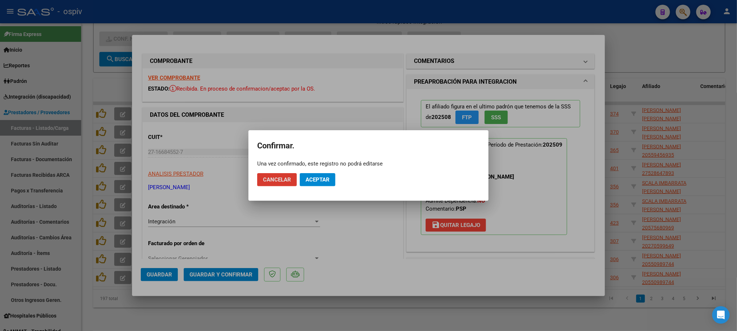
click at [323, 177] on span "Aceptar" at bounding box center [318, 180] width 24 height 7
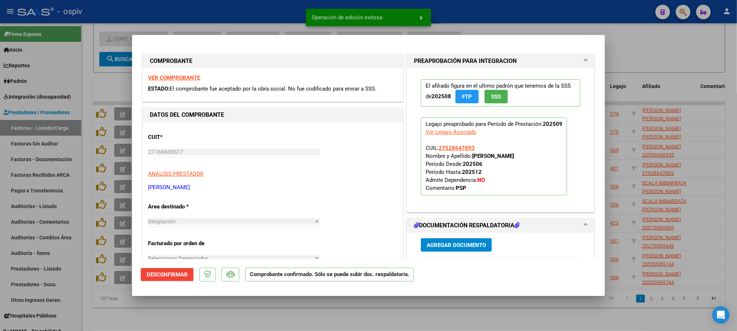
click at [281, 15] on div at bounding box center [368, 165] width 737 height 331
type input "$ 0,00"
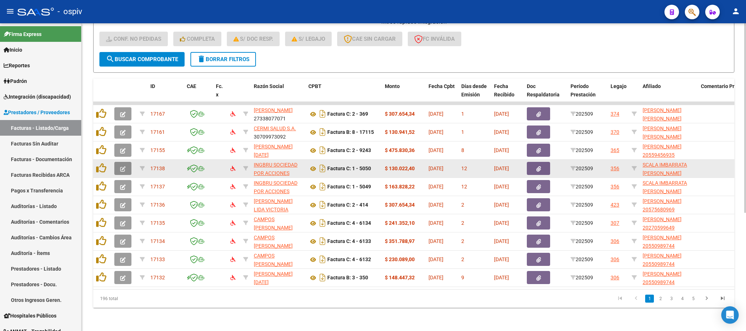
click at [121, 166] on icon "button" at bounding box center [122, 168] width 5 height 5
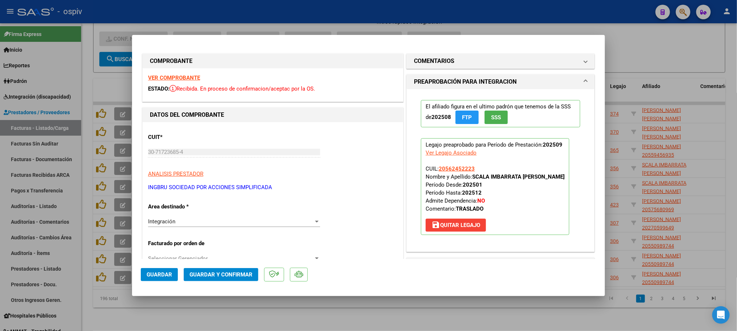
click at [173, 75] on strong "VER COMPROBANTE" at bounding box center [174, 78] width 52 height 7
click at [214, 274] on span "Guardar y Confirmar" at bounding box center [221, 275] width 63 height 7
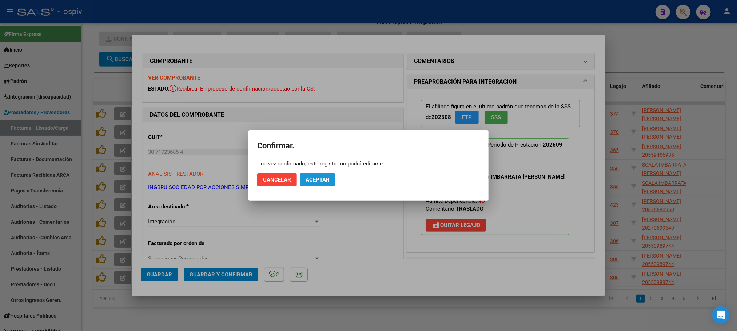
click at [324, 182] on span "Aceptar" at bounding box center [318, 180] width 24 height 7
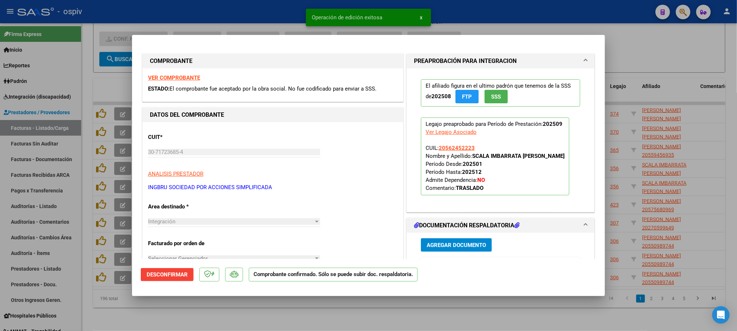
click at [233, 11] on div at bounding box center [368, 165] width 737 height 331
type input "$ 0,00"
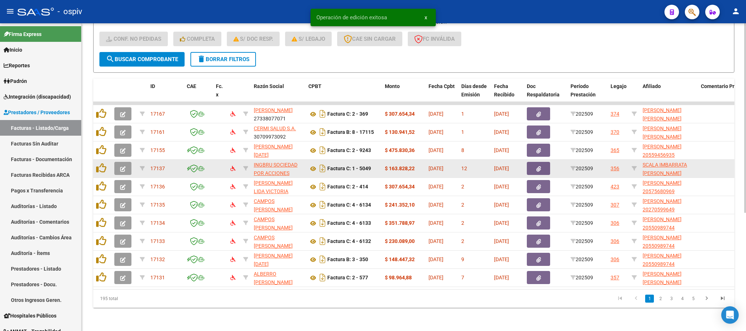
click at [120, 166] on icon "button" at bounding box center [122, 168] width 5 height 5
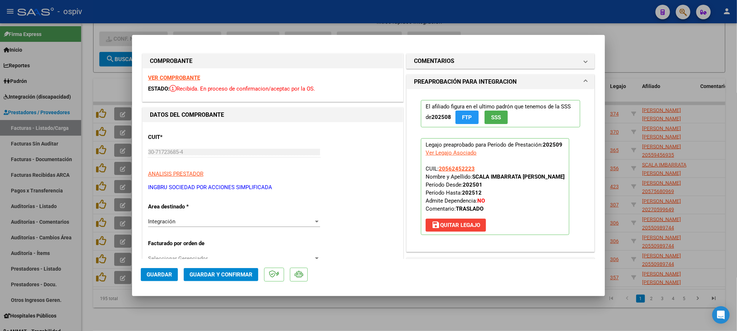
click at [161, 78] on strong "VER COMPROBANTE" at bounding box center [174, 78] width 52 height 7
click at [217, 272] on span "Guardar y Confirmar" at bounding box center [221, 275] width 63 height 7
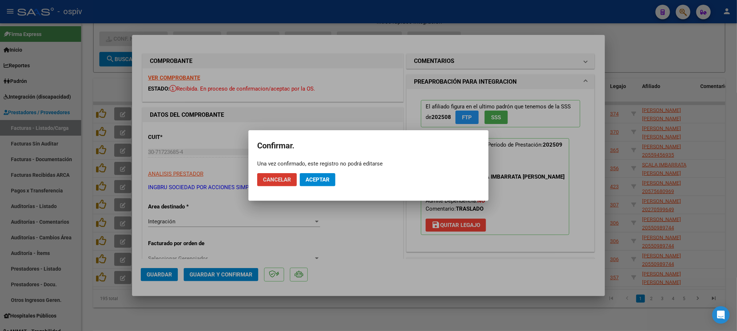
click at [323, 177] on span "Aceptar" at bounding box center [318, 180] width 24 height 7
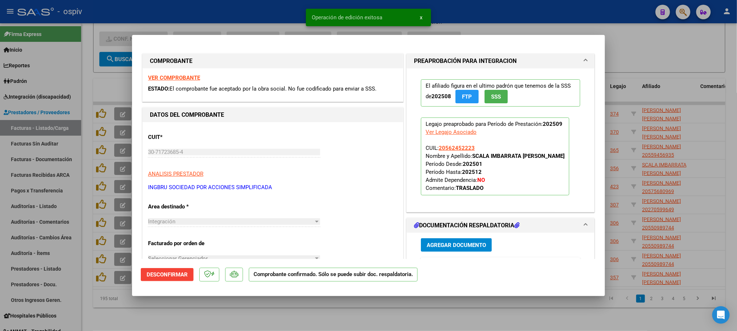
click at [285, 16] on div at bounding box center [368, 165] width 737 height 331
type input "$ 0,00"
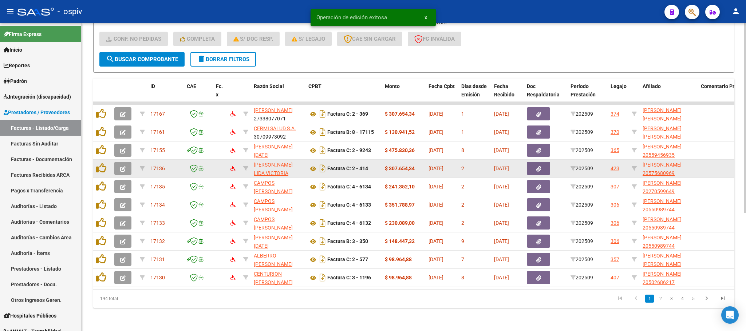
click at [123, 166] on icon "button" at bounding box center [122, 168] width 5 height 5
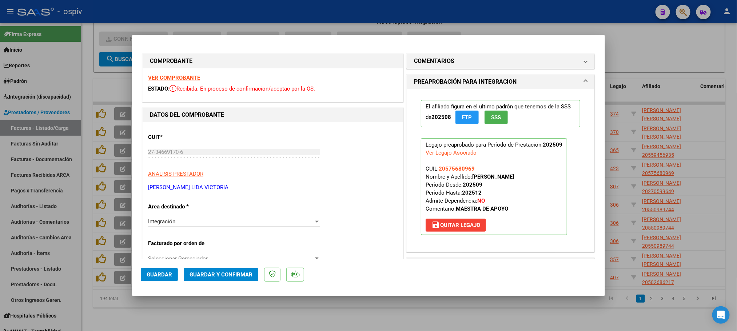
click at [176, 78] on strong "VER COMPROBANTE" at bounding box center [174, 78] width 52 height 7
click at [233, 270] on button "Guardar y Confirmar" at bounding box center [221, 274] width 75 height 13
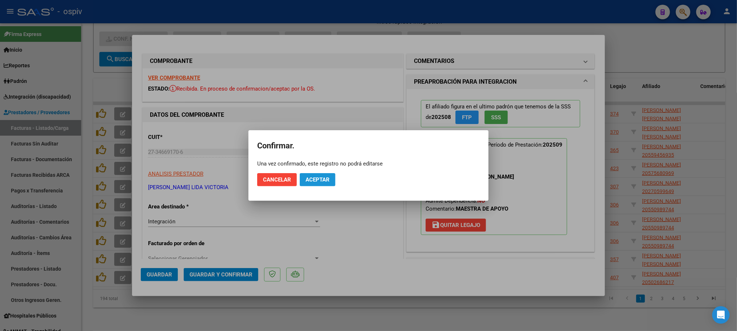
click at [330, 177] on span "Aceptar" at bounding box center [318, 180] width 24 height 7
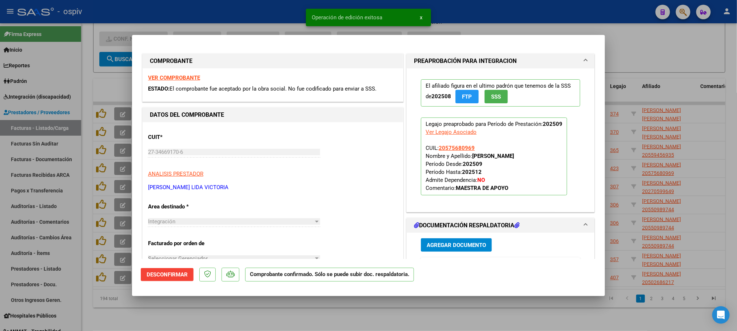
click at [265, 8] on div at bounding box center [368, 165] width 737 height 331
type input "$ 0,00"
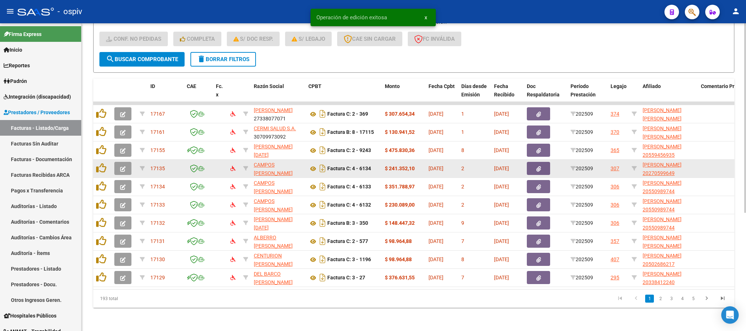
click at [124, 165] on span "button" at bounding box center [122, 168] width 5 height 7
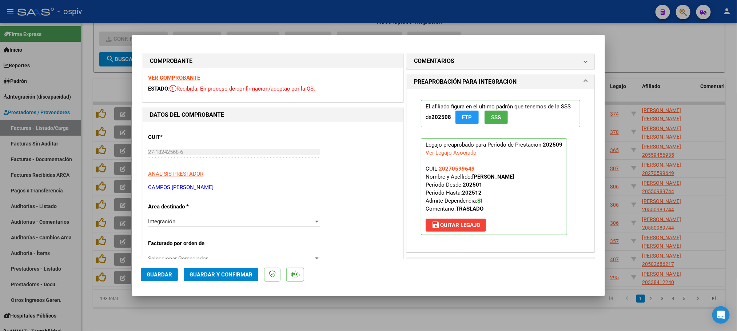
click at [165, 76] on strong "VER COMPROBANTE" at bounding box center [174, 78] width 52 height 7
click at [209, 272] on span "Guardar y Confirmar" at bounding box center [221, 275] width 63 height 7
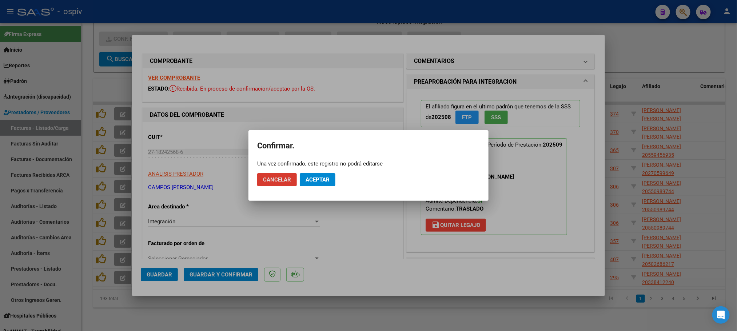
click at [318, 175] on button "Aceptar" at bounding box center [318, 179] width 36 height 13
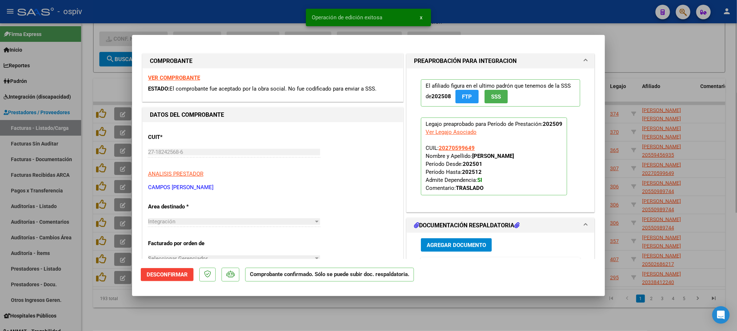
drag, startPoint x: 259, startPoint y: 12, endPoint x: 282, endPoint y: 33, distance: 31.2
click at [259, 12] on div at bounding box center [368, 165] width 737 height 331
type input "$ 0,00"
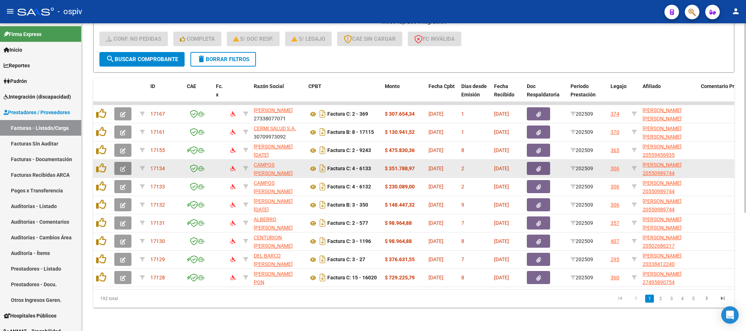
click at [123, 166] on icon "button" at bounding box center [122, 168] width 5 height 5
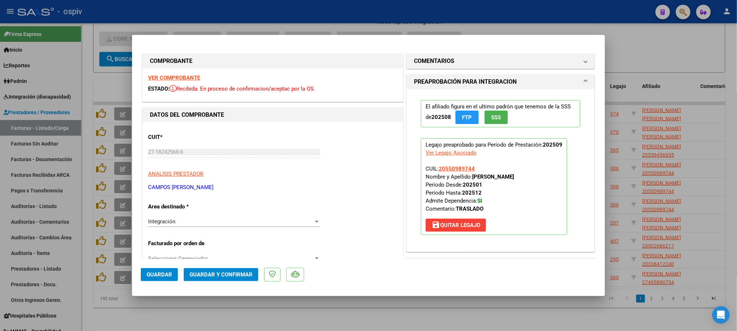
click at [175, 75] on strong "VER COMPROBANTE" at bounding box center [174, 78] width 52 height 7
click at [225, 272] on span "Guardar y Confirmar" at bounding box center [221, 275] width 63 height 7
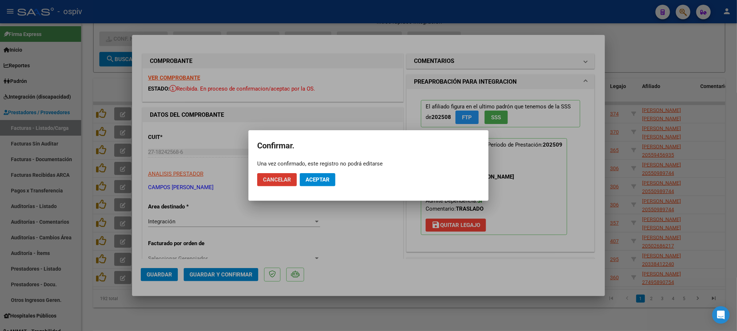
click at [329, 178] on span "Aceptar" at bounding box center [318, 180] width 24 height 7
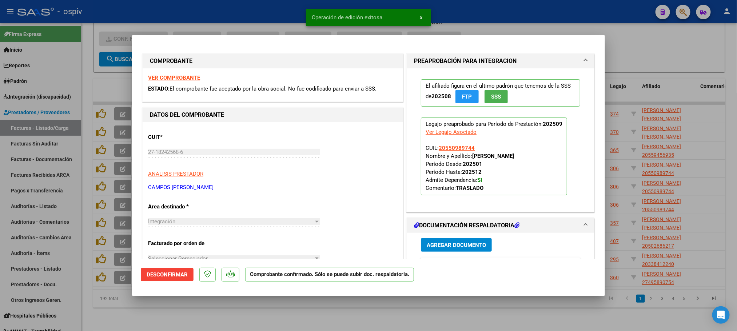
click at [285, 9] on div at bounding box center [368, 165] width 737 height 331
type input "$ 0,00"
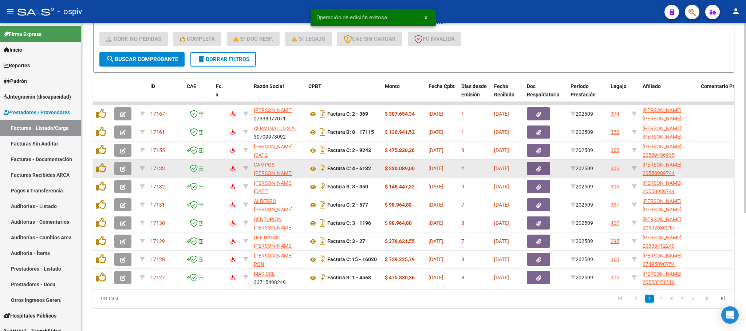
click at [120, 166] on icon "button" at bounding box center [122, 168] width 5 height 5
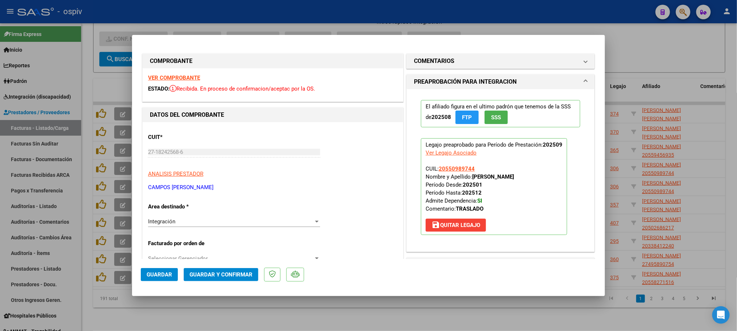
click at [174, 78] on strong "VER COMPROBANTE" at bounding box center [174, 78] width 52 height 7
click at [236, 270] on button "Guardar y Confirmar" at bounding box center [221, 274] width 75 height 13
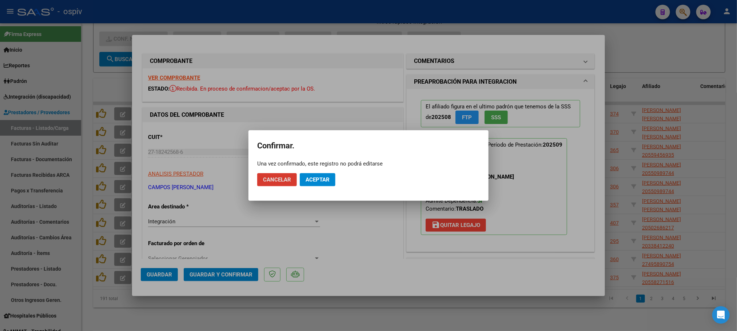
click at [326, 175] on button "Aceptar" at bounding box center [318, 179] width 36 height 13
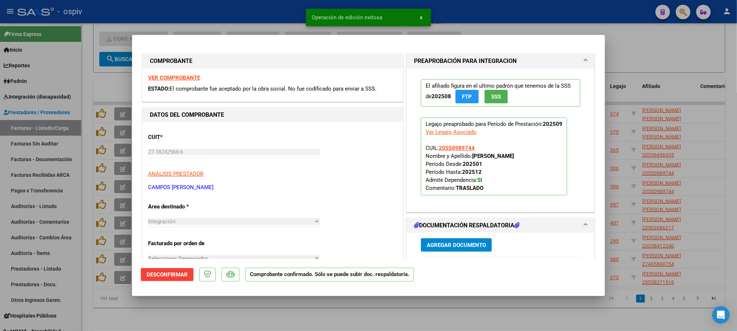
click at [300, 11] on div "Operación de edición exitosa x" at bounding box center [368, 17] width 143 height 35
click at [247, 13] on div at bounding box center [368, 165] width 737 height 331
type input "$ 0,00"
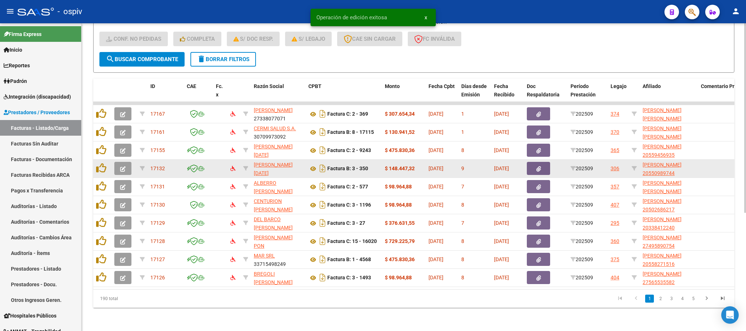
click at [123, 166] on icon "button" at bounding box center [122, 168] width 5 height 5
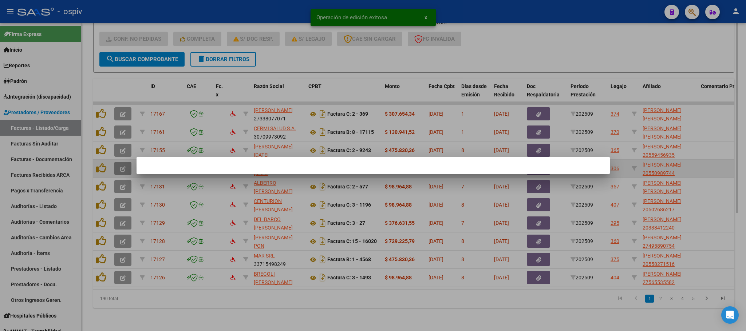
click at [123, 159] on div at bounding box center [373, 165] width 746 height 331
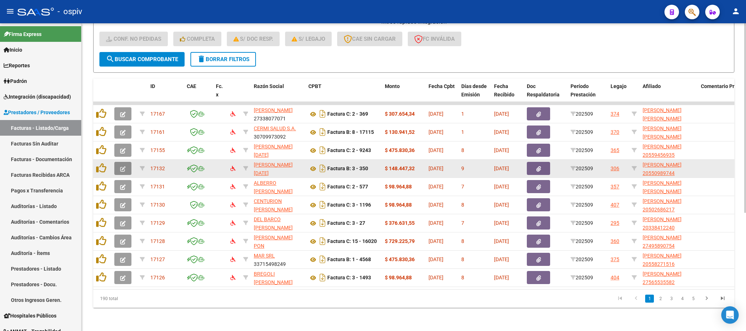
click at [120, 166] on icon "button" at bounding box center [122, 168] width 5 height 5
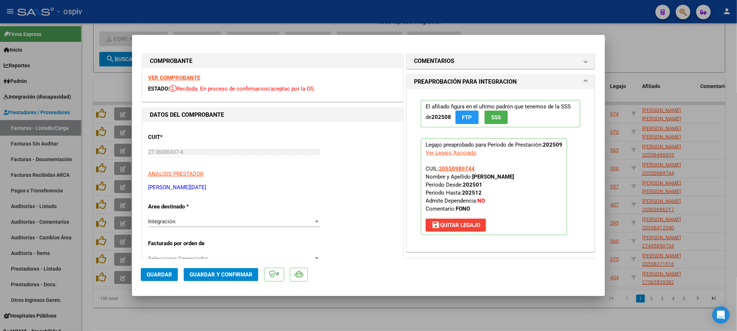
click at [173, 75] on strong "VER COMPROBANTE" at bounding box center [174, 78] width 52 height 7
click at [224, 278] on button "Guardar y Confirmar" at bounding box center [221, 274] width 75 height 13
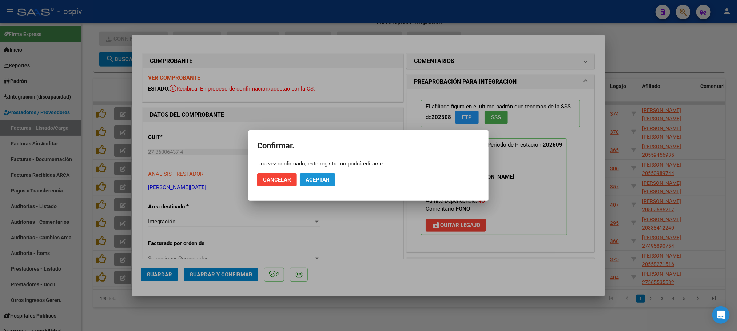
click at [306, 175] on button "Aceptar" at bounding box center [318, 179] width 36 height 13
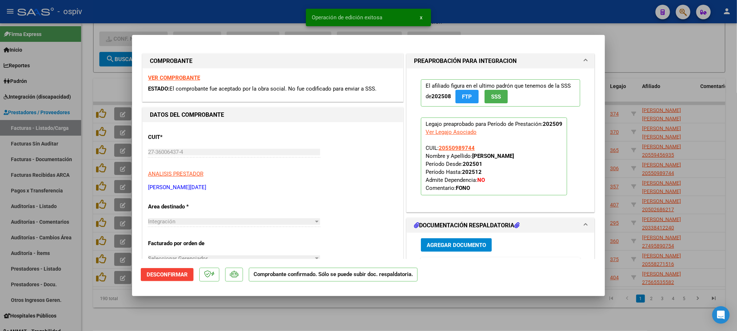
click at [237, 9] on div at bounding box center [368, 165] width 737 height 331
type input "$ 0,00"
click at [237, 9] on div "- ospiv" at bounding box center [333, 12] width 633 height 16
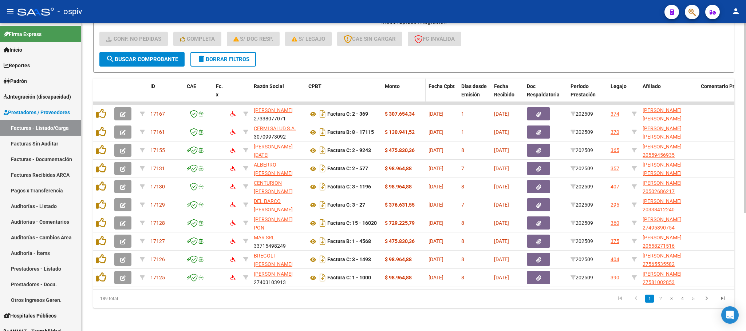
click at [392, 83] on span "Monto" at bounding box center [392, 86] width 15 height 6
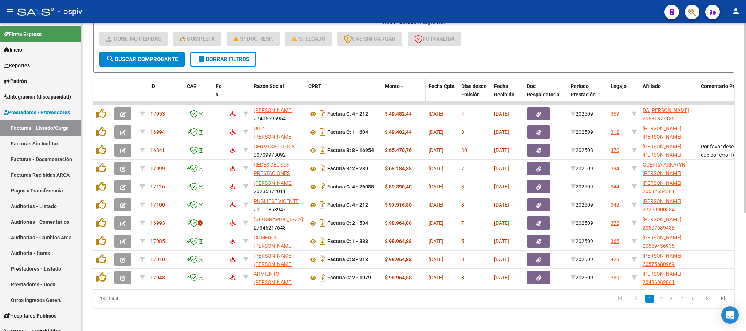
click at [396, 83] on span "Monto" at bounding box center [392, 86] width 15 height 6
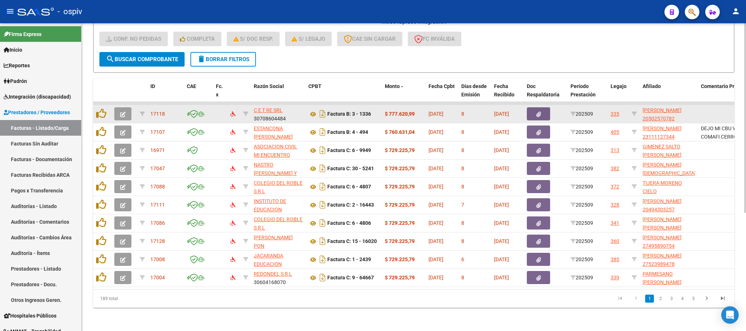
click at [121, 112] on icon "button" at bounding box center [122, 114] width 5 height 5
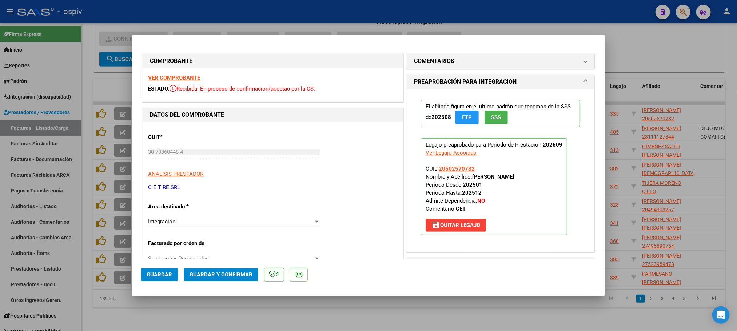
click at [172, 78] on strong "VER COMPROBANTE" at bounding box center [174, 78] width 52 height 7
click at [222, 273] on span "Guardar y Confirmar" at bounding box center [221, 275] width 63 height 7
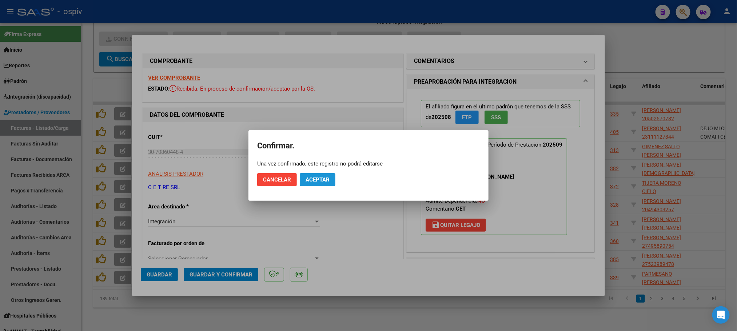
click at [320, 175] on button "Aceptar" at bounding box center [318, 179] width 36 height 13
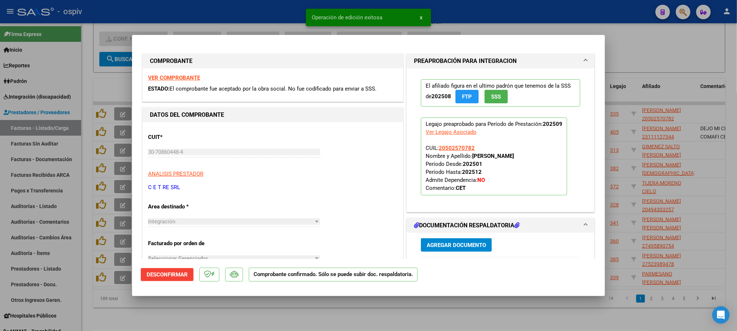
click at [337, 7] on div "Operación de edición exitosa x" at bounding box center [368, 17] width 143 height 35
click at [264, 4] on div at bounding box center [368, 165] width 737 height 331
type input "$ 0,00"
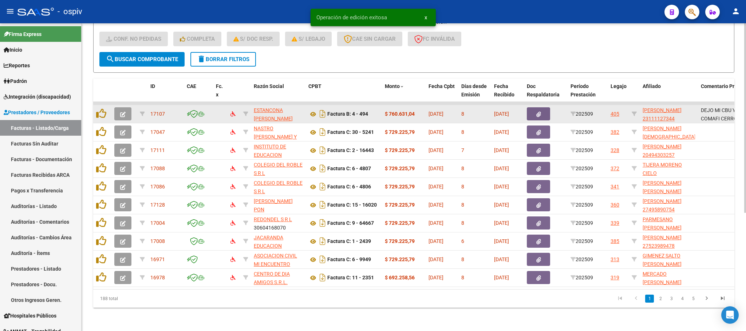
click at [124, 112] on icon "button" at bounding box center [122, 114] width 5 height 5
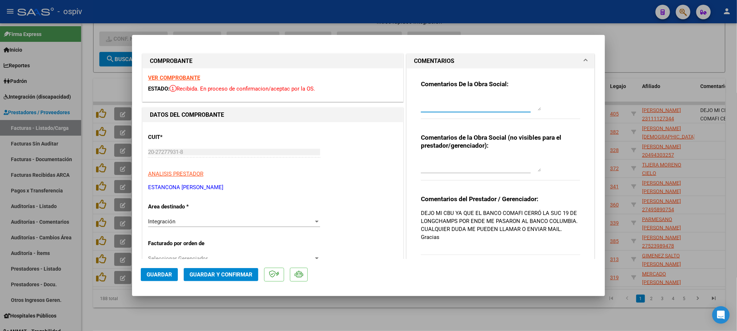
click at [433, 103] on textarea at bounding box center [481, 103] width 120 height 15
type textarea "E"
type textarea "POR TEMAS DE CBU COMUNICARSE Y ENVIARLO A TESORERIA@OSPIVIDRIO.COM.AR"
click at [159, 277] on span "Guardar" at bounding box center [159, 275] width 25 height 7
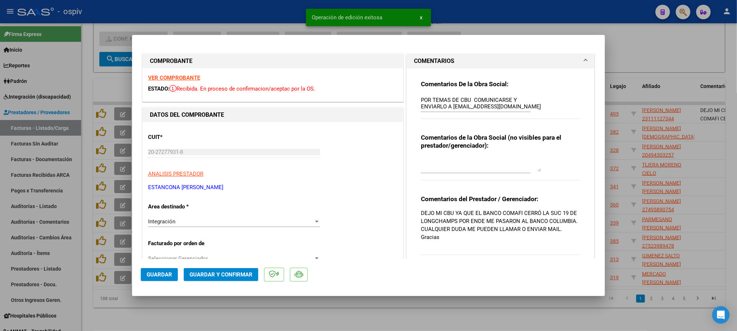
click at [183, 78] on strong "VER COMPROBANTE" at bounding box center [174, 78] width 52 height 7
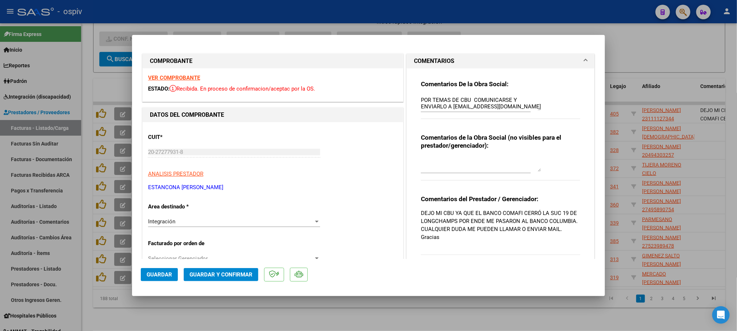
click at [229, 272] on span "Guardar y Confirmar" at bounding box center [221, 275] width 63 height 7
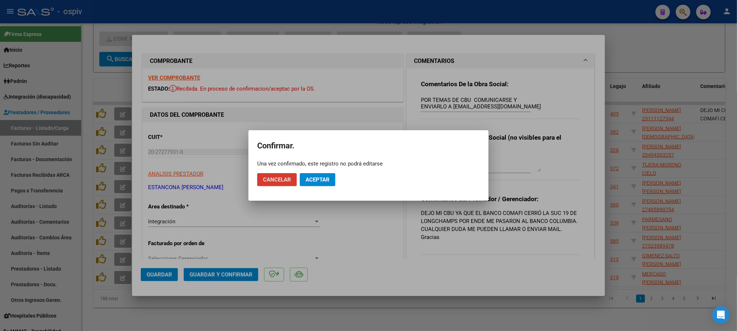
click at [325, 181] on span "Aceptar" at bounding box center [318, 180] width 24 height 7
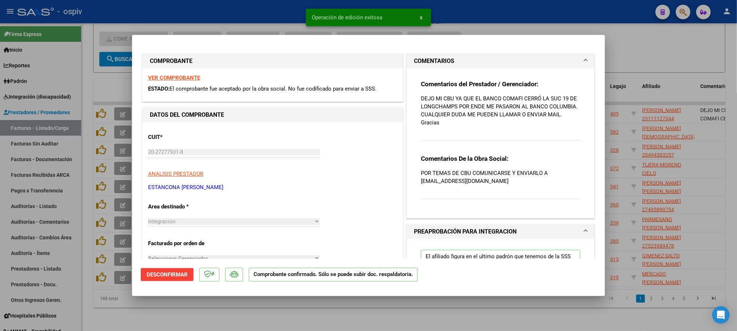
click at [273, 11] on div at bounding box center [368, 165] width 737 height 331
type input "$ 0,00"
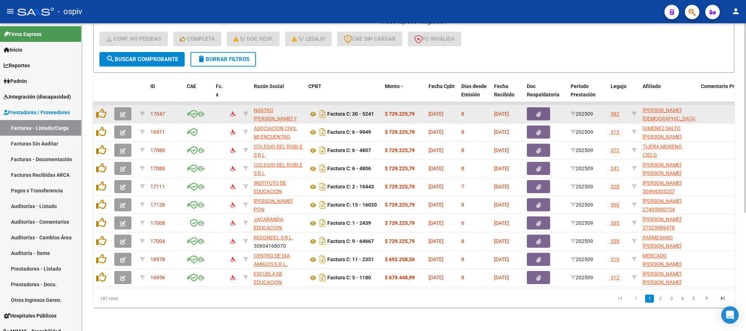
click at [129, 107] on button "button" at bounding box center [122, 113] width 17 height 13
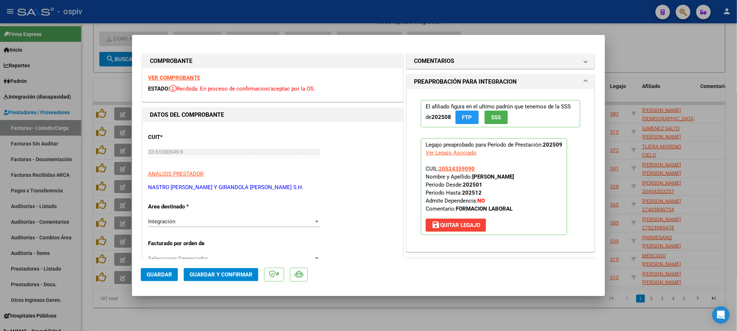
click at [178, 77] on strong "VER COMPROBANTE" at bounding box center [174, 78] width 52 height 7
click at [209, 275] on span "Guardar y Confirmar" at bounding box center [221, 275] width 63 height 7
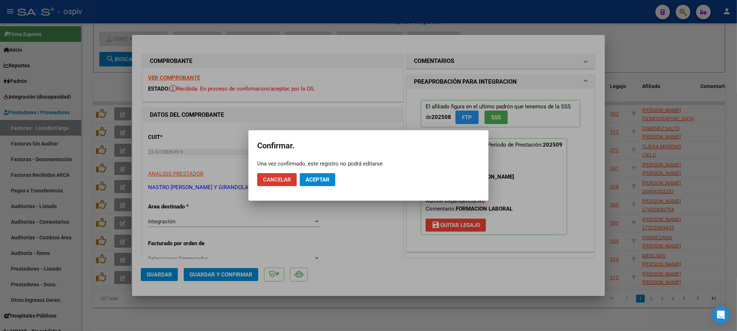
click at [323, 179] on span "Aceptar" at bounding box center [318, 180] width 24 height 7
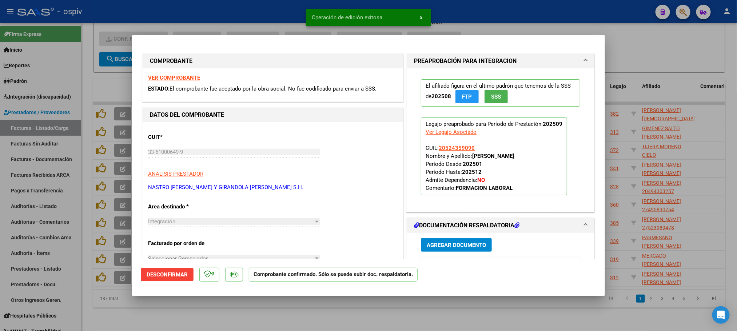
click at [284, 11] on div at bounding box center [368, 165] width 737 height 331
type input "$ 0,00"
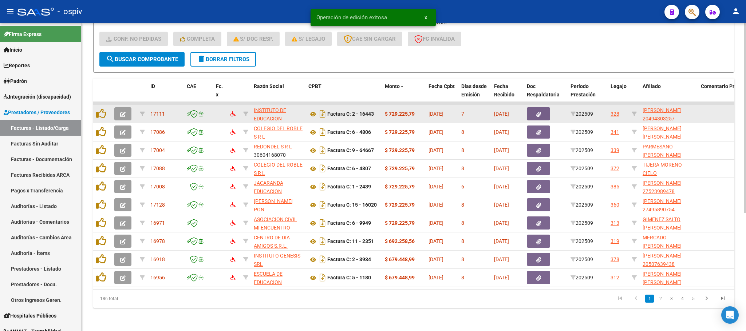
click at [123, 112] on icon "button" at bounding box center [122, 114] width 5 height 5
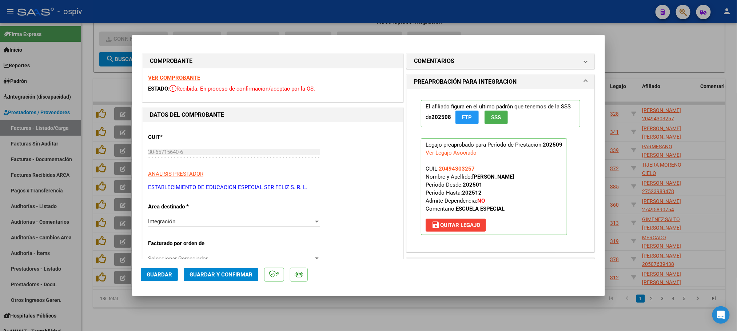
click at [186, 79] on strong "VER COMPROBANTE" at bounding box center [174, 78] width 52 height 7
click at [224, 273] on span "Guardar y Confirmar" at bounding box center [221, 275] width 63 height 7
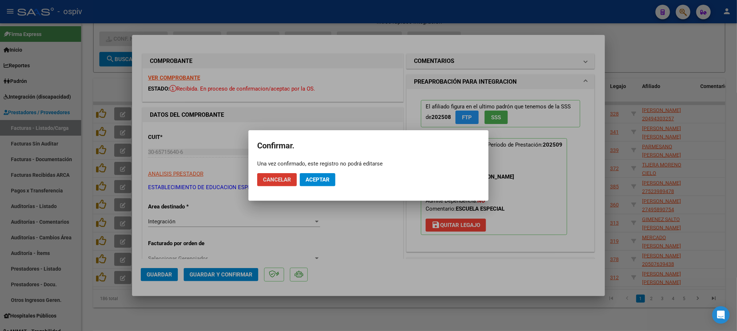
click at [319, 178] on span "Aceptar" at bounding box center [318, 180] width 24 height 7
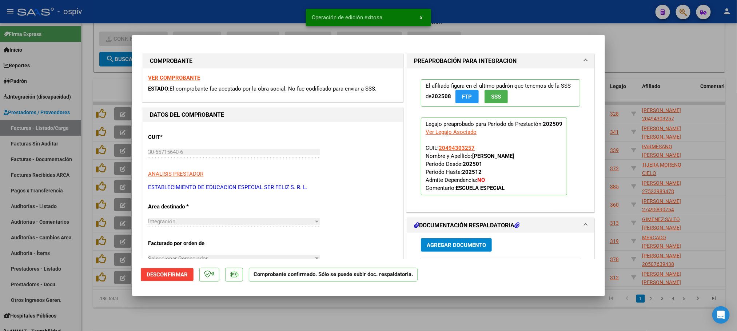
click at [246, 9] on div at bounding box center [368, 165] width 737 height 331
type input "$ 0,00"
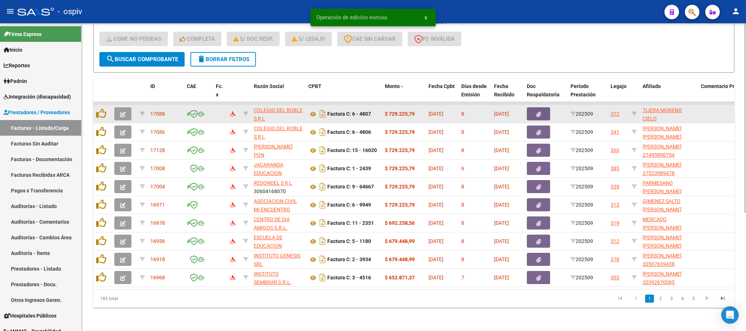
click at [124, 112] on icon "button" at bounding box center [122, 114] width 5 height 5
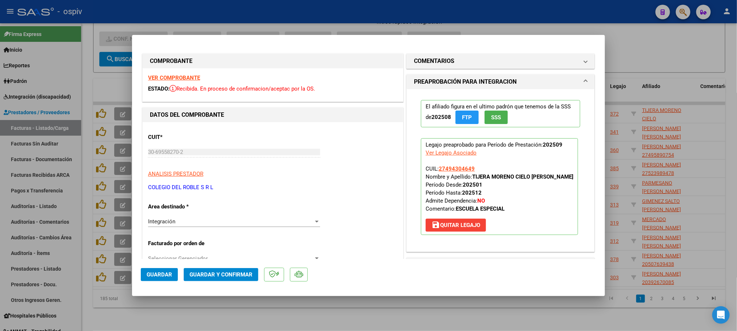
click at [188, 76] on strong "VER COMPROBANTE" at bounding box center [174, 78] width 52 height 7
click at [231, 275] on span "Guardar y Confirmar" at bounding box center [221, 275] width 63 height 7
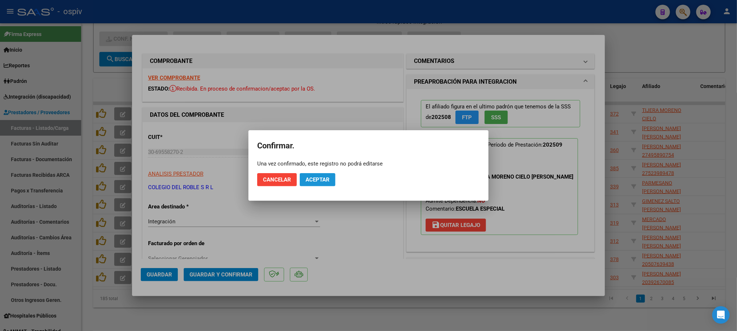
click at [325, 177] on span "Aceptar" at bounding box center [318, 180] width 24 height 7
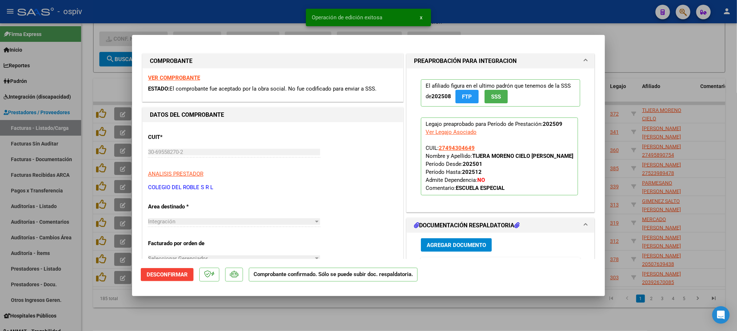
click at [250, 16] on div at bounding box center [368, 165] width 737 height 331
type input "$ 0,00"
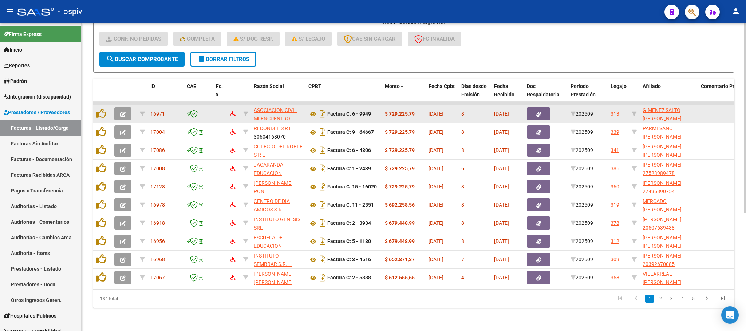
click at [125, 112] on icon "button" at bounding box center [122, 114] width 5 height 5
click at [122, 112] on icon "button" at bounding box center [122, 114] width 5 height 5
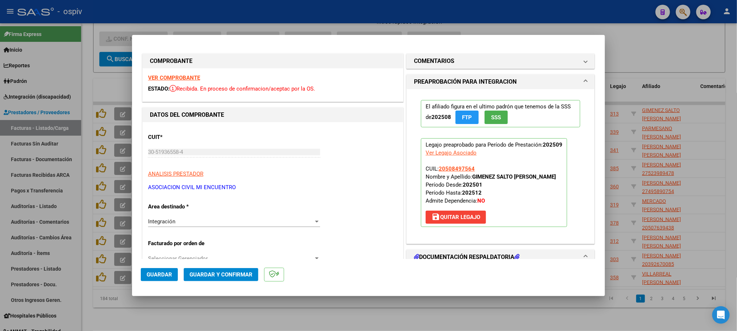
click at [170, 74] on div "VER COMPROBANTE ESTADO: Recibida. En proceso de confirmacion/aceptac por la OS." at bounding box center [273, 84] width 261 height 33
click at [170, 77] on strong "VER COMPROBANTE" at bounding box center [174, 78] width 52 height 7
click at [237, 281] on button "Guardar y Confirmar" at bounding box center [221, 274] width 75 height 13
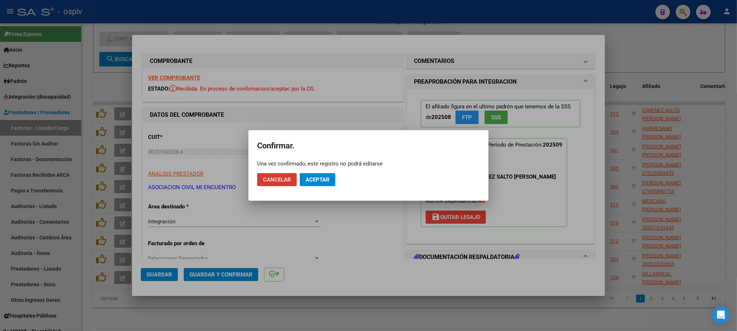
click at [313, 179] on span "Aceptar" at bounding box center [318, 180] width 24 height 7
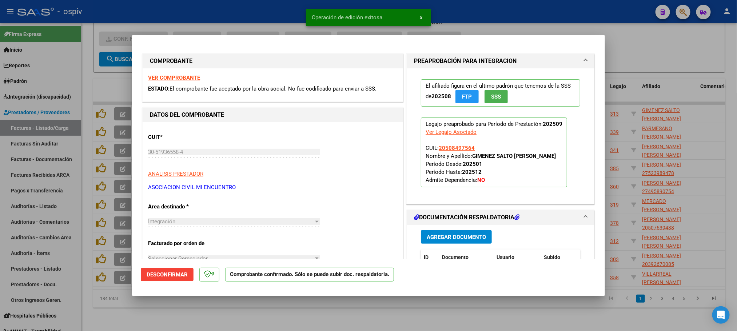
click at [267, 17] on div at bounding box center [368, 165] width 737 height 331
type input "$ 0,00"
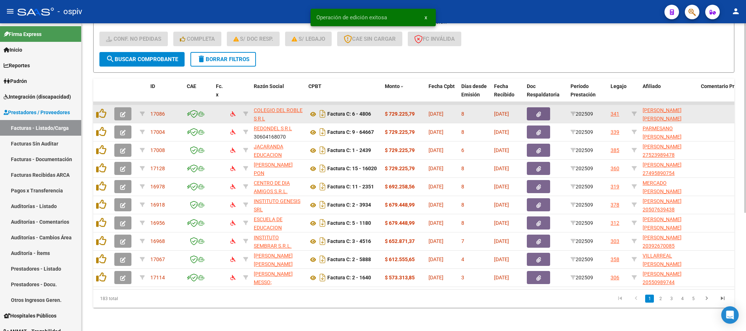
click at [124, 112] on icon "button" at bounding box center [122, 114] width 5 height 5
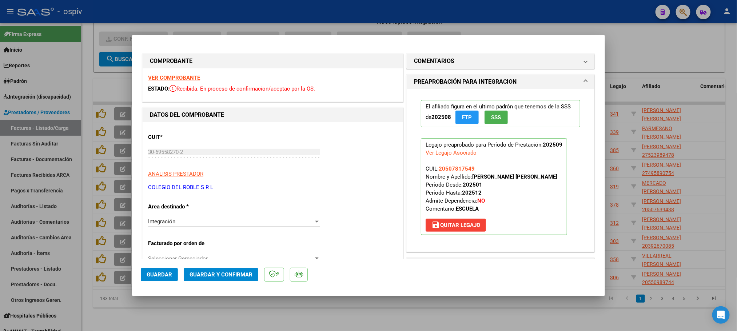
click at [185, 76] on strong "VER COMPROBANTE" at bounding box center [174, 78] width 52 height 7
click at [219, 277] on span "Guardar y Confirmar" at bounding box center [221, 275] width 63 height 7
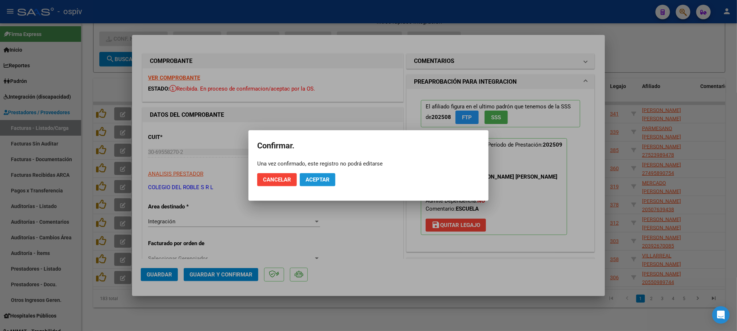
click at [323, 179] on span "Aceptar" at bounding box center [318, 180] width 24 height 7
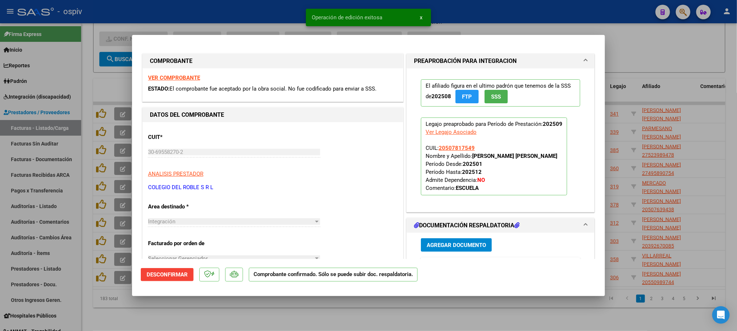
click at [255, 10] on div at bounding box center [368, 165] width 737 height 331
type input "$ 0,00"
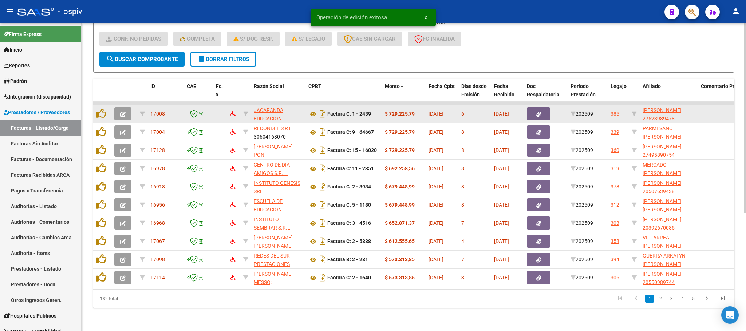
click at [121, 112] on icon "button" at bounding box center [122, 114] width 5 height 5
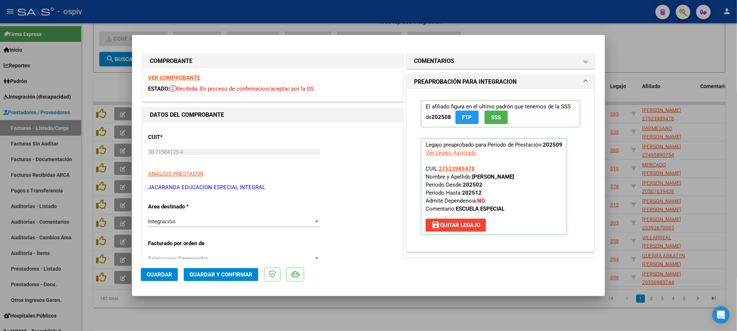
click at [181, 77] on strong "VER COMPROBANTE" at bounding box center [174, 78] width 52 height 7
click at [234, 274] on span "Guardar y Confirmar" at bounding box center [221, 275] width 63 height 7
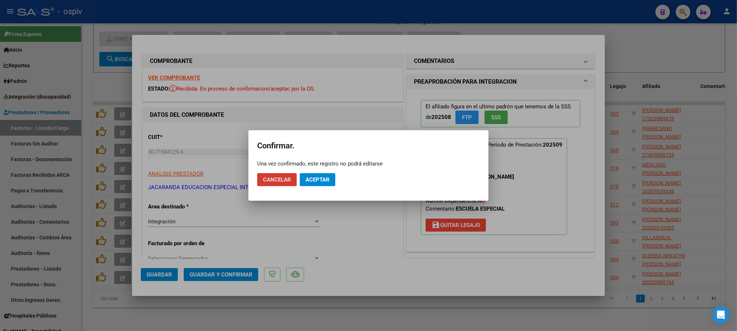
click at [318, 180] on span "Aceptar" at bounding box center [318, 180] width 24 height 7
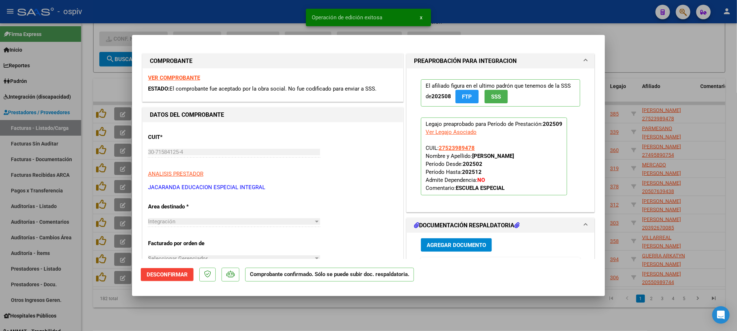
click at [223, 14] on div at bounding box center [368, 165] width 737 height 331
type input "$ 0,00"
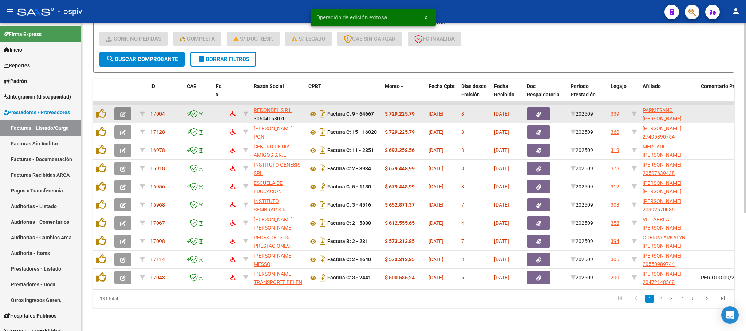
click at [122, 112] on icon "button" at bounding box center [122, 114] width 5 height 5
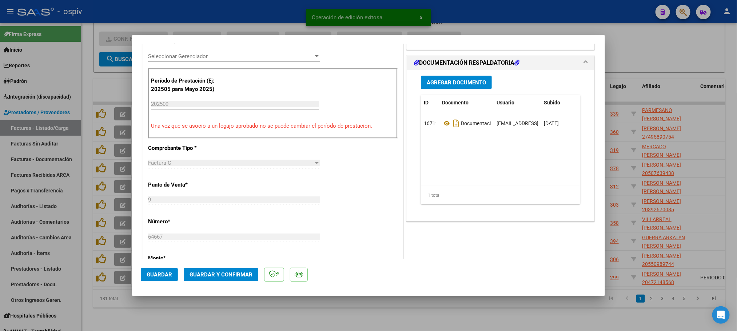
scroll to position [218, 0]
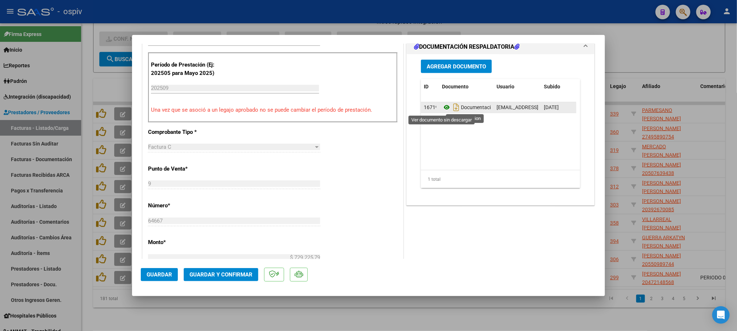
click at [442, 110] on icon at bounding box center [446, 107] width 9 height 9
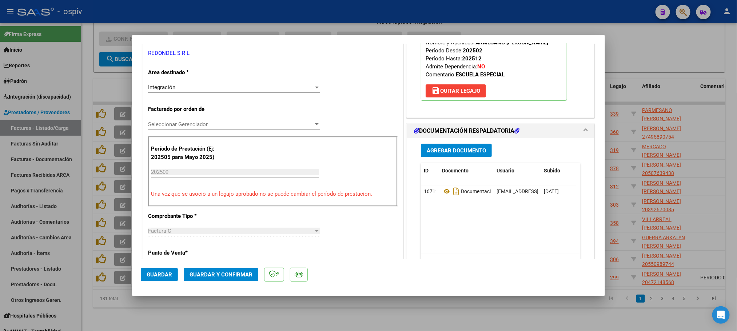
scroll to position [0, 0]
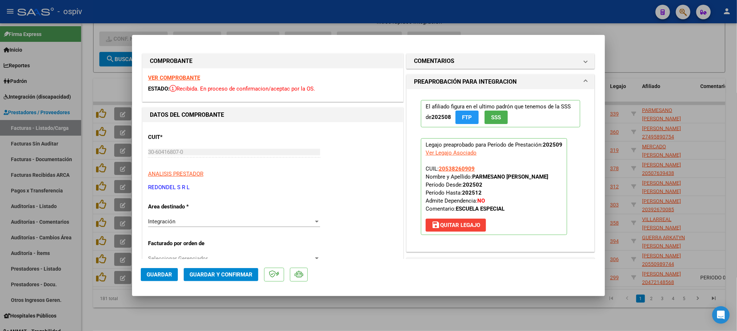
click at [180, 76] on strong "VER COMPROBANTE" at bounding box center [174, 78] width 52 height 7
click at [224, 276] on span "Guardar y Confirmar" at bounding box center [221, 275] width 63 height 7
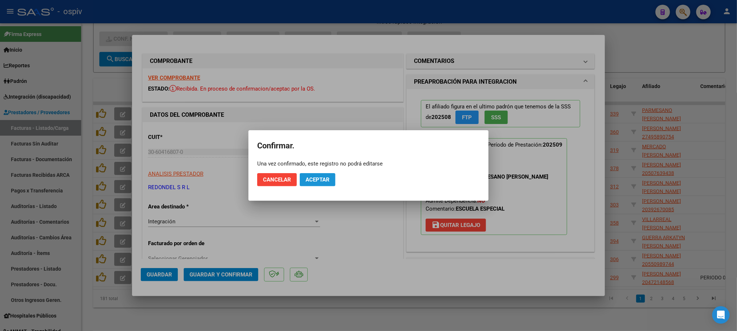
click at [325, 178] on span "Aceptar" at bounding box center [318, 180] width 24 height 7
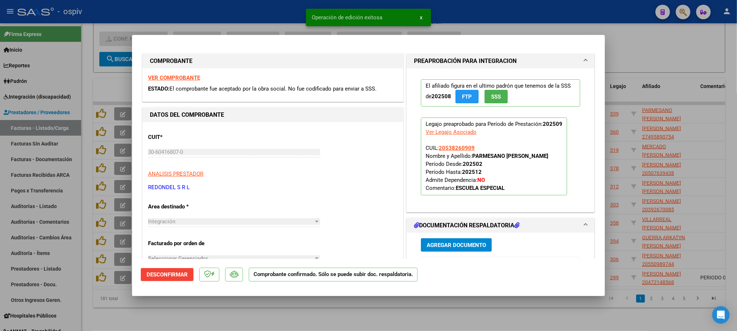
click at [281, 12] on div at bounding box center [368, 165] width 737 height 331
type input "$ 0,00"
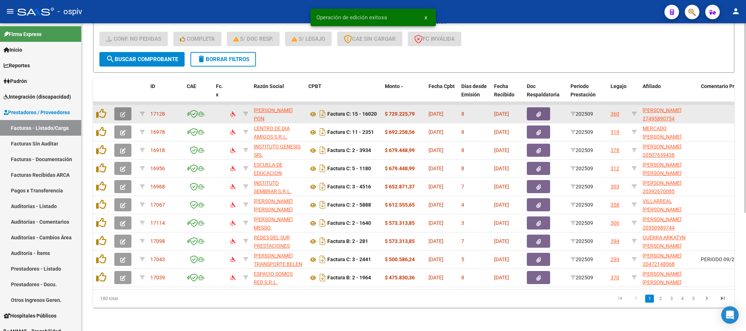
click at [122, 112] on icon "button" at bounding box center [122, 114] width 5 height 5
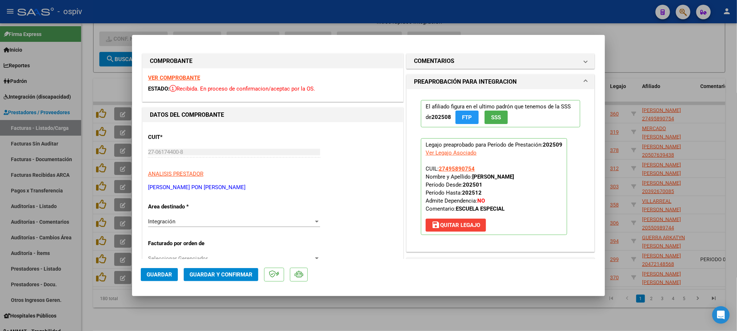
click at [172, 77] on strong "VER COMPROBANTE" at bounding box center [174, 78] width 52 height 7
click at [219, 272] on span "Guardar y Confirmar" at bounding box center [221, 275] width 63 height 7
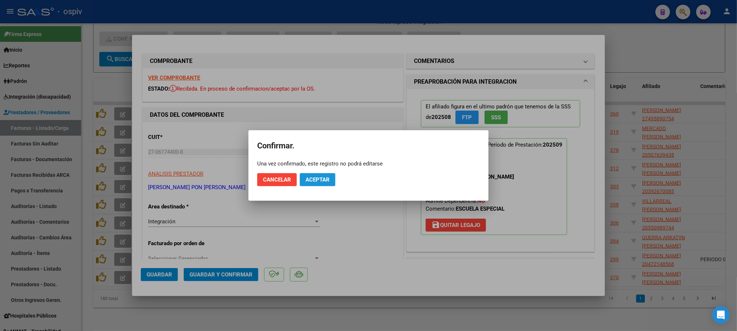
click at [322, 179] on span "Aceptar" at bounding box center [318, 180] width 24 height 7
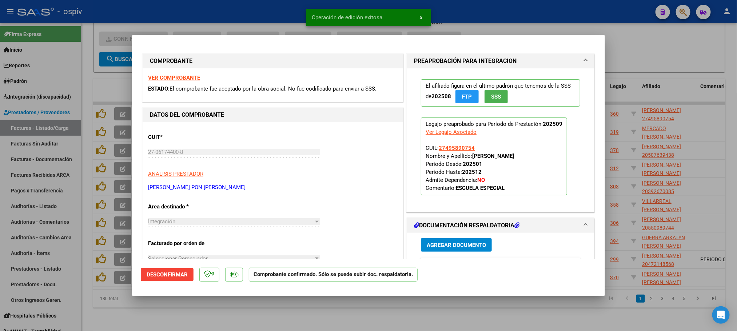
click at [289, 13] on div at bounding box center [368, 165] width 737 height 331
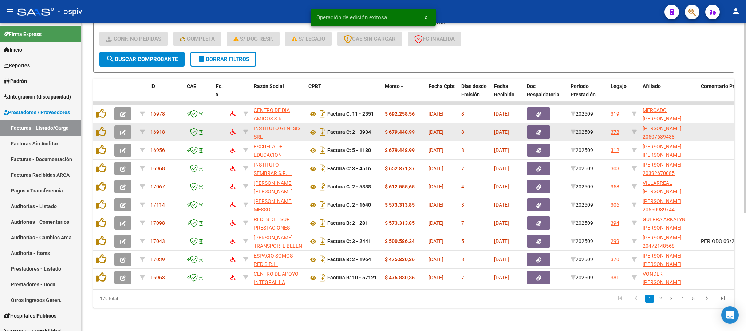
click at [120, 130] on icon "button" at bounding box center [122, 132] width 5 height 5
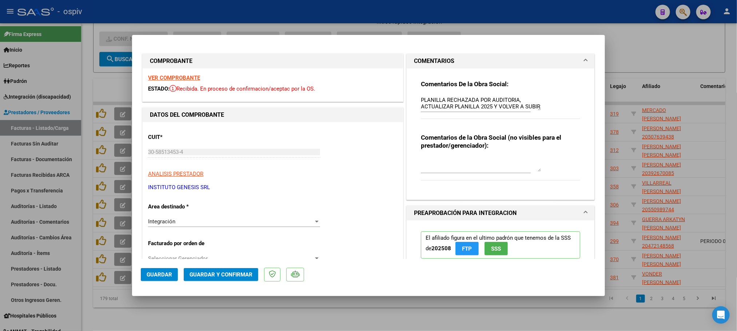
click at [292, 9] on div at bounding box center [368, 165] width 737 height 331
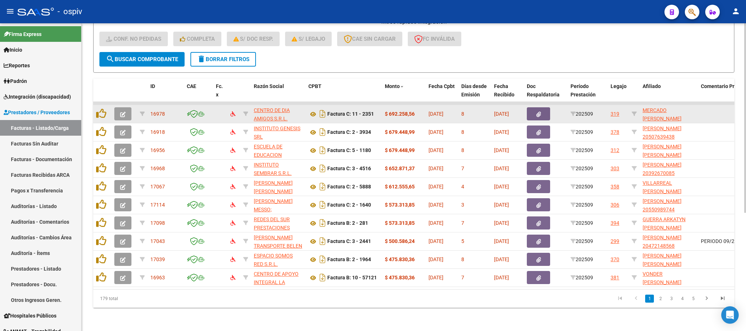
click at [122, 112] on icon "button" at bounding box center [122, 114] width 5 height 5
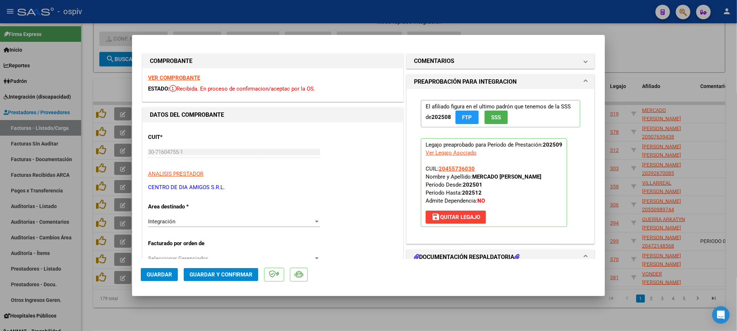
click at [171, 79] on strong "VER COMPROBANTE" at bounding box center [174, 78] width 52 height 7
click at [214, 270] on button "Guardar y Confirmar" at bounding box center [221, 274] width 75 height 13
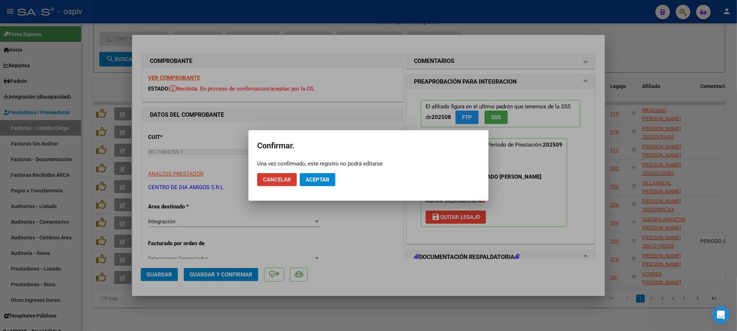
click at [317, 175] on button "Aceptar" at bounding box center [318, 179] width 36 height 13
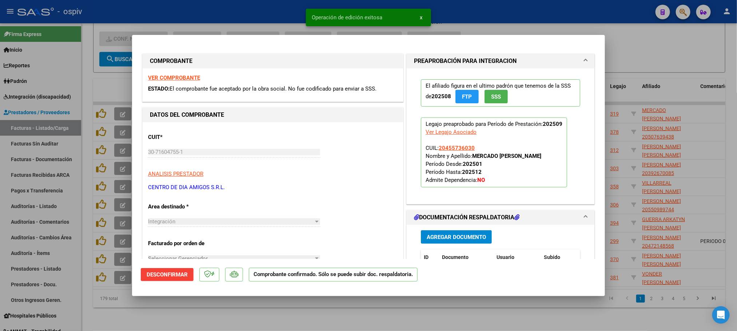
click at [237, 5] on div at bounding box center [368, 165] width 737 height 331
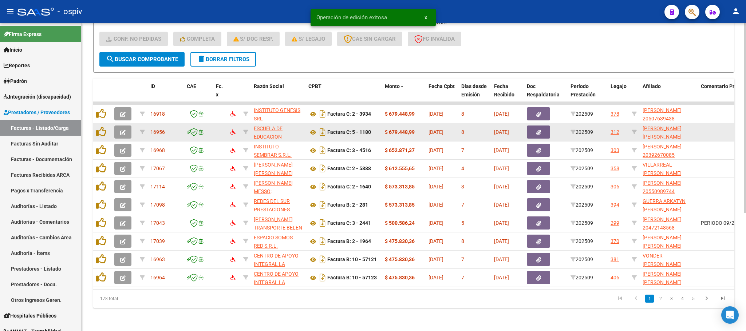
click at [122, 130] on icon "button" at bounding box center [122, 132] width 5 height 5
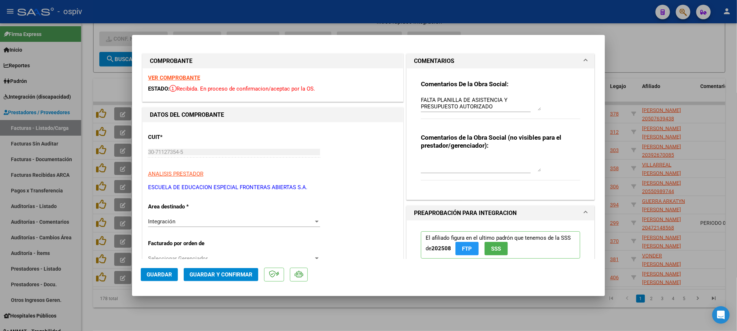
click at [184, 72] on div "VER COMPROBANTE ESTADO: Recibida. En proceso de confirmacion/aceptac por la OS." at bounding box center [273, 84] width 261 height 33
click at [183, 78] on strong "VER COMPROBANTE" at bounding box center [174, 78] width 52 height 7
click at [210, 277] on span "Guardar y Confirmar" at bounding box center [221, 275] width 63 height 7
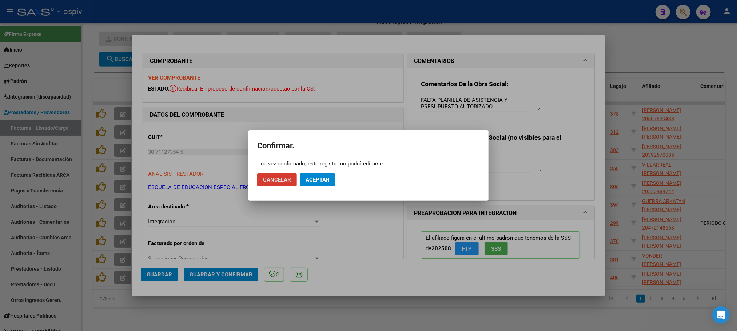
click at [316, 182] on span "Aceptar" at bounding box center [318, 180] width 24 height 7
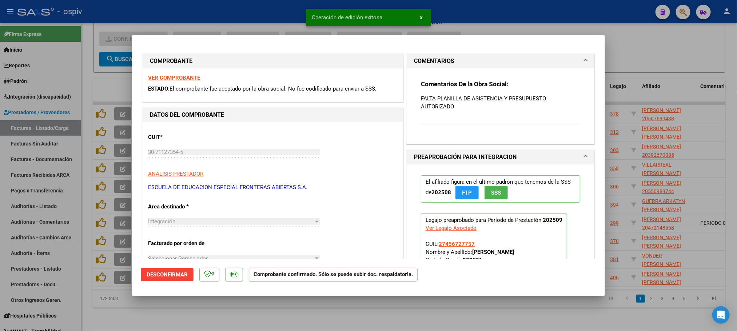
click at [248, 10] on div at bounding box center [368, 165] width 737 height 331
click at [248, 10] on div "- ospiv" at bounding box center [333, 12] width 633 height 16
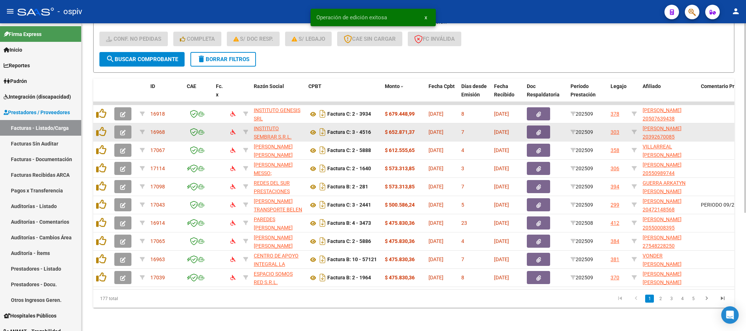
click at [124, 130] on icon "button" at bounding box center [122, 132] width 5 height 5
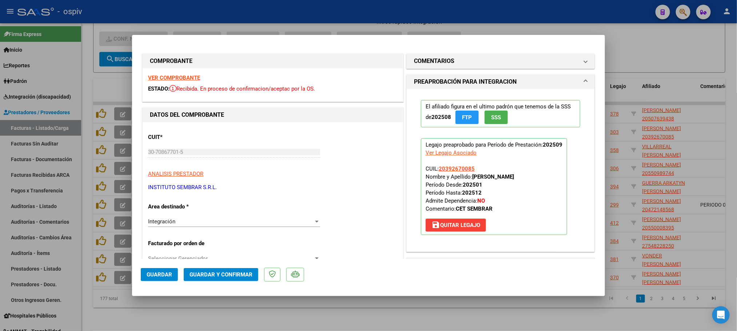
click at [166, 76] on strong "VER COMPROBANTE" at bounding box center [174, 78] width 52 height 7
click at [216, 277] on span "Guardar y Confirmar" at bounding box center [221, 275] width 63 height 7
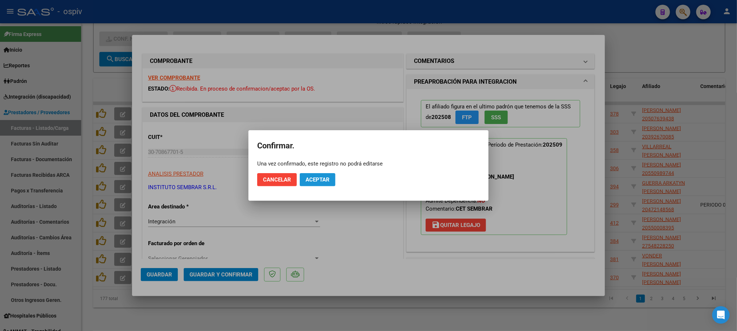
click at [321, 175] on button "Aceptar" at bounding box center [318, 179] width 36 height 13
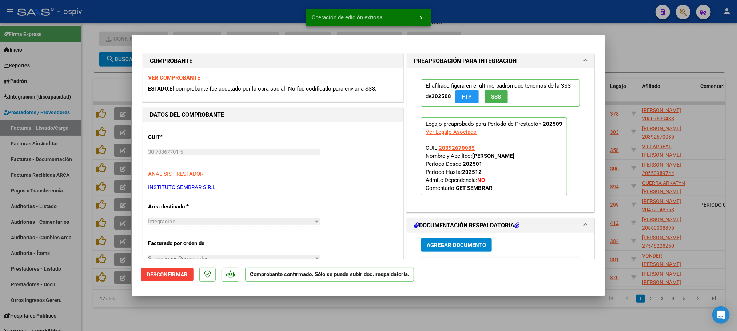
click at [258, 12] on div at bounding box center [368, 165] width 737 height 331
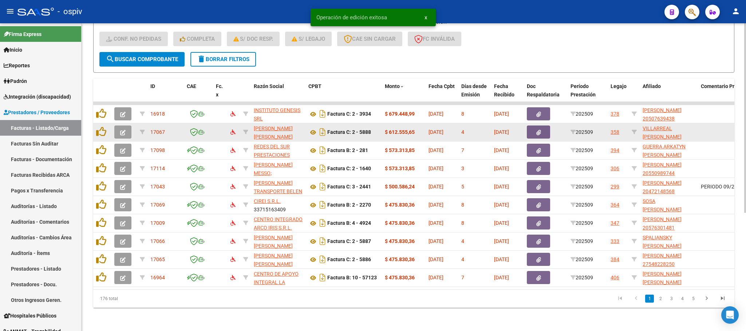
click at [121, 130] on icon "button" at bounding box center [122, 132] width 5 height 5
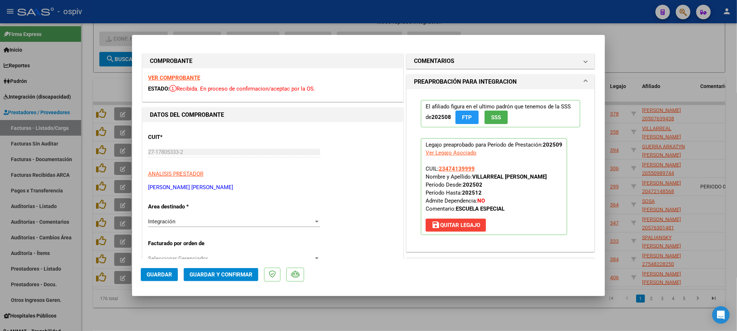
click at [186, 79] on strong "VER COMPROBANTE" at bounding box center [174, 78] width 52 height 7
click at [219, 274] on span "Guardar y Confirmar" at bounding box center [221, 275] width 63 height 7
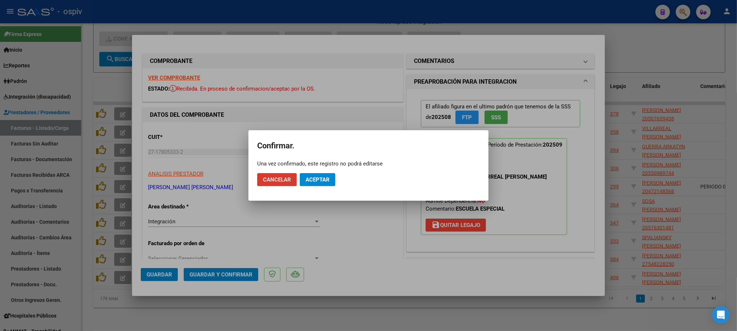
click at [317, 180] on span "Aceptar" at bounding box center [318, 180] width 24 height 7
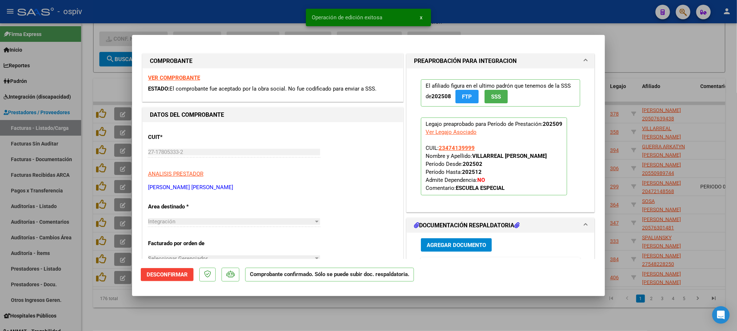
click at [283, 10] on div at bounding box center [368, 165] width 737 height 331
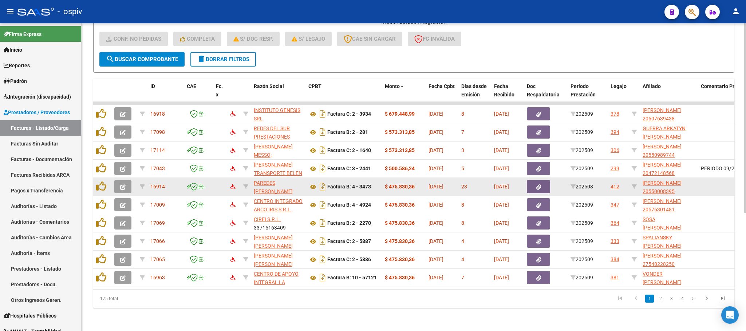
click at [121, 185] on icon "button" at bounding box center [122, 187] width 5 height 5
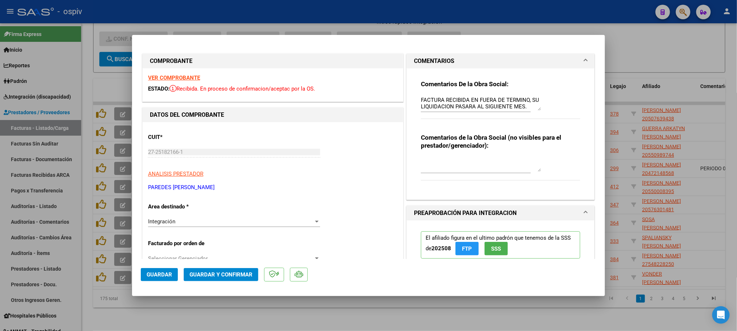
click at [170, 76] on strong "VER COMPROBANTE" at bounding box center [174, 78] width 52 height 7
click at [235, 269] on button "Guardar y Confirmar" at bounding box center [221, 274] width 75 height 13
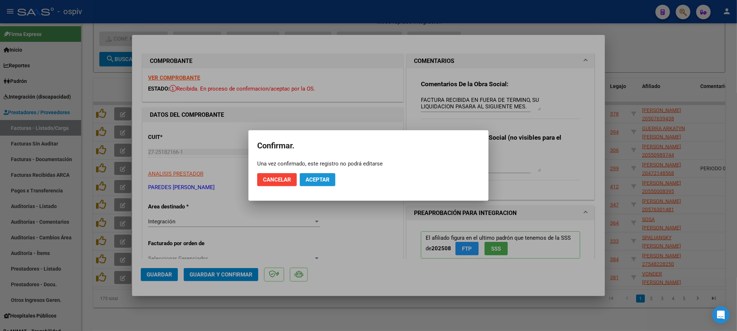
click at [310, 183] on button "Aceptar" at bounding box center [318, 179] width 36 height 13
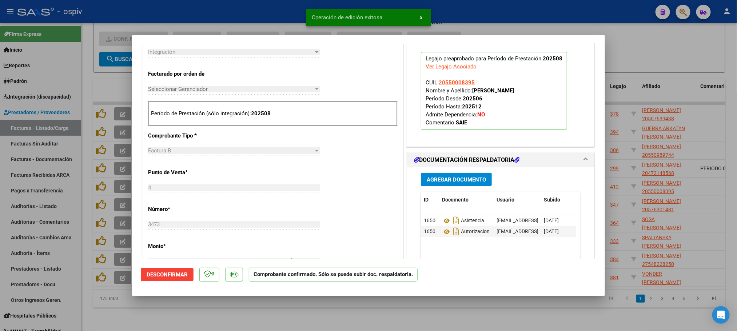
scroll to position [164, 0]
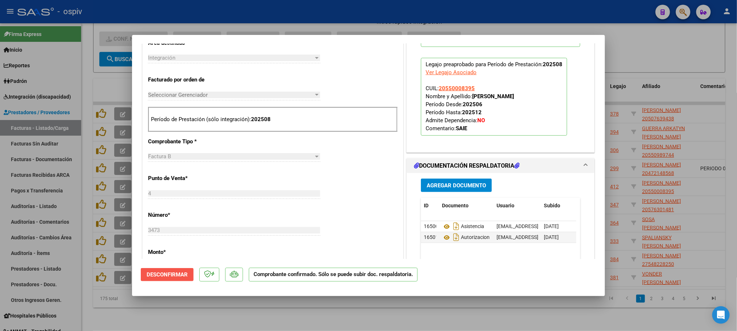
click at [176, 276] on span "Desconfirmar" at bounding box center [167, 275] width 41 height 7
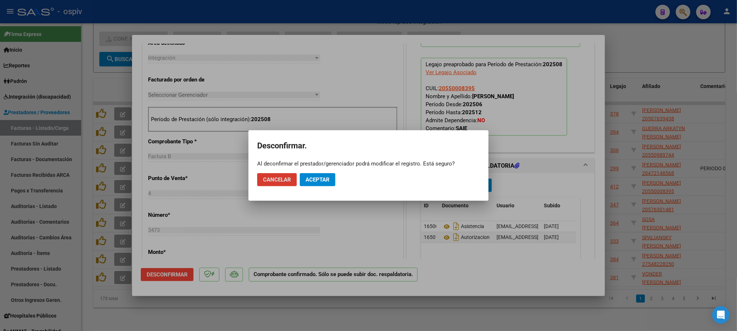
click at [323, 180] on span "Aceptar" at bounding box center [318, 180] width 24 height 7
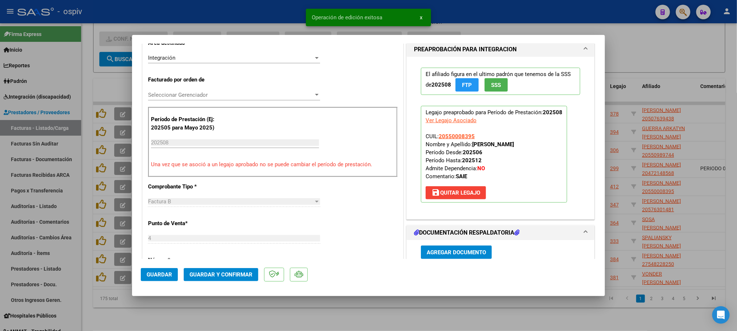
click at [282, 13] on div at bounding box center [368, 165] width 737 height 331
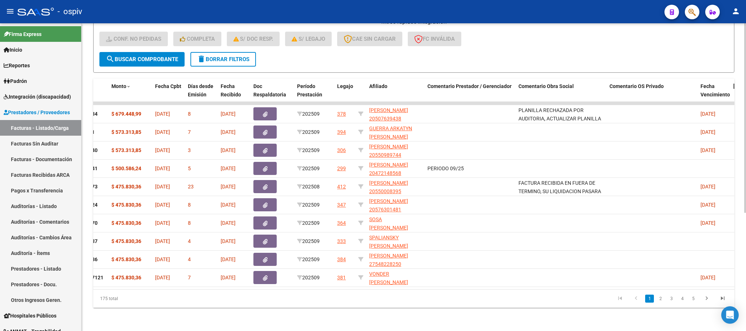
scroll to position [0, 0]
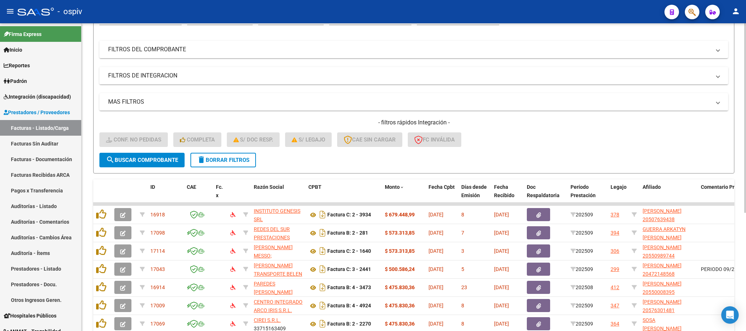
click at [222, 162] on span "delete Borrar Filtros" at bounding box center [223, 160] width 52 height 7
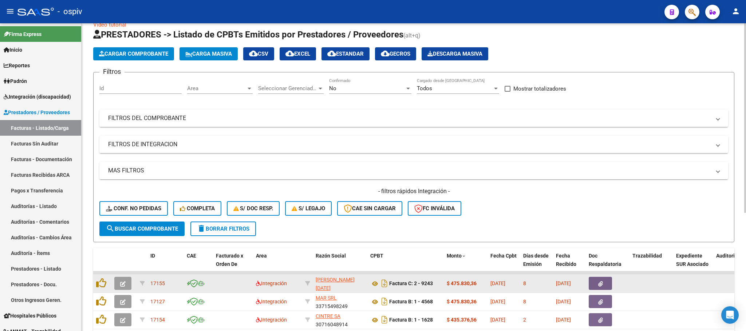
scroll to position [83, 0]
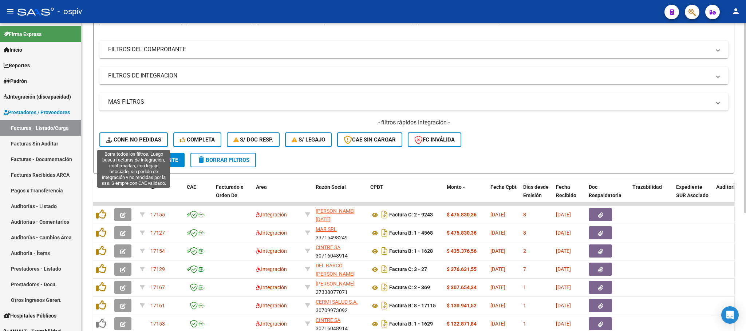
click at [150, 139] on span "Conf. no pedidas" at bounding box center [133, 139] width 55 height 7
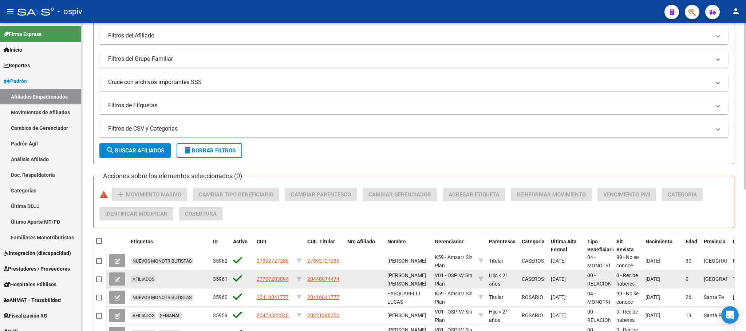
scroll to position [218, 0]
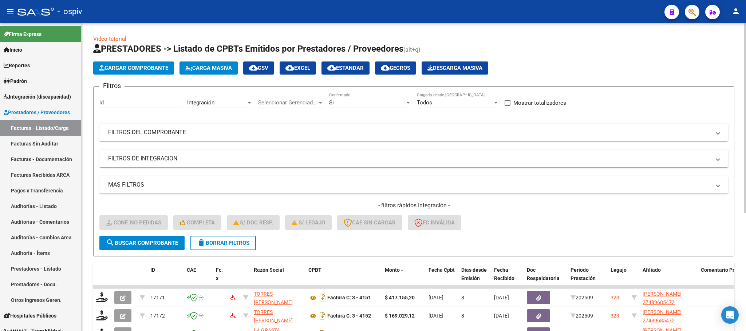
click at [310, 69] on span "cloud_download EXCEL" at bounding box center [297, 68] width 25 height 7
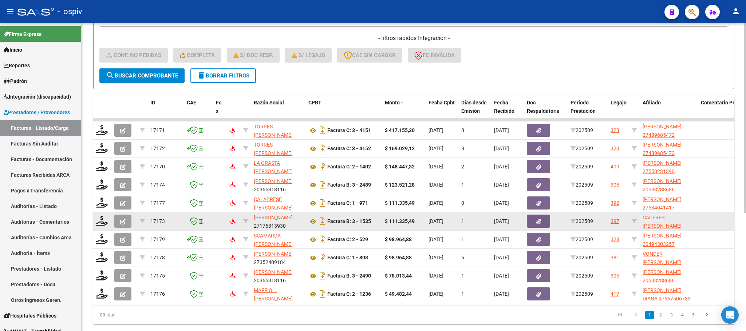
scroll to position [192, 0]
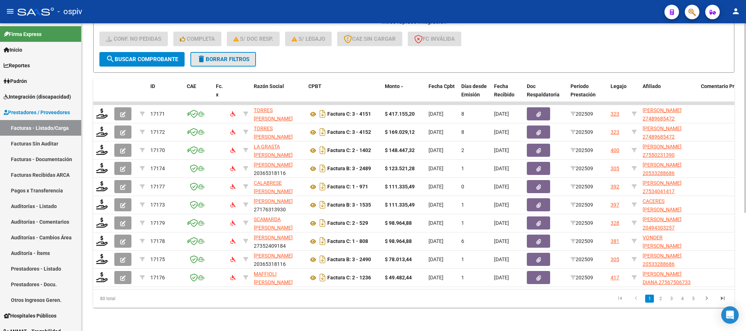
click at [212, 56] on span "delete Borrar Filtros" at bounding box center [223, 59] width 52 height 7
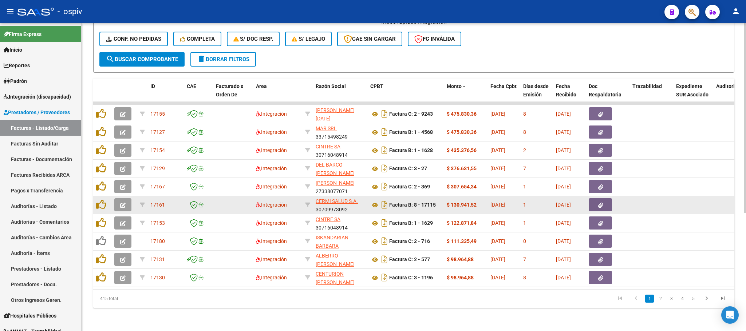
click at [190, 214] on datatable-body-cell at bounding box center [198, 223] width 29 height 18
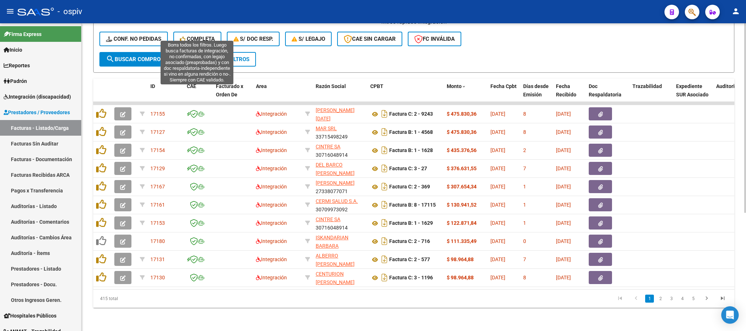
click at [200, 36] on span "Completa" at bounding box center [197, 39] width 35 height 7
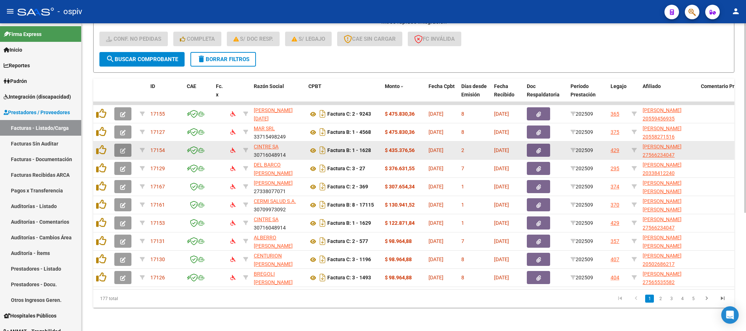
click at [122, 148] on icon "button" at bounding box center [122, 150] width 5 height 5
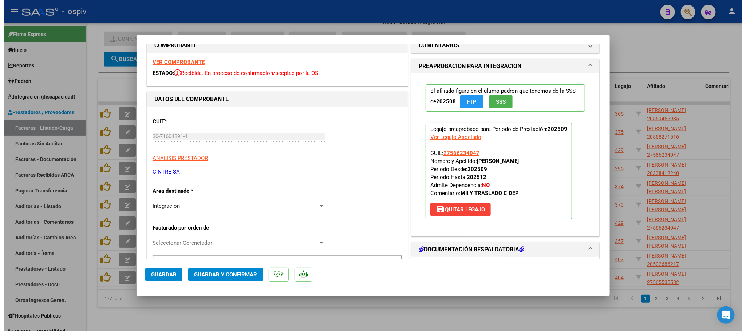
scroll to position [0, 0]
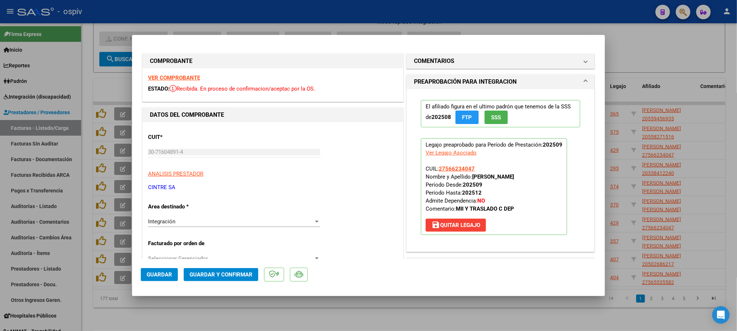
click at [184, 77] on strong "VER COMPROBANTE" at bounding box center [174, 78] width 52 height 7
click at [227, 272] on span "Guardar y Confirmar" at bounding box center [221, 275] width 63 height 7
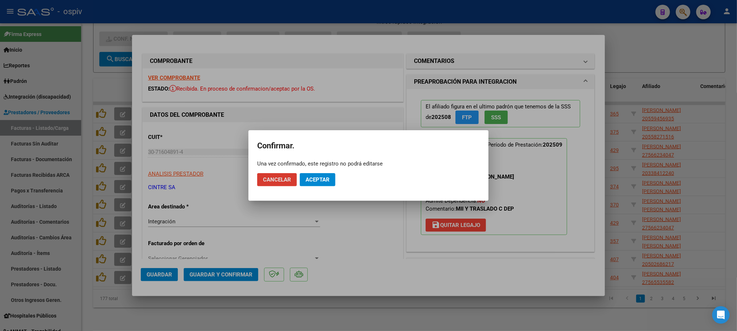
click at [329, 181] on span "Aceptar" at bounding box center [318, 180] width 24 height 7
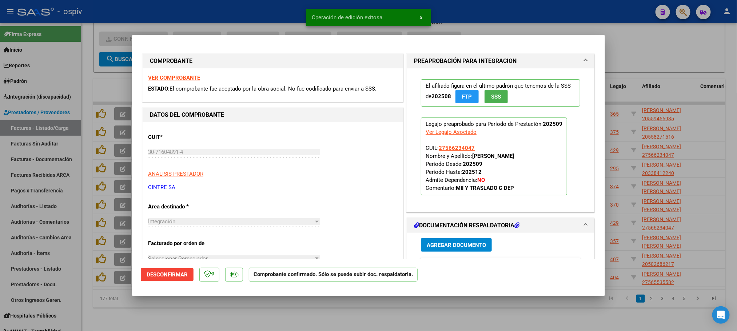
click at [500, 12] on div at bounding box center [368, 165] width 737 height 331
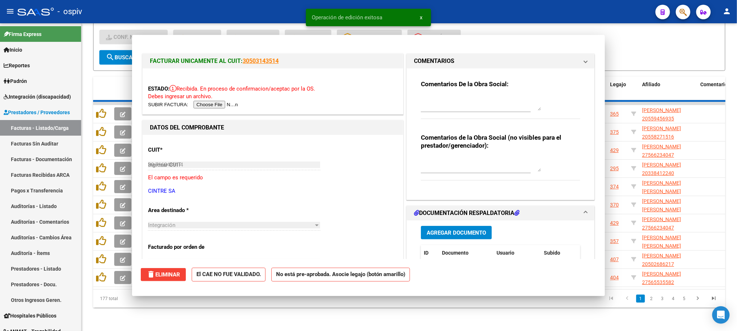
type input "$ 0,00"
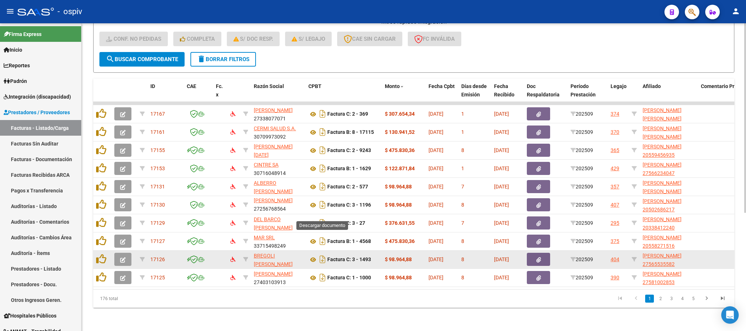
scroll to position [192, 0]
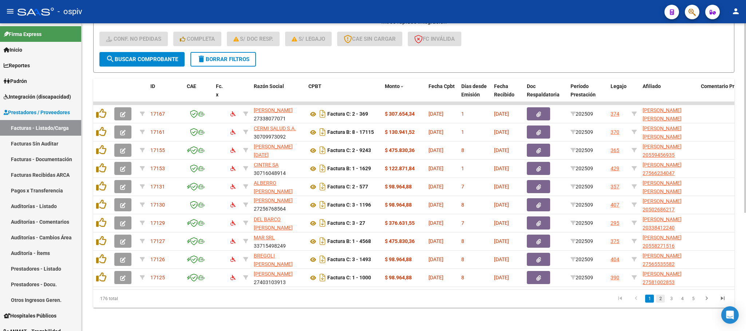
click at [658, 301] on link "2" at bounding box center [660, 299] width 9 height 8
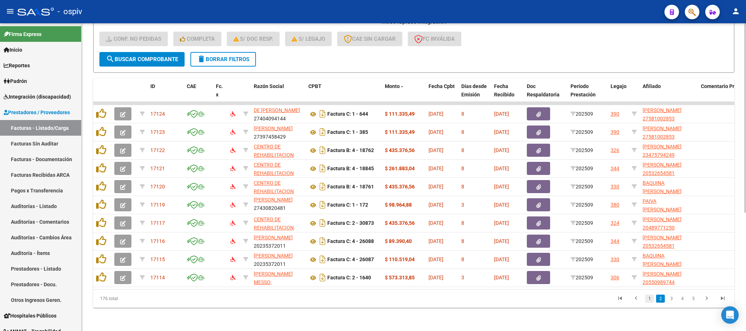
click at [647, 300] on link "1" at bounding box center [649, 299] width 9 height 8
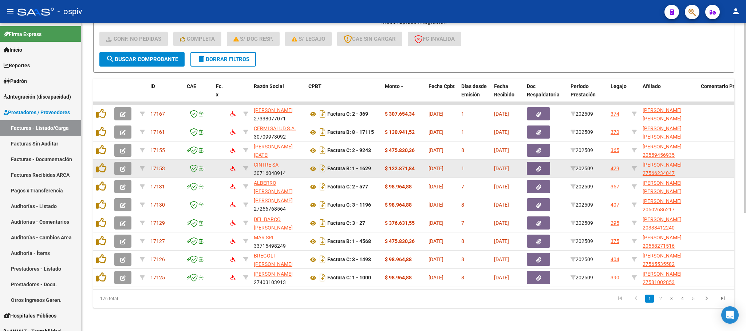
click at [122, 166] on icon "button" at bounding box center [122, 168] width 5 height 5
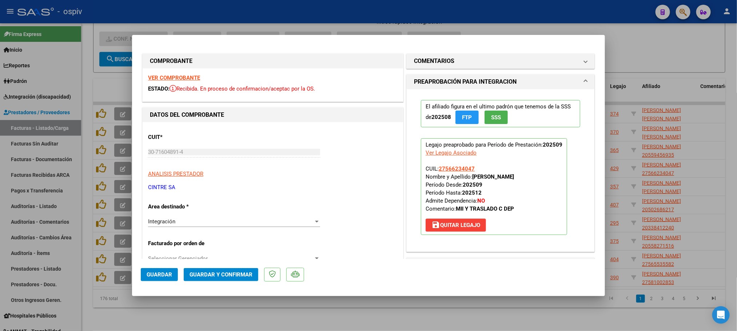
click at [166, 77] on strong "VER COMPROBANTE" at bounding box center [174, 78] width 52 height 7
click at [235, 274] on span "Guardar y Confirmar" at bounding box center [221, 275] width 63 height 7
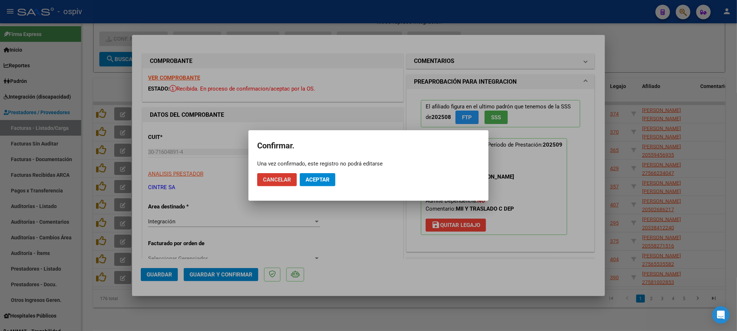
click at [320, 181] on span "Aceptar" at bounding box center [318, 180] width 24 height 7
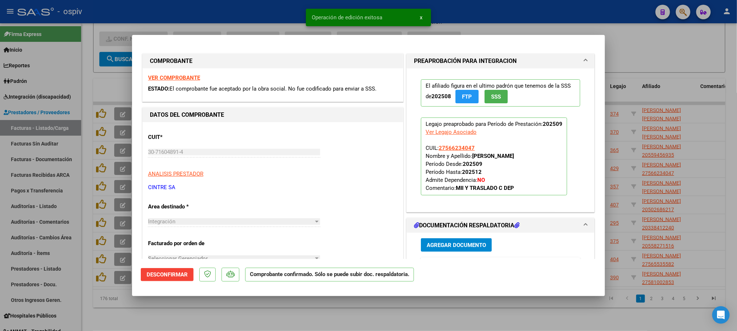
click at [290, 14] on div at bounding box center [368, 165] width 737 height 331
type input "$ 0,00"
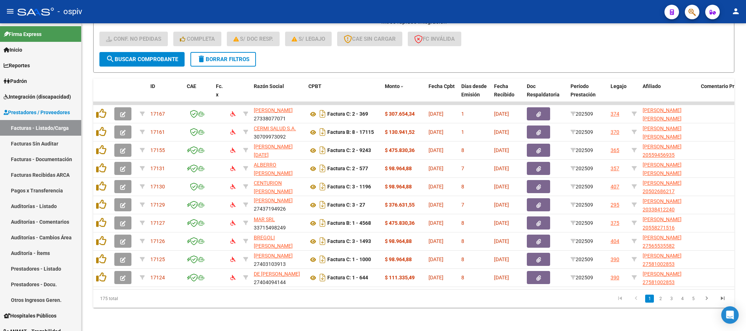
click at [498, 306] on div "175 total 1 2 3 4 5" at bounding box center [413, 299] width 641 height 18
